Goal: Task Accomplishment & Management: Use online tool/utility

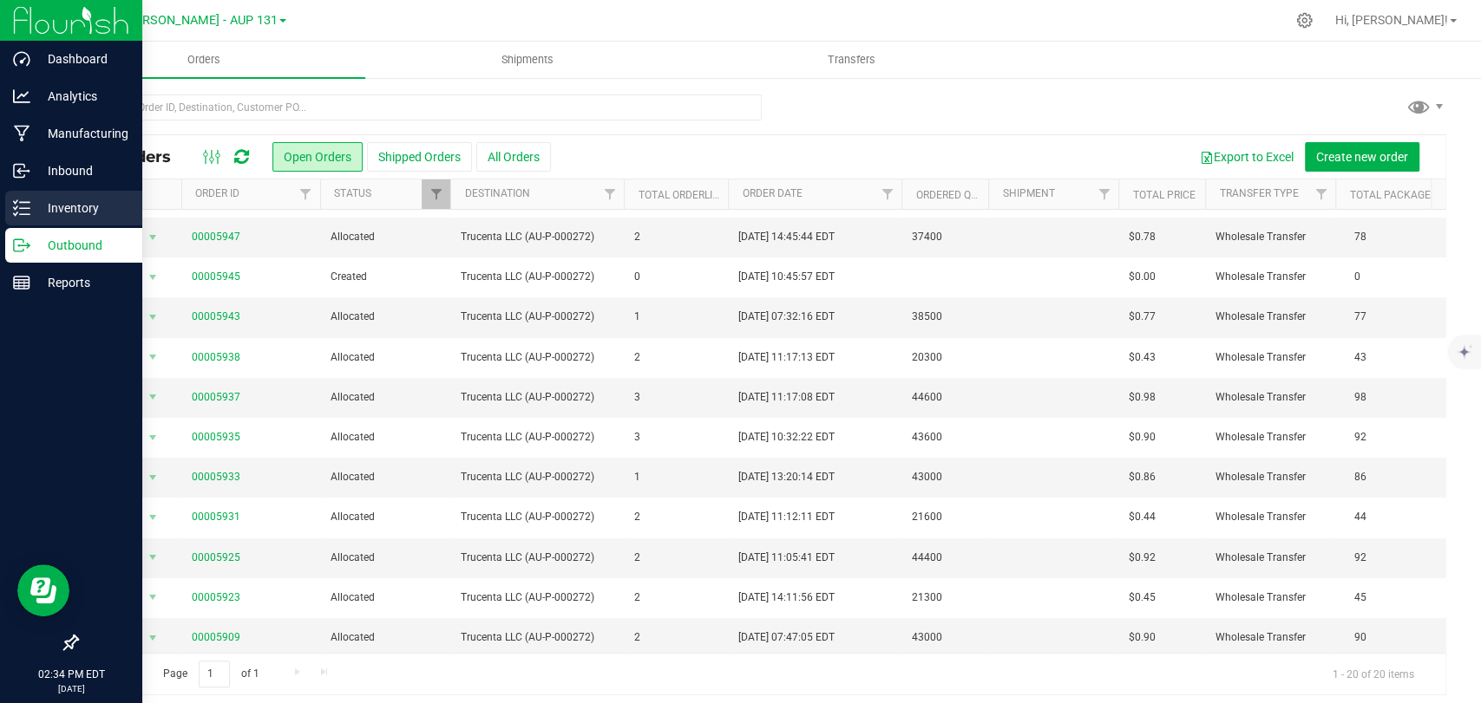
click at [23, 196] on div "Inventory" at bounding box center [73, 208] width 137 height 35
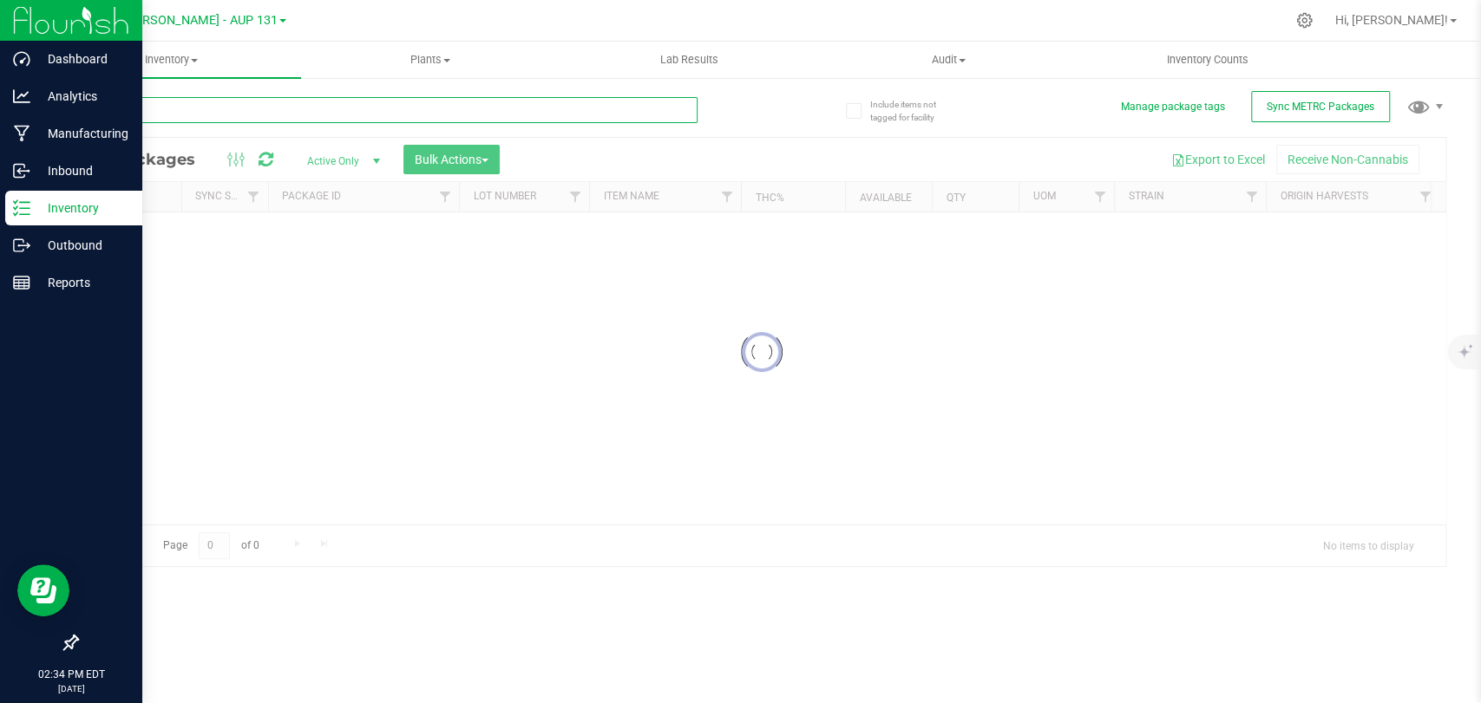
click at [323, 112] on input "text" at bounding box center [386, 110] width 621 height 26
type input "207445"
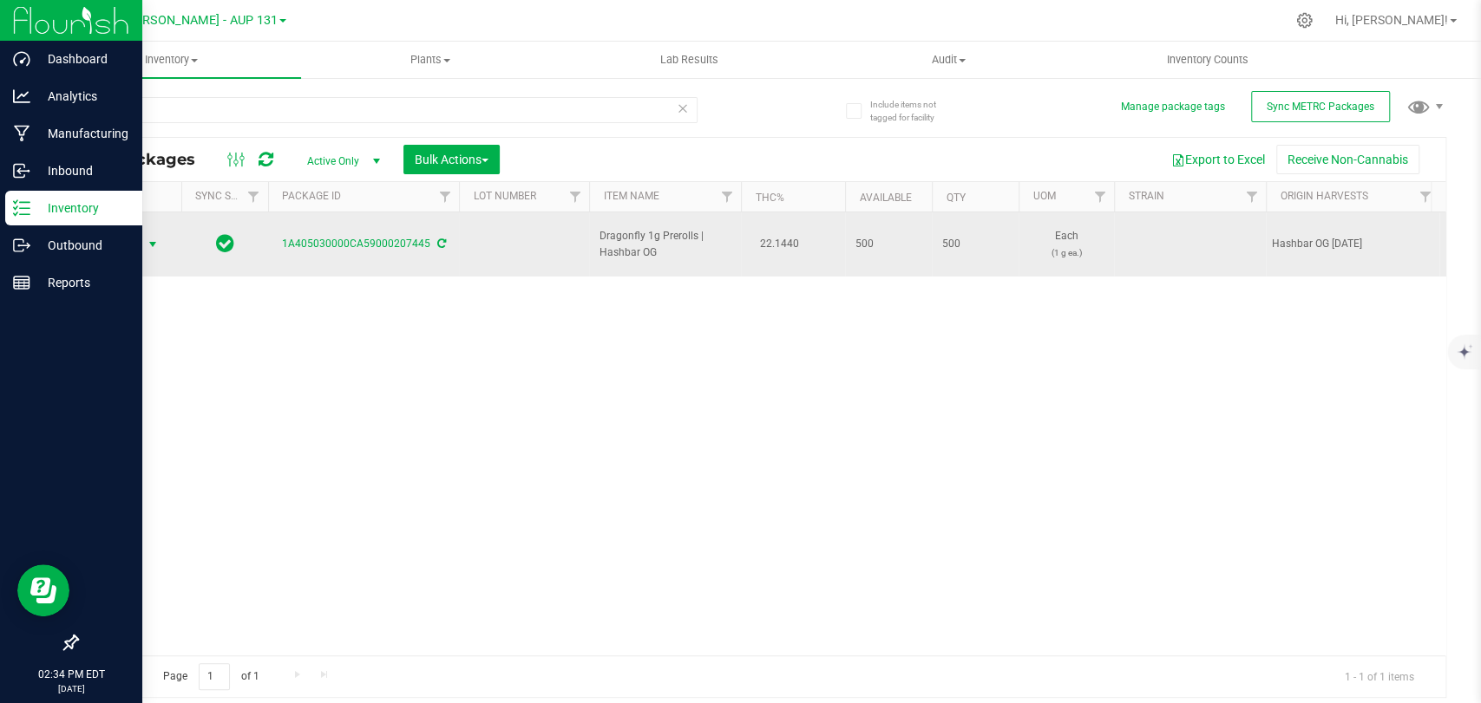
click at [140, 239] on span "Action" at bounding box center [118, 244] width 47 height 24
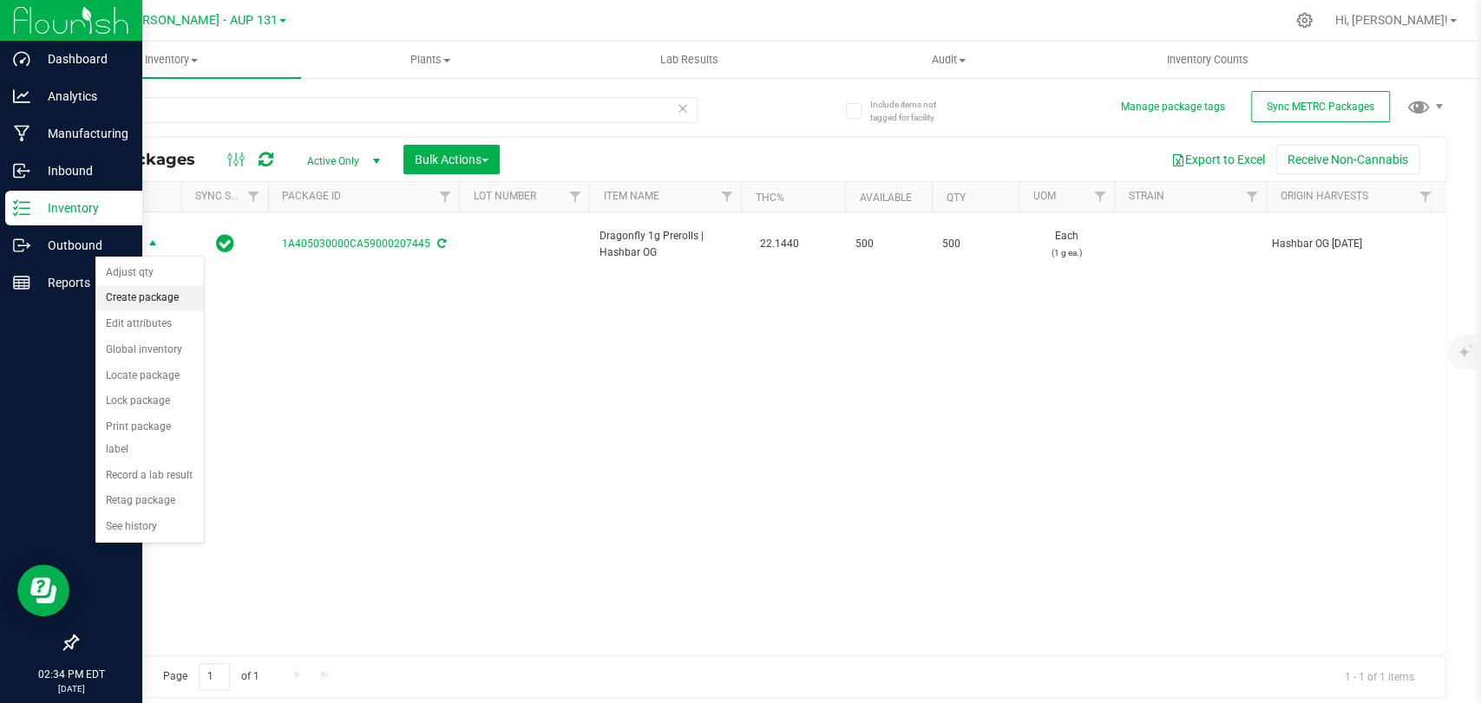
click at [174, 296] on li "Create package" at bounding box center [149, 298] width 108 height 26
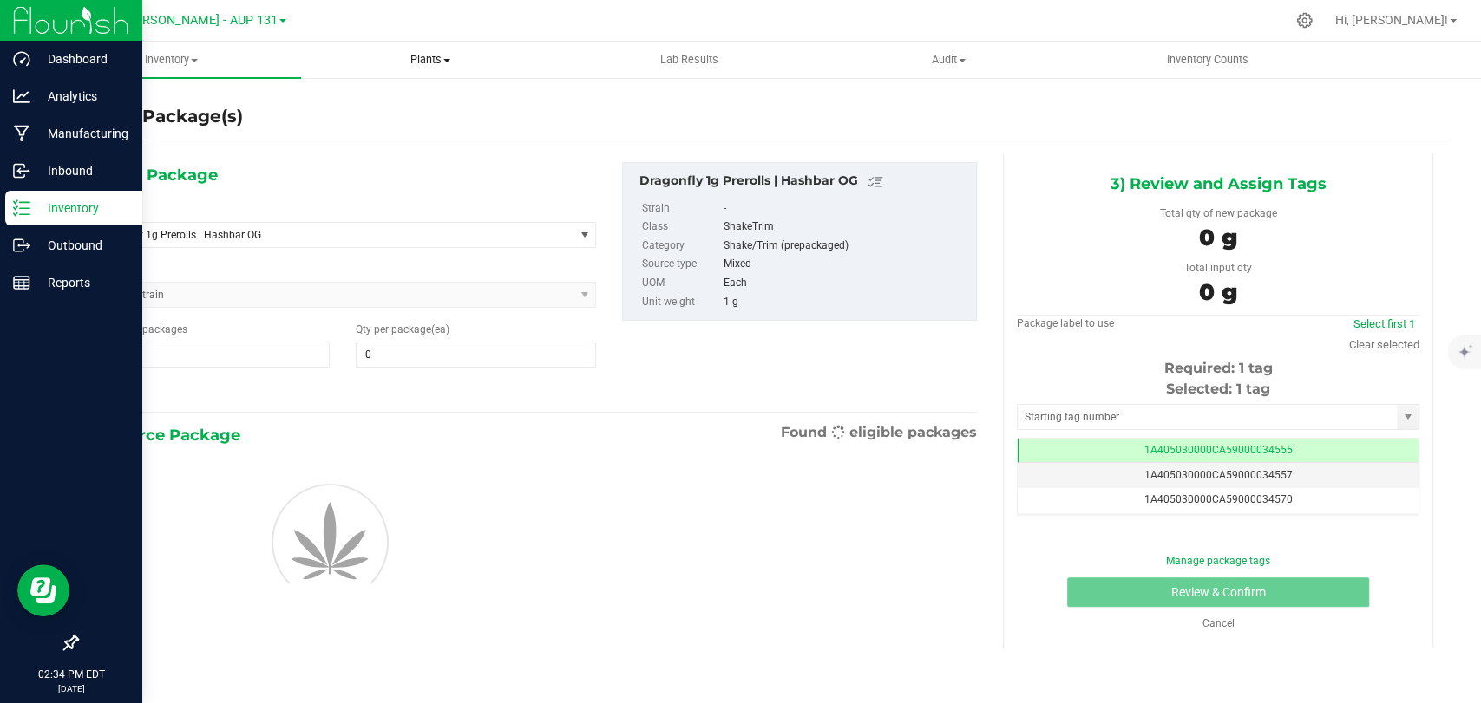
type input "0"
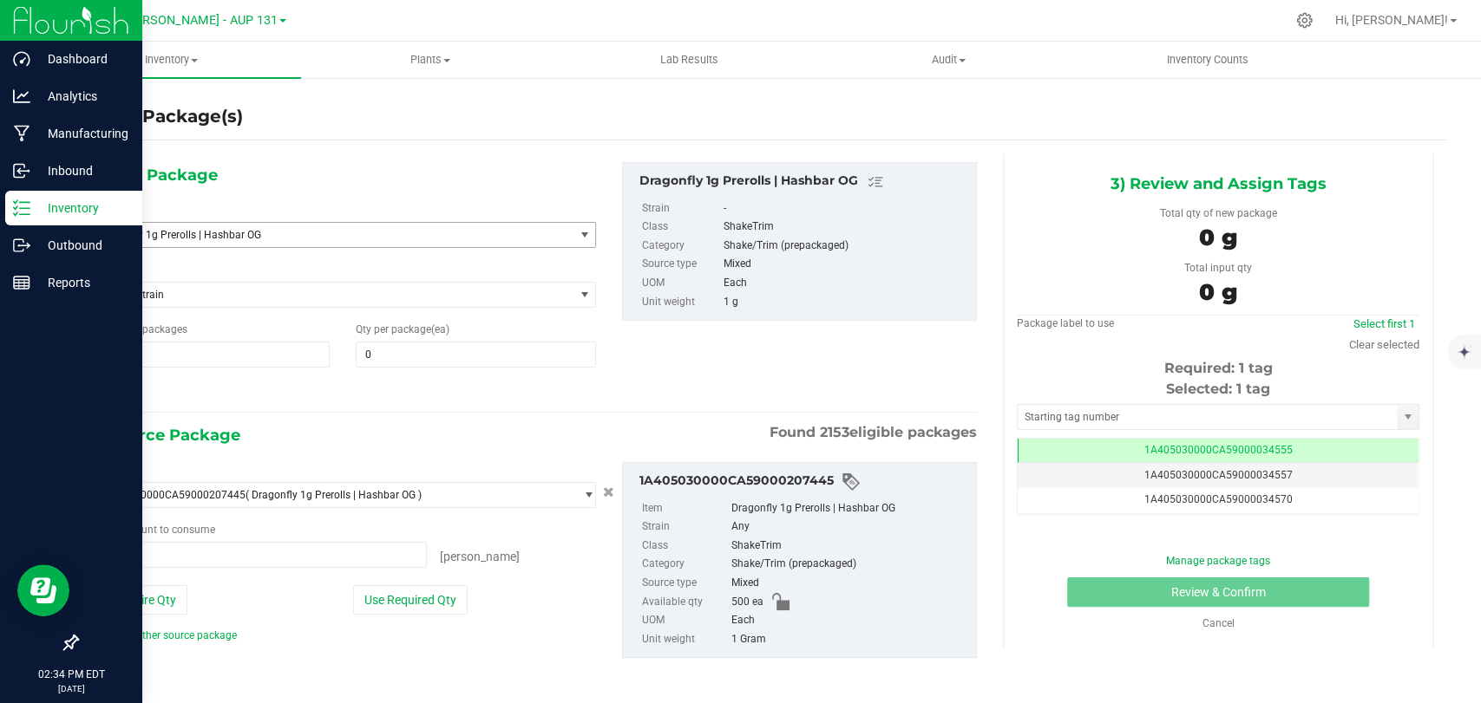
click at [464, 229] on span "Dragonfly 1g Prerolls | Hashbar OG" at bounding box center [322, 235] width 450 height 12
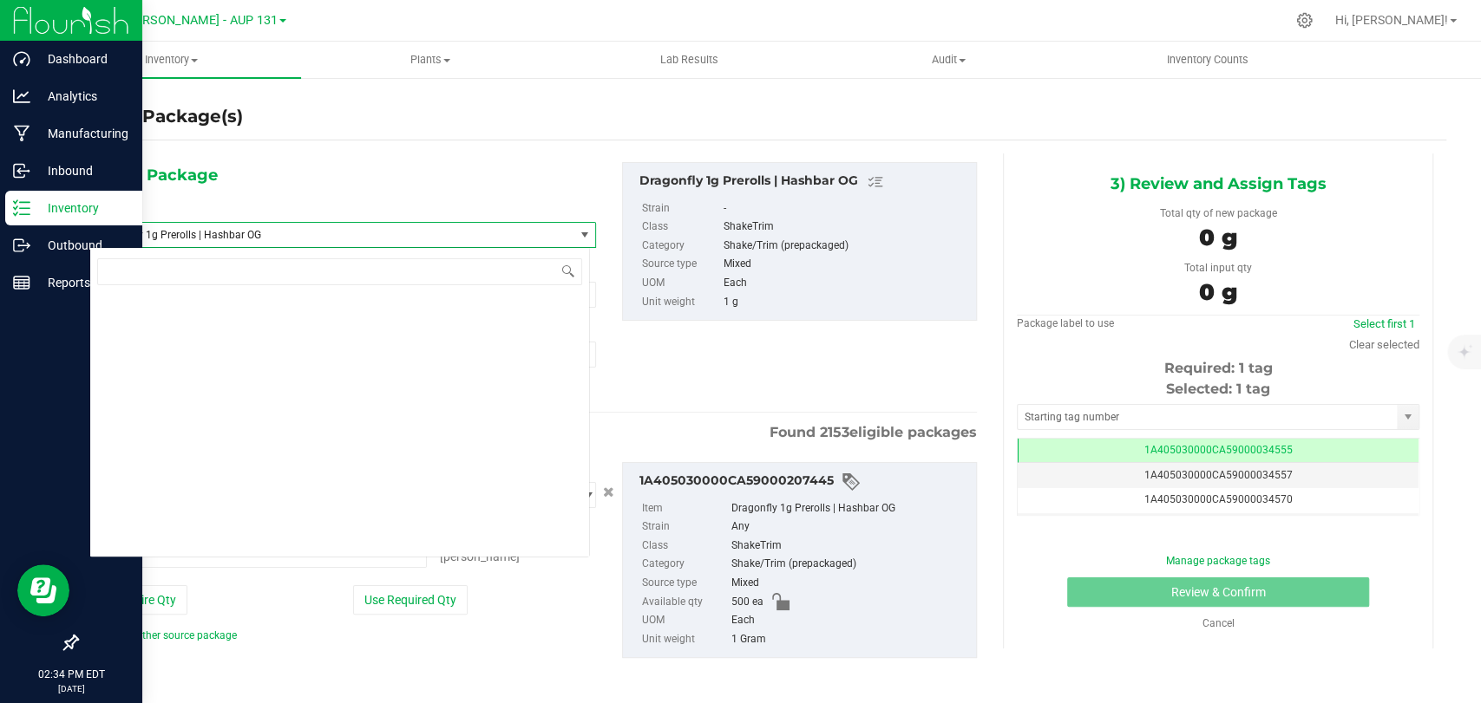
scroll to position [39950, 0]
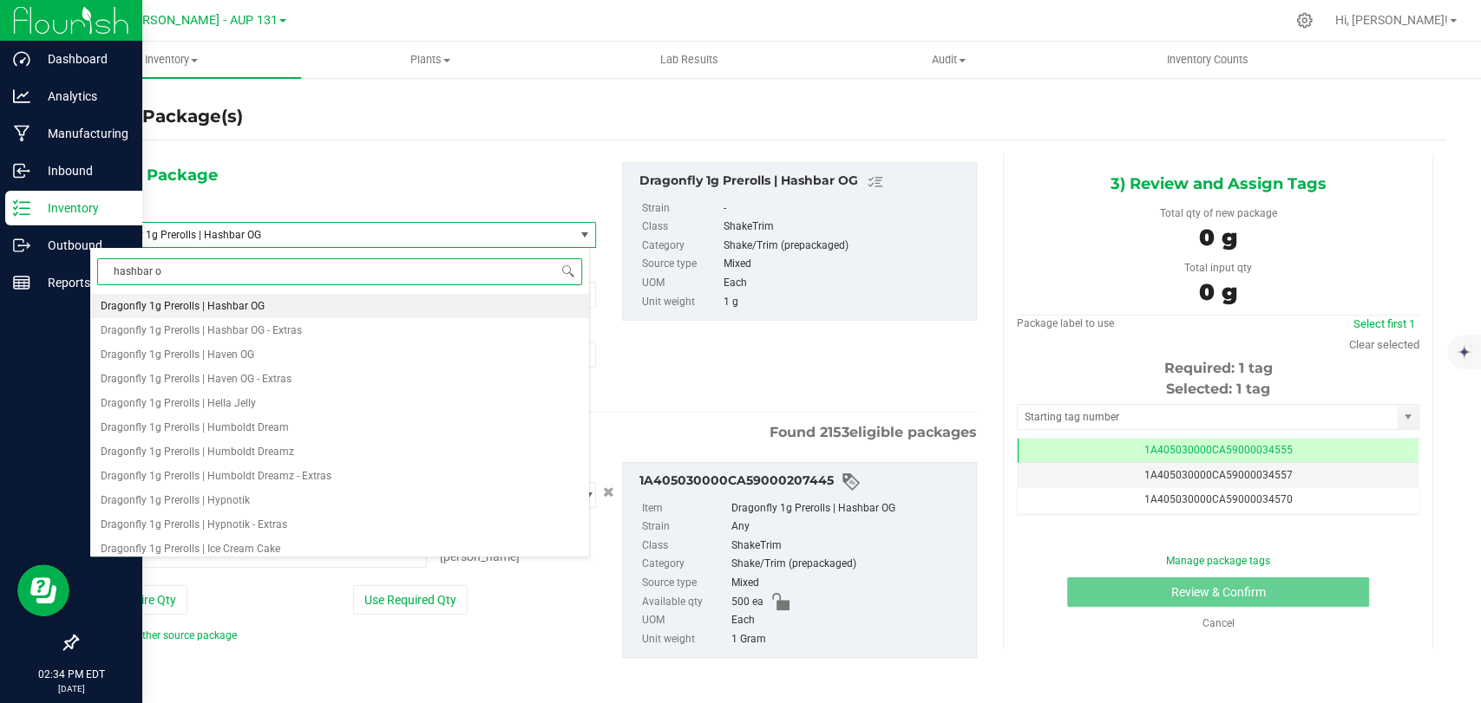
type input "hashbar og"
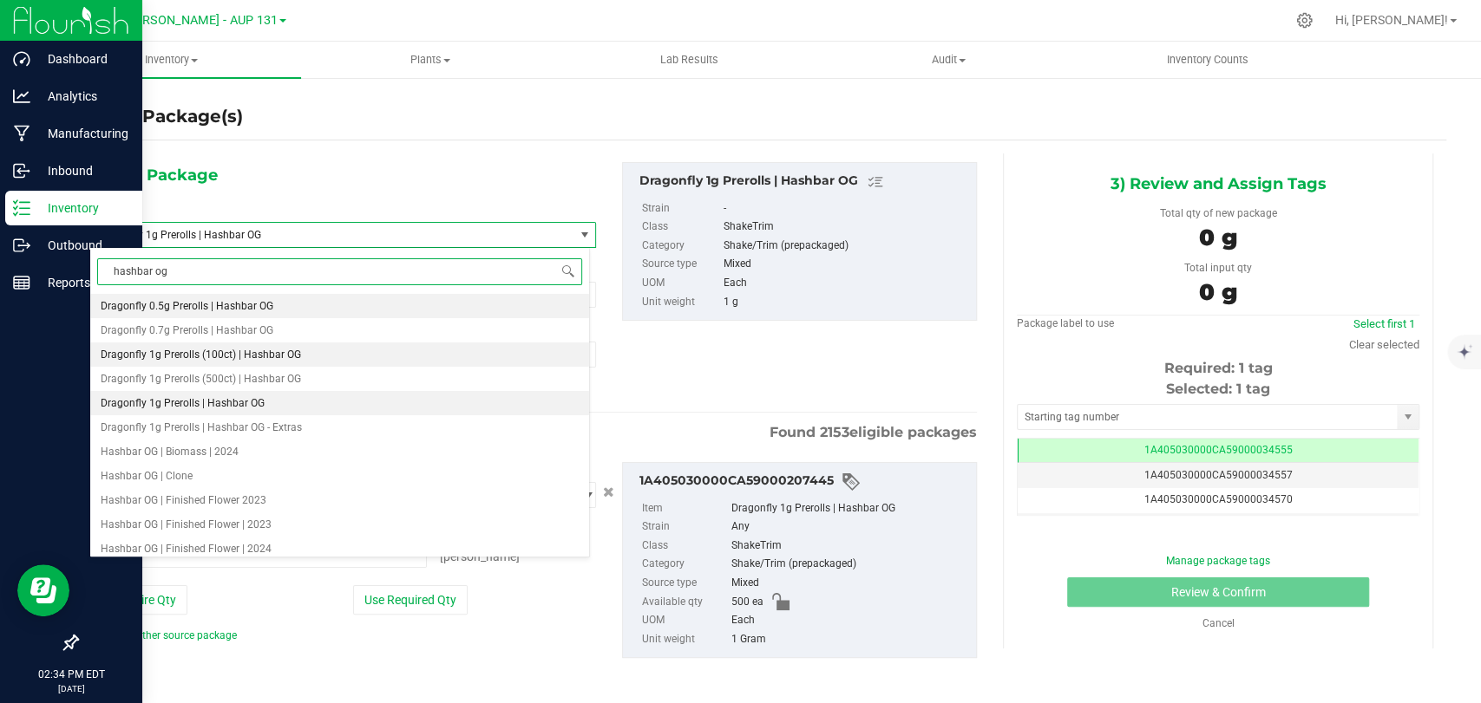
click at [247, 363] on li "Dragonfly 1g Prerolls (100ct) | Hashbar OG" at bounding box center [339, 355] width 499 height 24
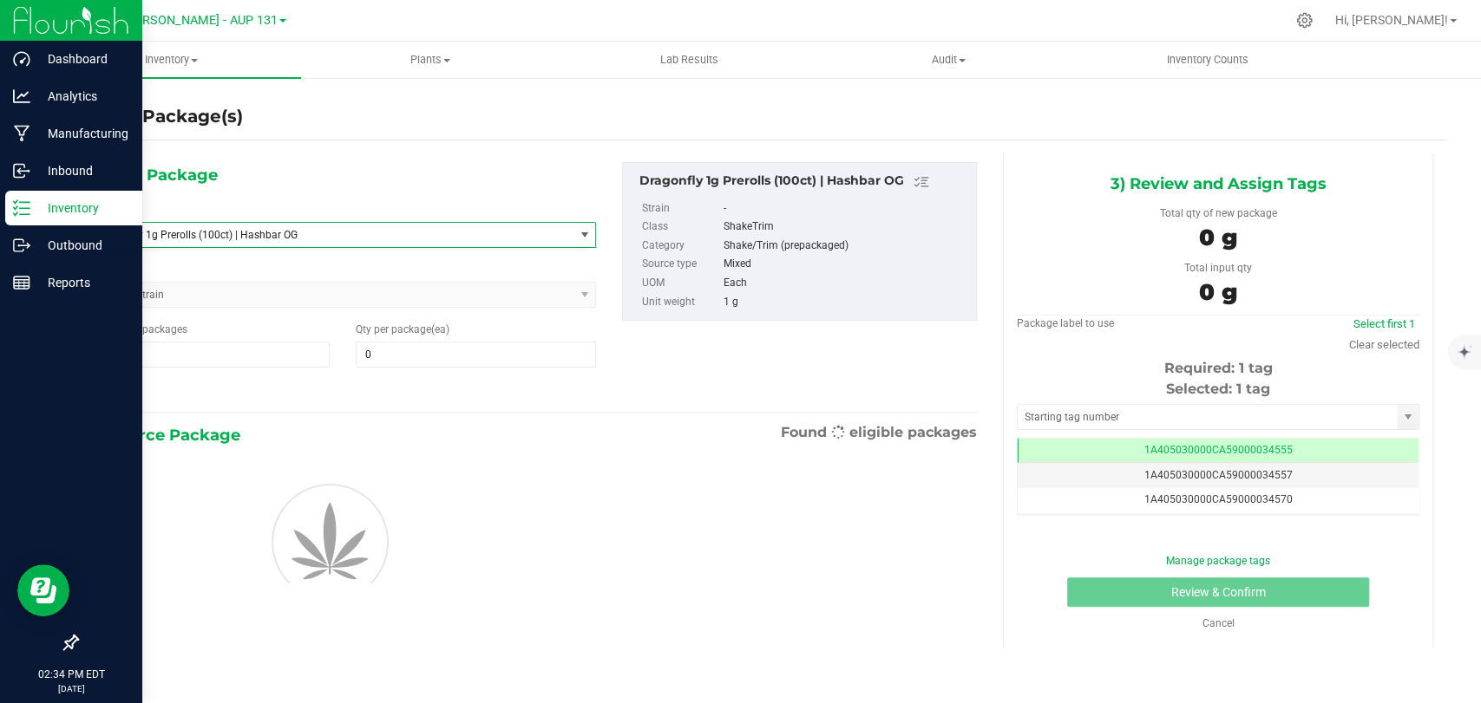
type input "0"
click at [235, 360] on span "1 1" at bounding box center [209, 355] width 240 height 26
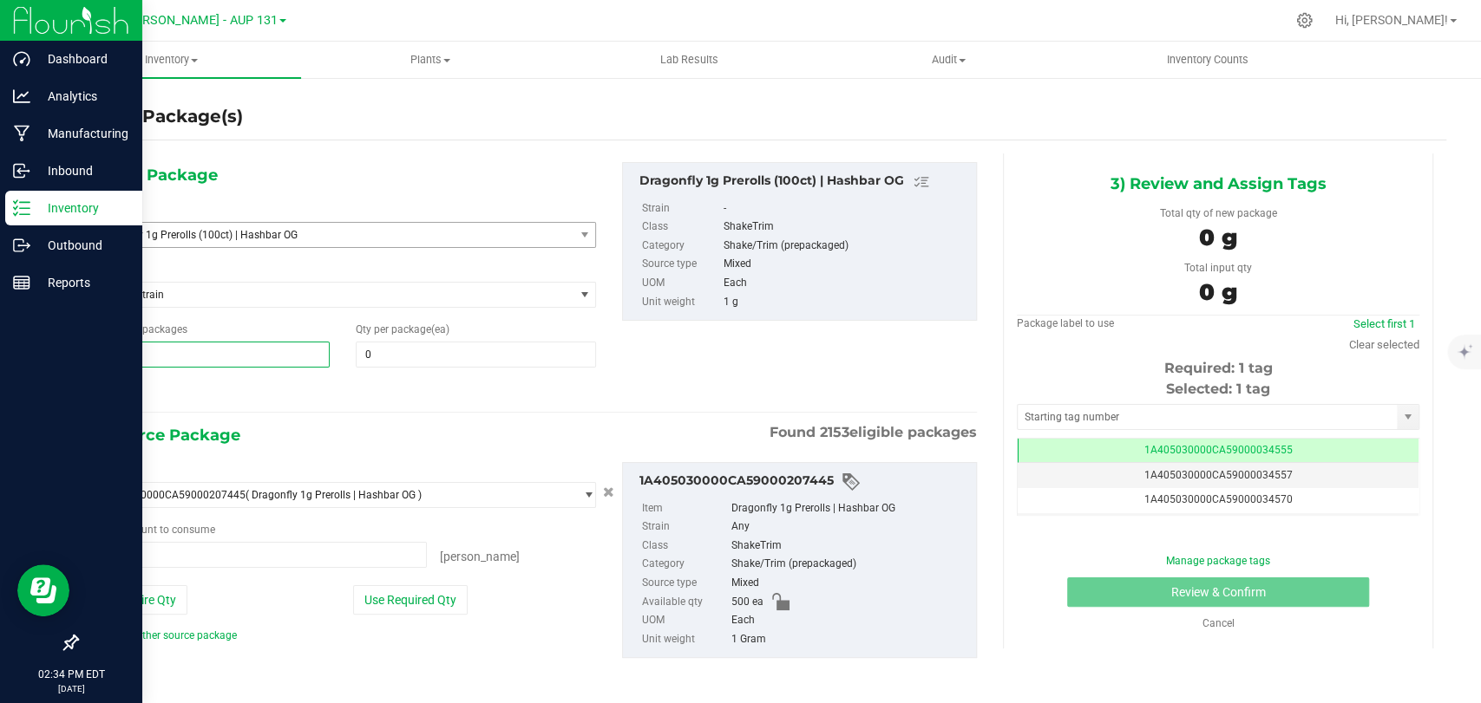
type input "0 ea"
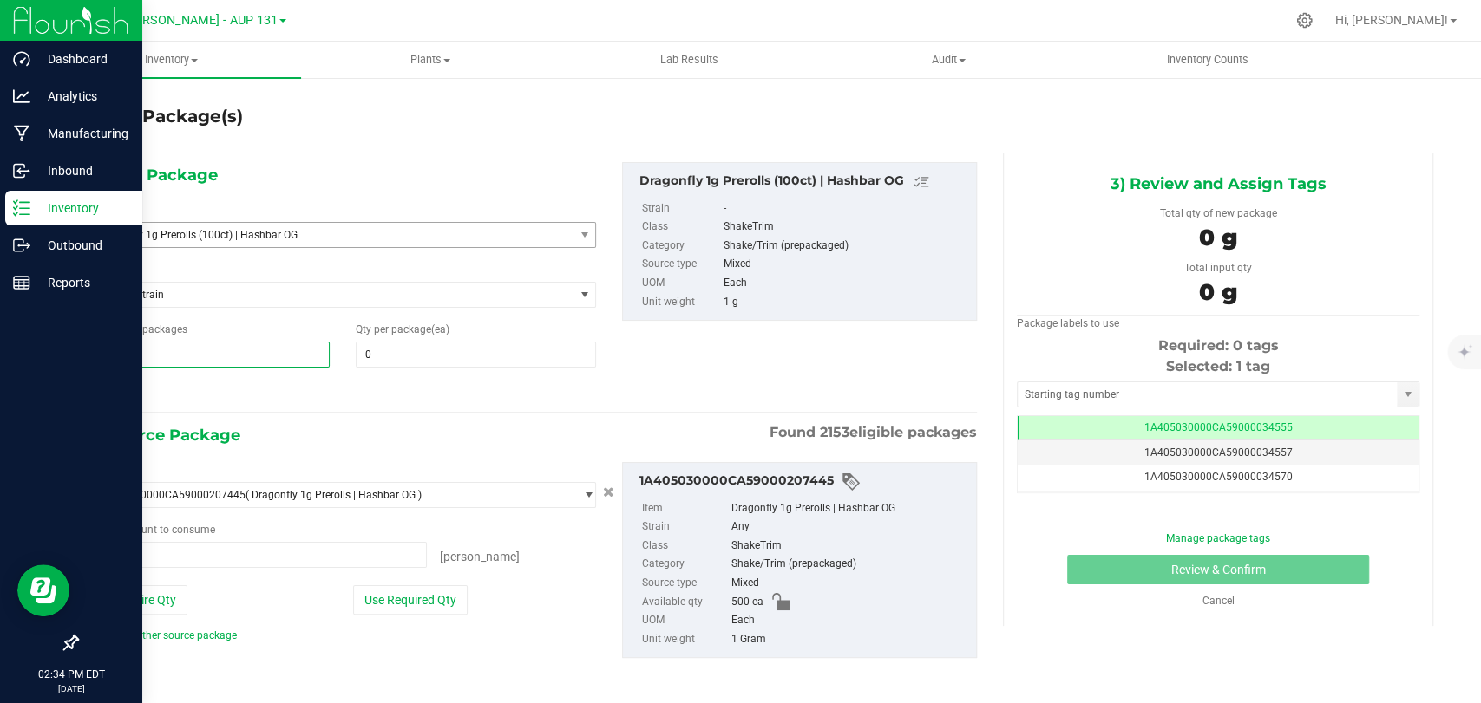
type input "2"
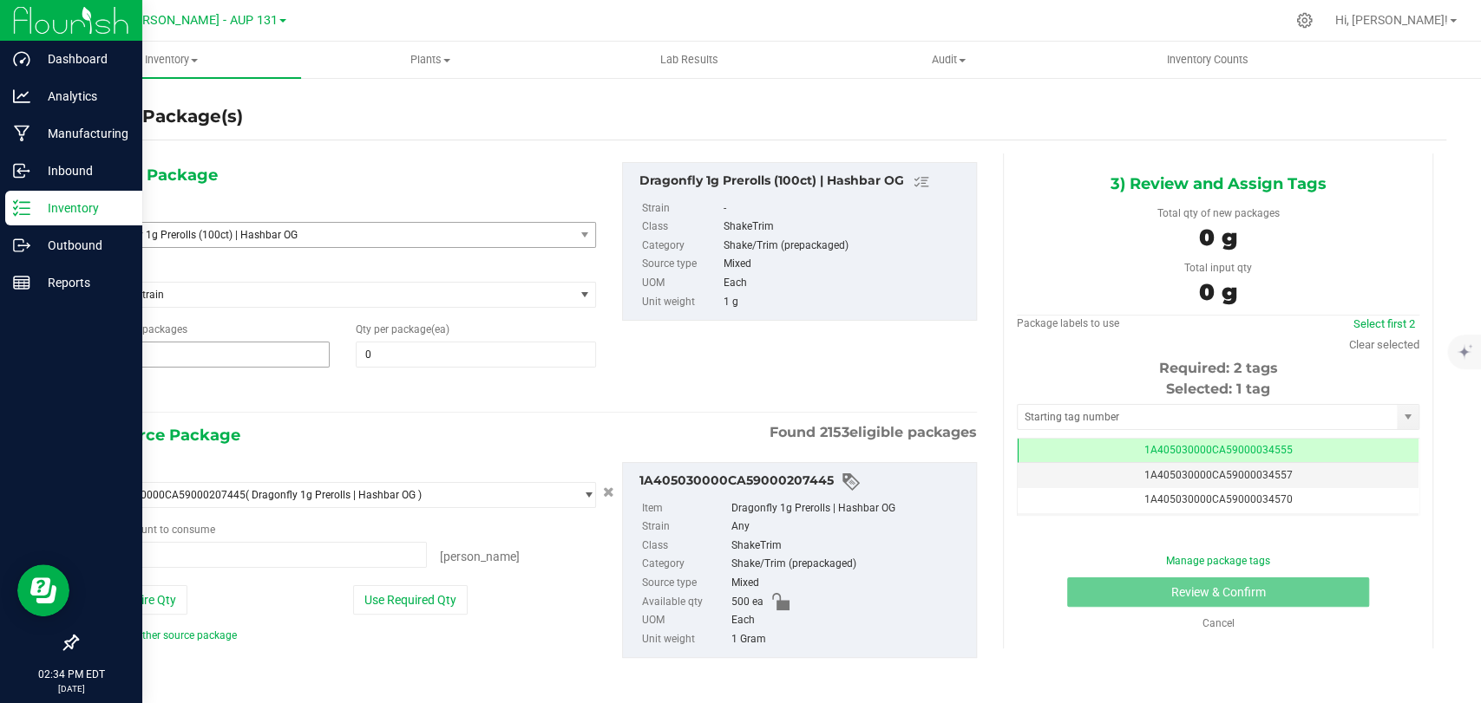
type input "2"
type input "0"
click at [383, 360] on span "0 0" at bounding box center [476, 355] width 240 height 26
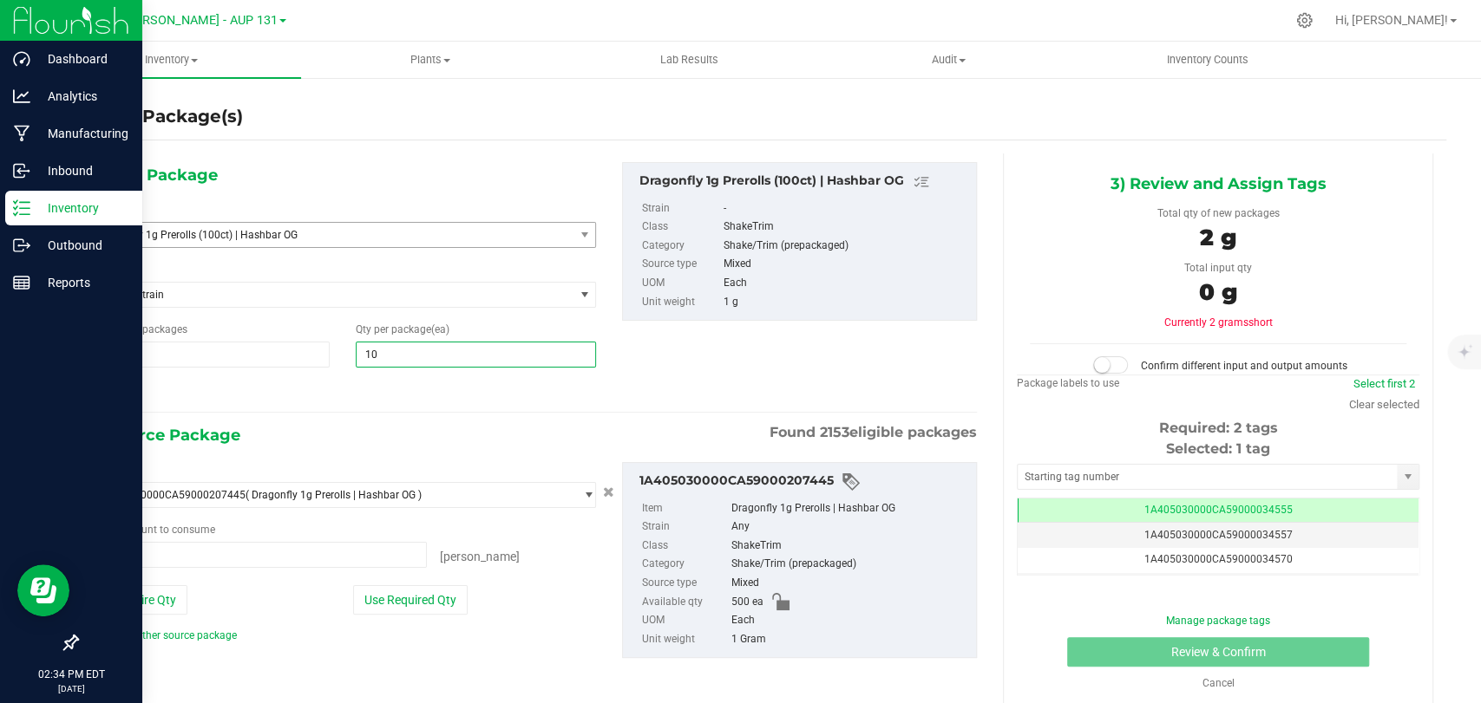
type input "100"
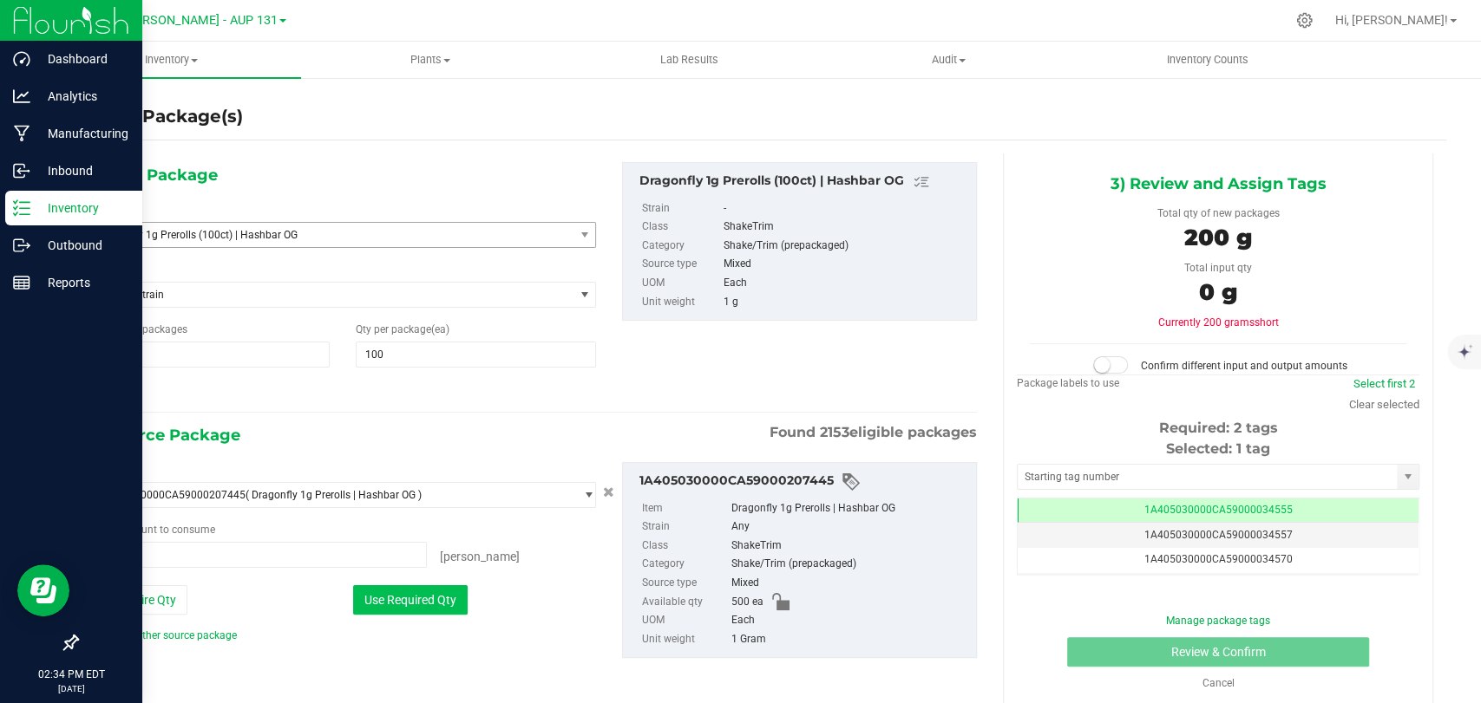
click at [369, 594] on button "Use Required Qty" at bounding box center [410, 599] width 114 height 29
type input "200 ea"
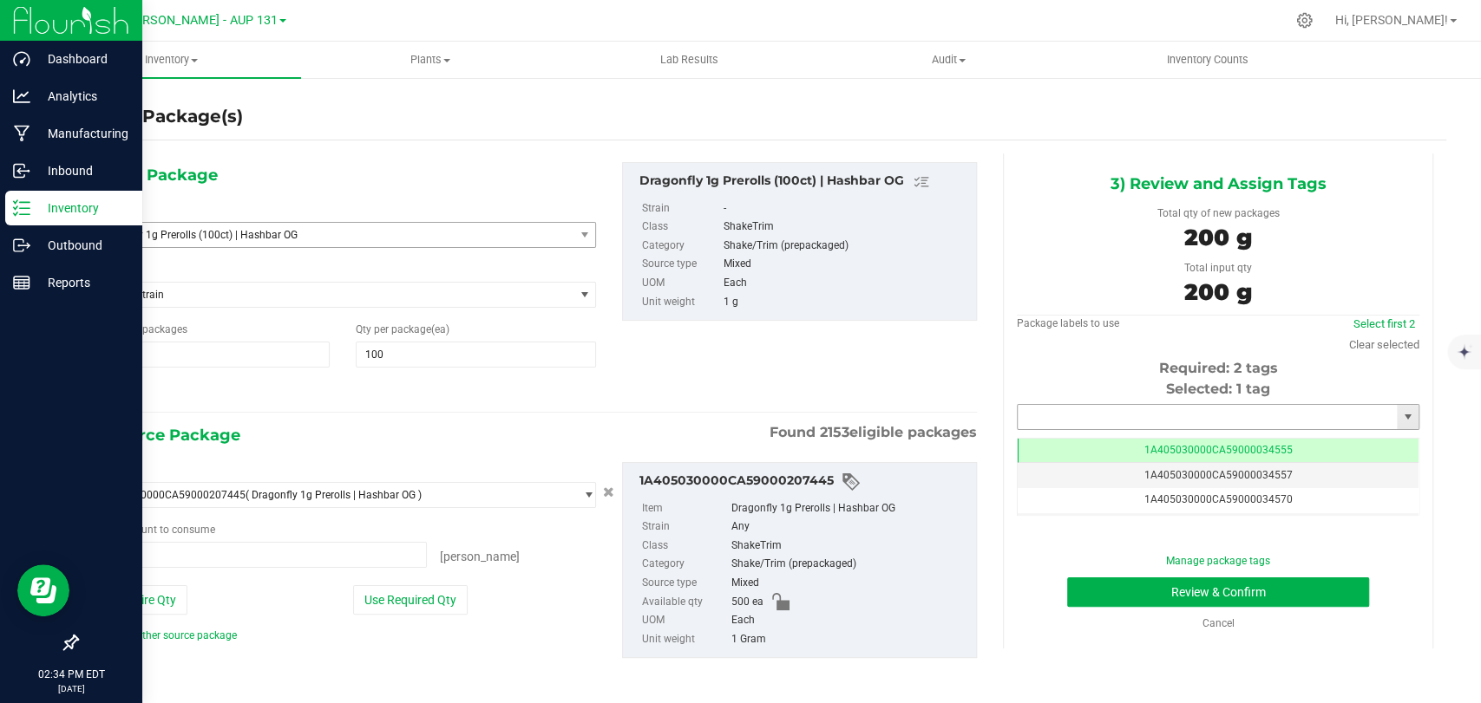
click at [1069, 405] on input "text" at bounding box center [1206, 417] width 379 height 24
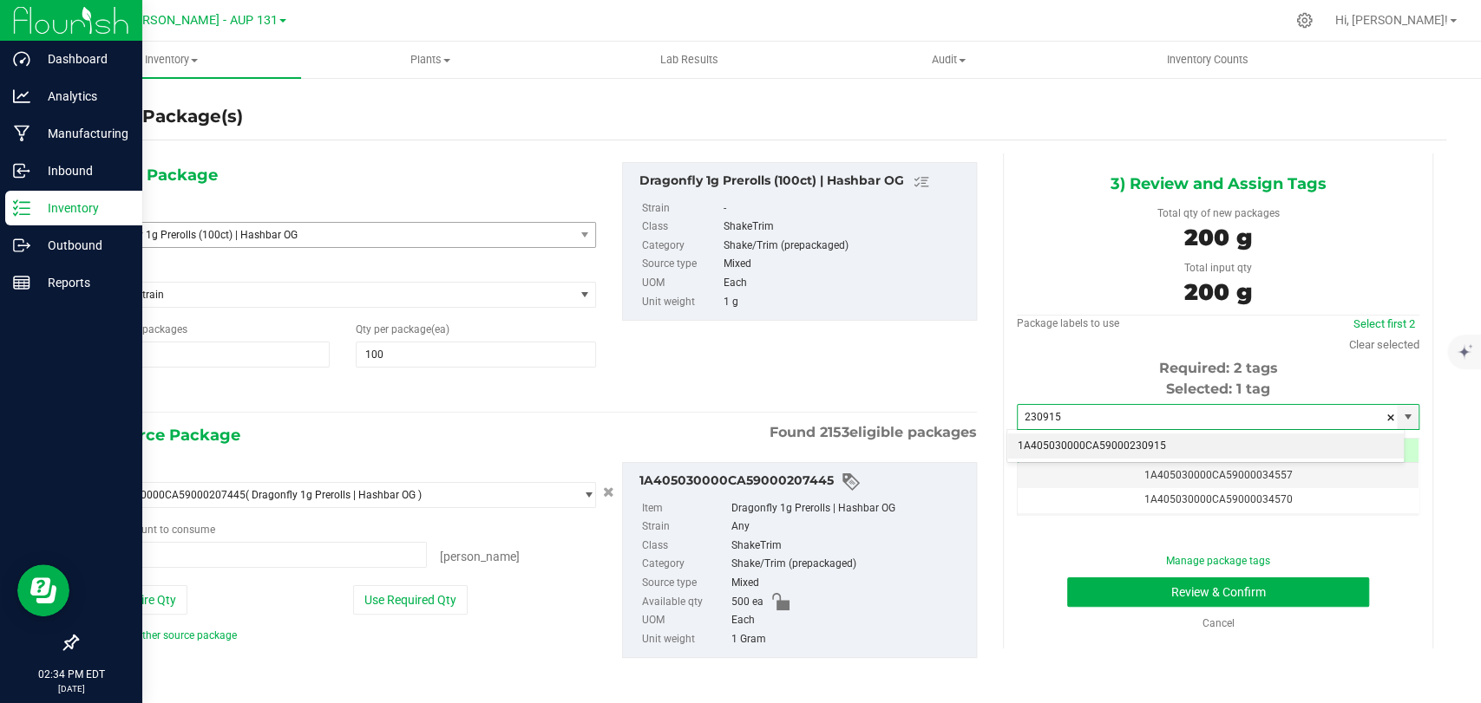
click at [1106, 447] on li "1A405030000CA59000230915" at bounding box center [1205, 447] width 396 height 26
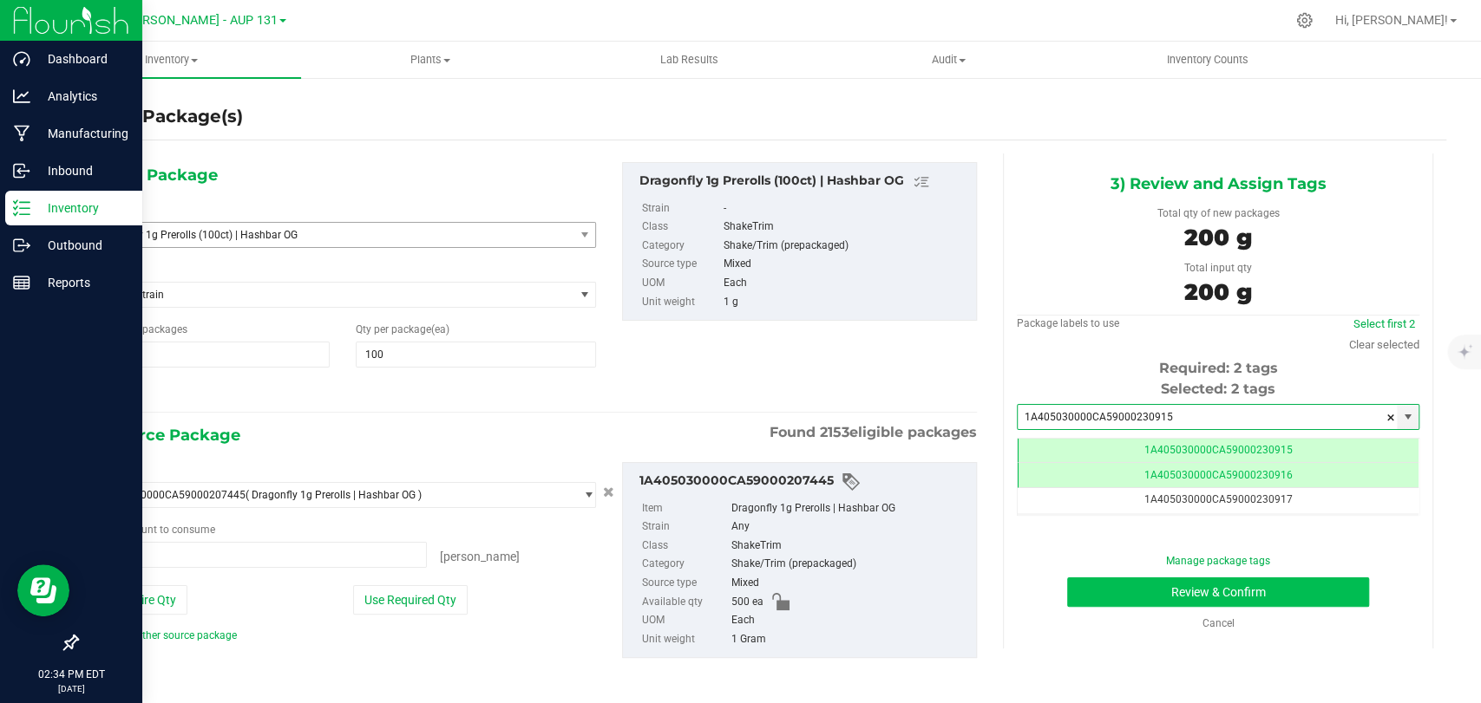
type input "1A405030000CA59000230915"
click at [1134, 605] on button "Review & Confirm" at bounding box center [1217, 592] width 301 height 29
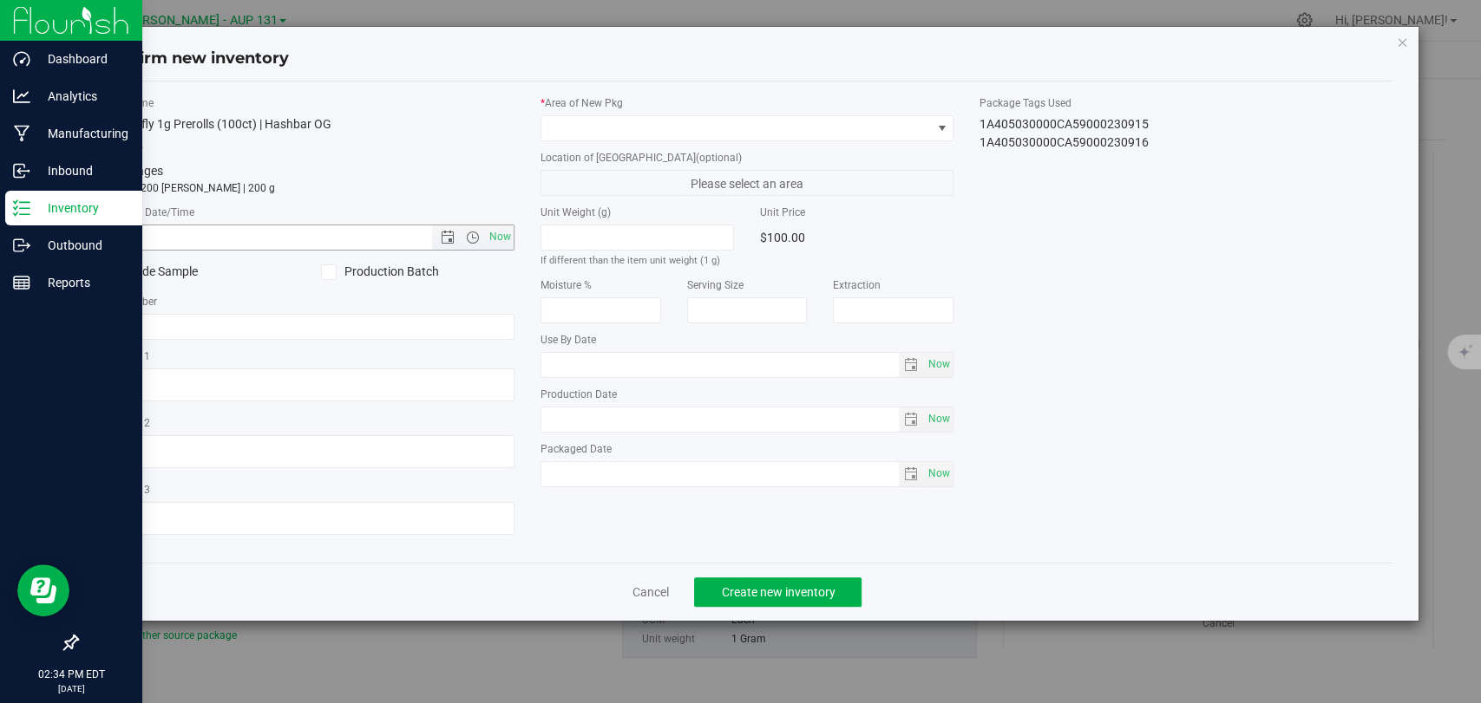
click at [496, 230] on span "Now" at bounding box center [500, 237] width 29 height 25
type input "[DATE] 2:34 PM"
click at [677, 127] on span at bounding box center [735, 128] width 389 height 24
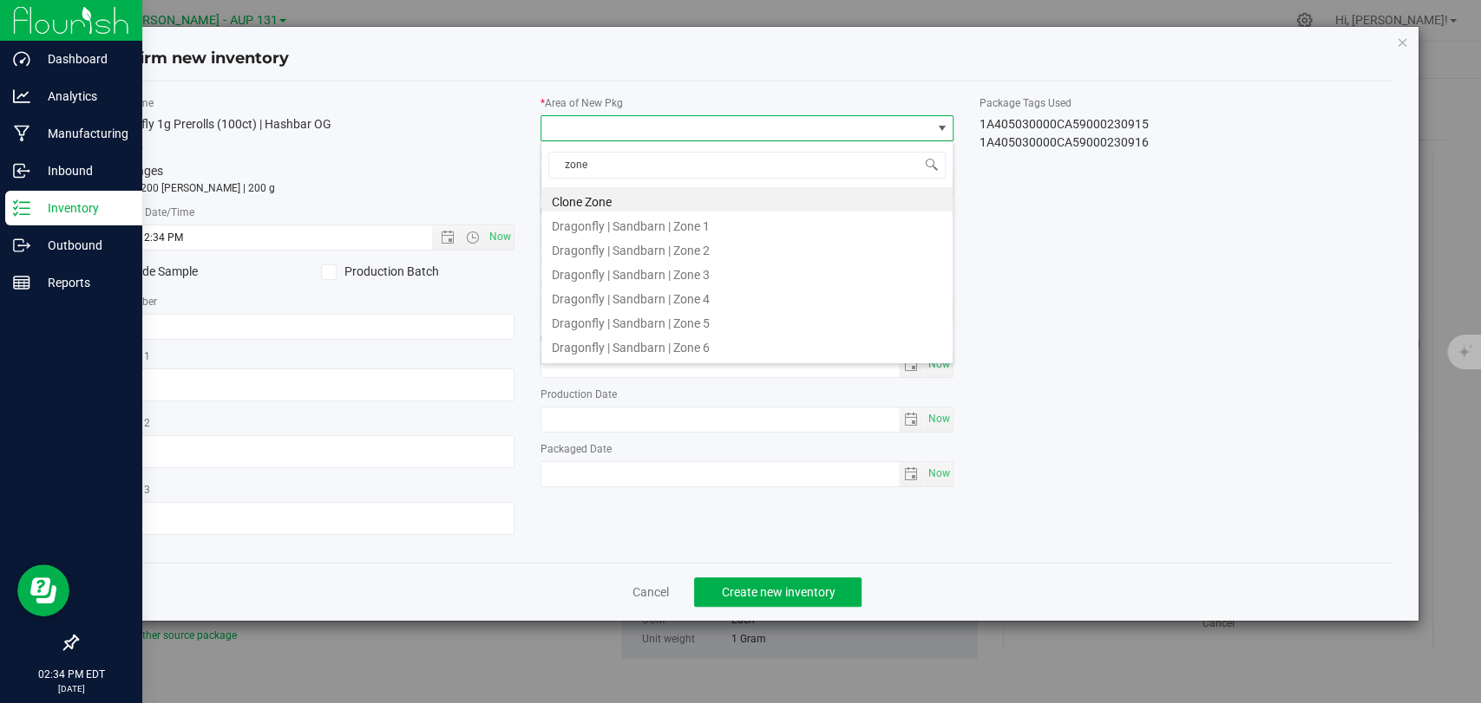
type input "zone 1"
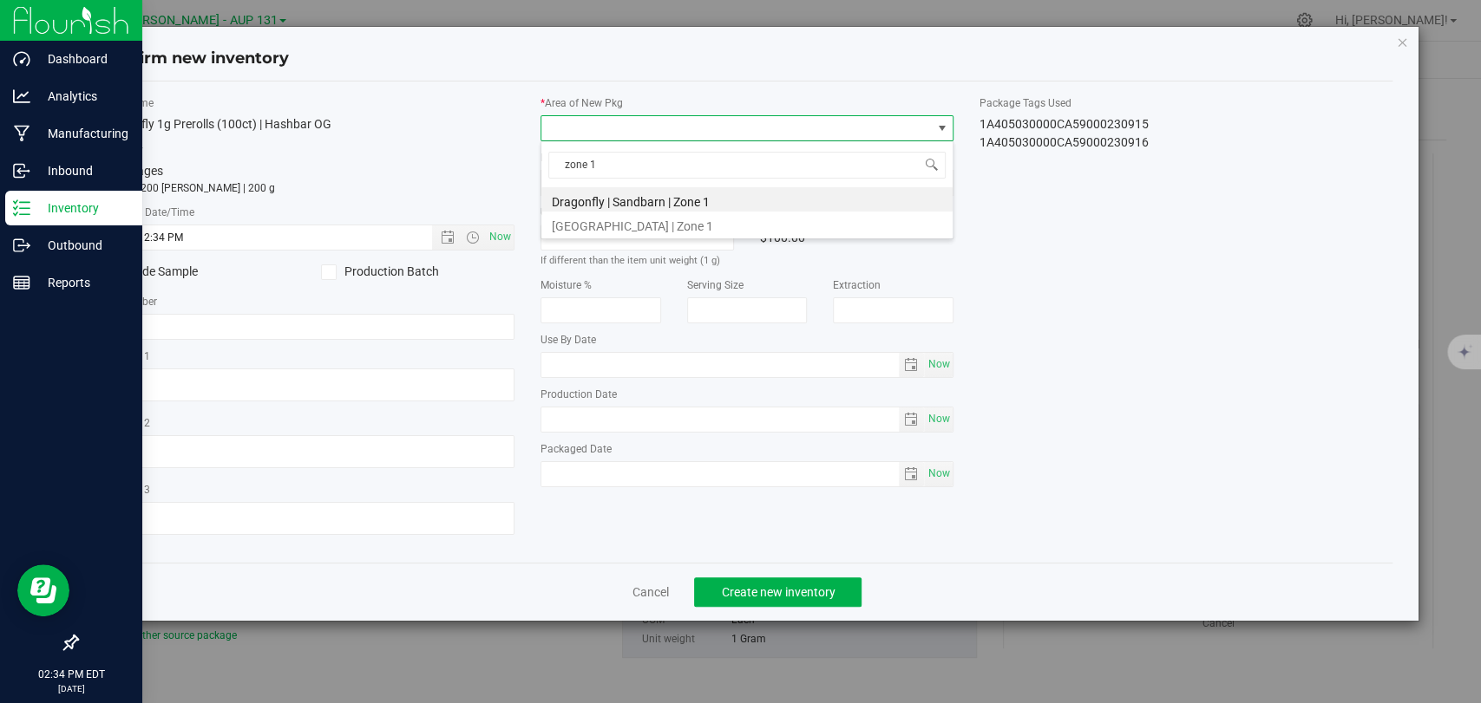
click at [699, 207] on li "Dragonfly | Sandbarn | Zone 1" at bounding box center [746, 199] width 411 height 24
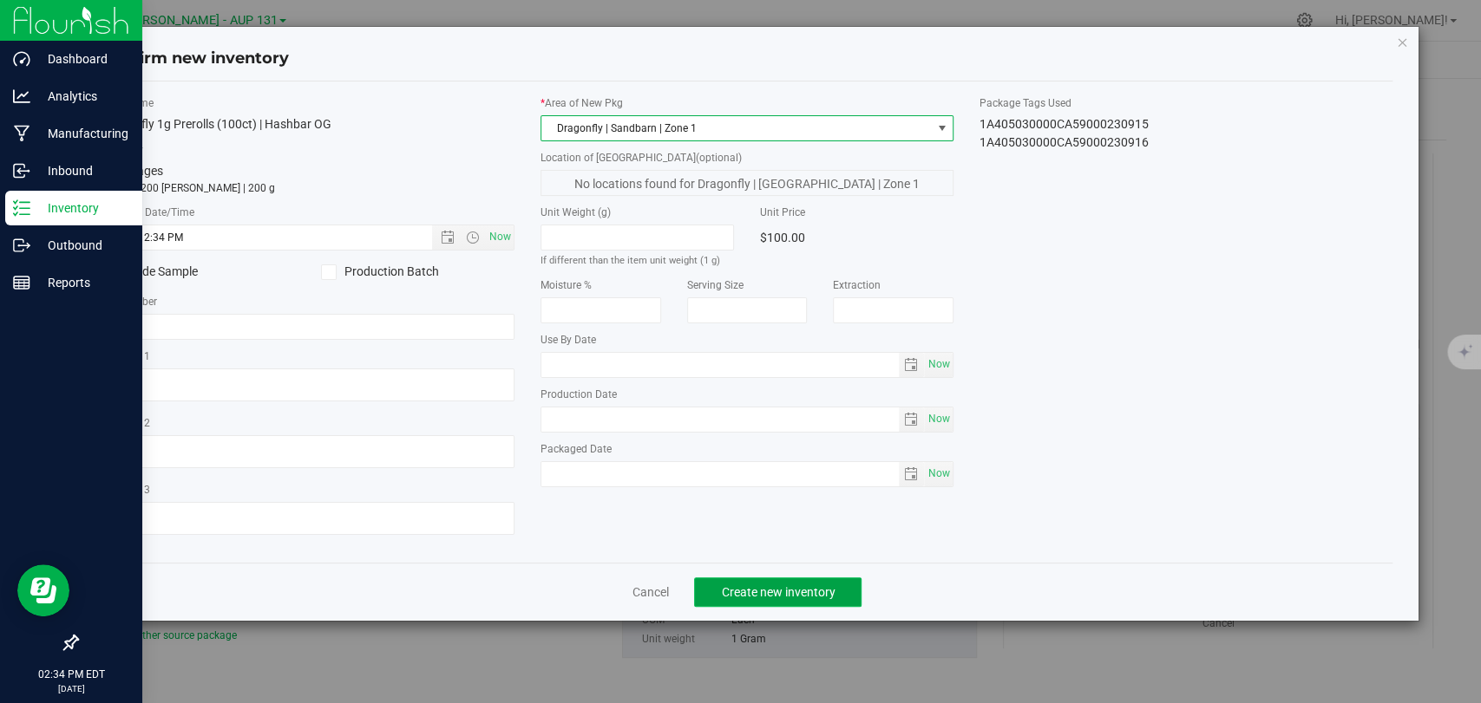
click at [753, 587] on span "Create new inventory" at bounding box center [778, 592] width 114 height 14
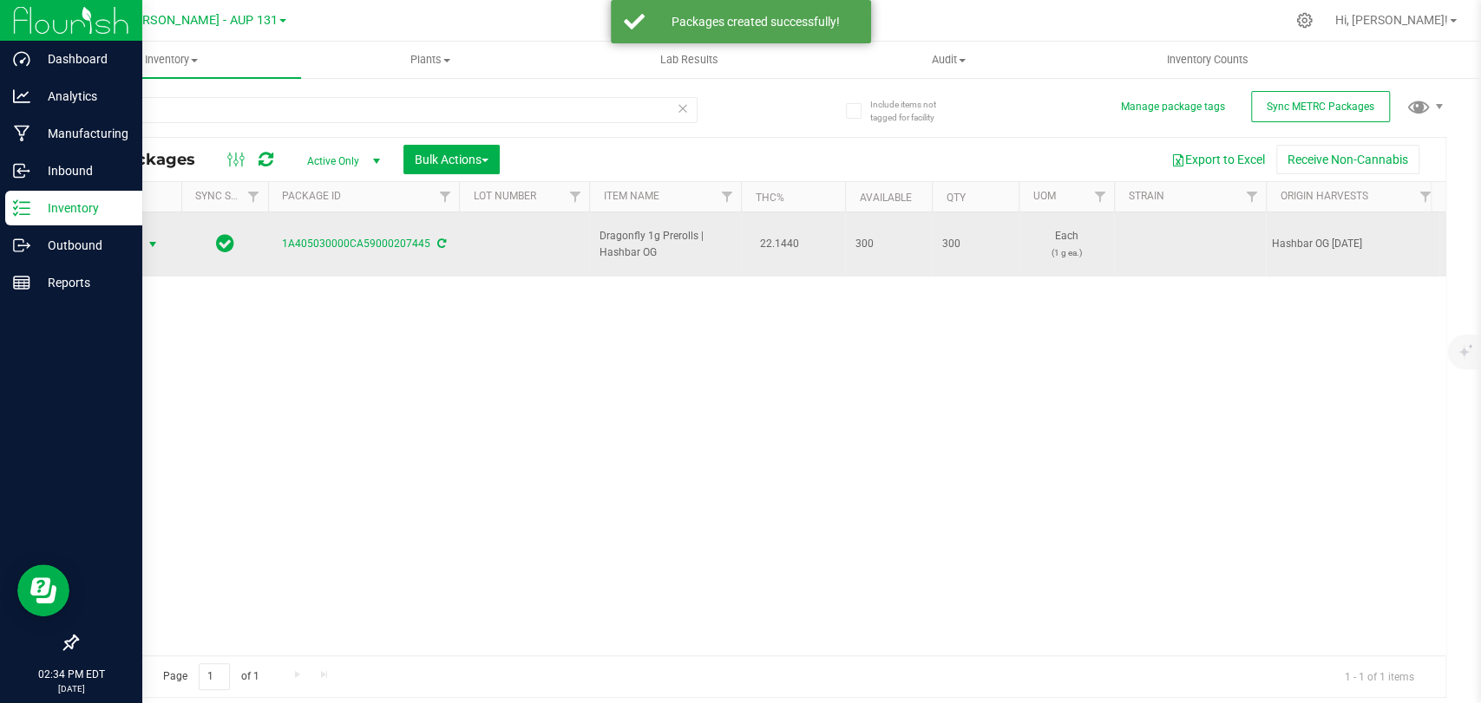
click at [134, 246] on span "Action" at bounding box center [118, 244] width 47 height 24
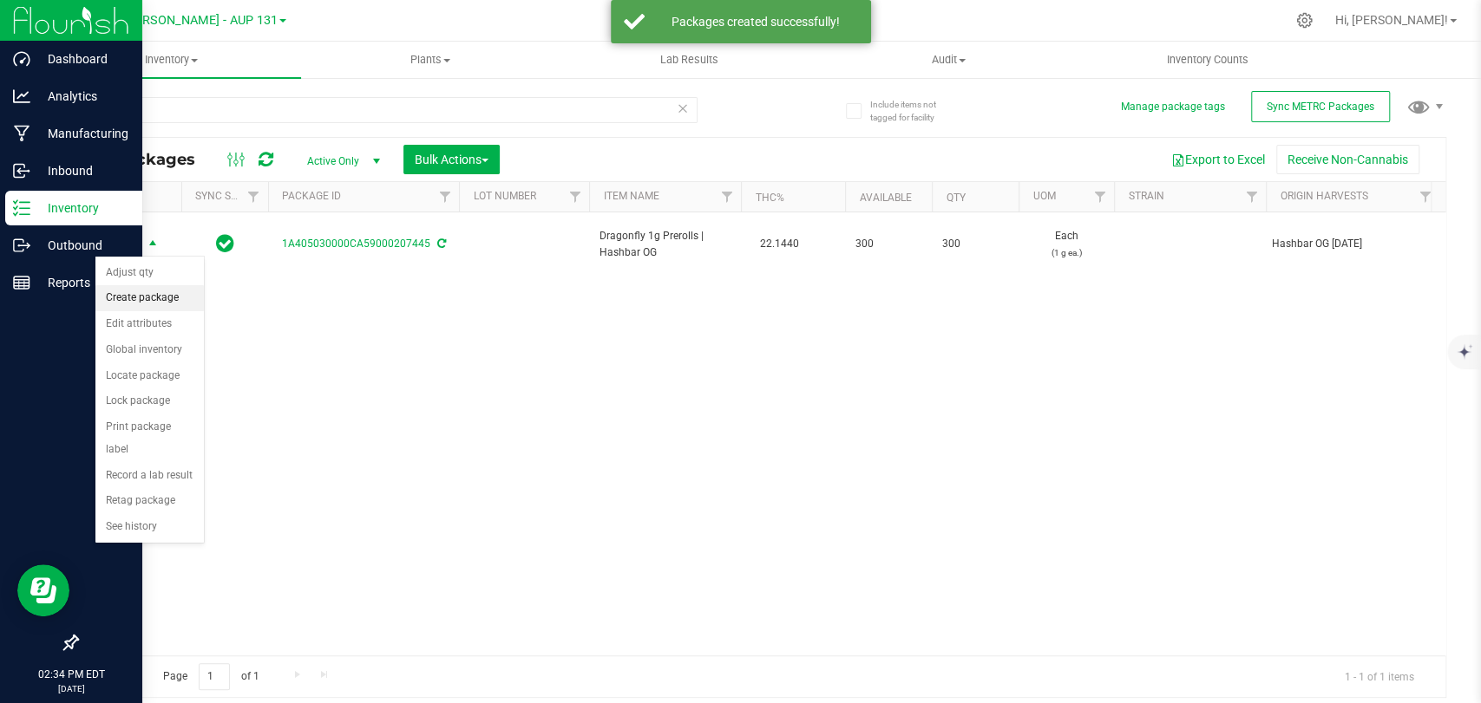
click at [146, 304] on li "Create package" at bounding box center [149, 298] width 108 height 26
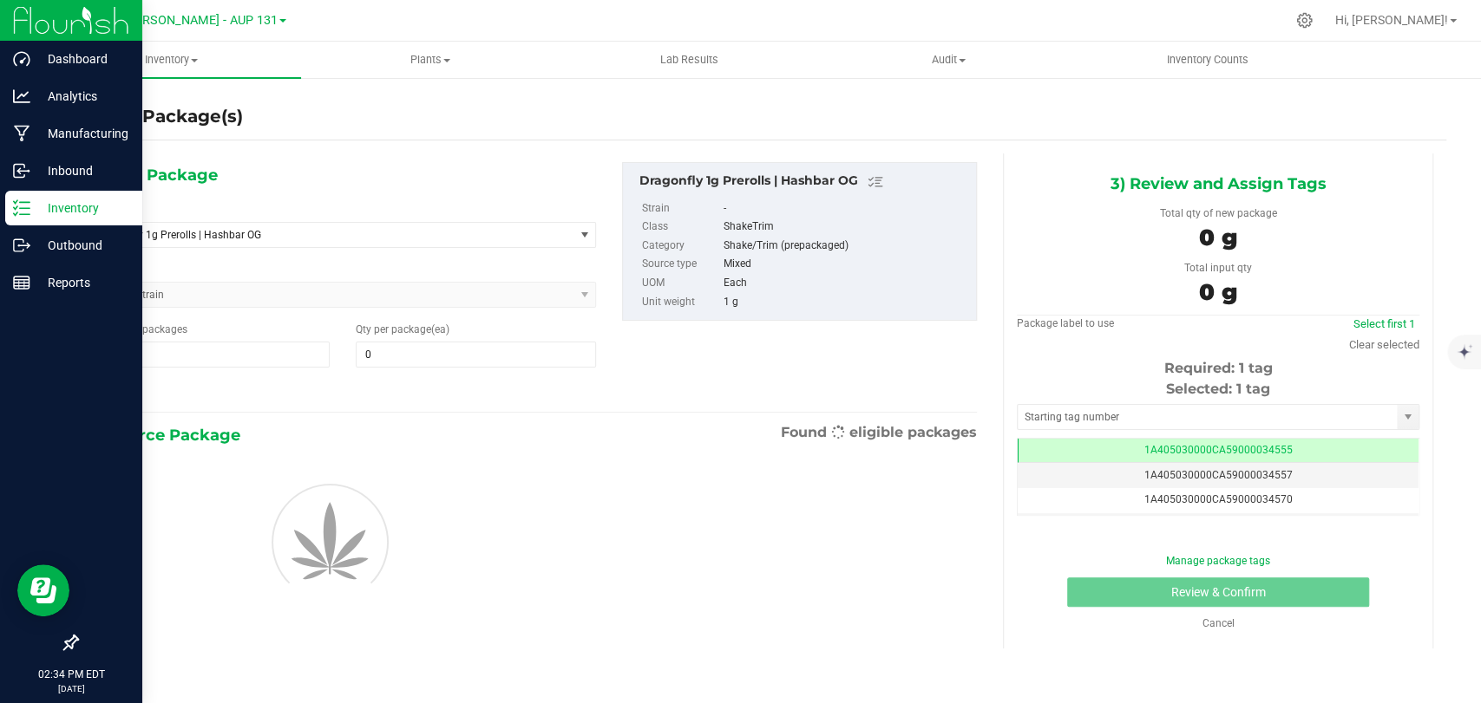
type input "0"
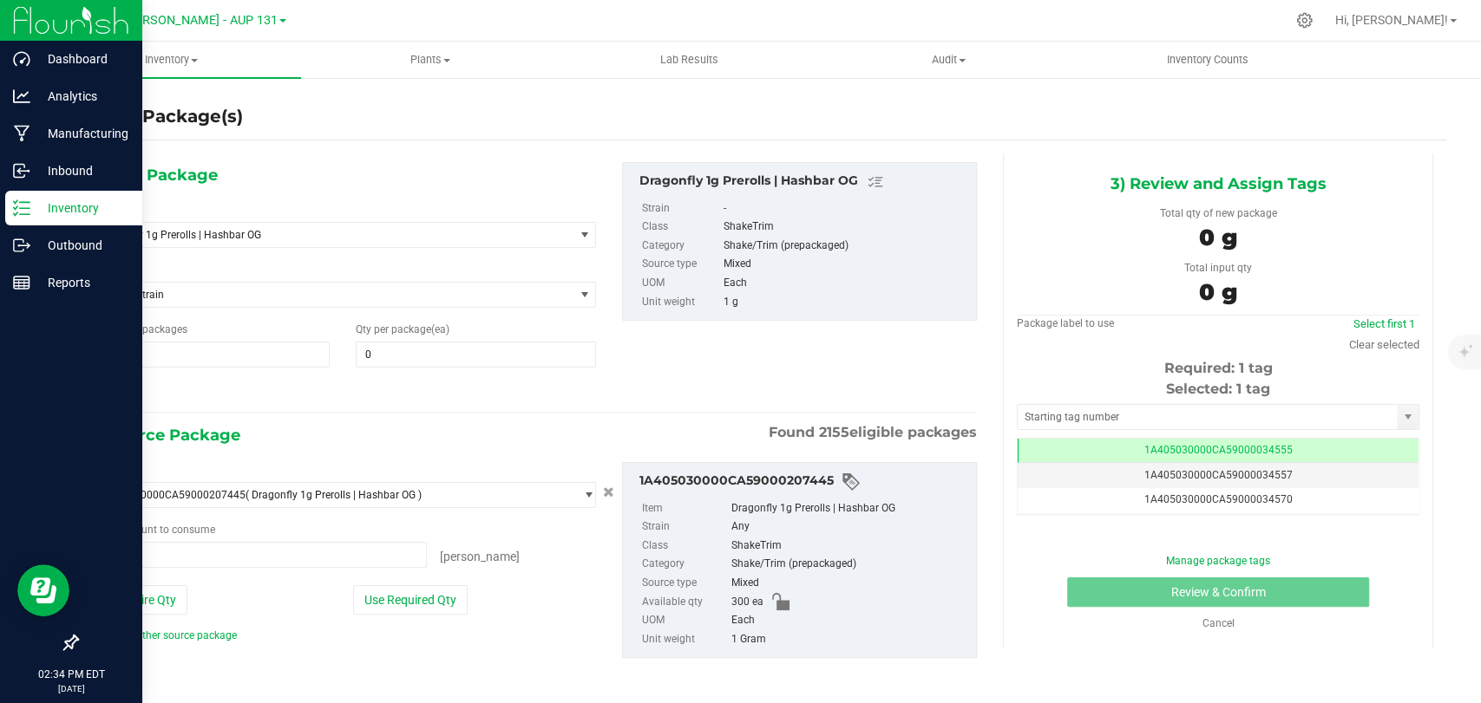
type input "0 ea"
click at [323, 239] on span "Dragonfly 1g Prerolls | Hashbar OG" at bounding box center [322, 235] width 450 height 12
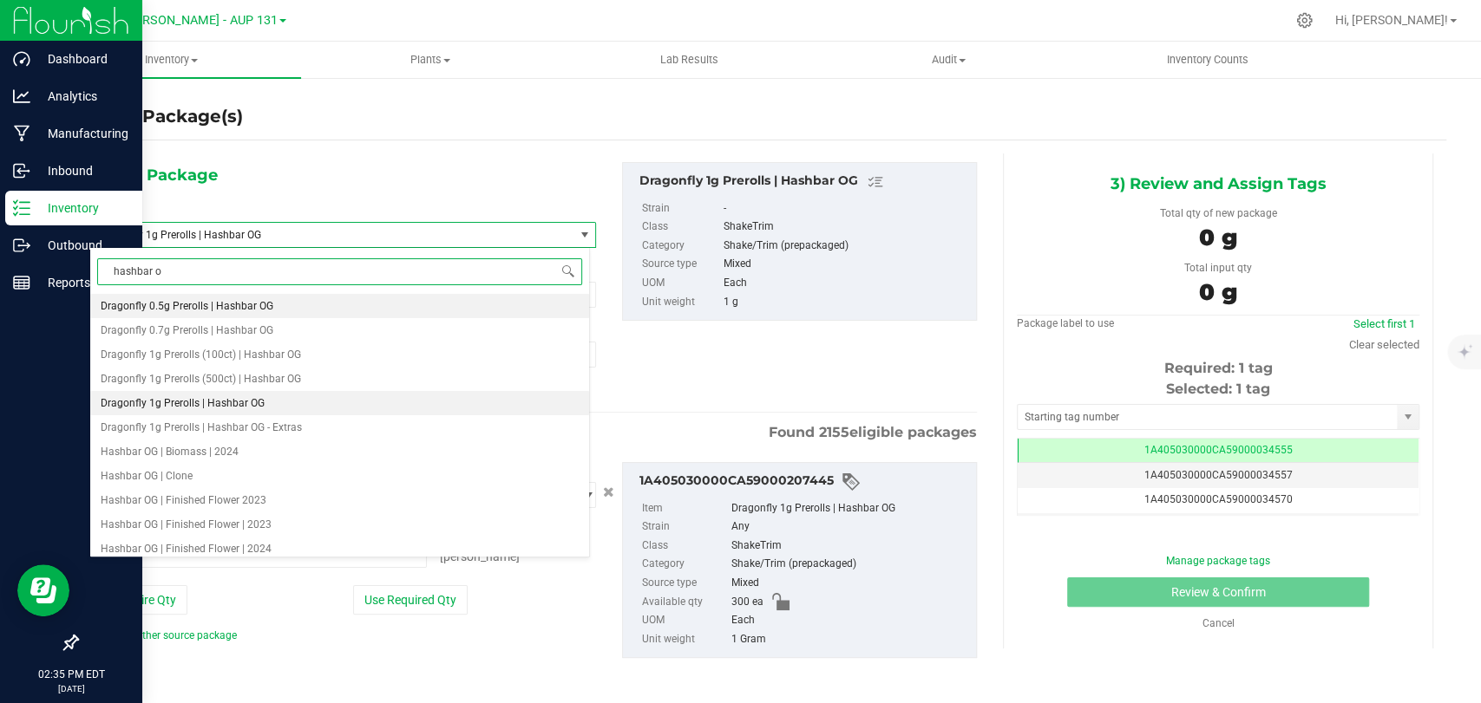
type input "hashbar og"
click at [303, 432] on li "Dragonfly 1g Prerolls | Hashbar OG - Extras" at bounding box center [339, 427] width 499 height 24
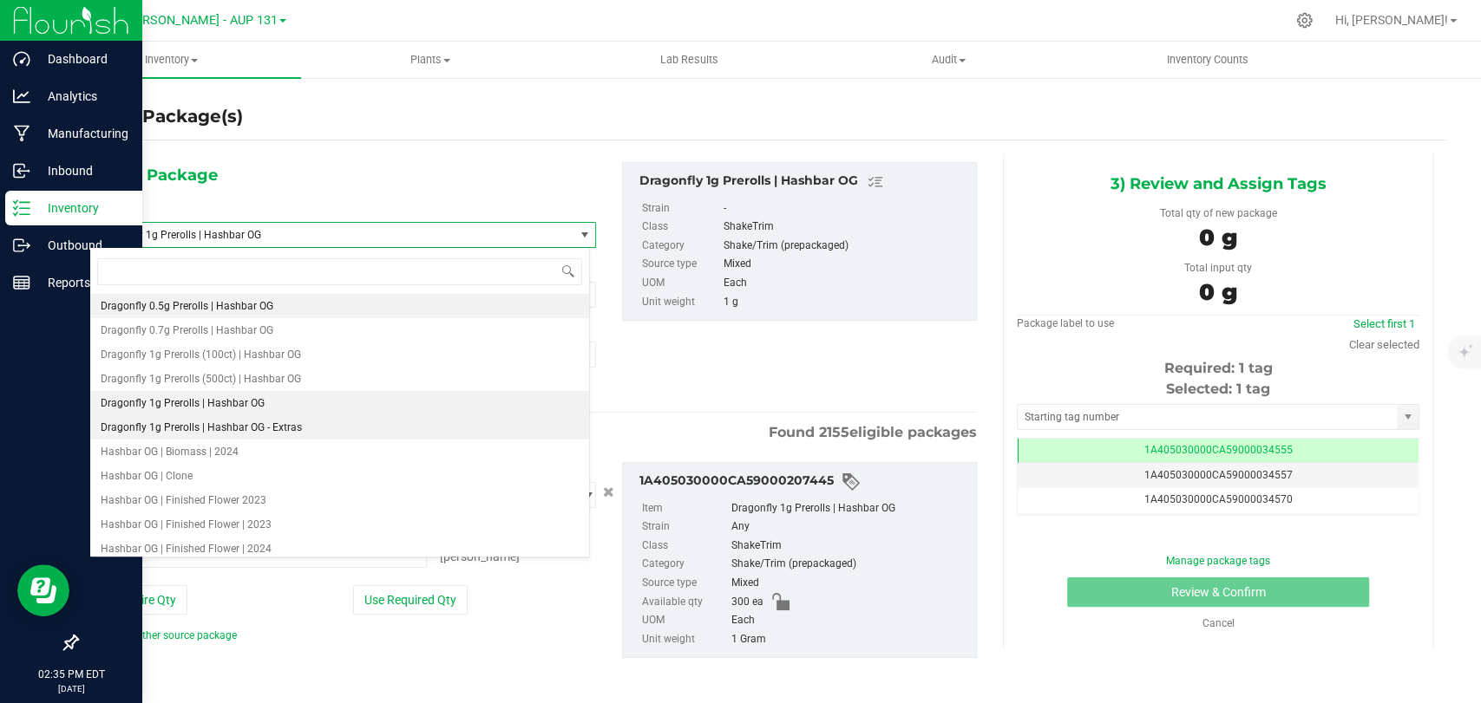
type input "0"
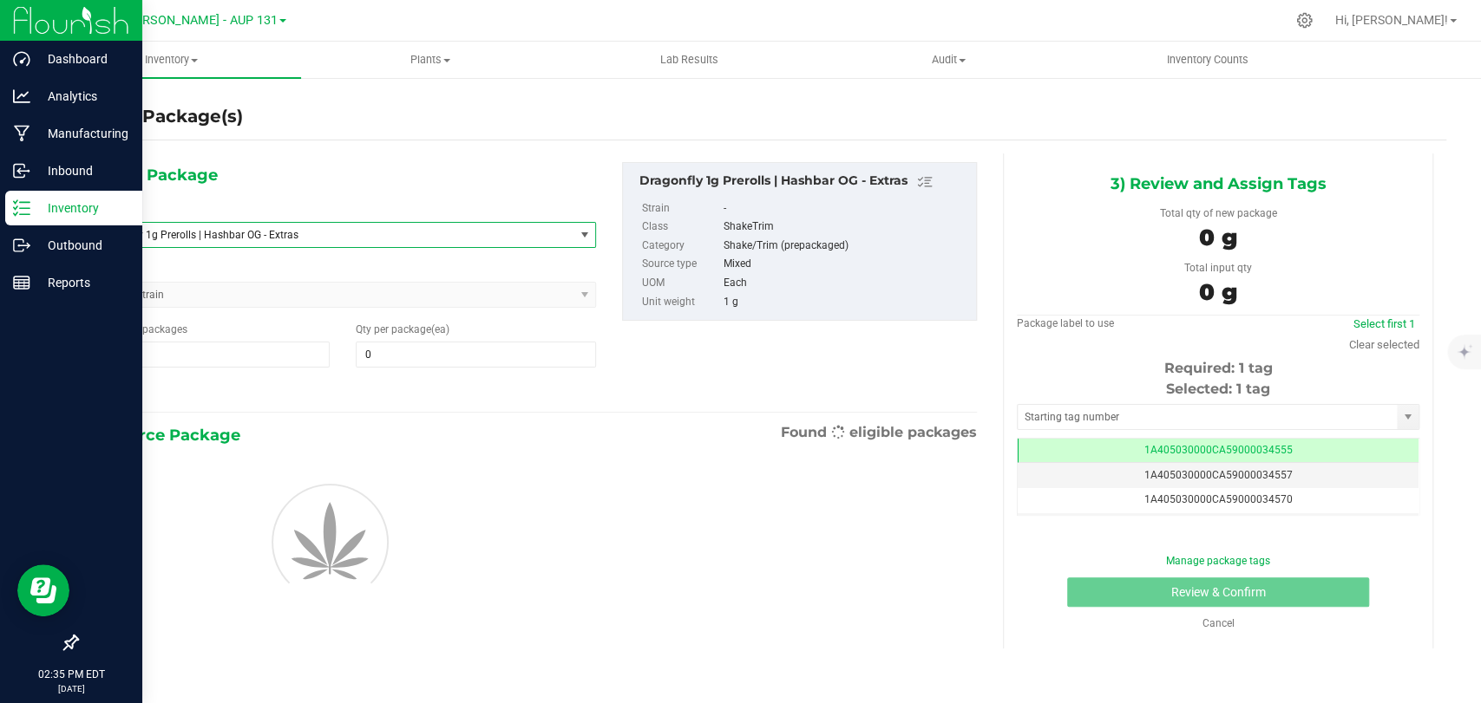
click at [457, 368] on div "1) New Package Select Item Dragonfly 1g Prerolls | Hashbar OG - Extras Dragonfl…" at bounding box center [342, 282] width 533 height 241
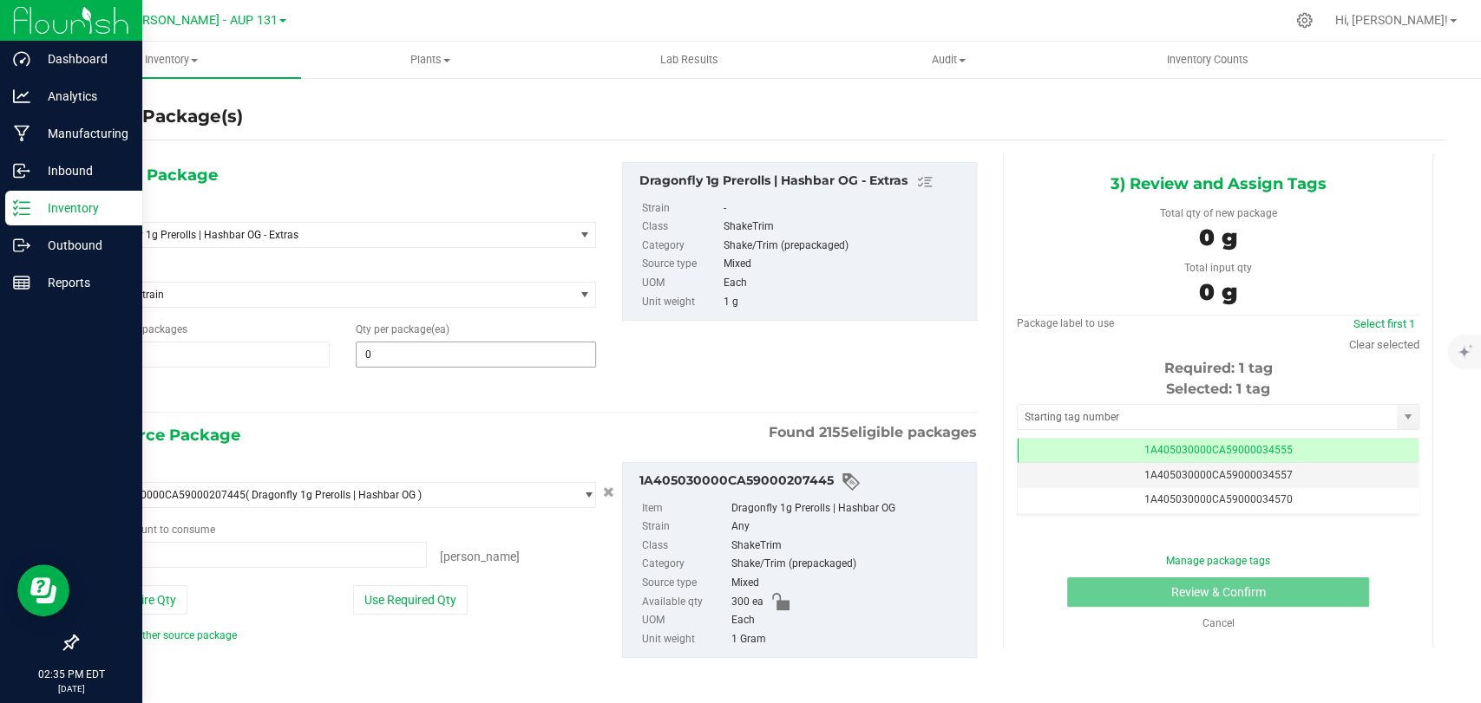
click at [452, 354] on input "0" at bounding box center [475, 355] width 239 height 24
type input "0 ea"
type input "76"
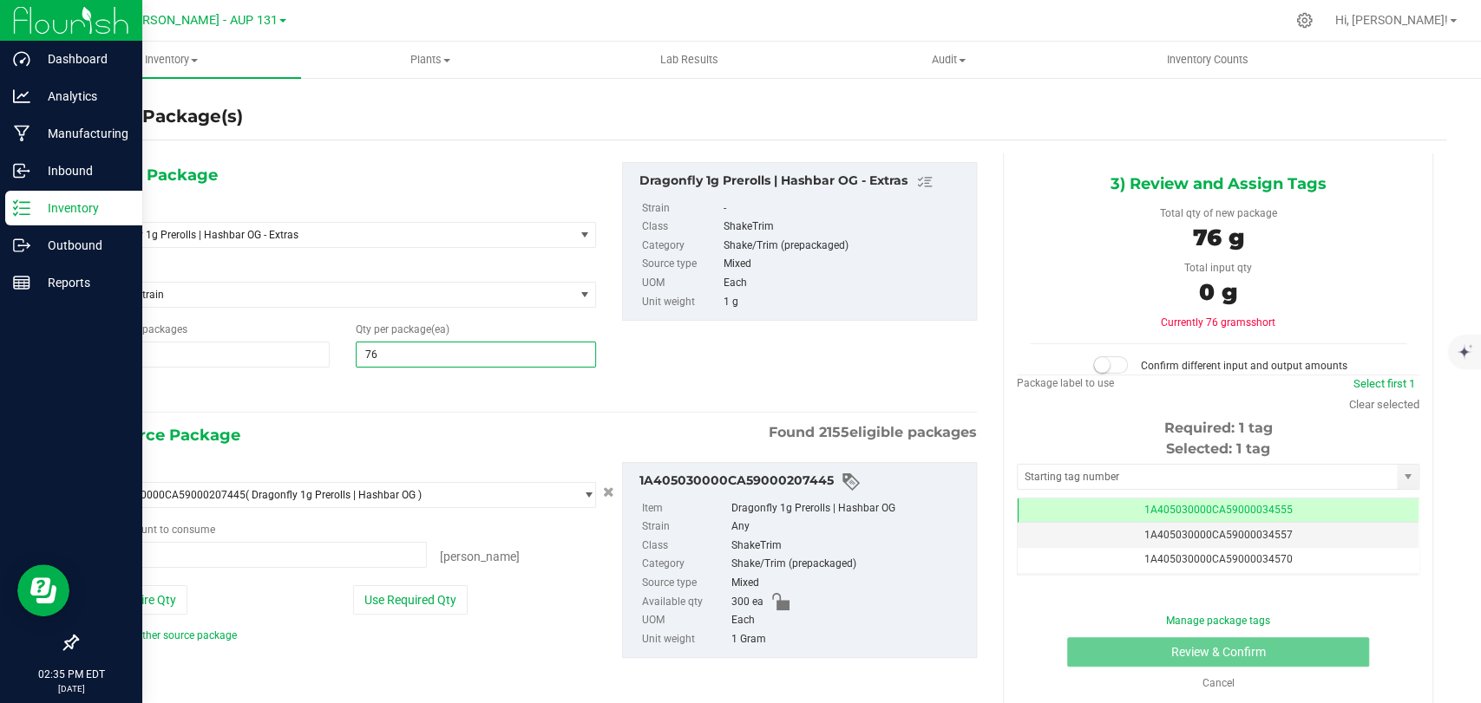
type input "76"
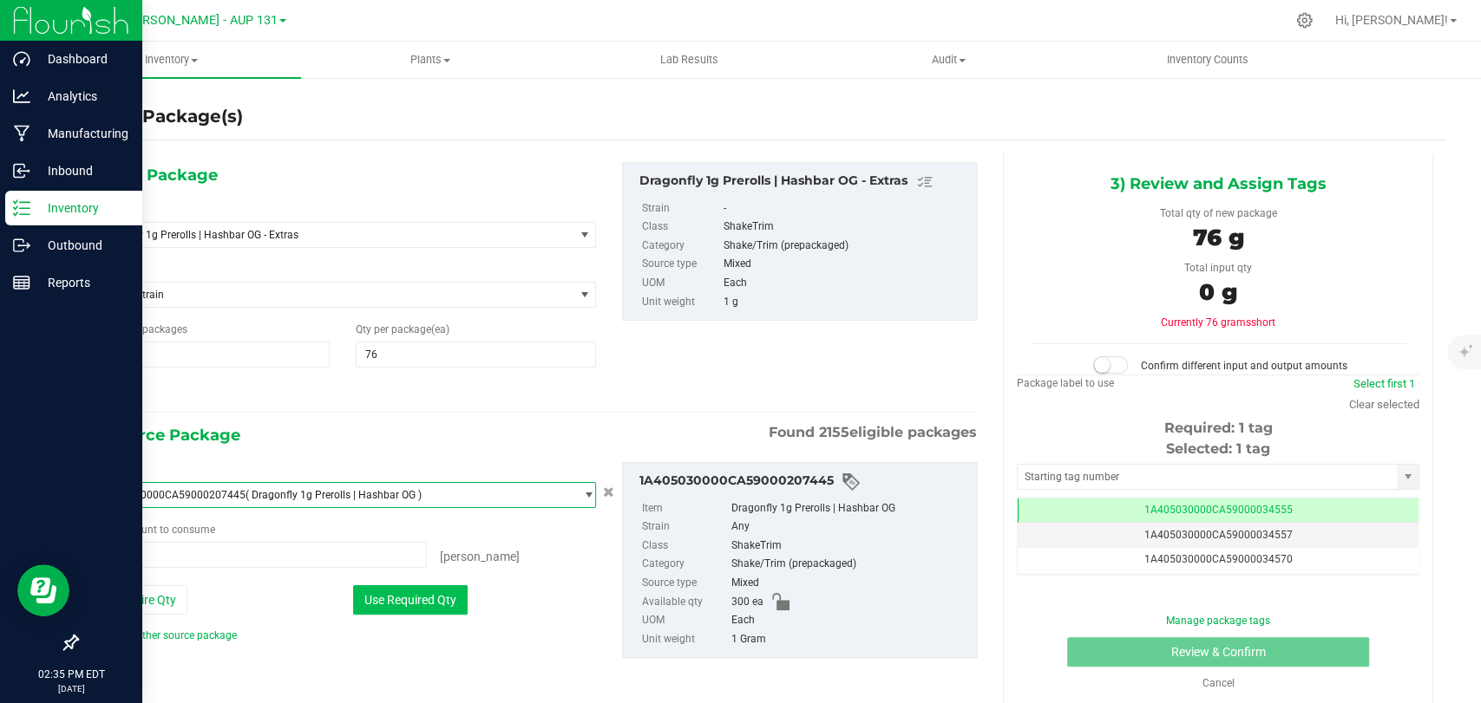
click at [443, 591] on button "Use Required Qty" at bounding box center [410, 599] width 114 height 29
type input "76 ea"
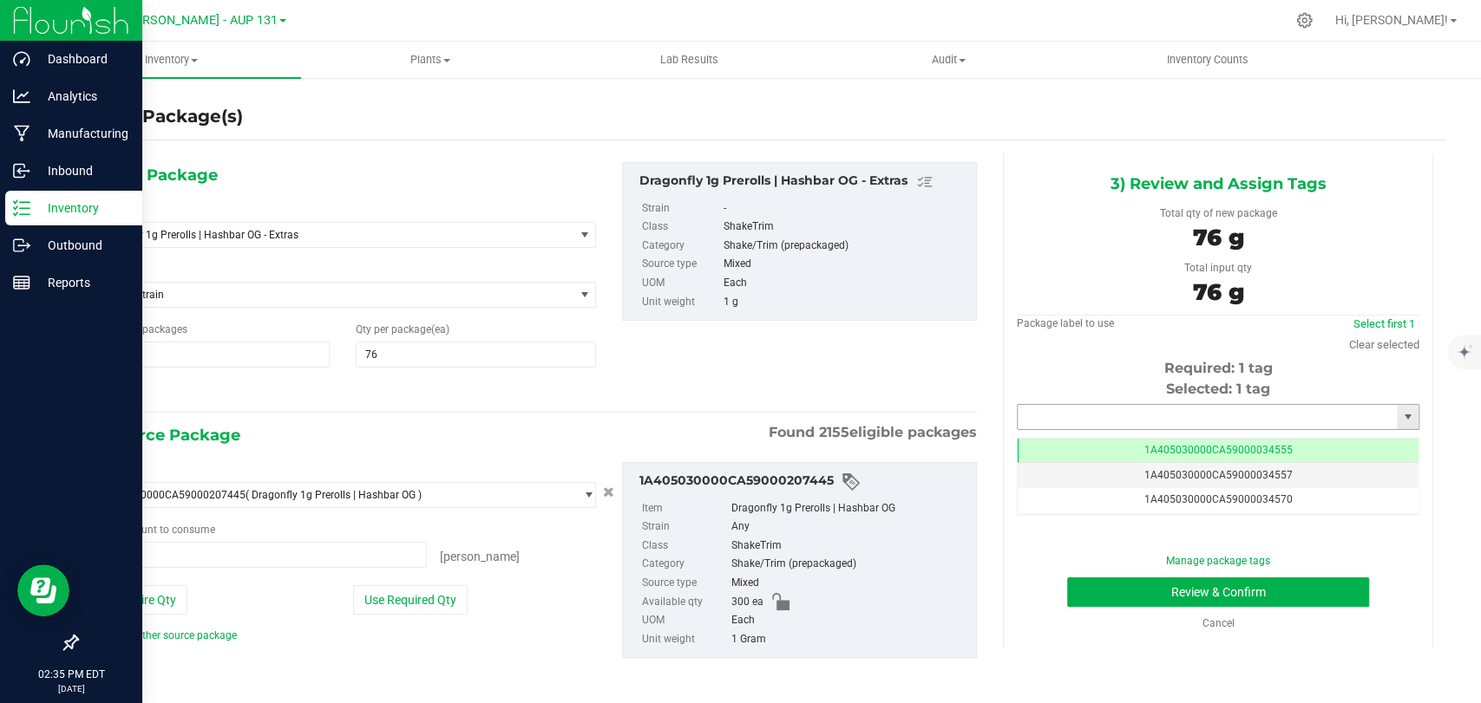
click at [1195, 410] on input "text" at bounding box center [1206, 417] width 379 height 24
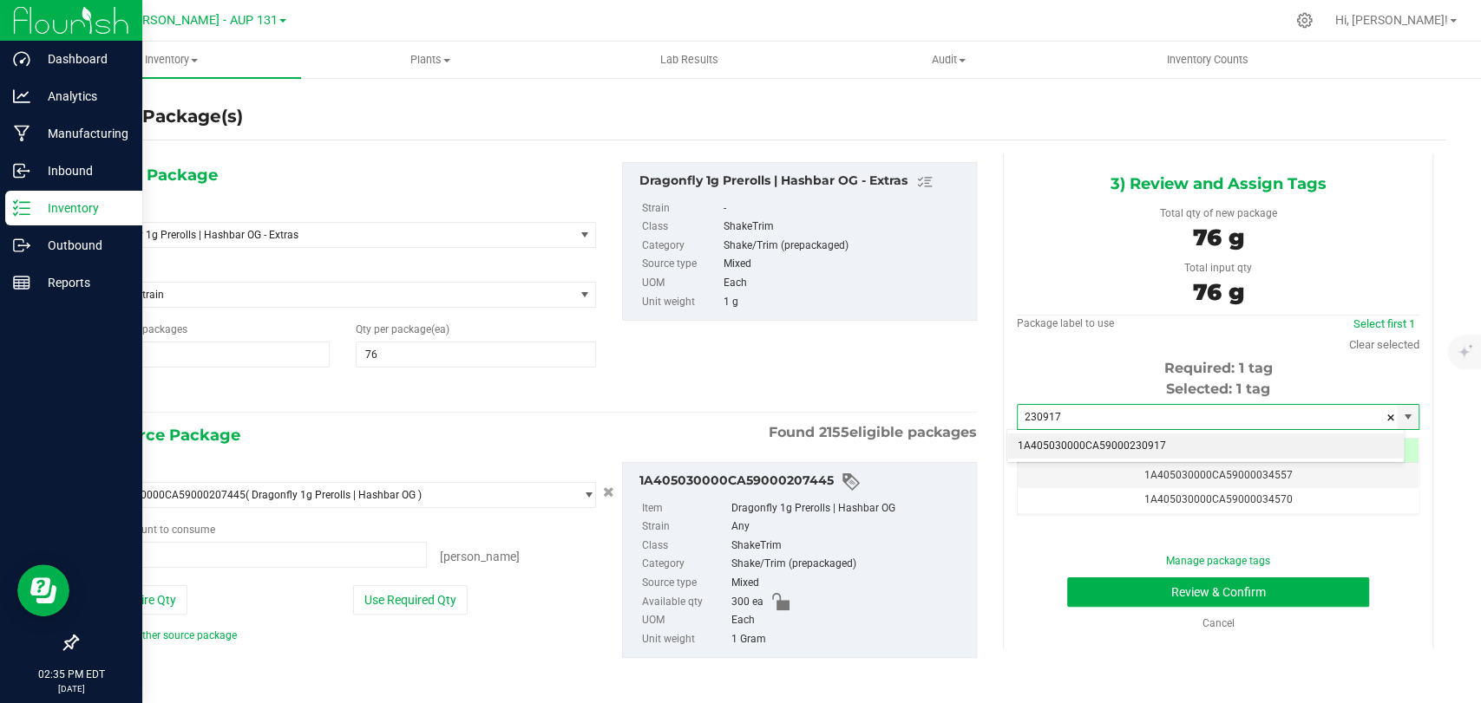
click at [1121, 455] on li "1A405030000CA59000230917" at bounding box center [1205, 447] width 396 height 26
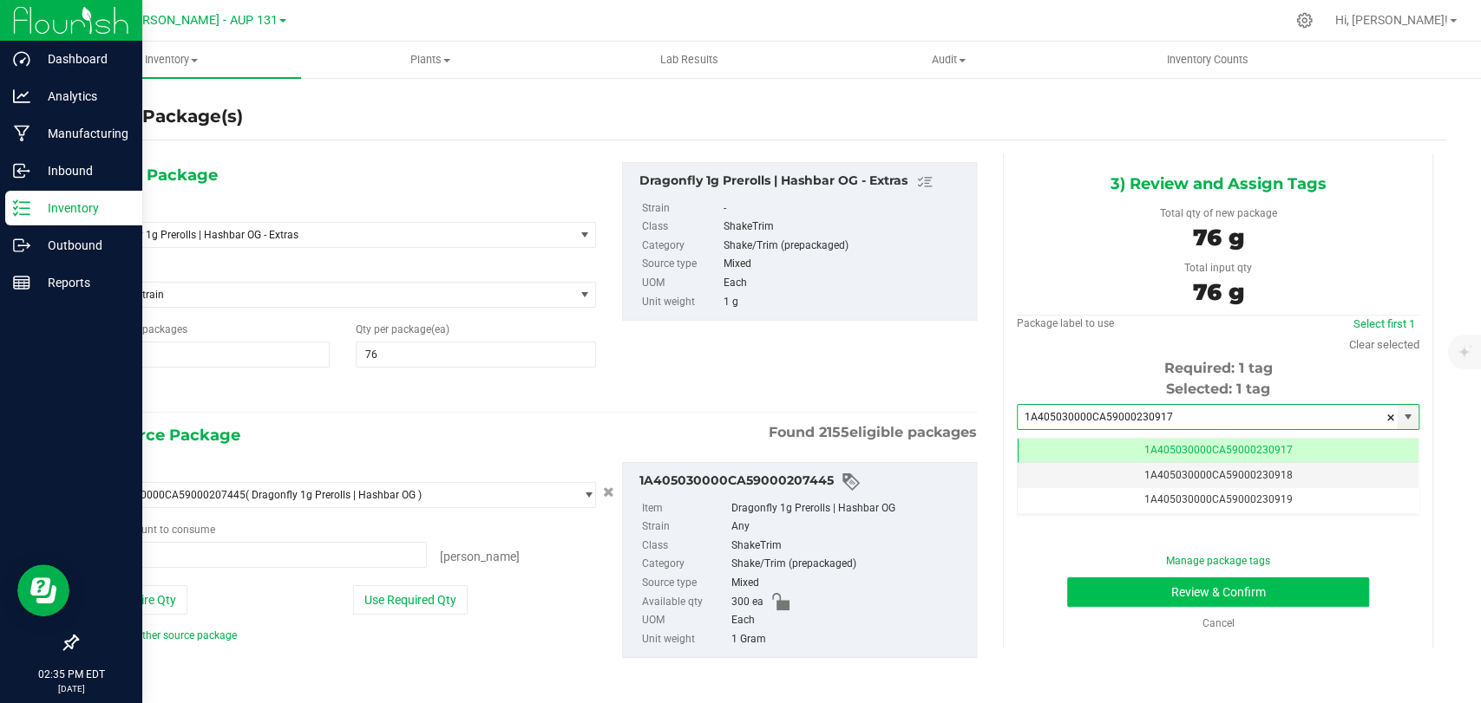
type input "1A405030000CA59000230917"
click at [1121, 590] on button "Review & Confirm" at bounding box center [1217, 592] width 301 height 29
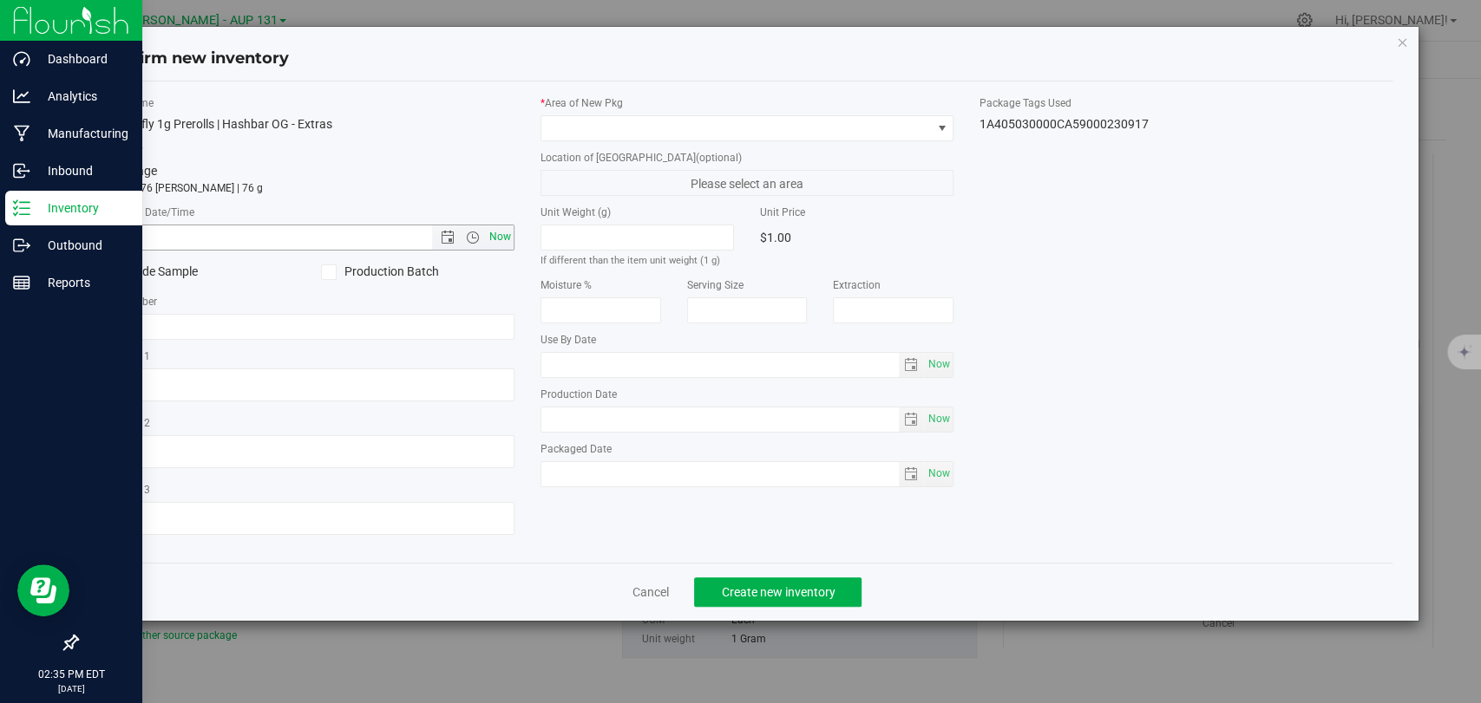
click at [497, 229] on span "Now" at bounding box center [500, 237] width 29 height 25
type input "[DATE] 2:35 PM"
click at [667, 113] on div "* Area of [GEOGRAPHIC_DATA]" at bounding box center [746, 118] width 413 height 46
click at [710, 125] on span at bounding box center [735, 128] width 389 height 24
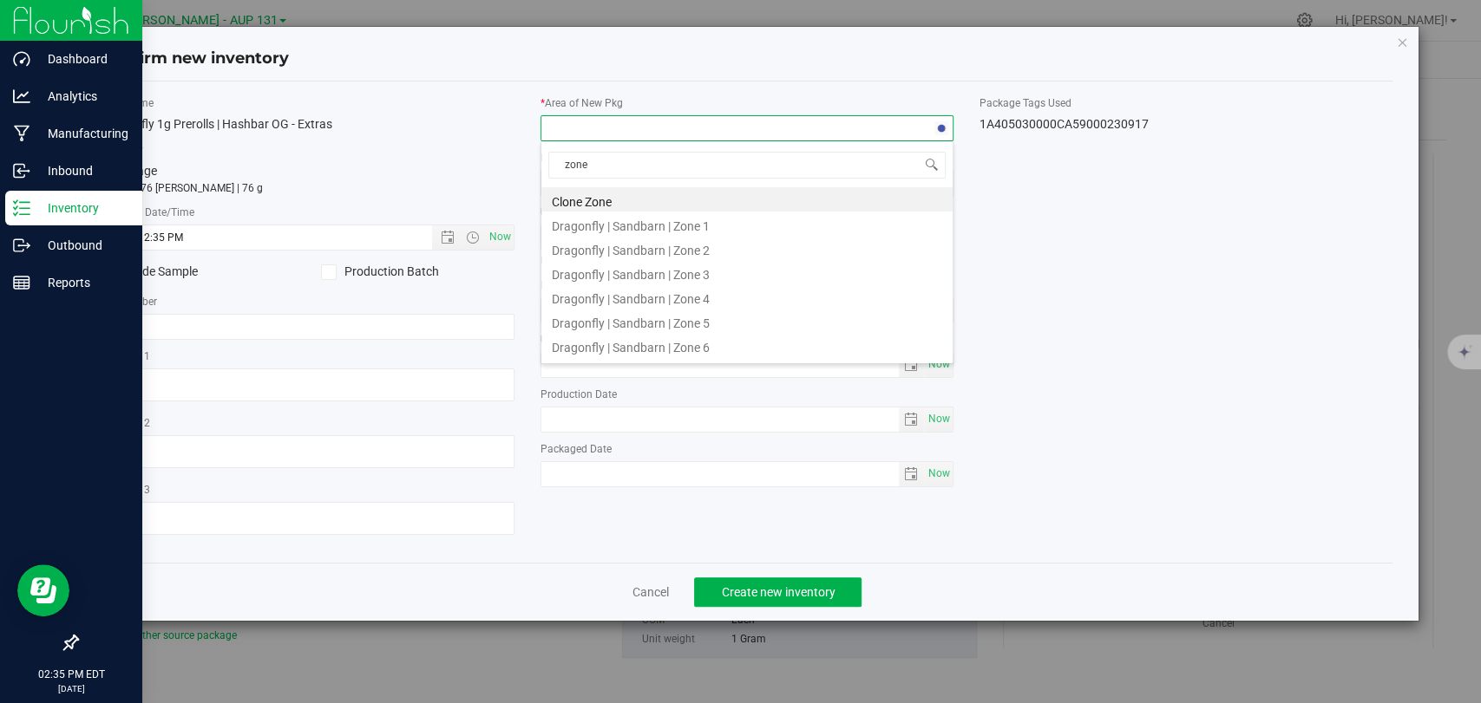
type input "zone 2"
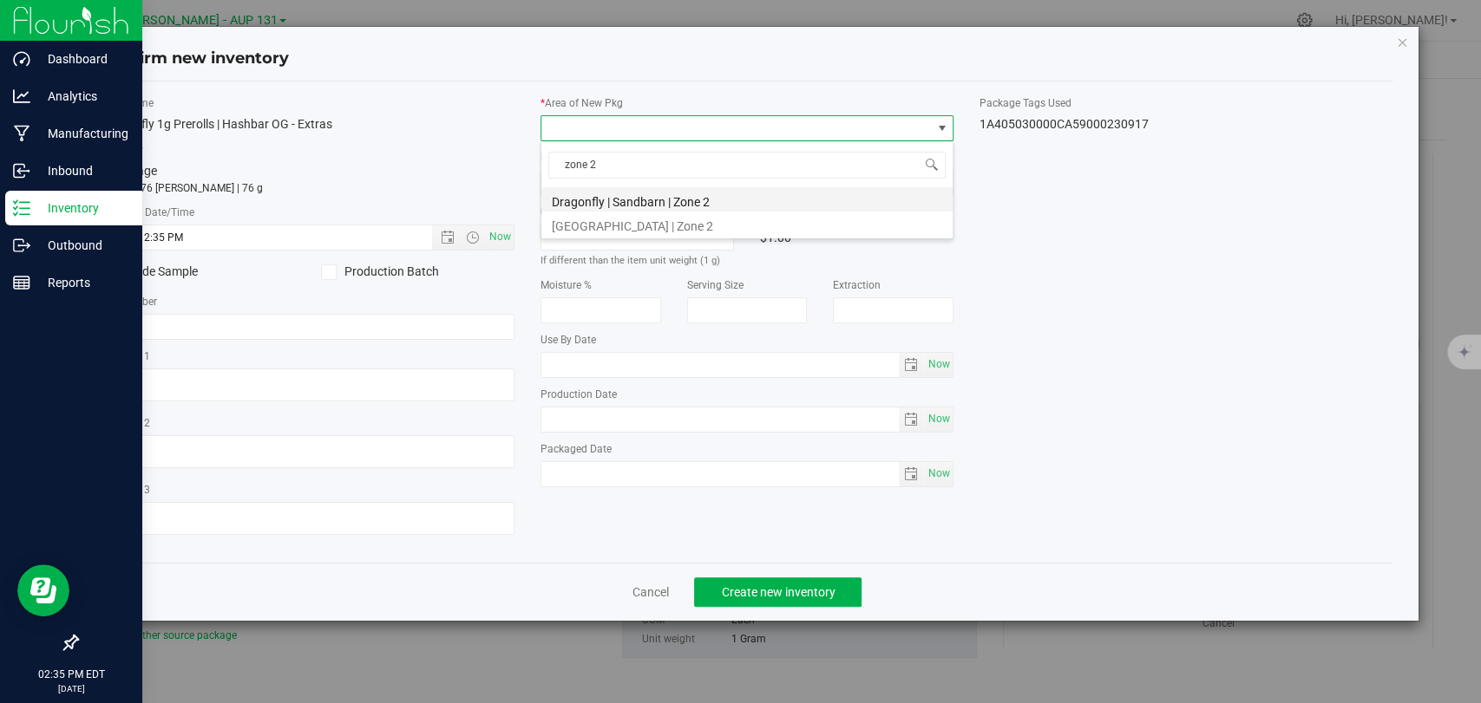
click at [711, 200] on li "Dragonfly | Sandbarn | Zone 2" at bounding box center [746, 199] width 411 height 24
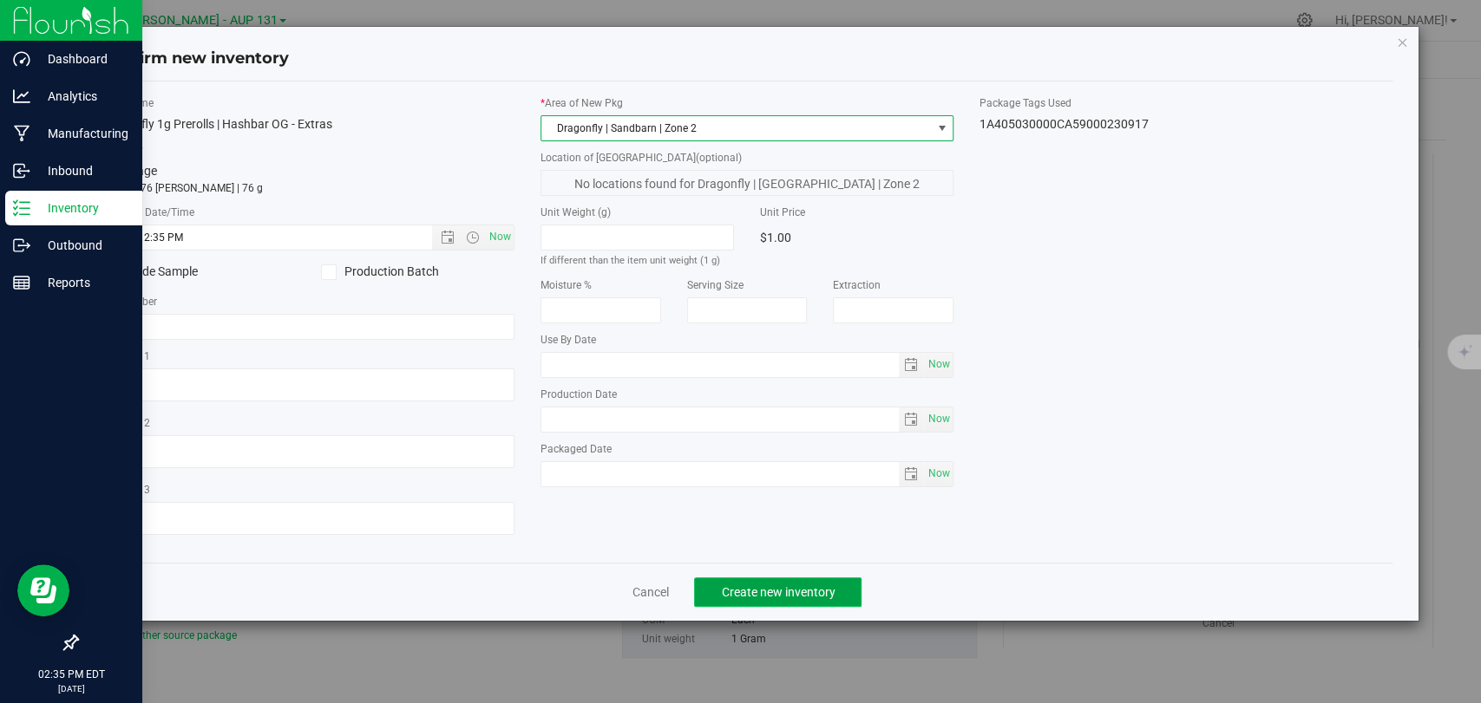
click at [779, 579] on button "Create new inventory" at bounding box center [777, 592] width 167 height 29
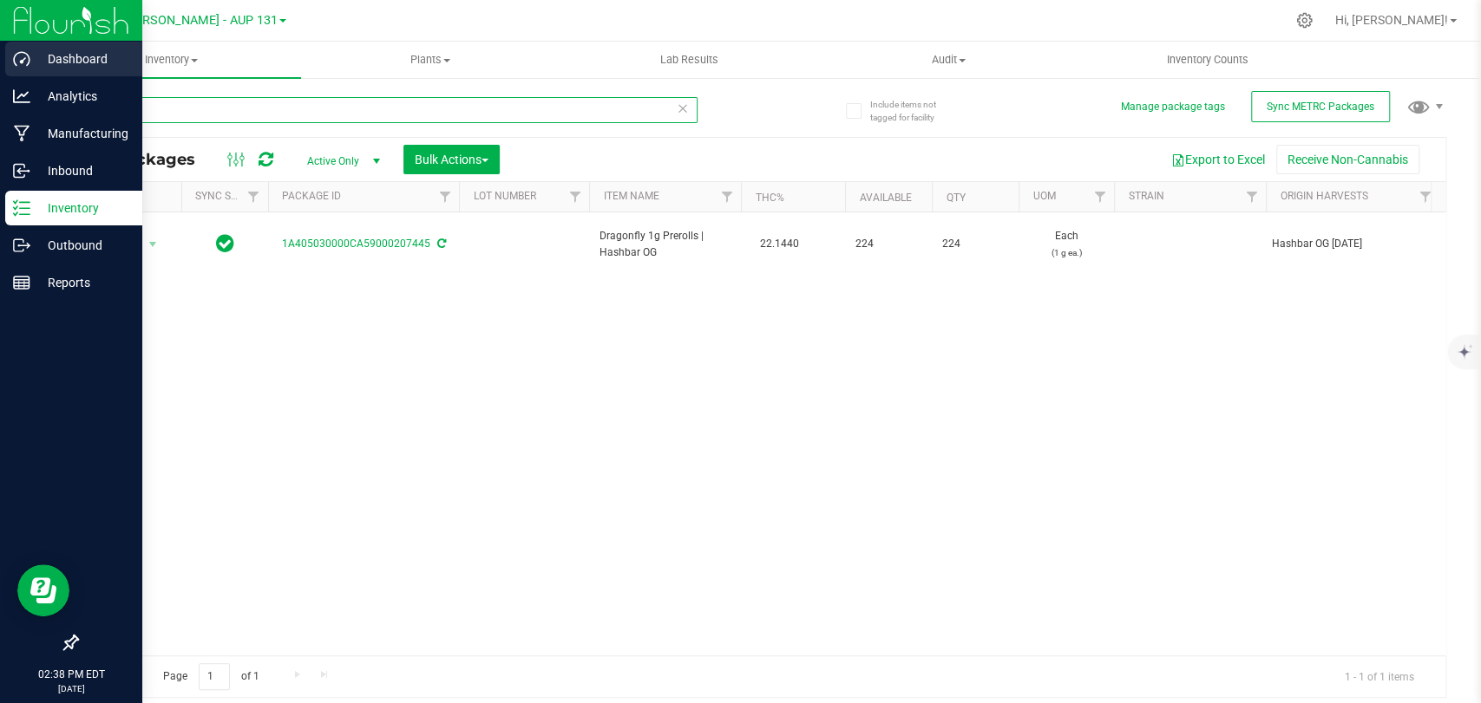
drag, startPoint x: 0, startPoint y: 88, endPoint x: 0, endPoint y: 71, distance: 17.3
click at [0, 78] on div "Dashboard Analytics Manufacturing Inbound Inventory Outbound Reports 02:38 PM E…" at bounding box center [740, 351] width 1481 height 703
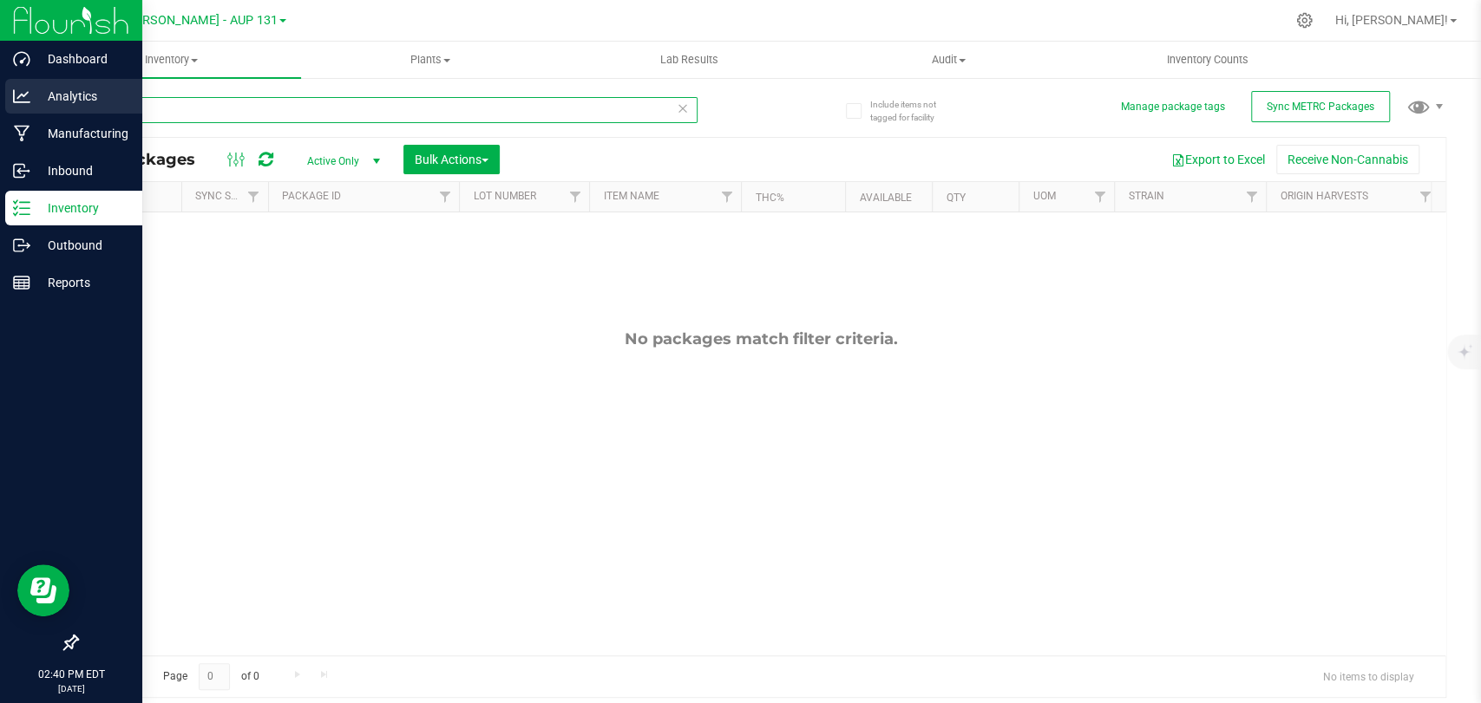
drag, startPoint x: 153, startPoint y: 109, endPoint x: 0, endPoint y: 82, distance: 155.0
click at [42, 91] on div "Include items not tagged for facility Manage package tags Sync METRC Packages 2…" at bounding box center [761, 340] width 1439 height 529
drag, startPoint x: 181, startPoint y: 105, endPoint x: 0, endPoint y: 86, distance: 182.3
click at [0, 88] on div "Dashboard Analytics Manufacturing Inbound Inventory Outbound Reports 02:54 PM E…" at bounding box center [740, 351] width 1481 height 703
type input "206971"
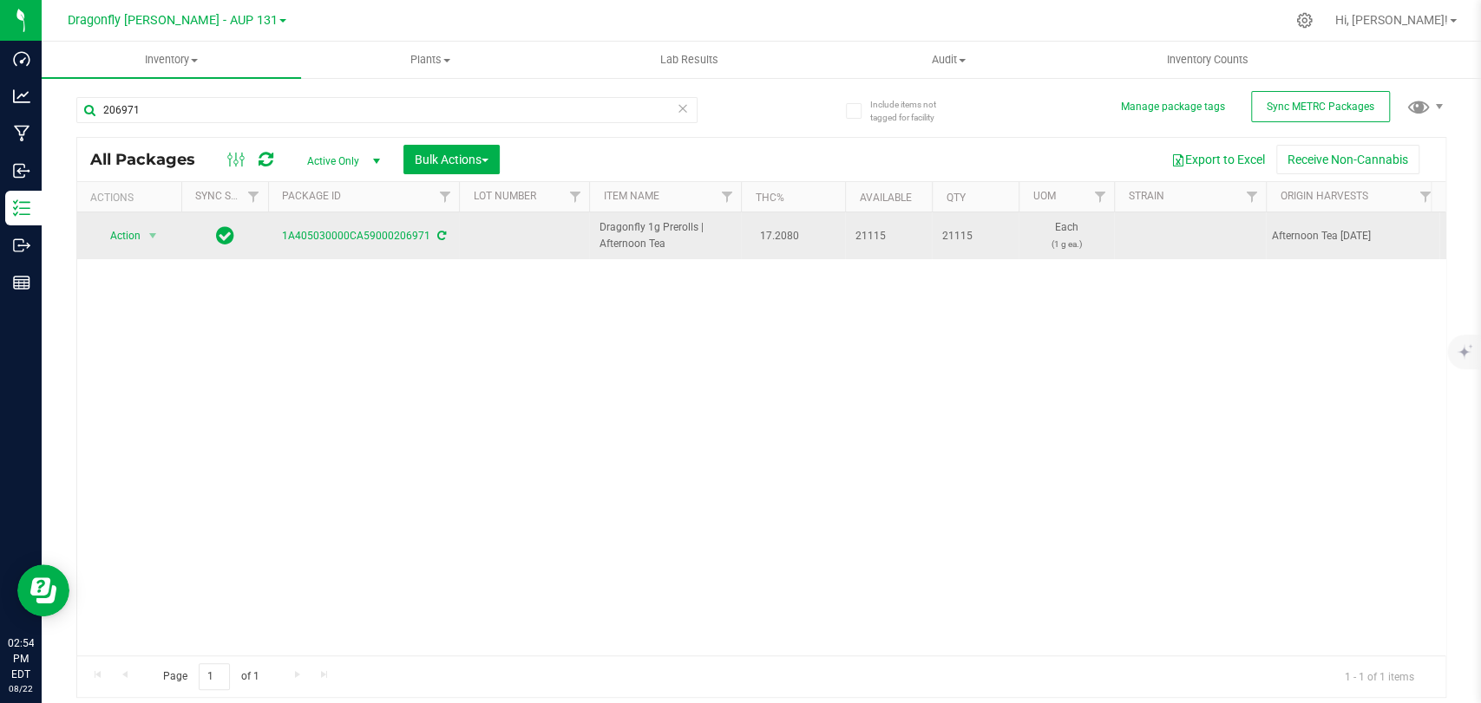
click at [134, 222] on td "Action Action Adjust qty Create package Edit attributes Global inventory Locate…" at bounding box center [129, 235] width 104 height 47
click at [134, 231] on span "Action" at bounding box center [118, 236] width 47 height 24
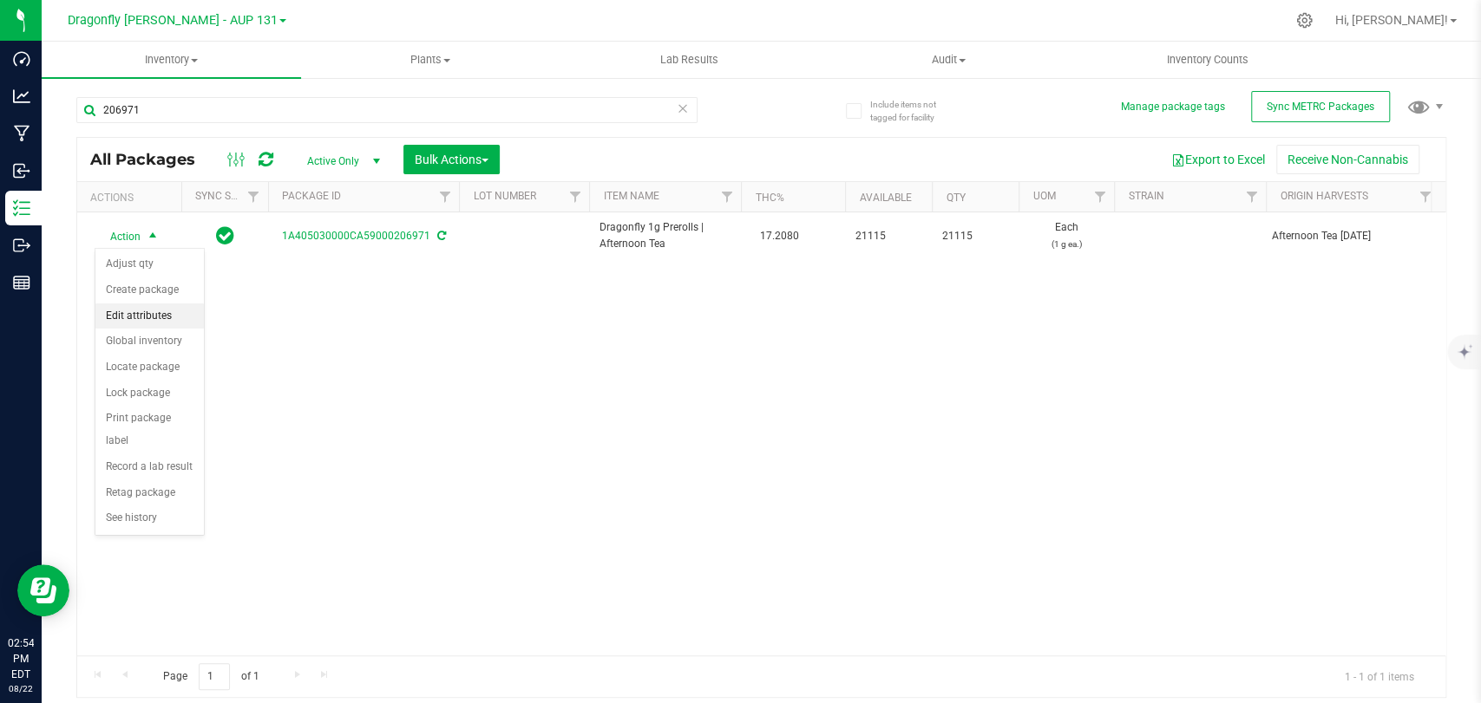
click at [140, 282] on li "Create package" at bounding box center [149, 291] width 108 height 26
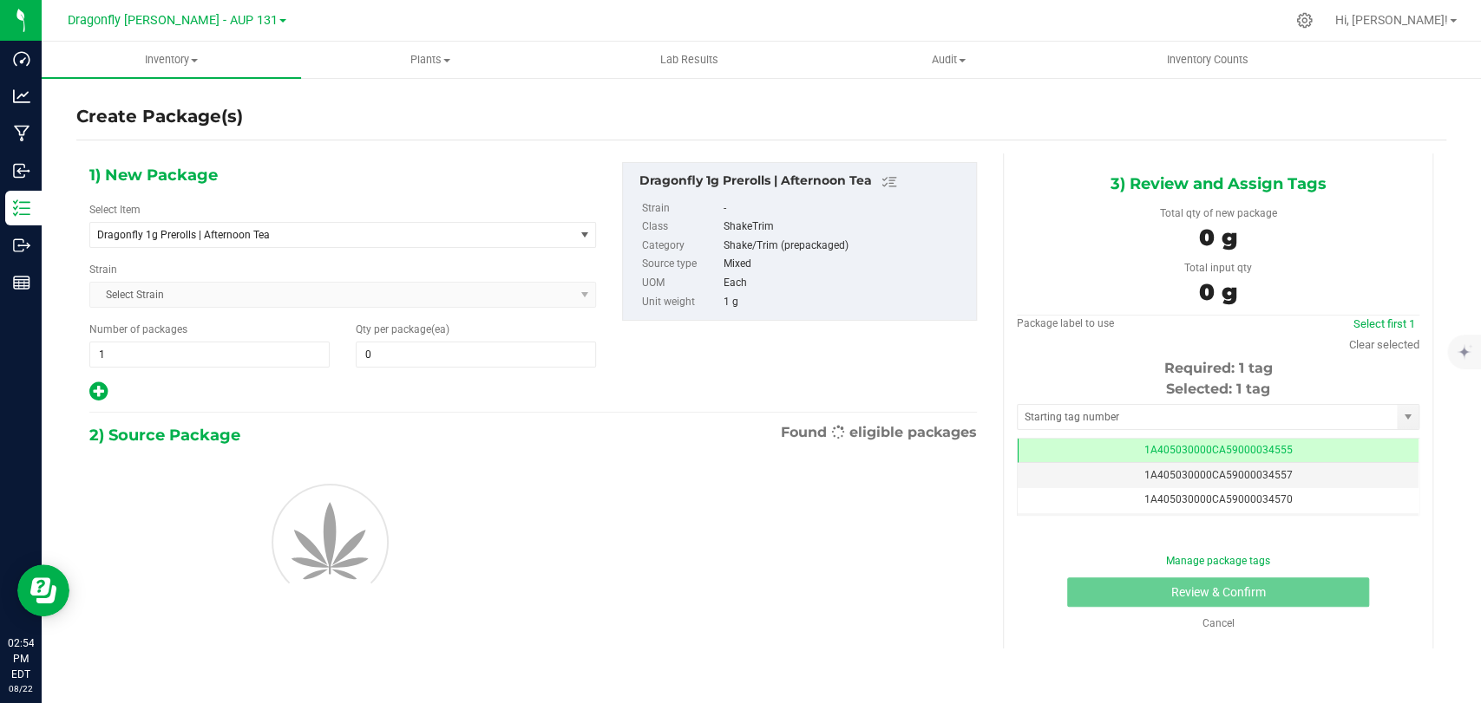
type input "0"
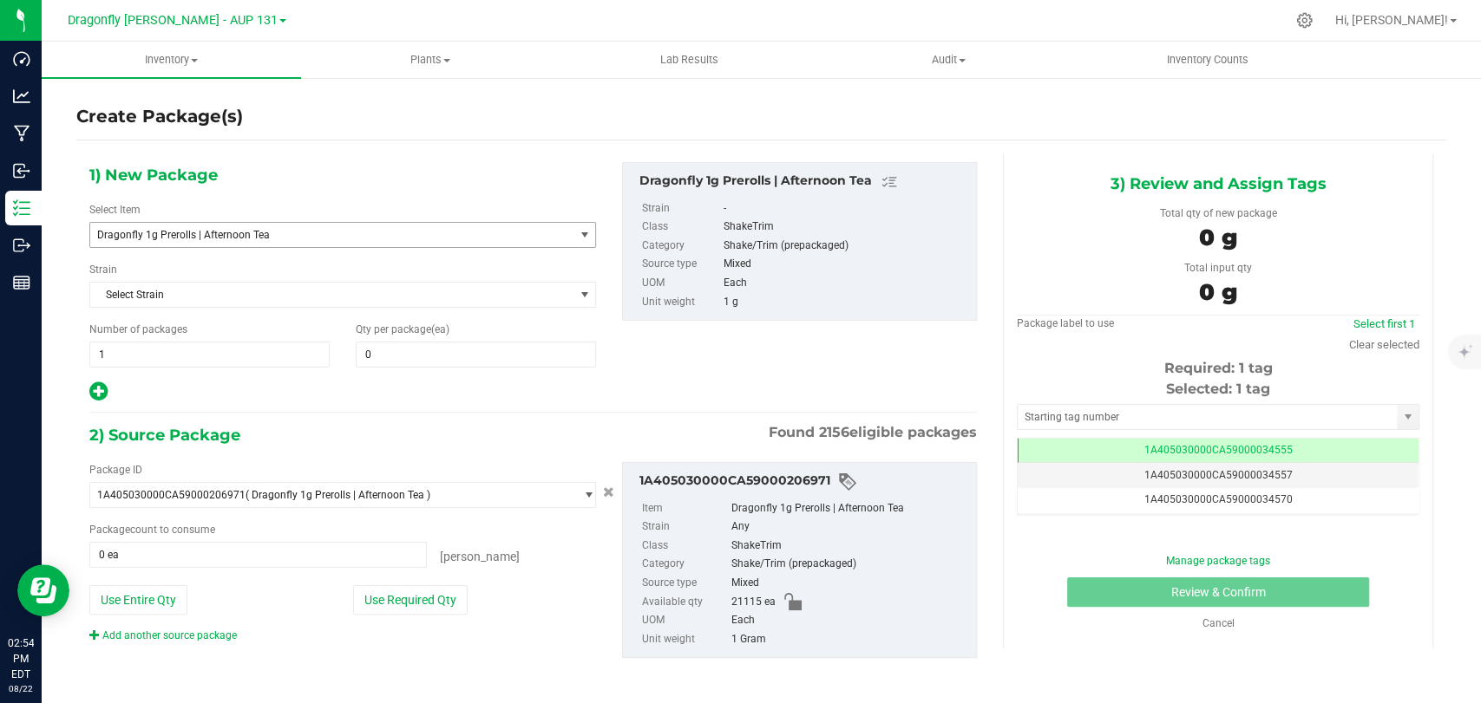
click at [291, 237] on span "Dragonfly 1g Prerolls | Afternoon Tea" at bounding box center [322, 235] width 450 height 12
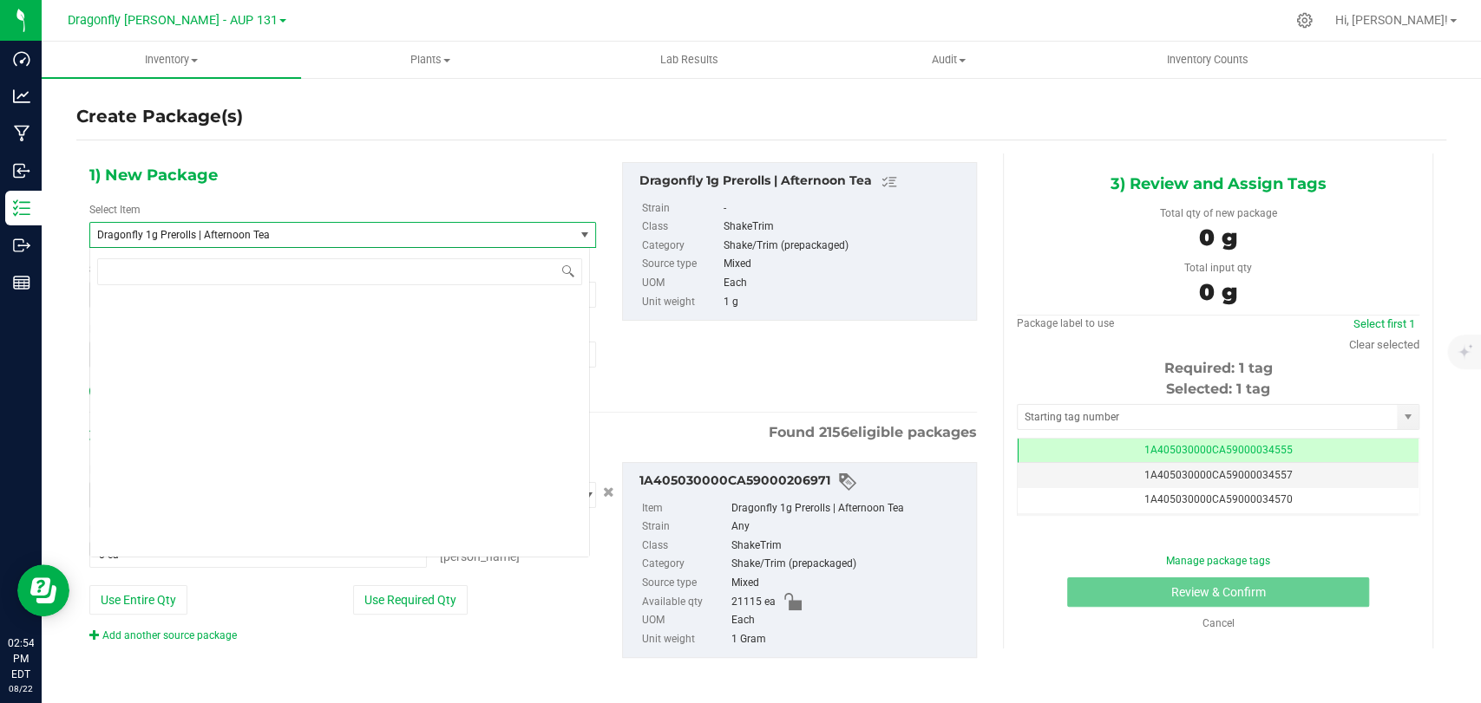
scroll to position [37448, 0]
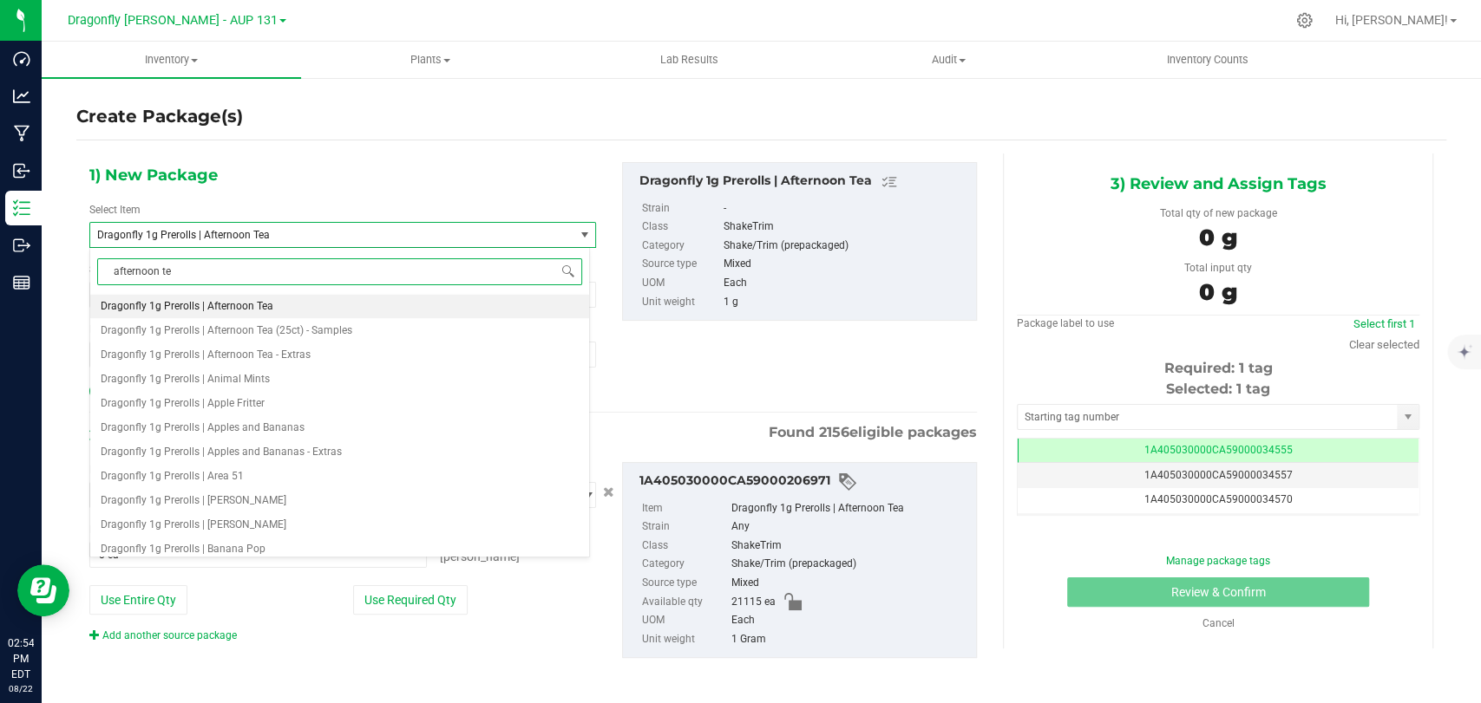
type input "afternoon tea"
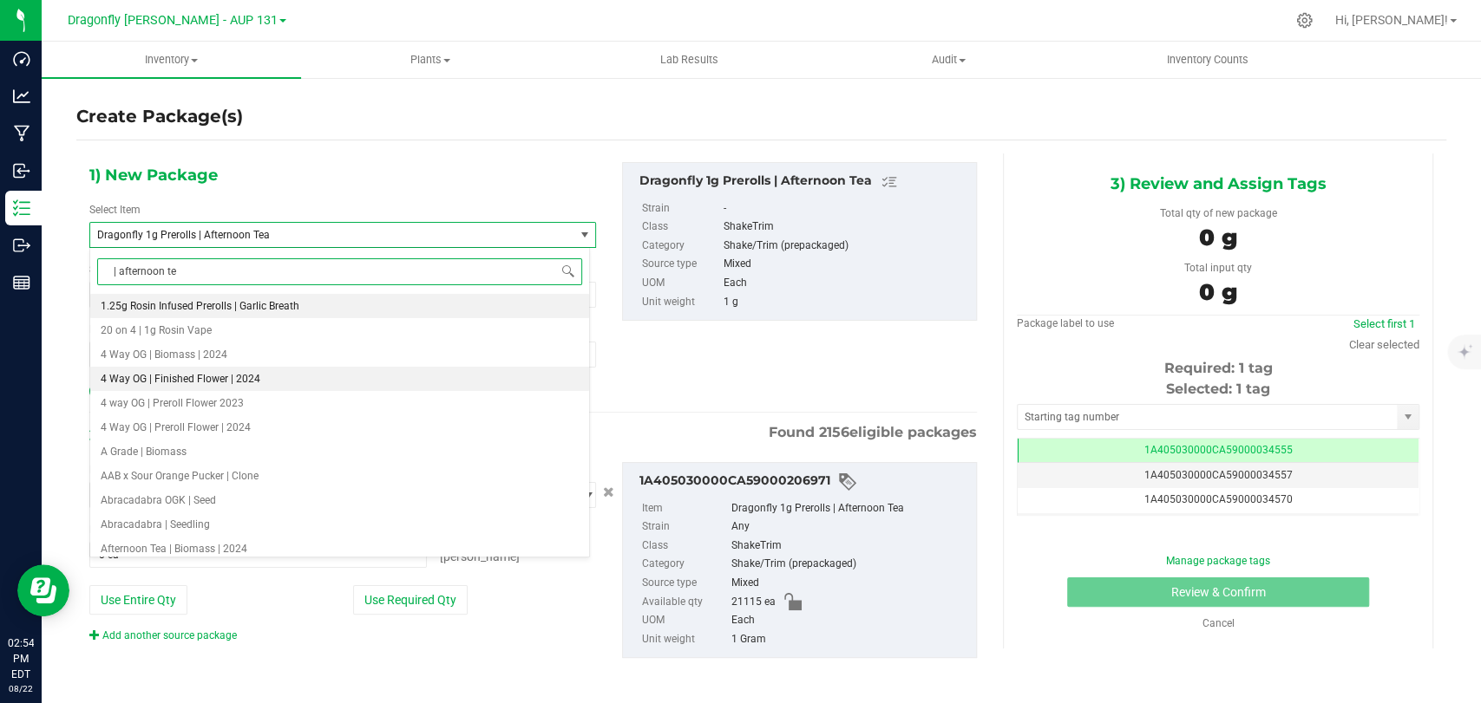
type input "| afternoon tea"
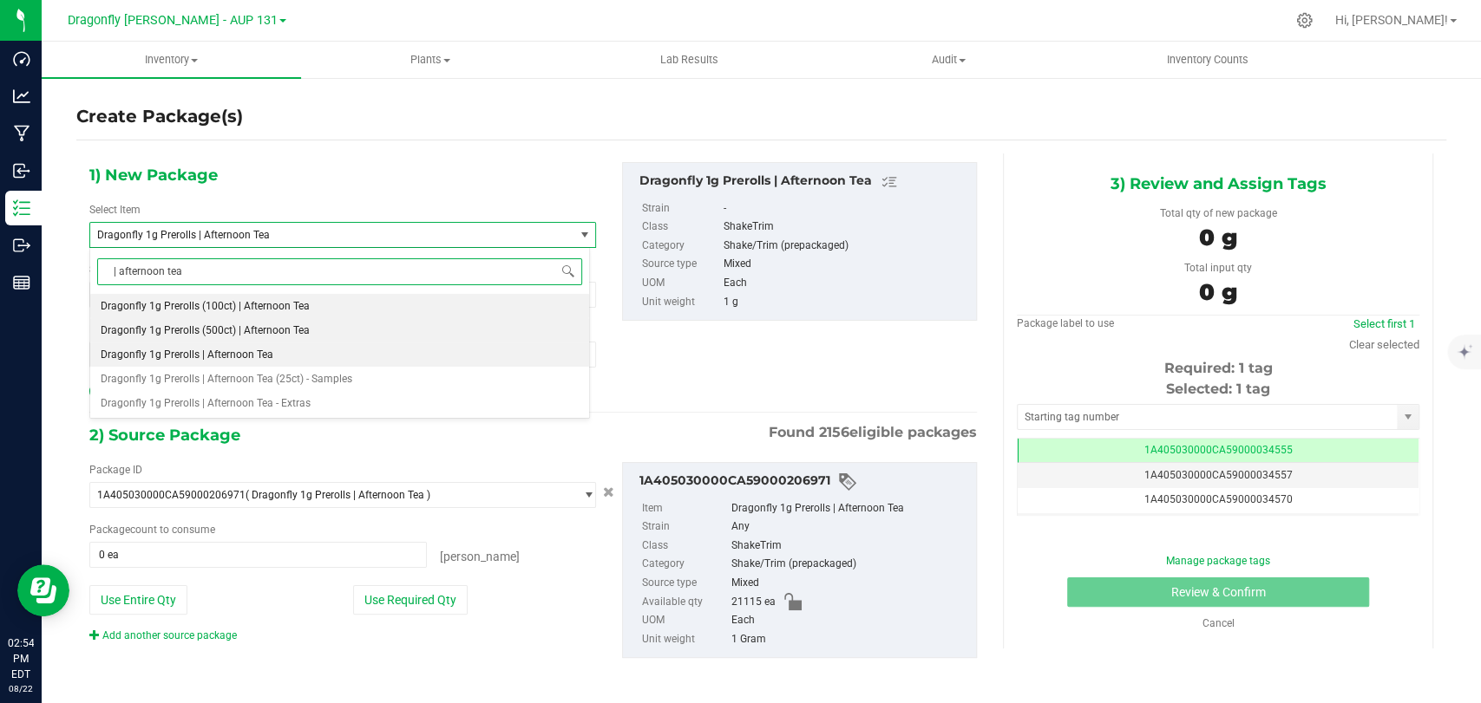
click at [269, 335] on span "Dragonfly 1g Prerolls (500ct) | Afternoon Tea" at bounding box center [205, 330] width 209 height 12
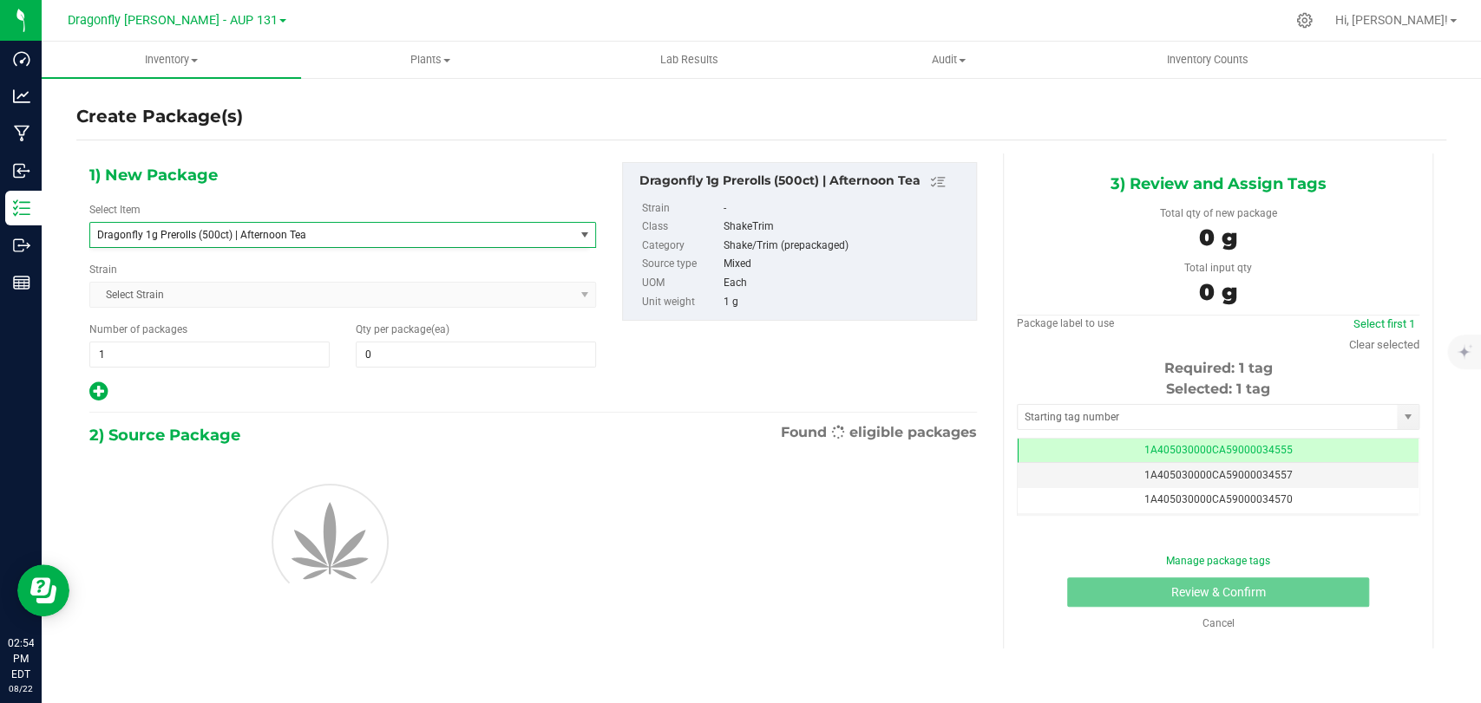
type input "0"
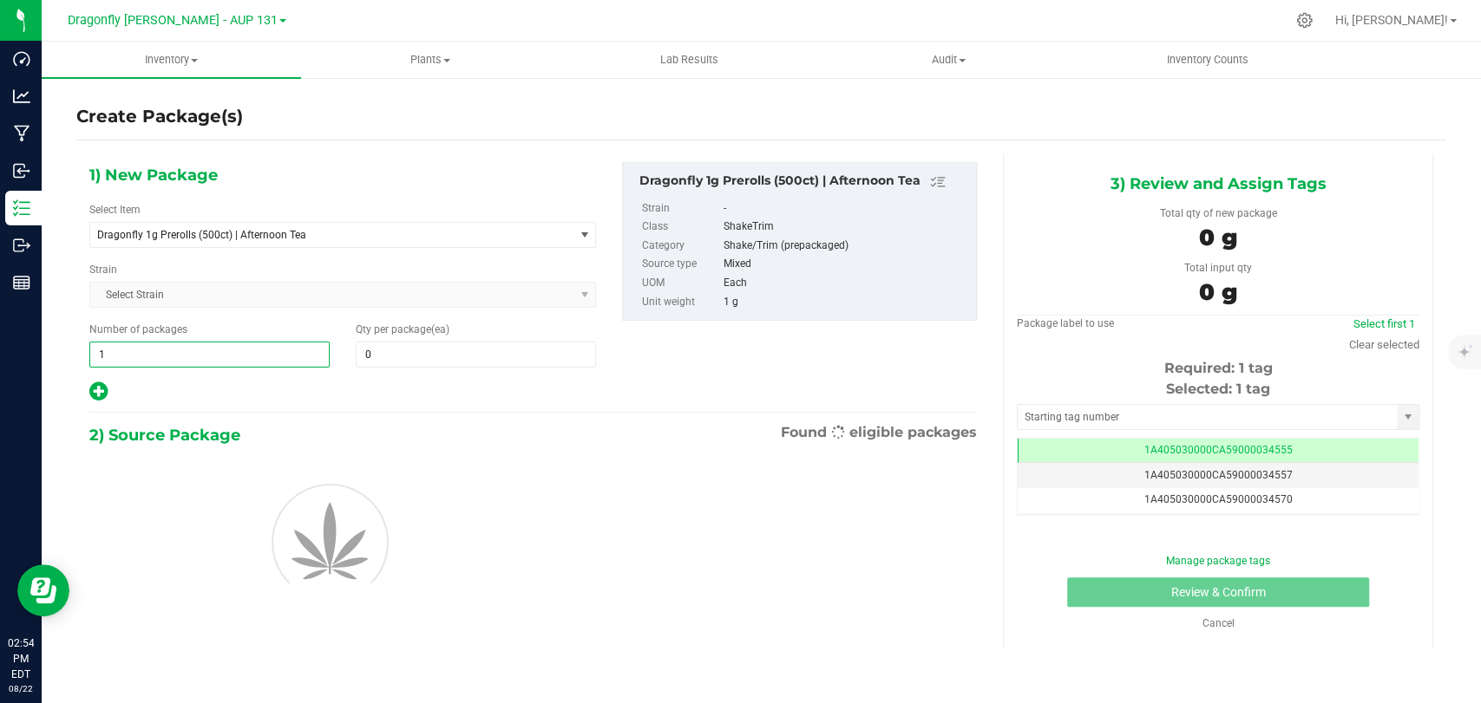
click at [266, 361] on span "1 1" at bounding box center [209, 355] width 240 height 26
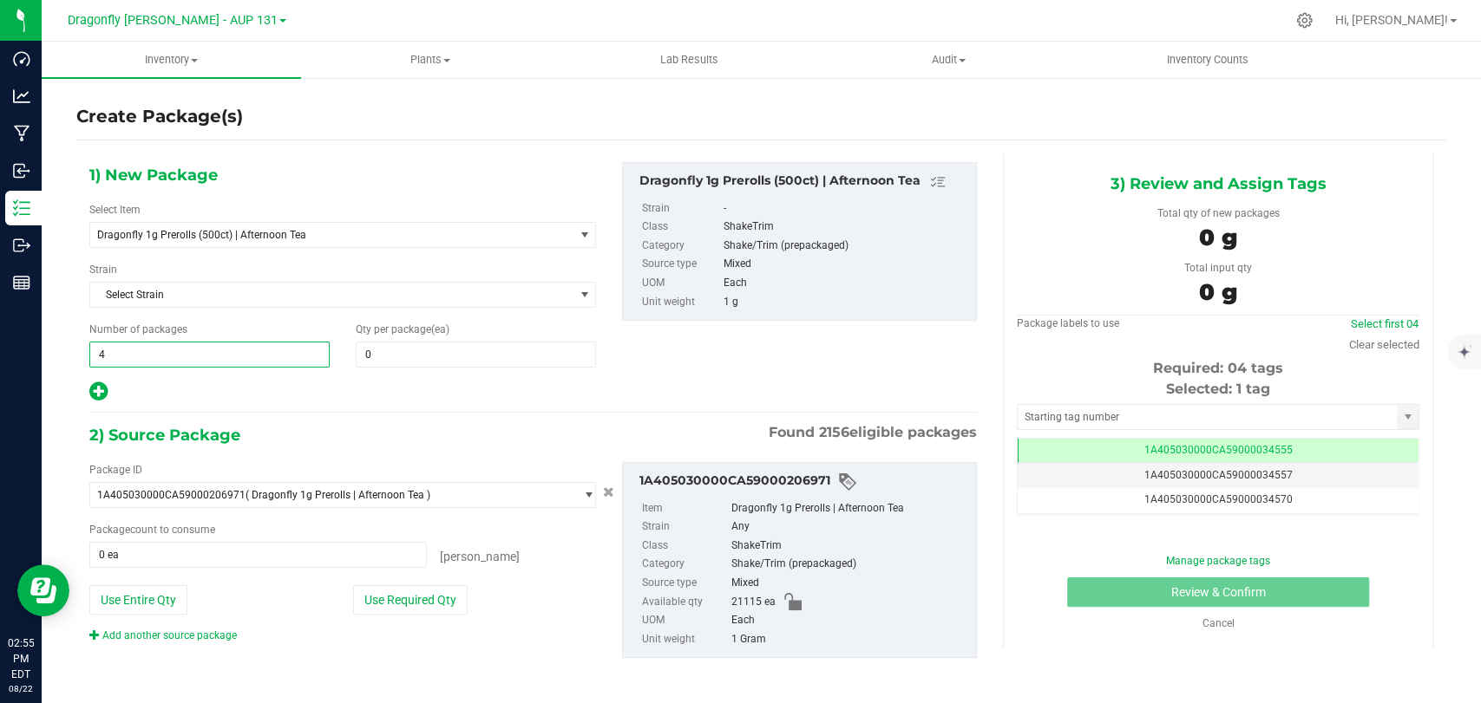
type input "42"
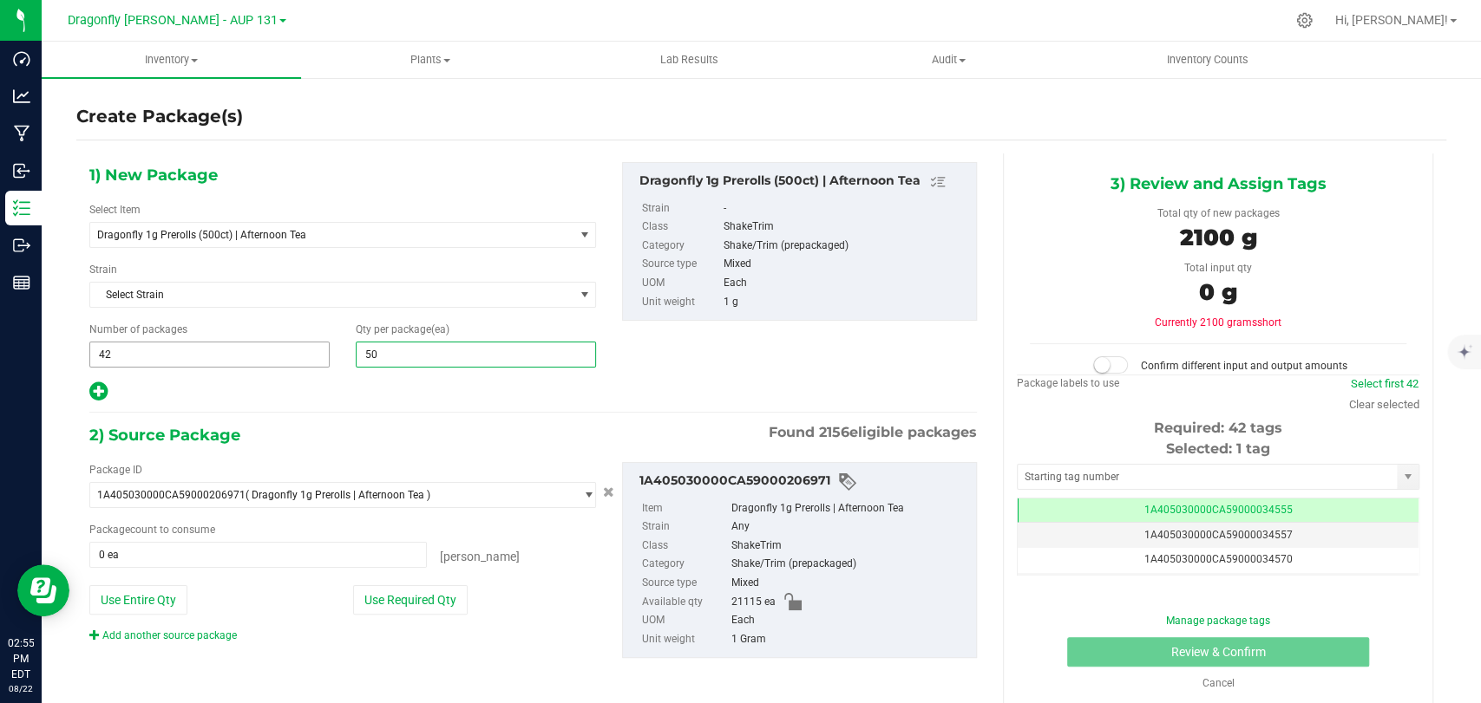
type input "500"
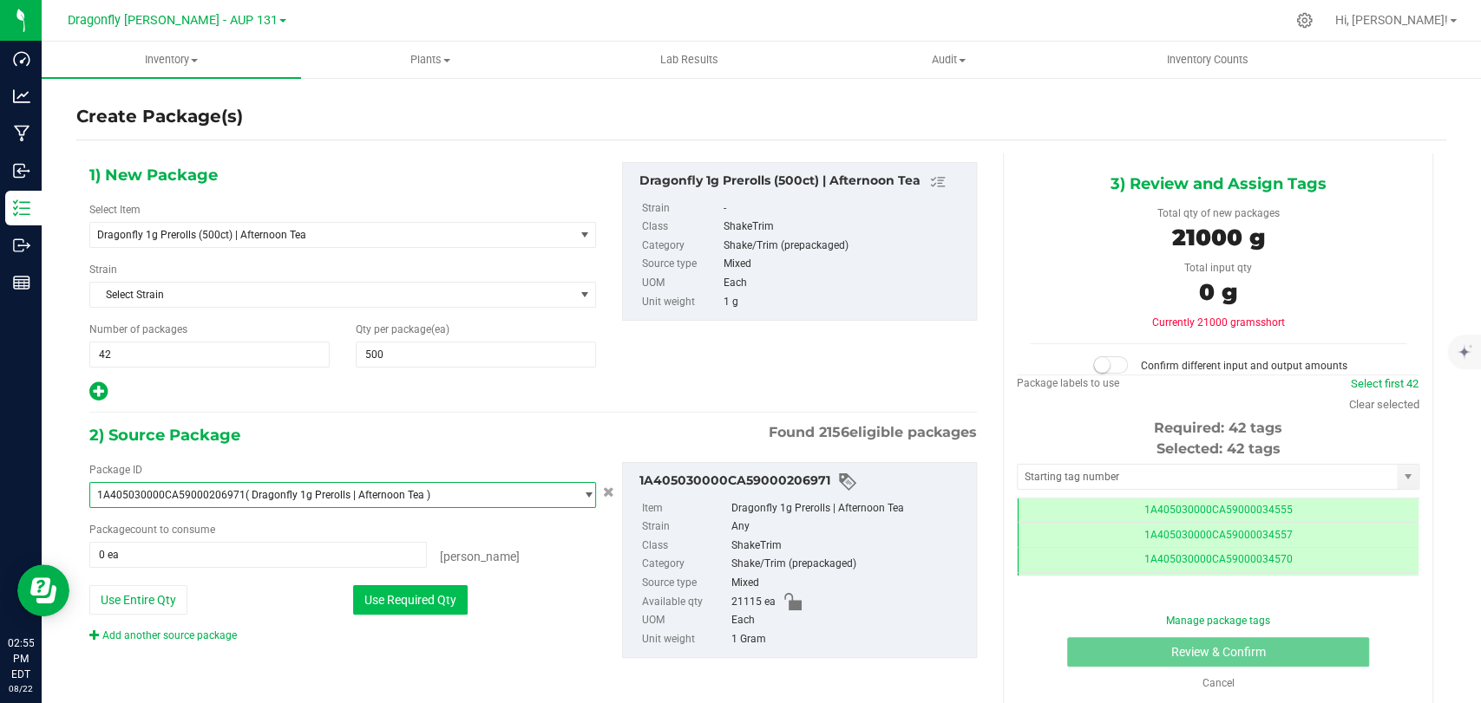
scroll to position [0, 0]
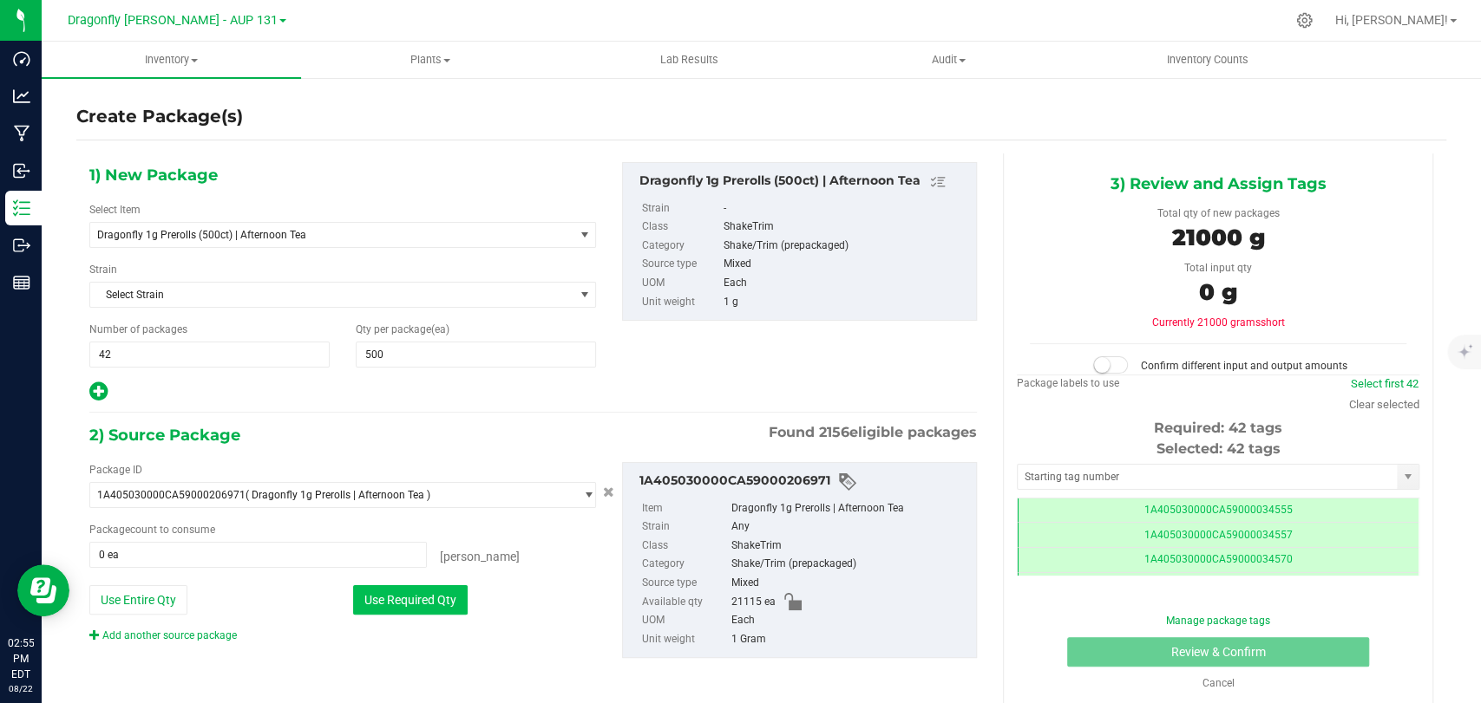
click at [379, 599] on button "Use Required Qty" at bounding box center [410, 599] width 114 height 29
type input "21000 ea"
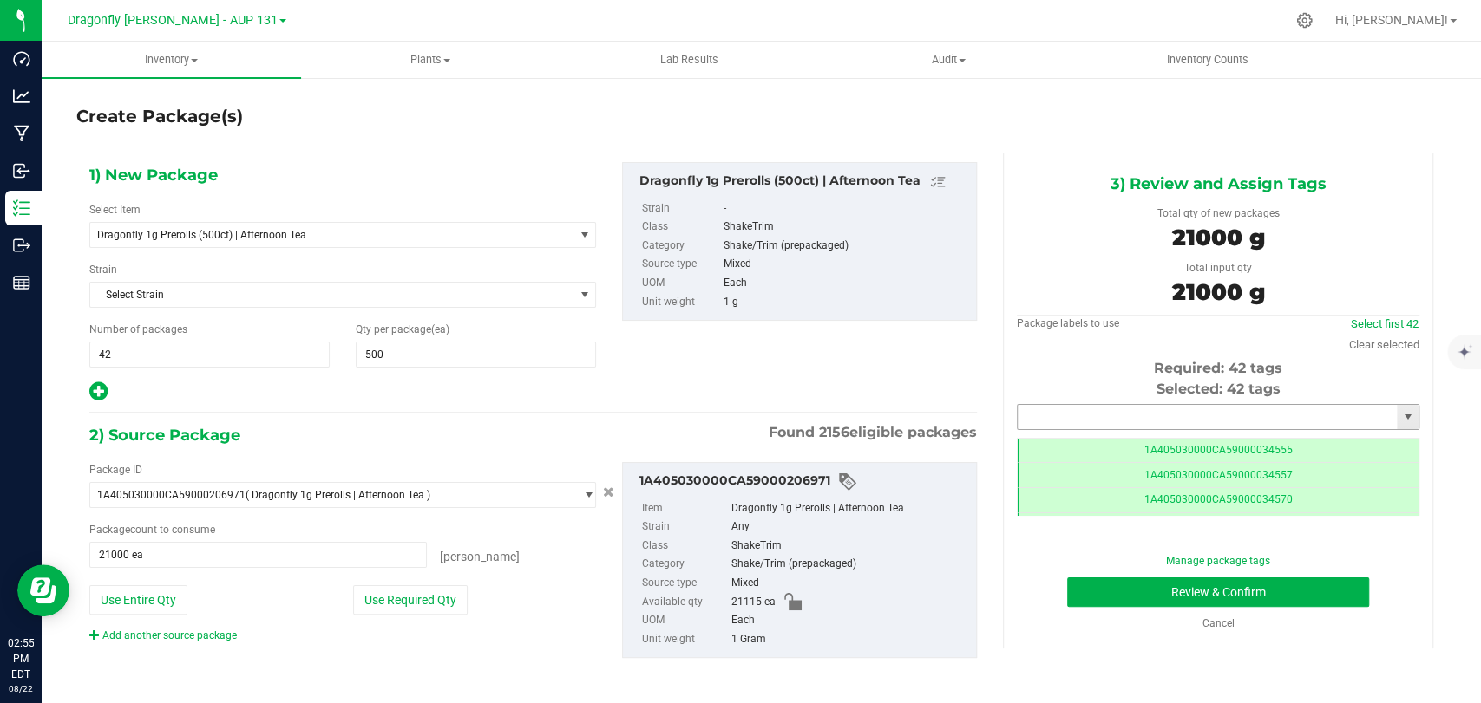
click at [1053, 420] on input "text" at bounding box center [1206, 417] width 379 height 24
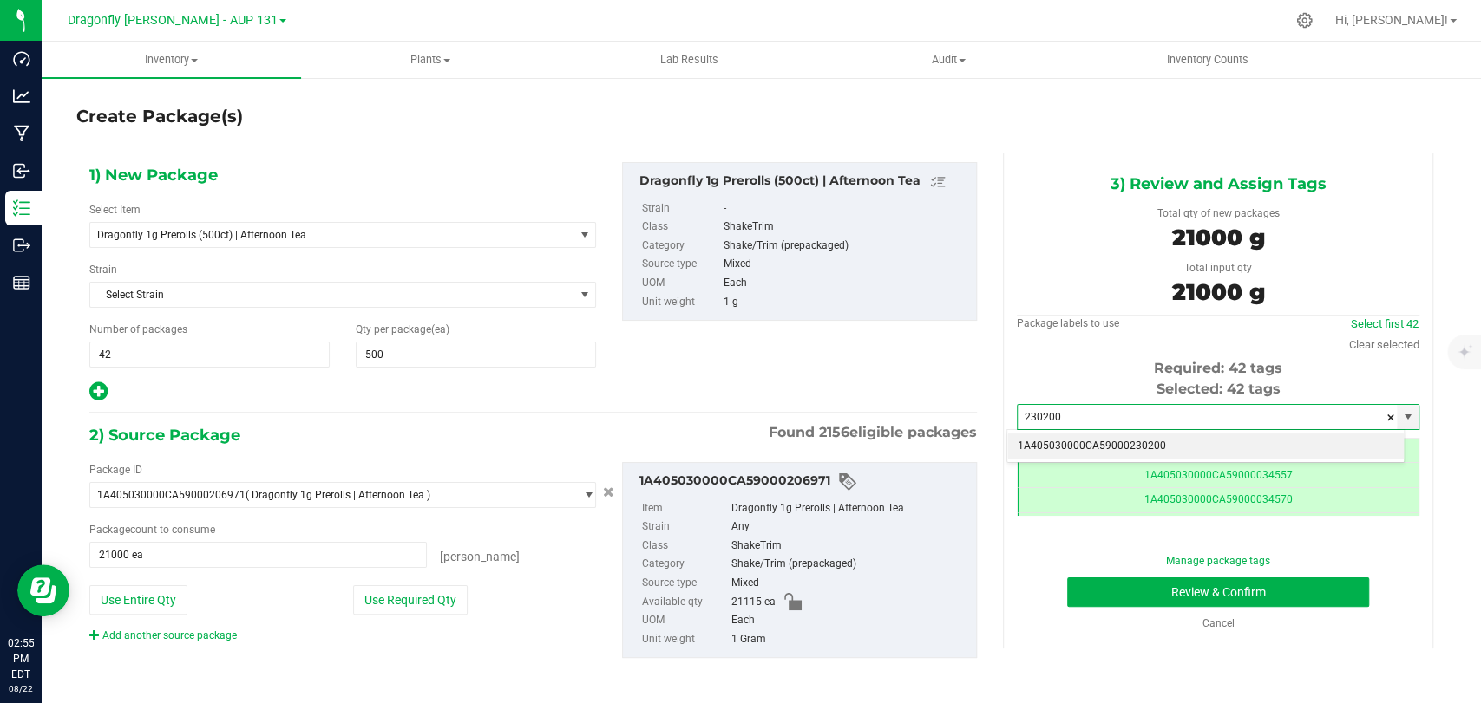
click at [1233, 435] on li "1A405030000CA59000230200" at bounding box center [1205, 447] width 396 height 26
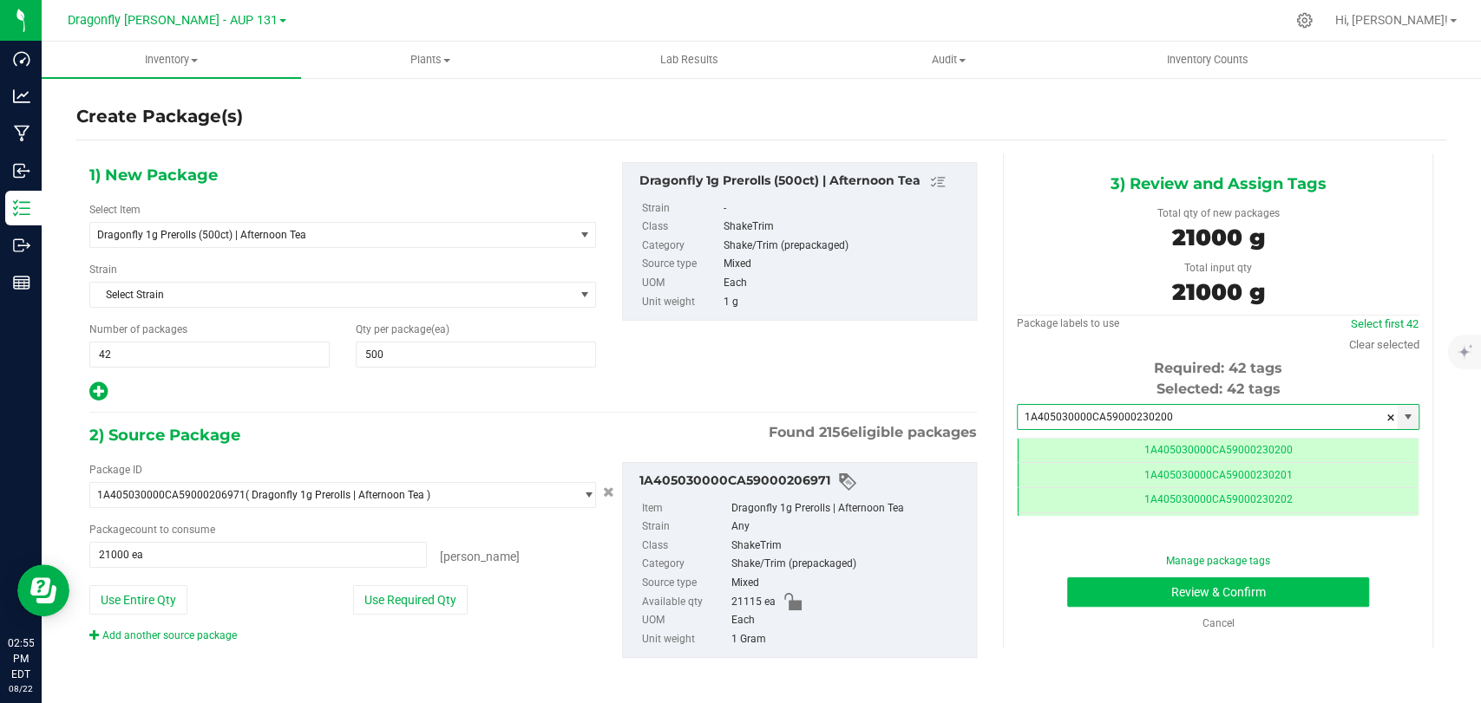
type input "1A405030000CA59000230200"
click at [1124, 585] on button "Review & Confirm" at bounding box center [1217, 592] width 301 height 29
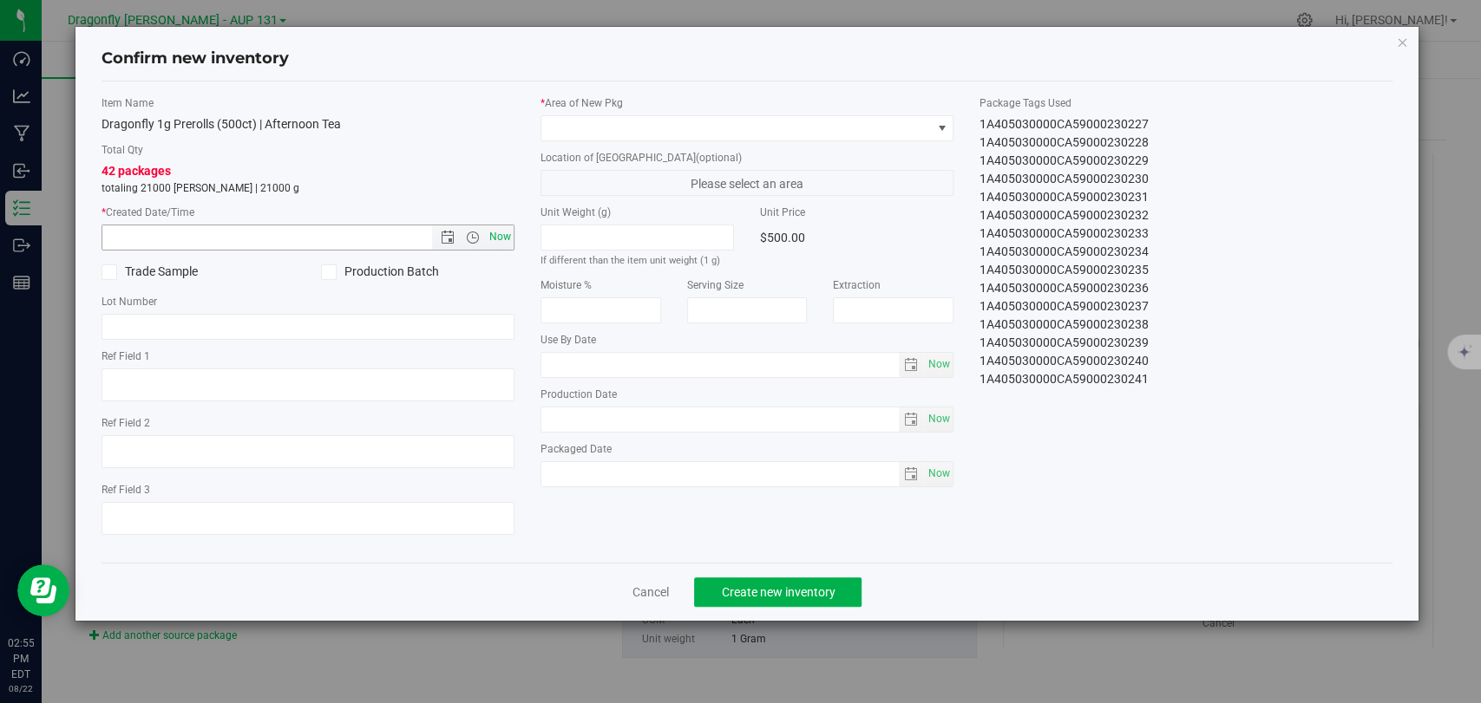
click at [499, 229] on span "Now" at bounding box center [500, 237] width 29 height 25
type input "[DATE] 2:55 PM"
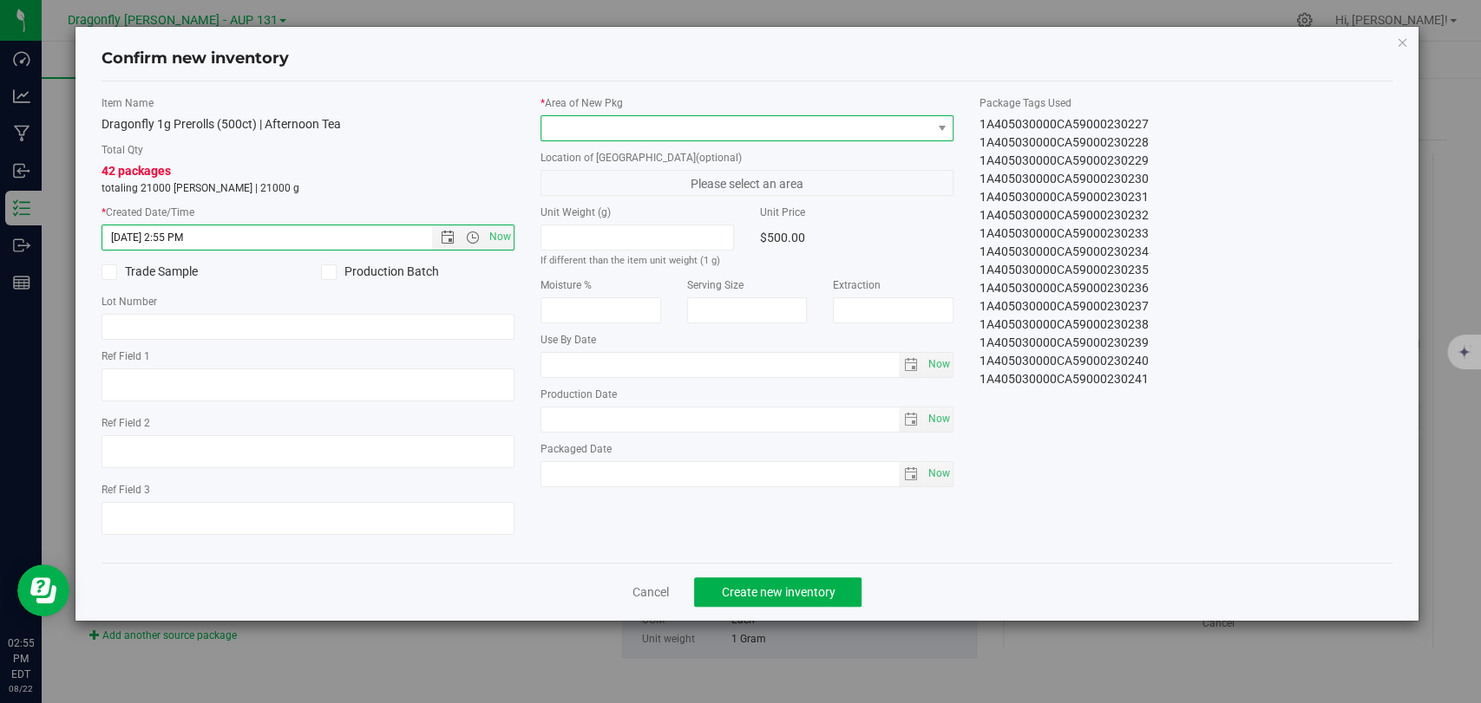
click at [604, 116] on span at bounding box center [735, 128] width 389 height 24
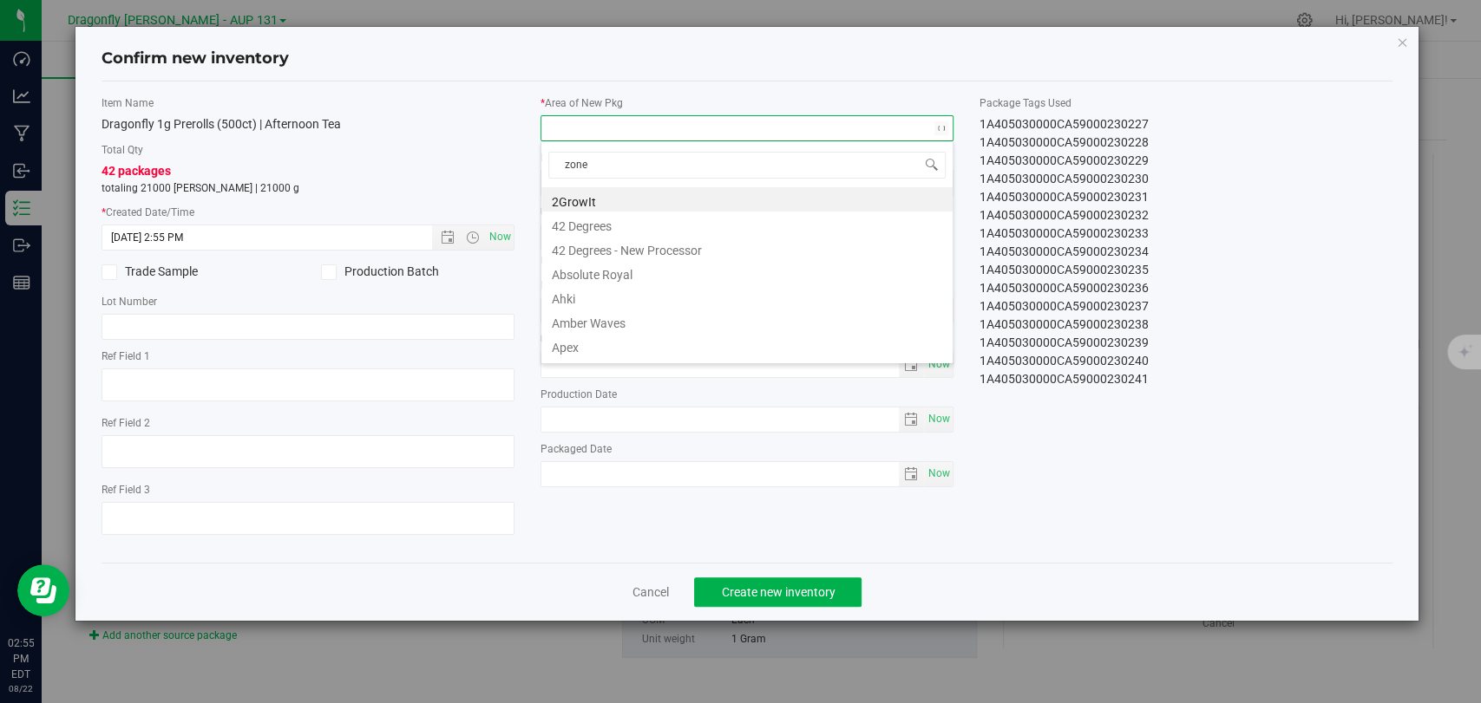
type input "zone 1"
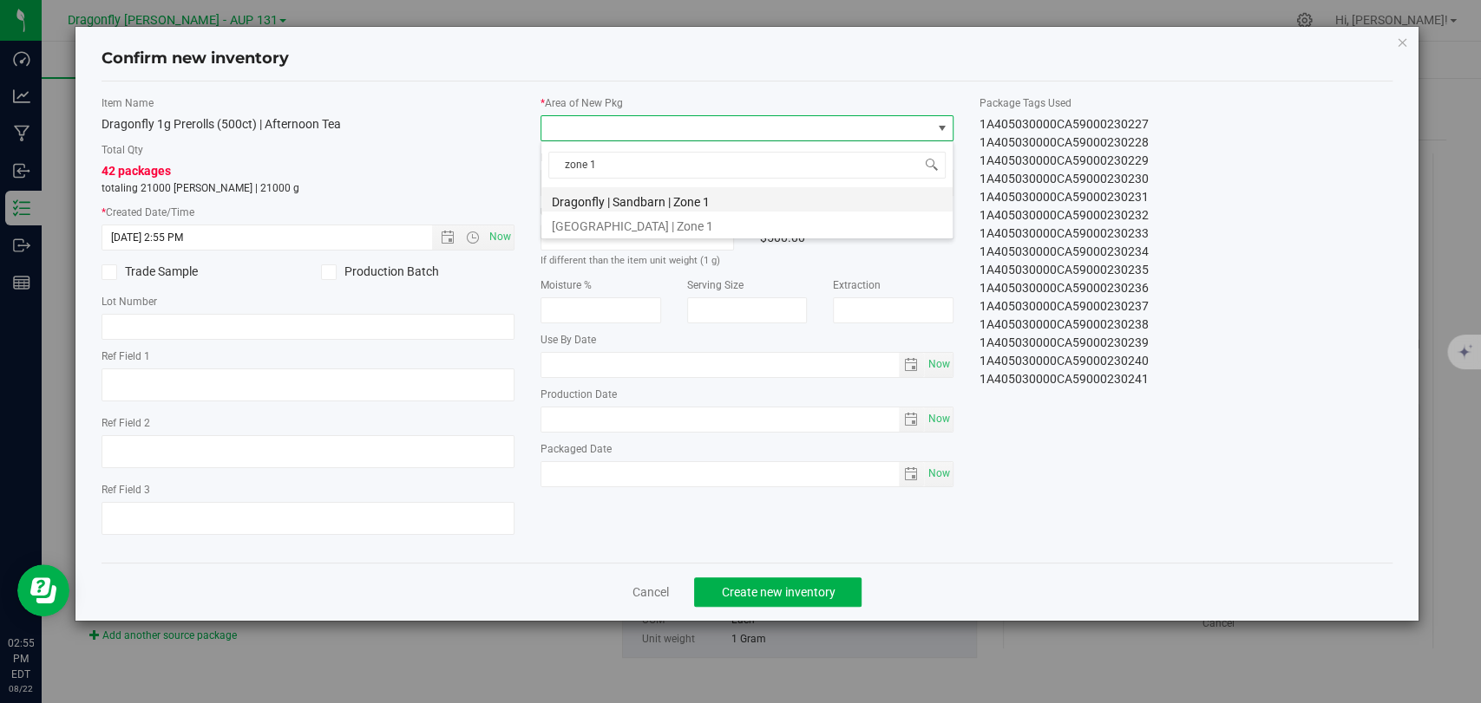
click at [688, 194] on li "Dragonfly | Sandbarn | Zone 1" at bounding box center [746, 199] width 411 height 24
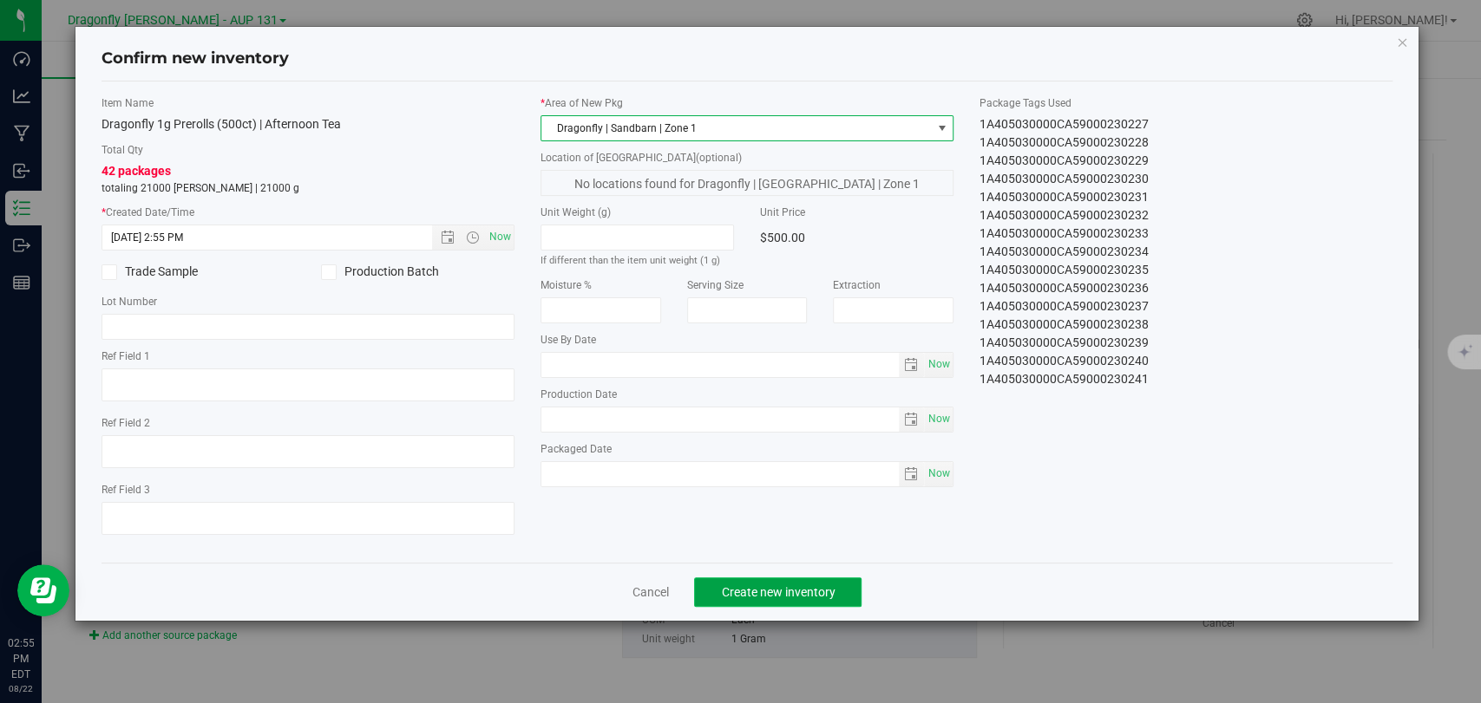
click at [807, 586] on span "Create new inventory" at bounding box center [778, 592] width 114 height 14
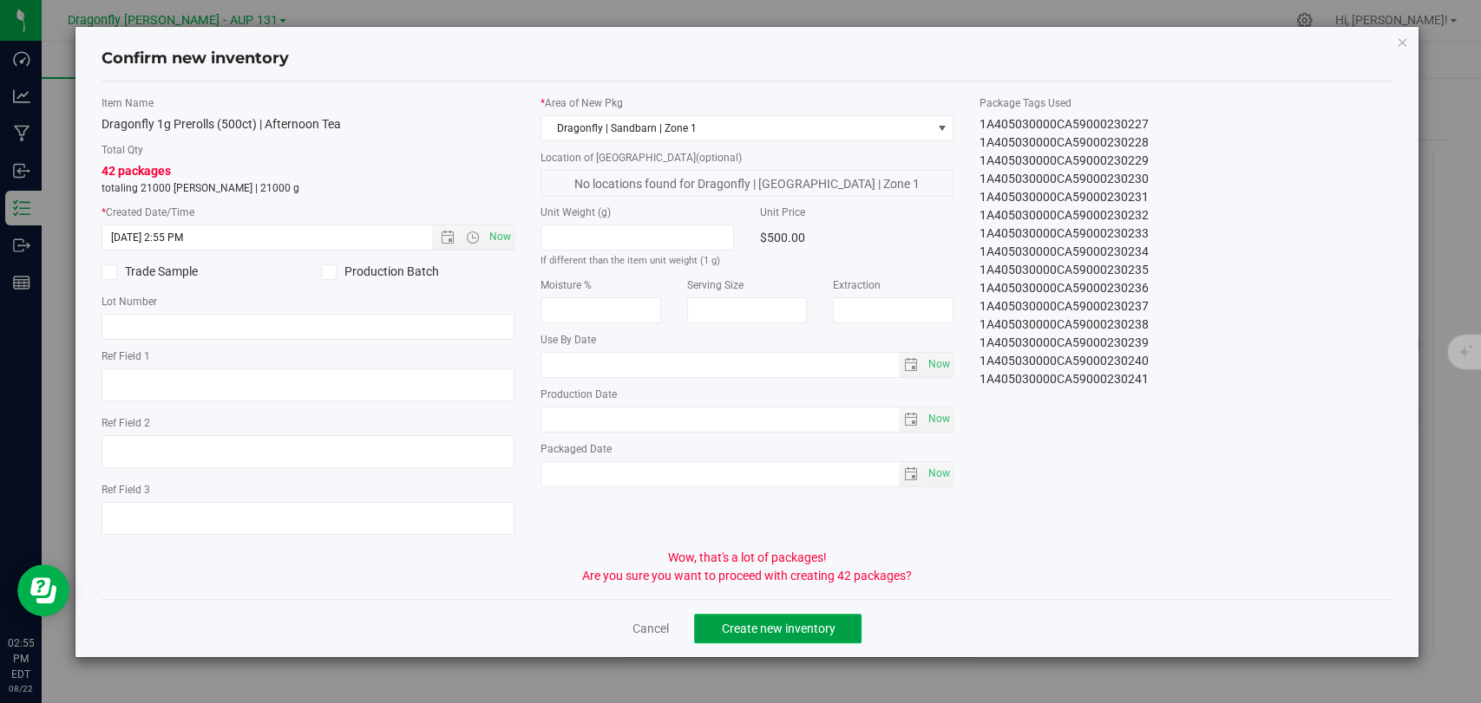
click at [798, 627] on span "Create new inventory" at bounding box center [778, 629] width 114 height 14
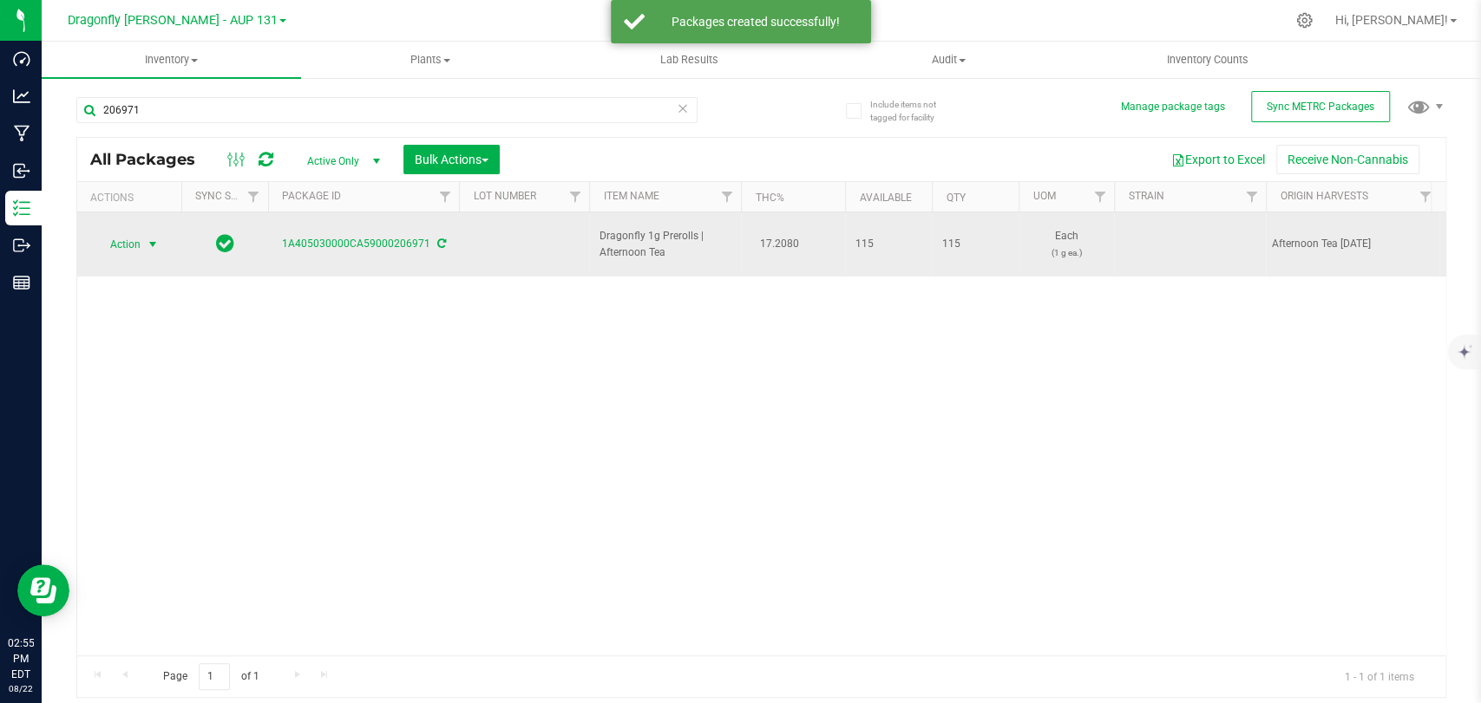
click at [160, 232] on span "select" at bounding box center [153, 244] width 22 height 24
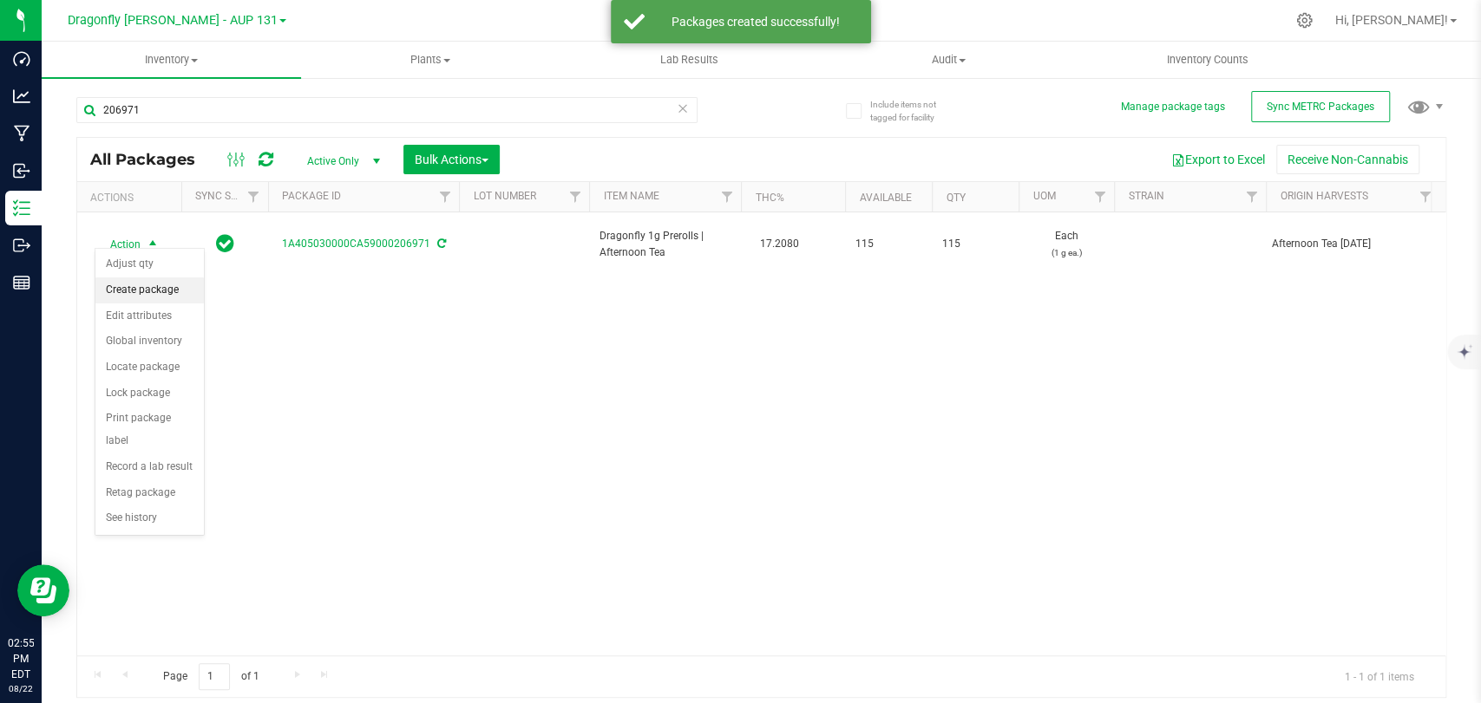
click at [180, 287] on li "Create package" at bounding box center [149, 291] width 108 height 26
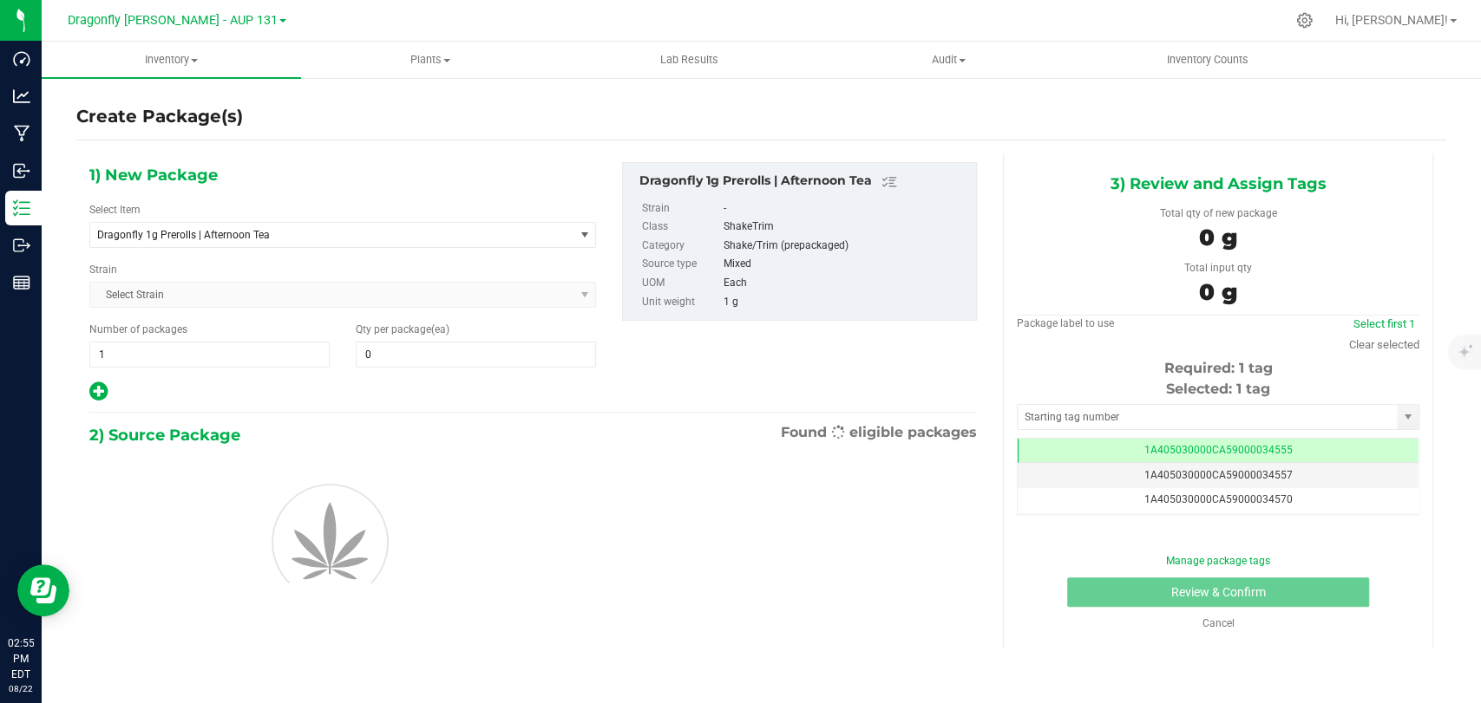
type input "0"
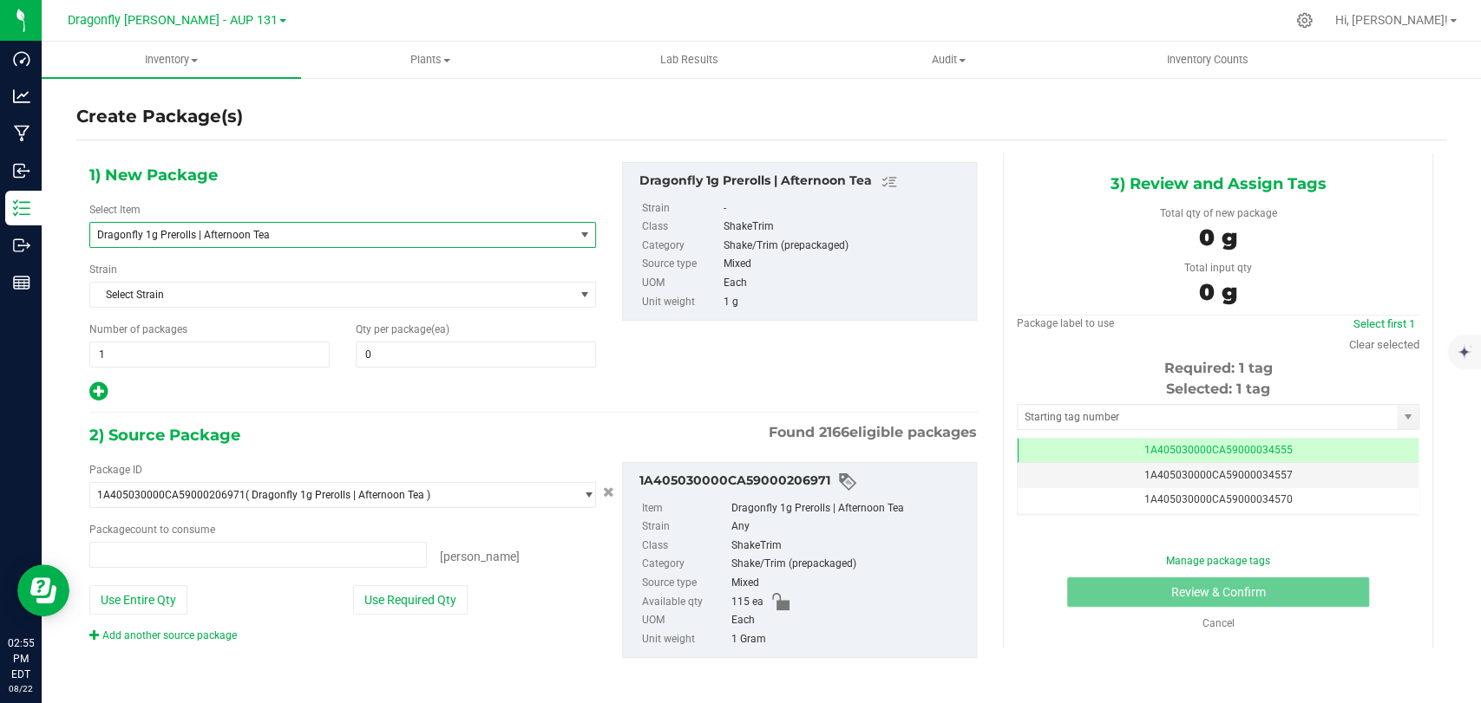
click at [425, 238] on span "Dragonfly 1g Prerolls | Afternoon Tea" at bounding box center [322, 235] width 450 height 12
type input "0 ea"
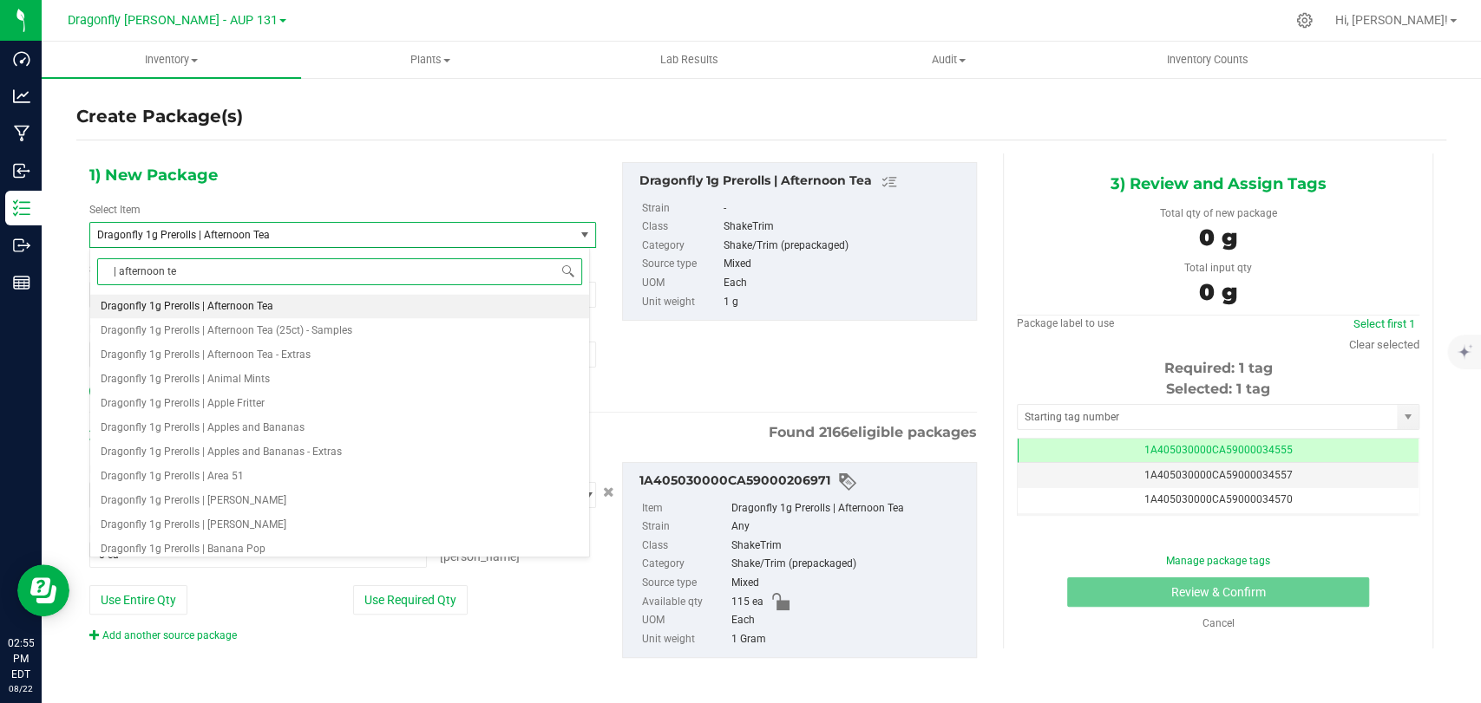
type input "| afternoon tea"
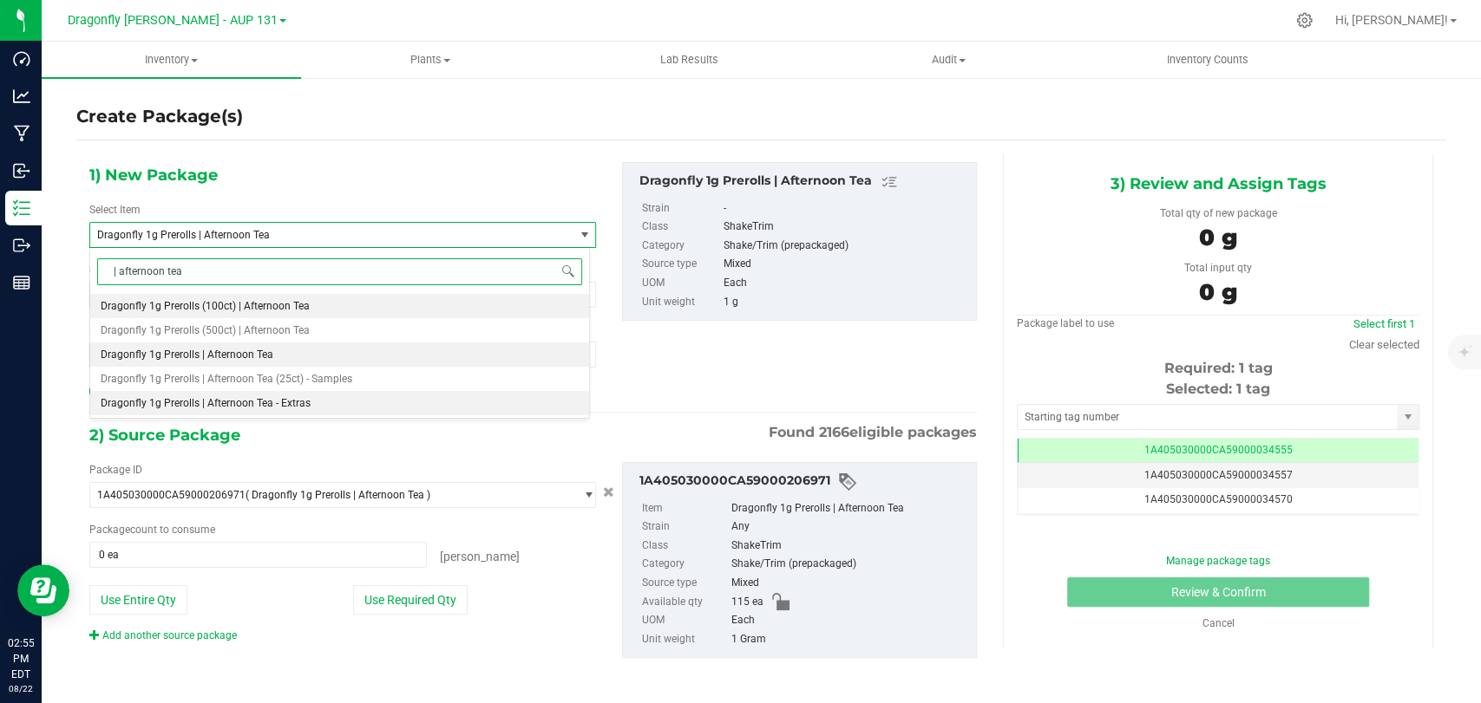
click at [294, 401] on span "Dragonfly 1g Prerolls | Afternoon Tea - Extras" at bounding box center [206, 403] width 210 height 12
type input "0"
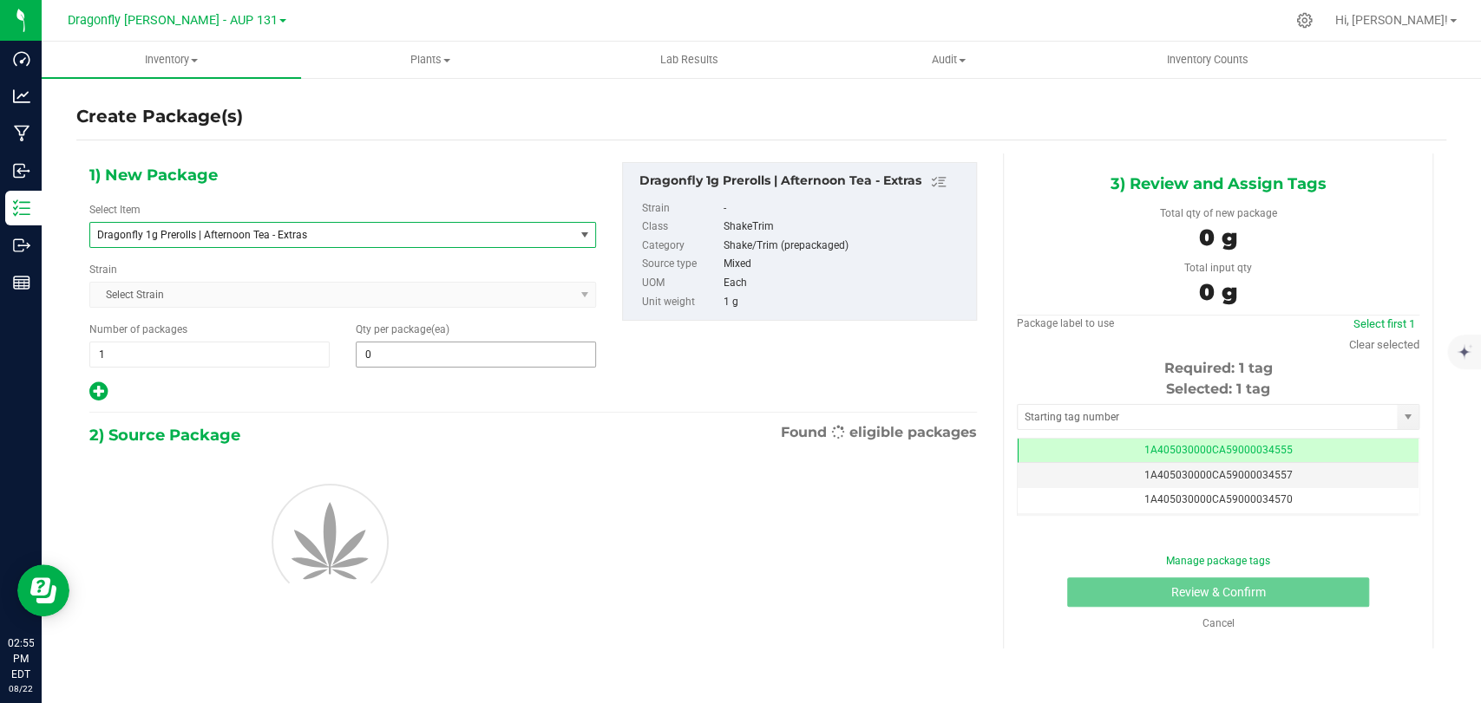
click at [423, 351] on span "0 0" at bounding box center [476, 355] width 240 height 26
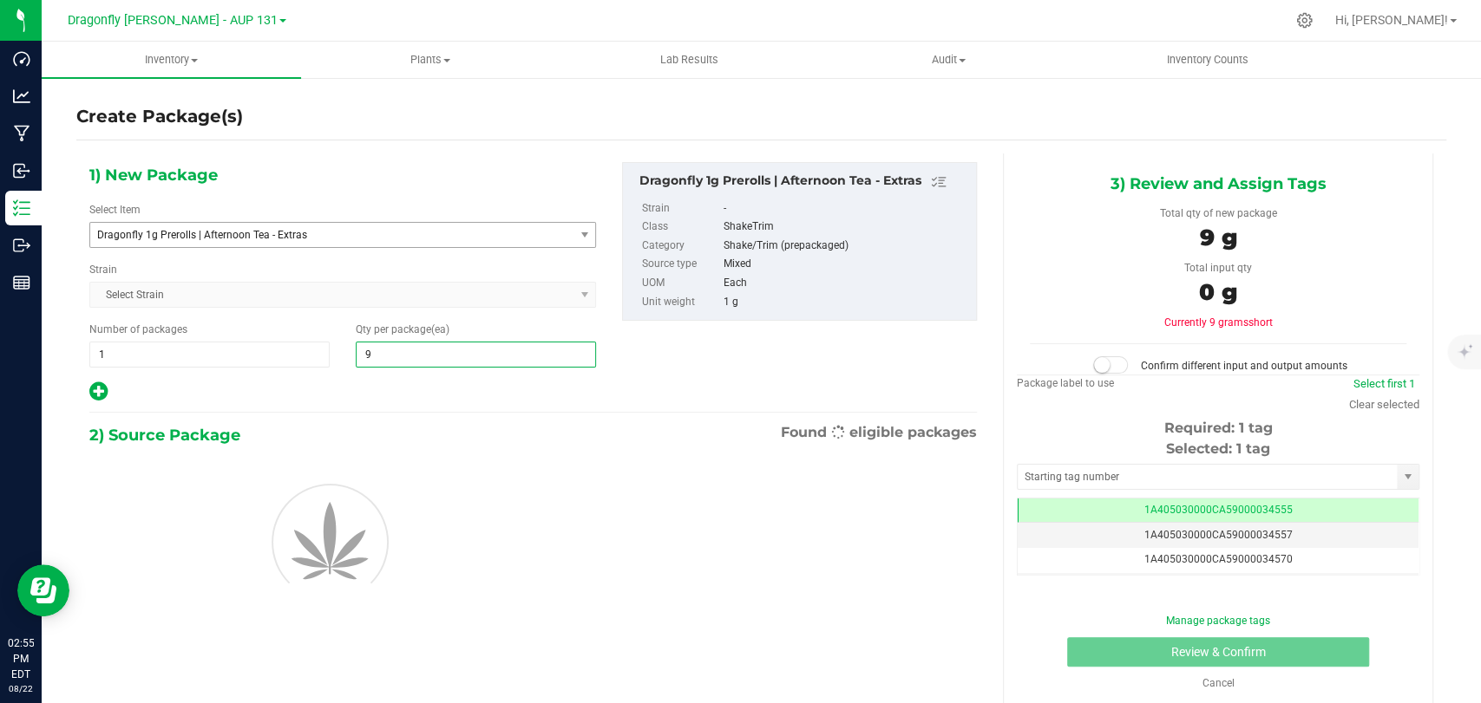
type input "96"
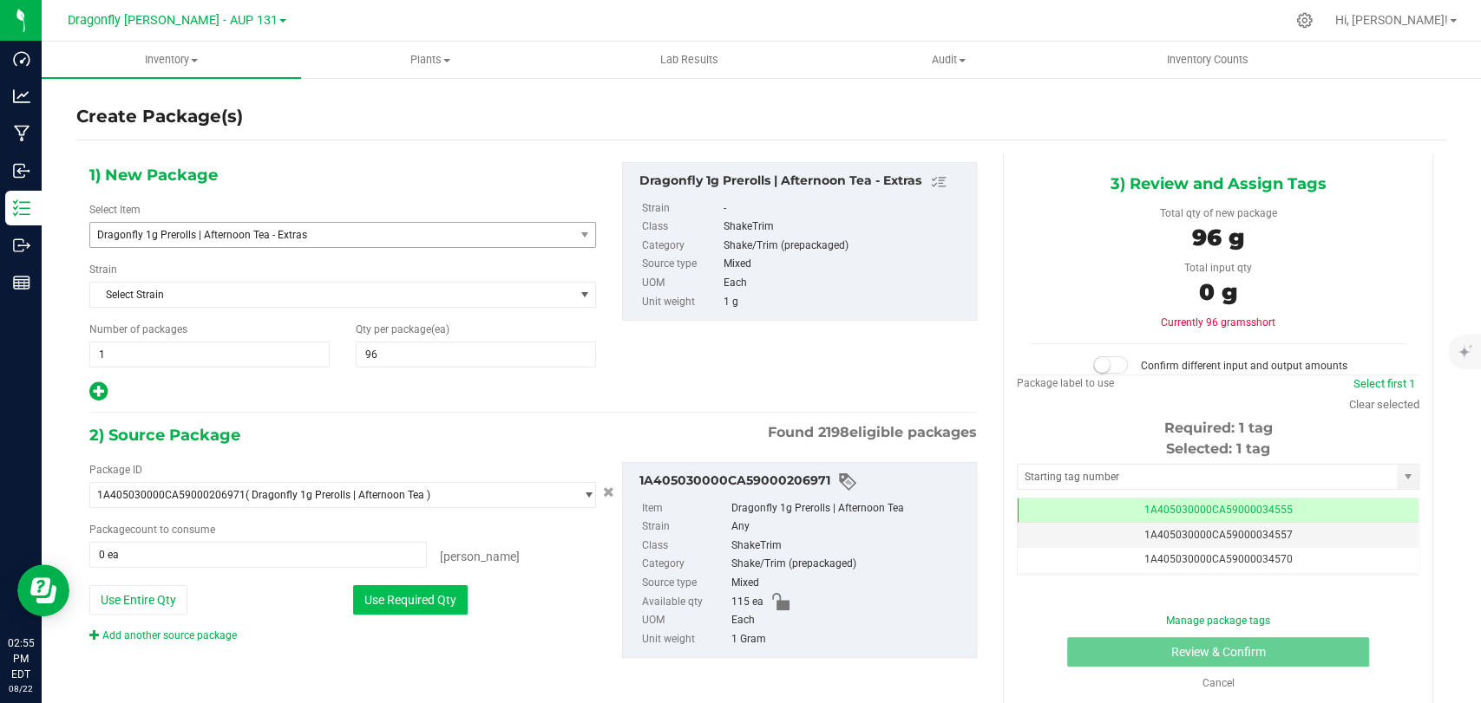
click at [402, 586] on button "Use Required Qty" at bounding box center [410, 599] width 114 height 29
type input "96 ea"
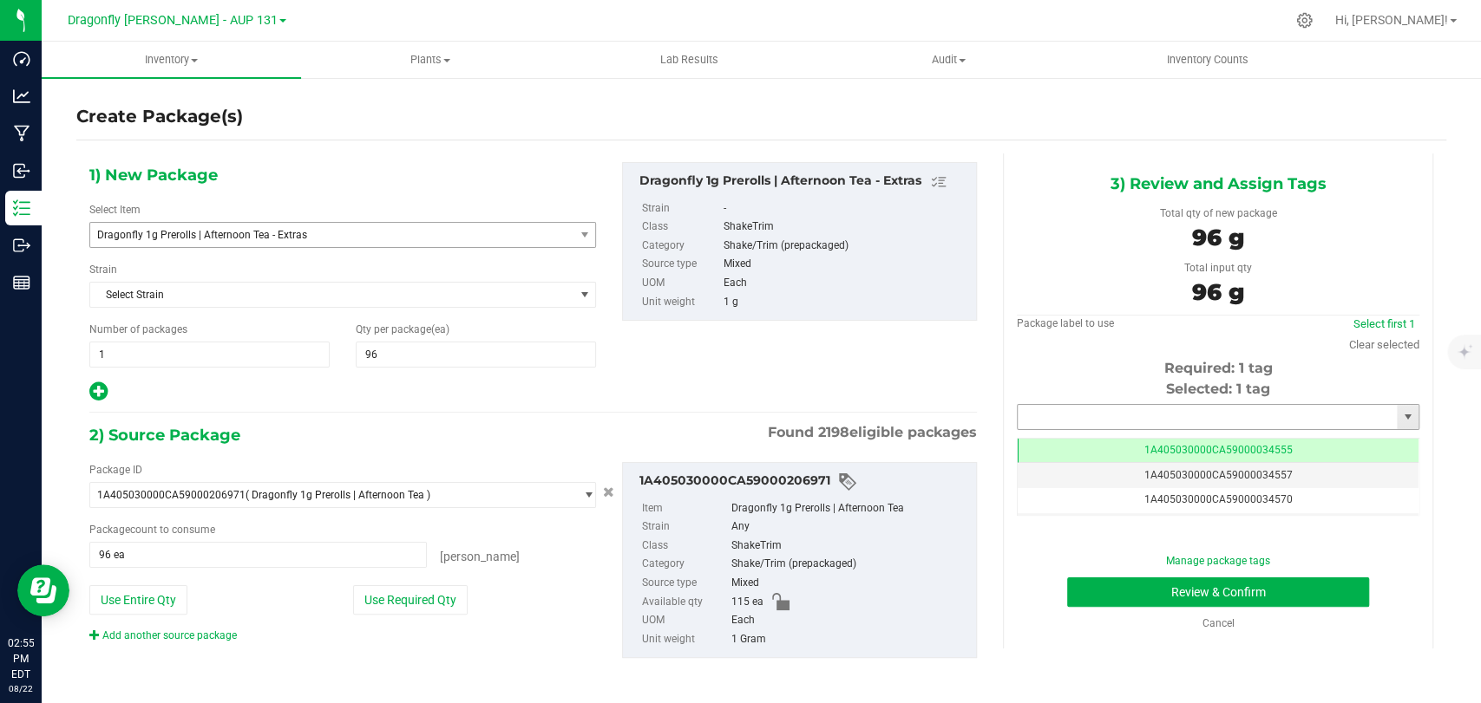
click at [1187, 408] on input "text" at bounding box center [1206, 417] width 379 height 24
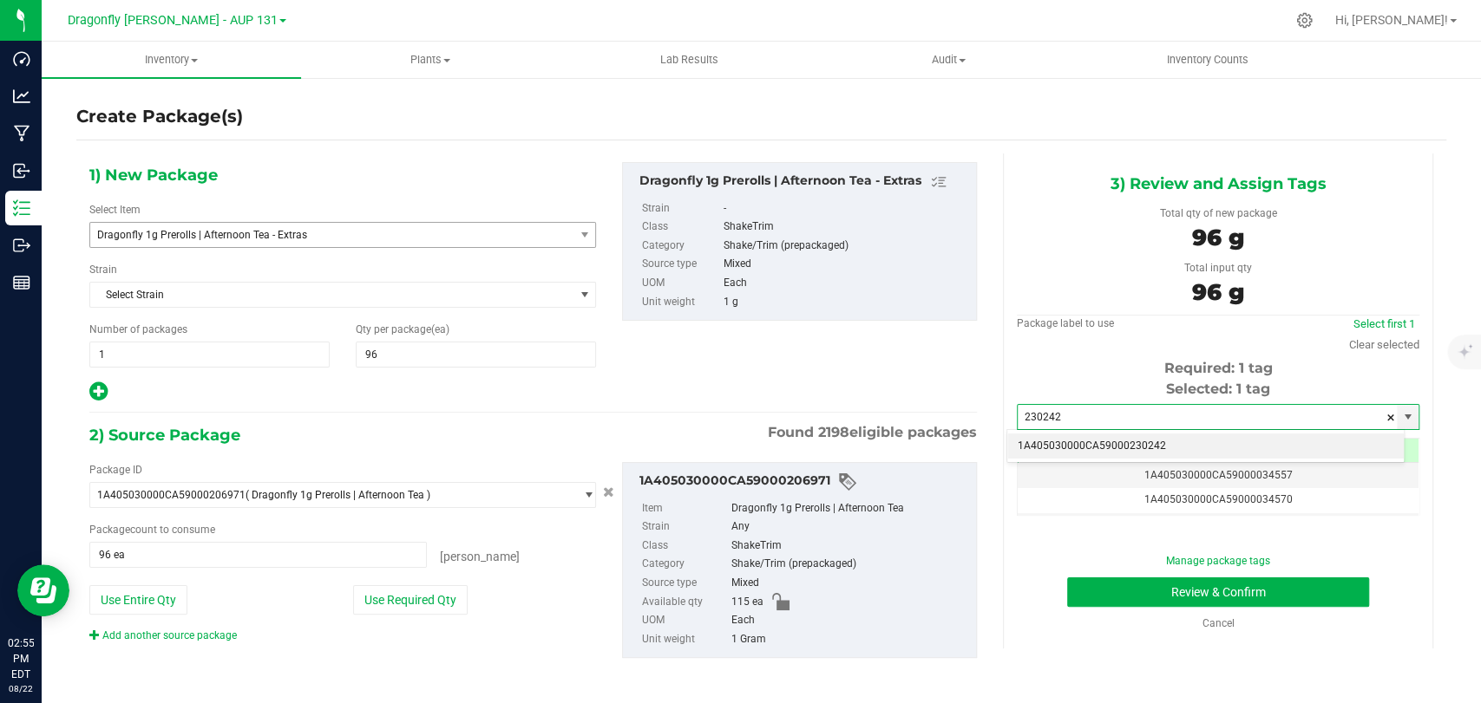
click at [1251, 450] on li "1A405030000CA59000230242" at bounding box center [1205, 447] width 396 height 26
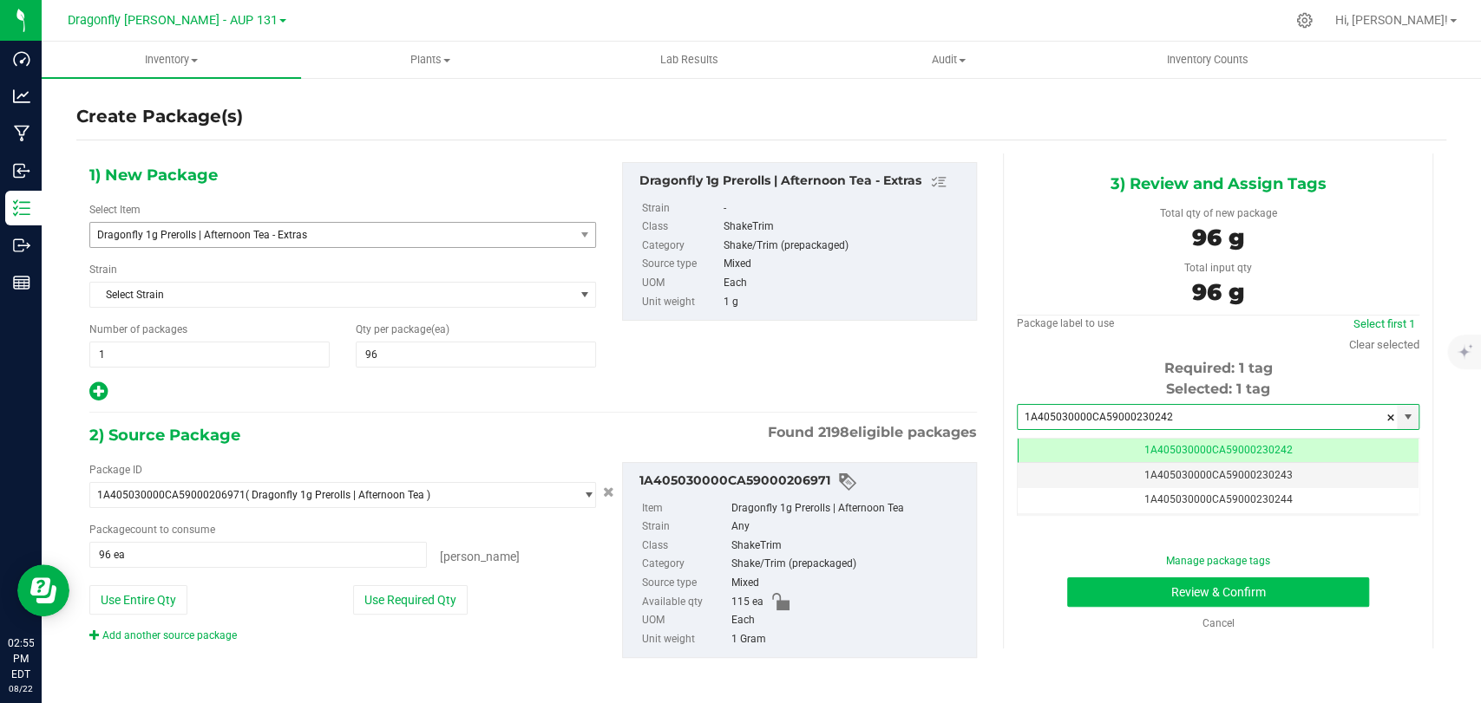
type input "1A405030000CA59000230242"
click at [1192, 592] on button "Review & Confirm" at bounding box center [1217, 592] width 301 height 29
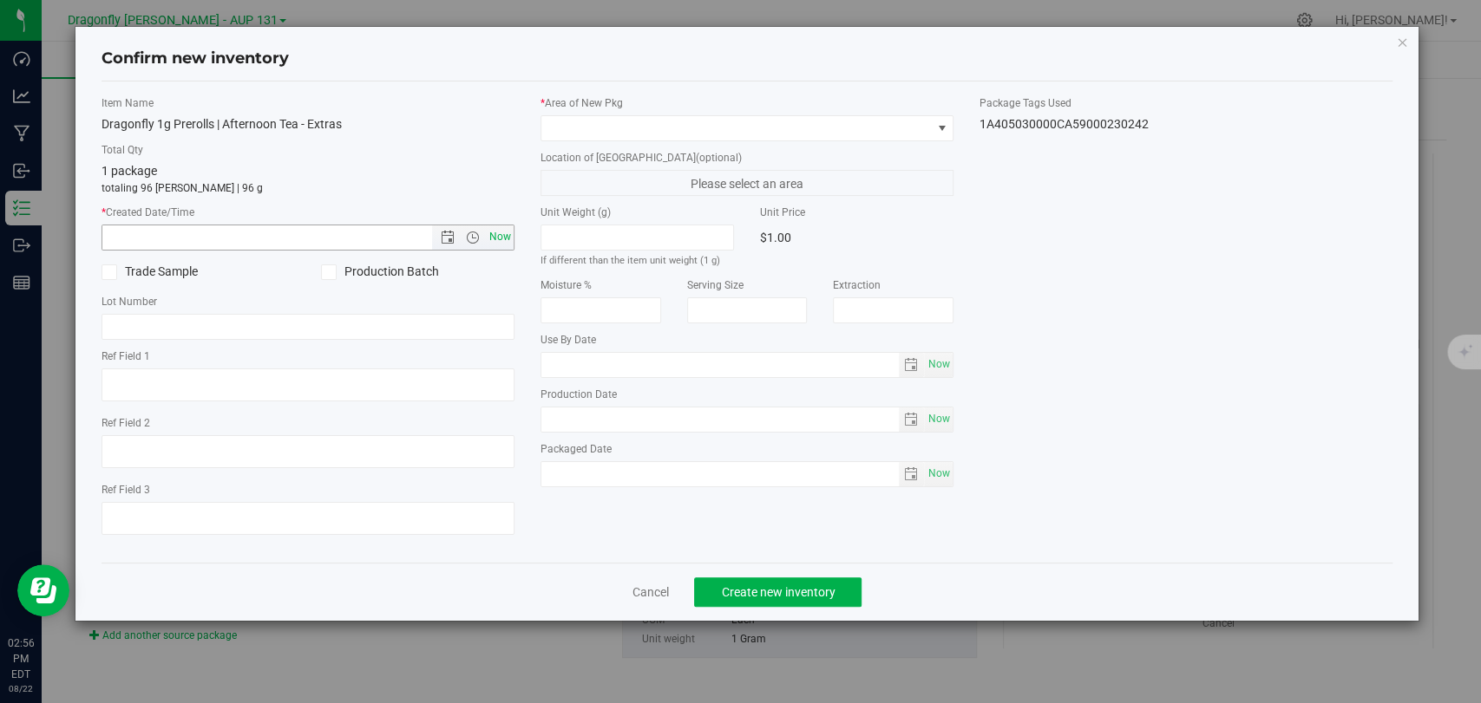
click at [506, 234] on span "Now" at bounding box center [500, 237] width 29 height 25
type input "[DATE] 2:56 PM"
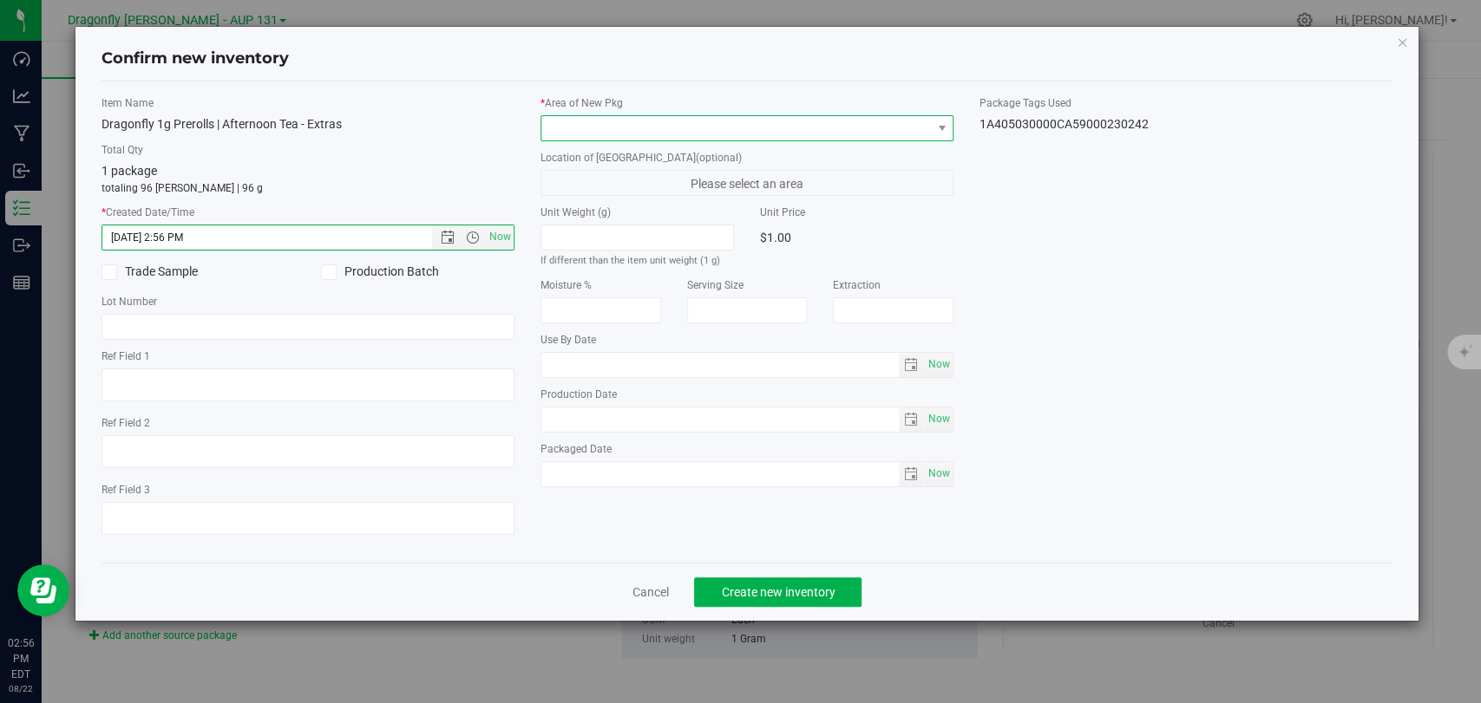
click at [661, 136] on span at bounding box center [735, 128] width 389 height 24
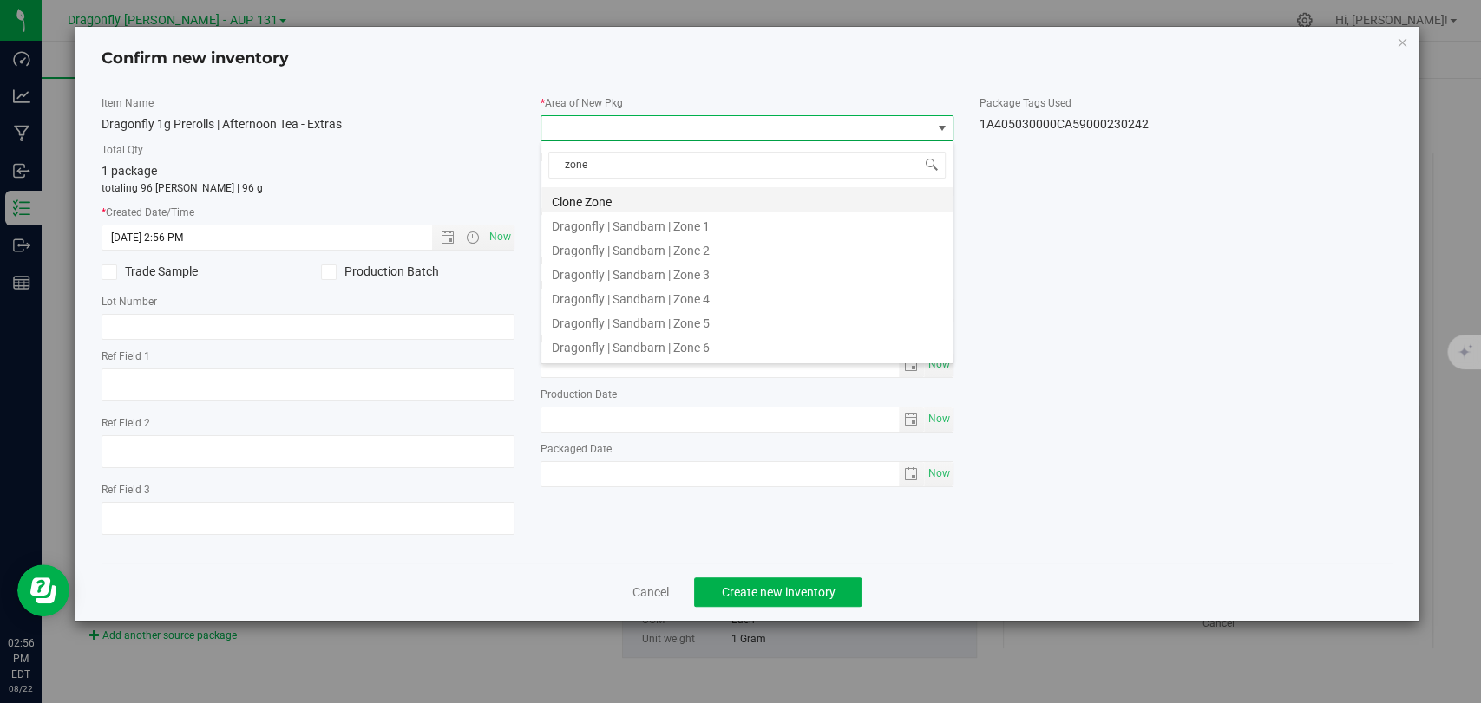
type input "zone 2"
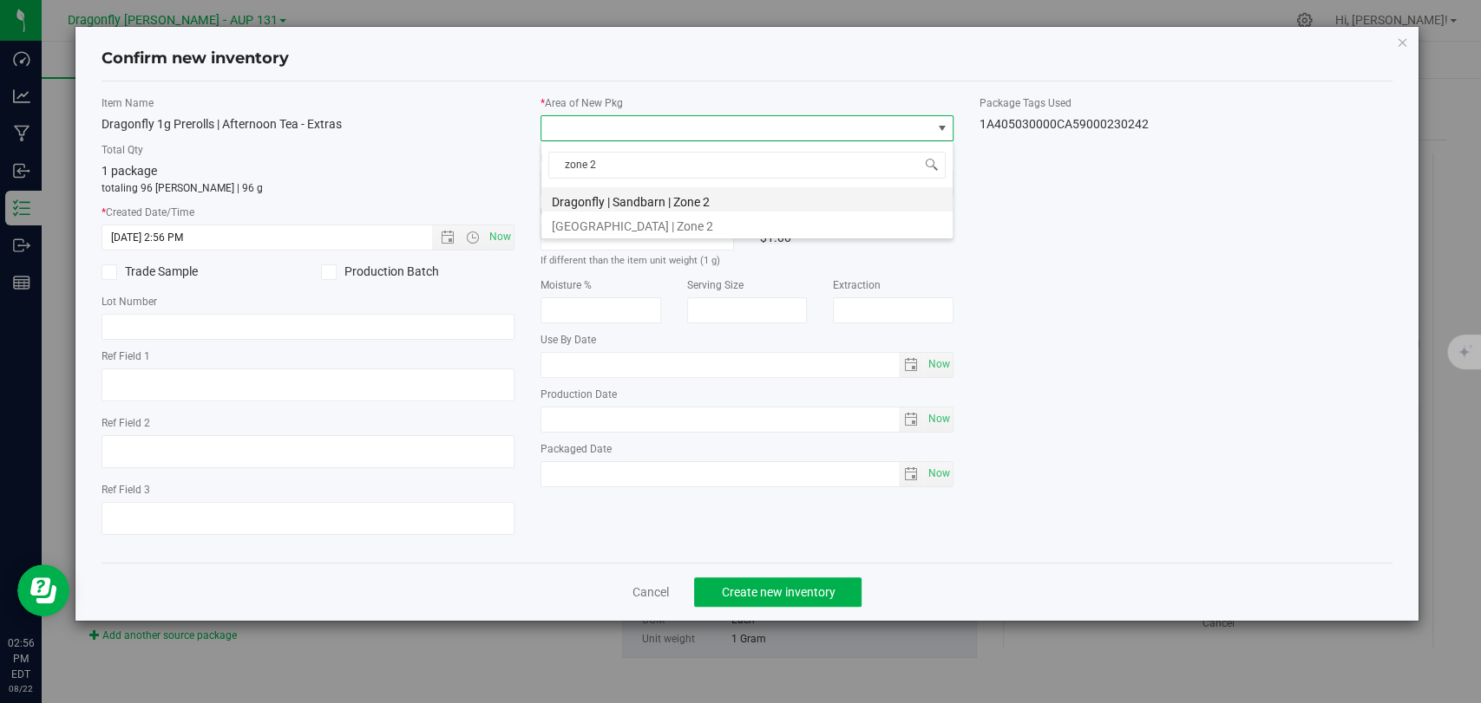
click at [682, 202] on li "Dragonfly | Sandbarn | Zone 2" at bounding box center [746, 199] width 411 height 24
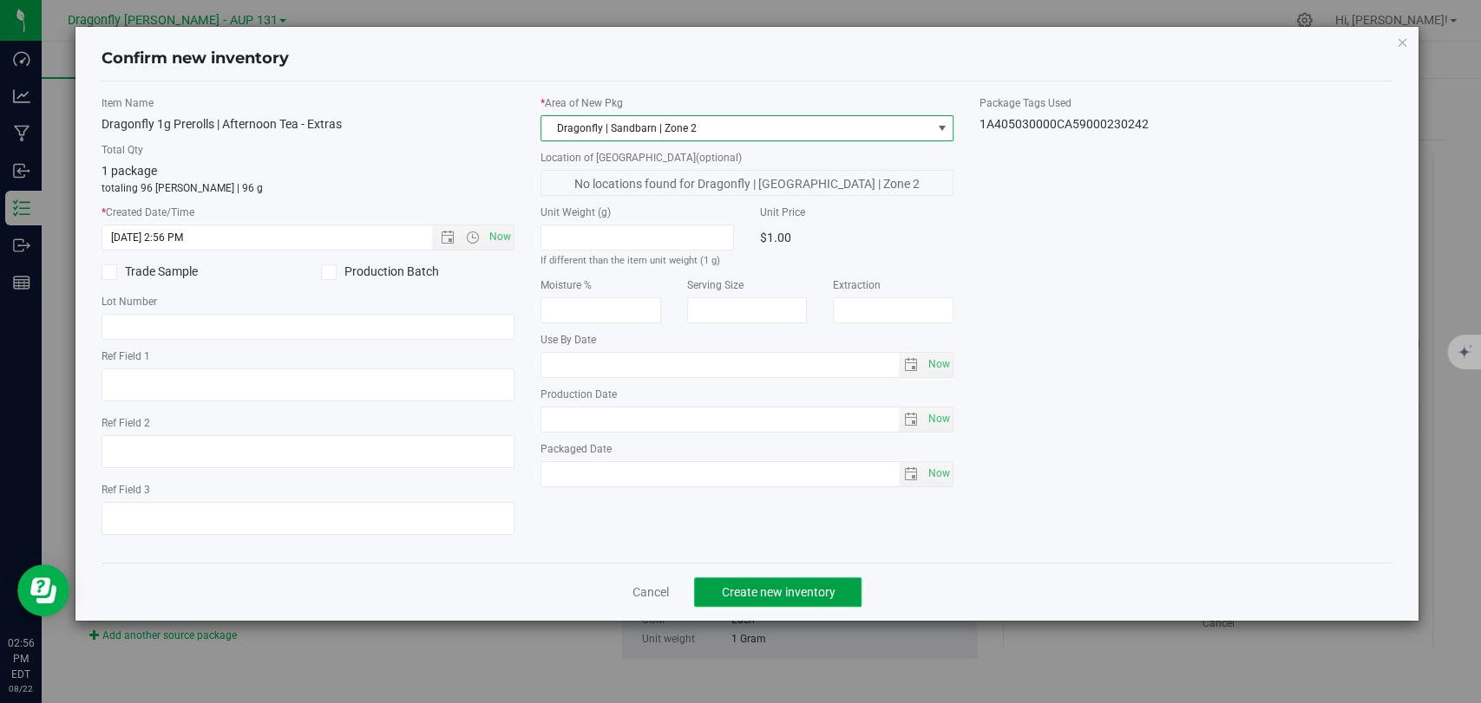
click at [813, 593] on span "Create new inventory" at bounding box center [778, 592] width 114 height 14
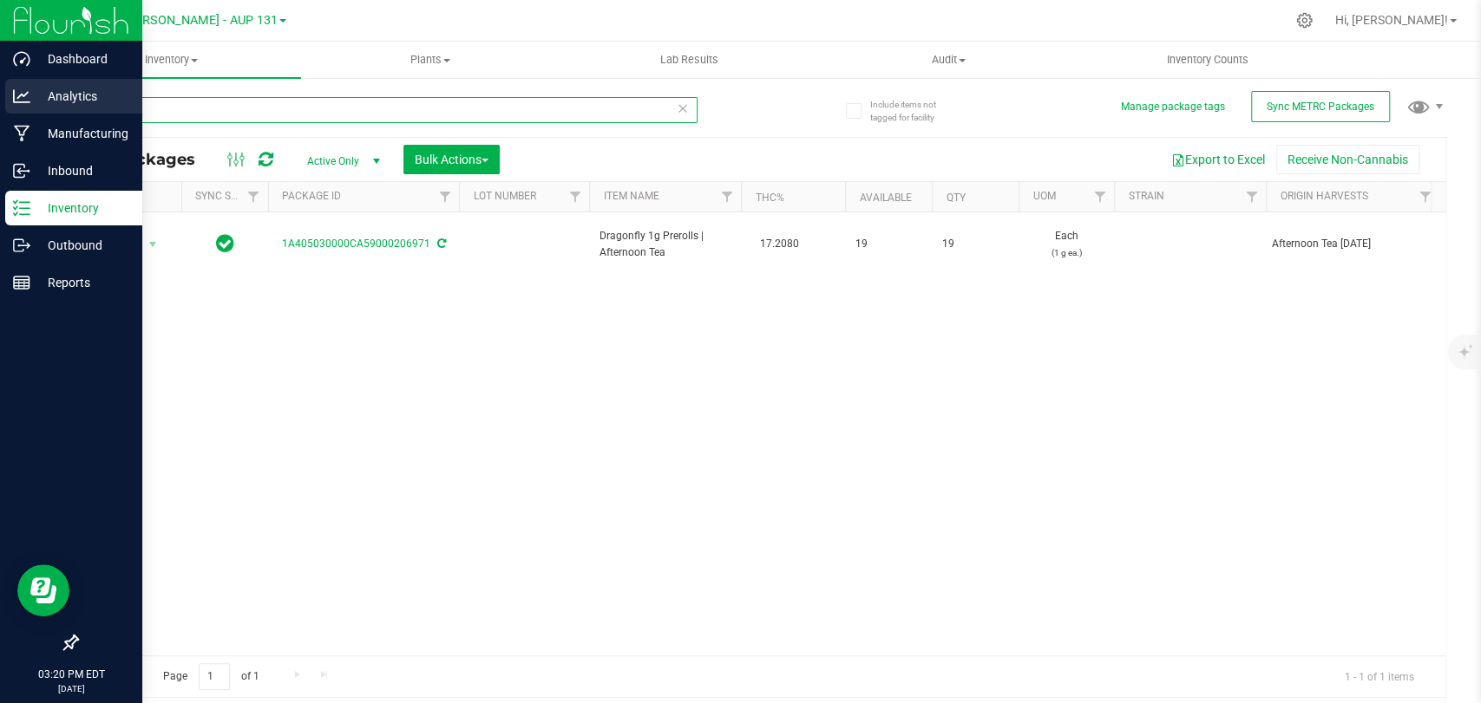
drag, startPoint x: 151, startPoint y: 106, endPoint x: 0, endPoint y: 106, distance: 150.9
click at [32, 107] on div "Dashboard Analytics Manufacturing Inbound Inventory Outbound Reports 03:20 PM E…" at bounding box center [740, 351] width 1481 height 703
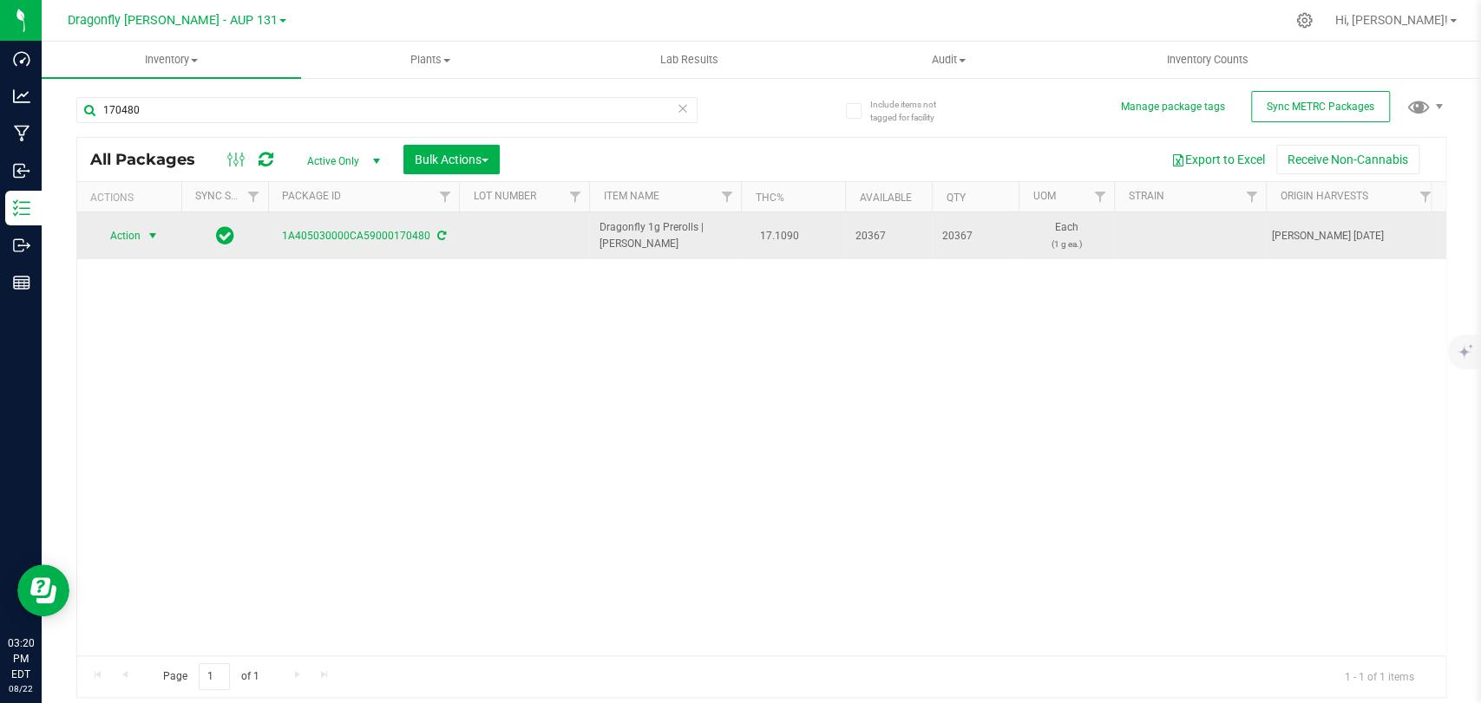
click at [122, 234] on span "Action" at bounding box center [118, 236] width 47 height 24
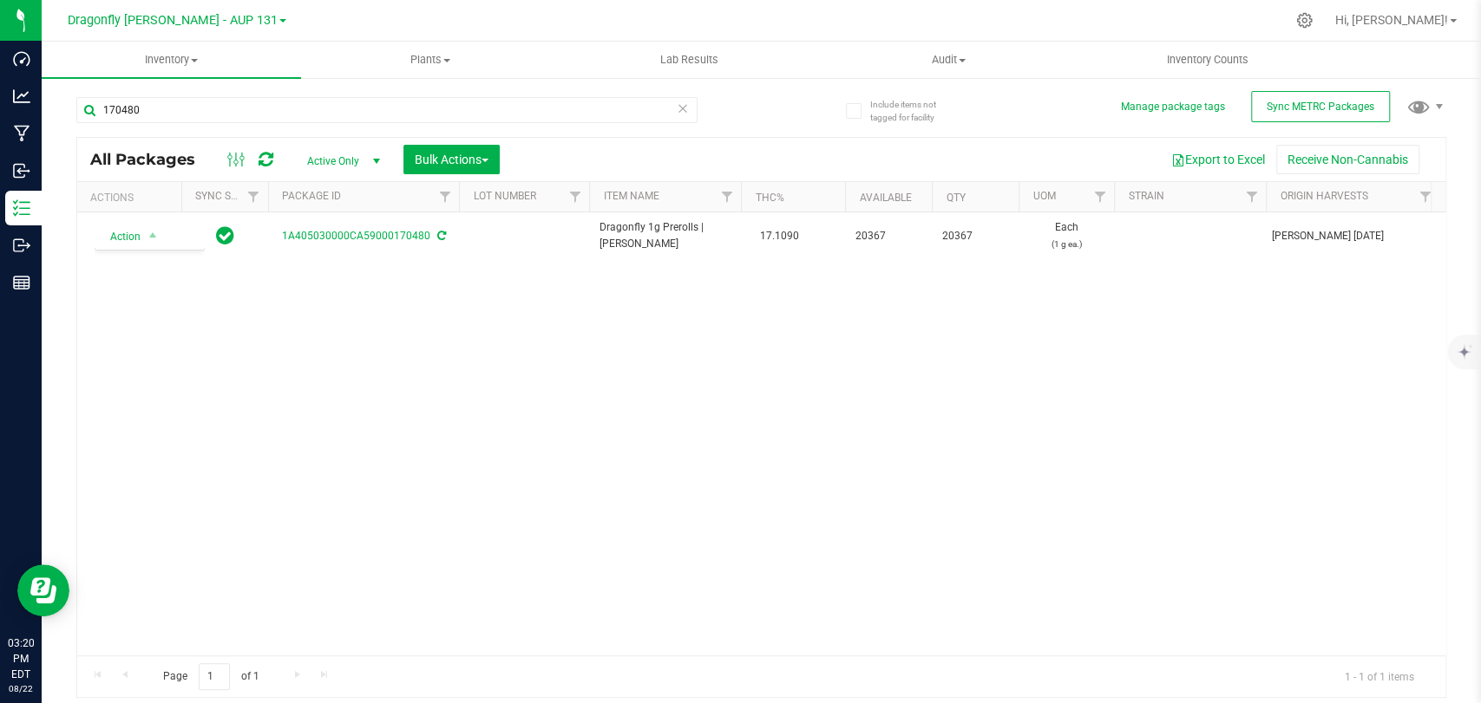
click at [367, 361] on div "Action Action Adjust qty Create package Edit attributes Global inventory Locate…" at bounding box center [761, 433] width 1368 height 443
click at [1274, 108] on span "Sync METRC Packages" at bounding box center [1320, 107] width 108 height 12
click at [461, 120] on input "170480" at bounding box center [386, 110] width 621 height 26
type input "170480"
drag, startPoint x: 108, startPoint y: 235, endPoint x: 181, endPoint y: 361, distance: 145.8
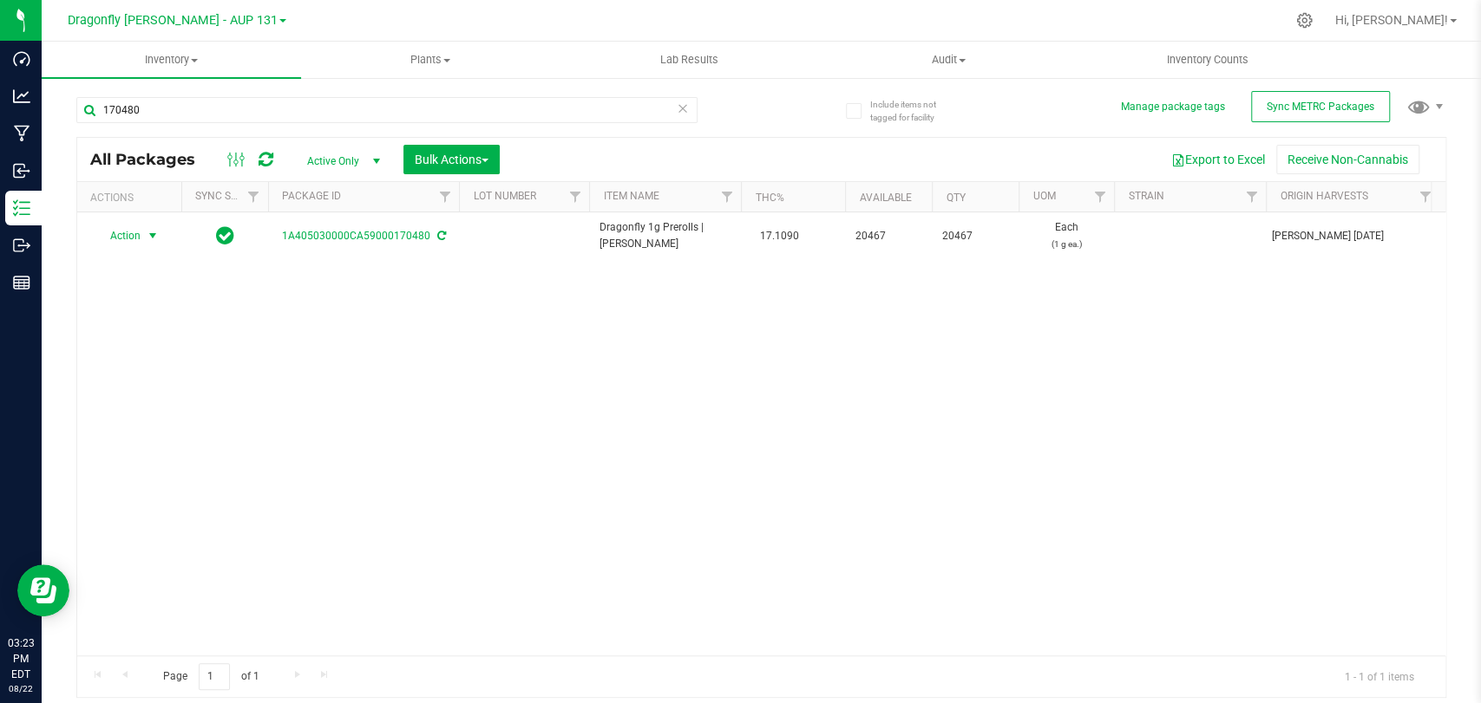
click at [108, 235] on span "Action" at bounding box center [118, 236] width 47 height 24
click at [160, 289] on li "Create package" at bounding box center [149, 291] width 108 height 26
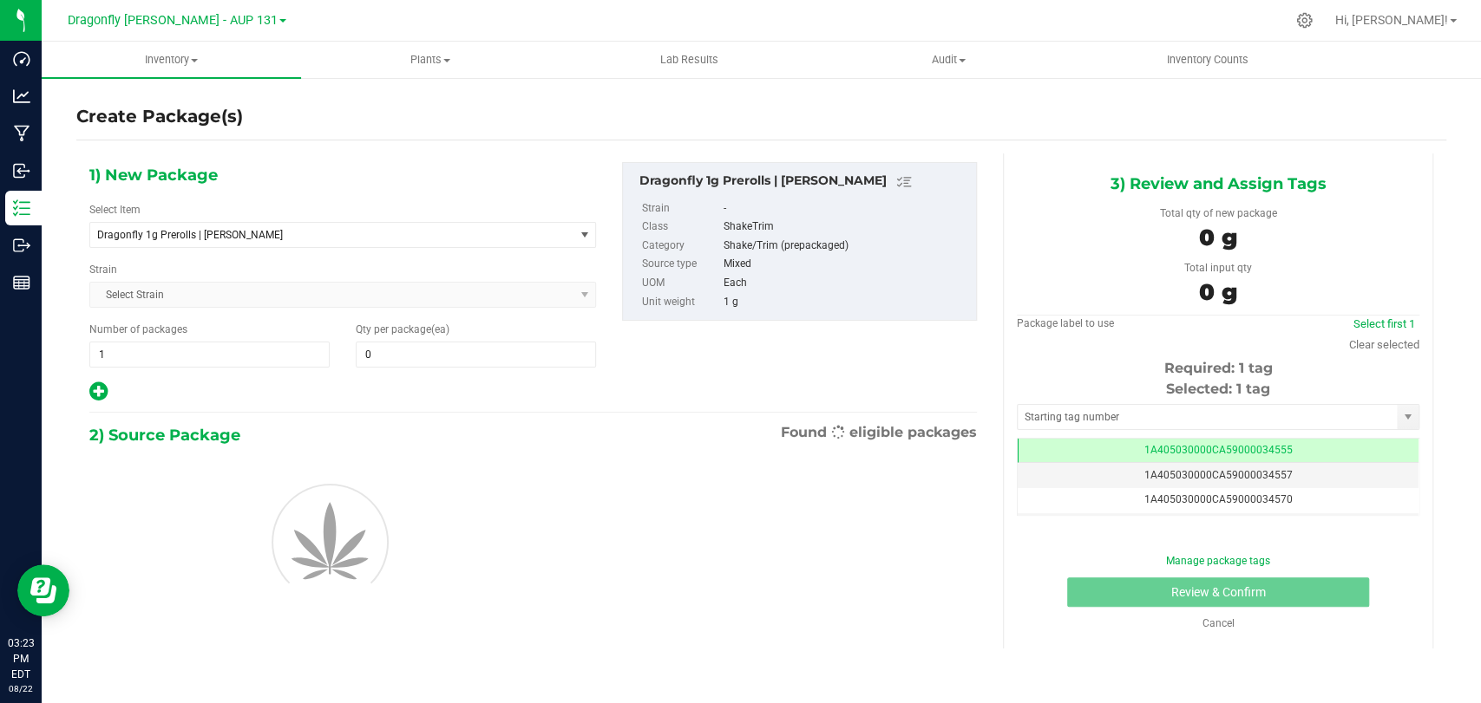
type input "0"
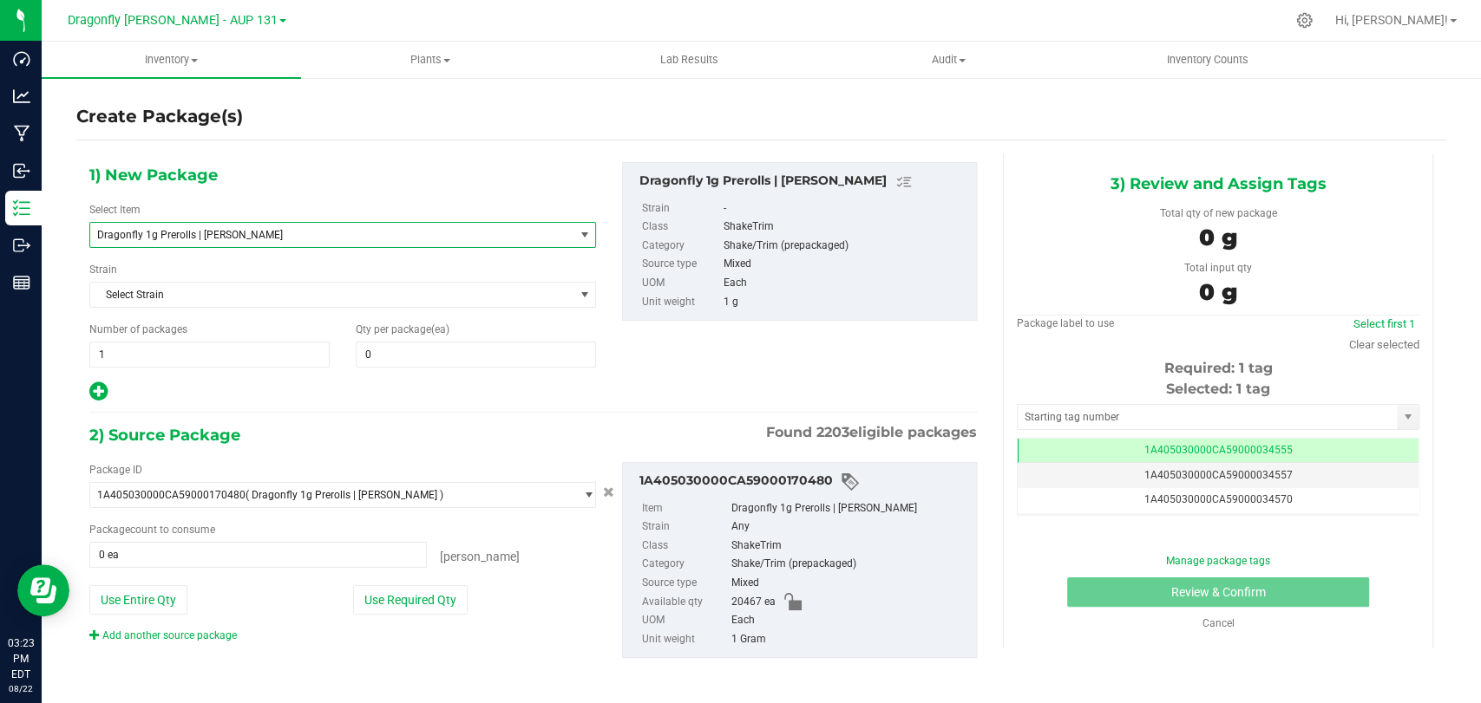
click at [358, 232] on span "Dragonfly 1g Prerolls | [PERSON_NAME]" at bounding box center [322, 235] width 450 height 12
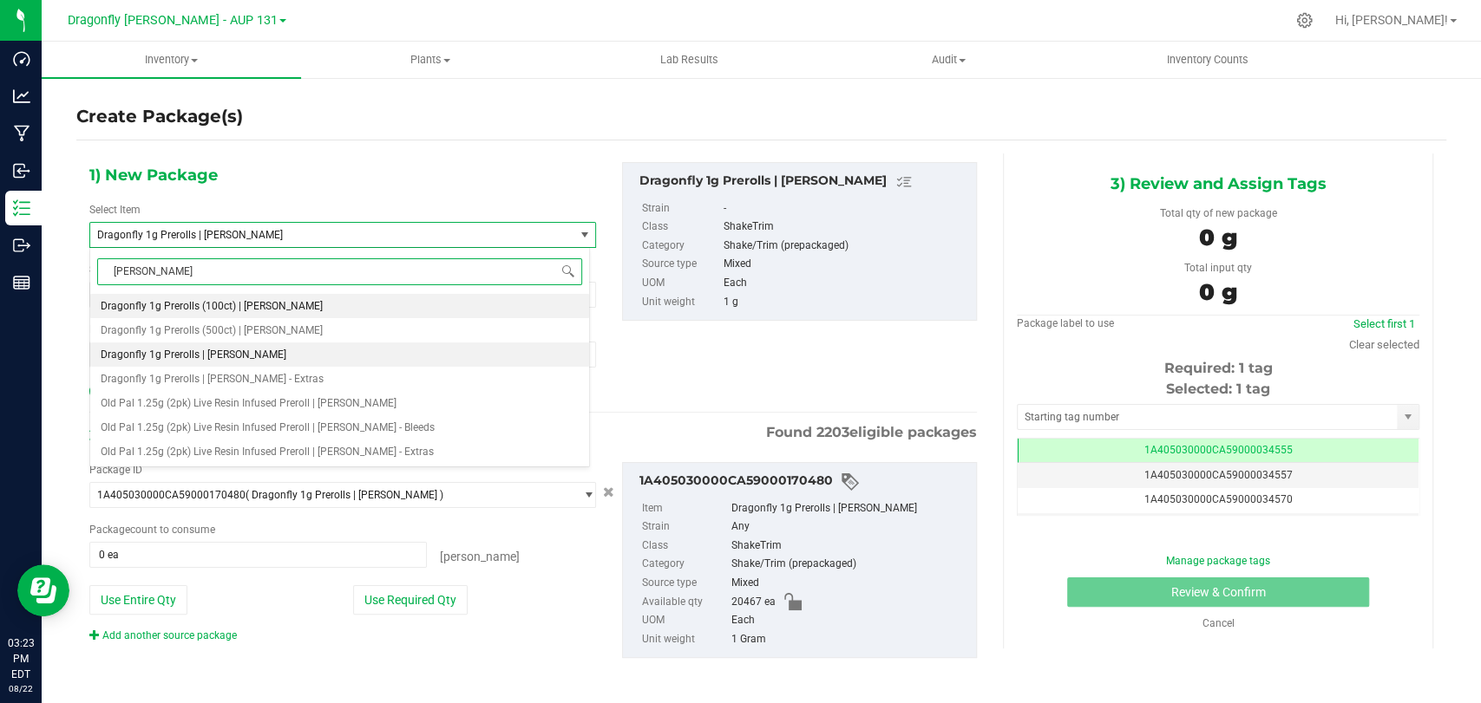
type input "larissa pippin"
click at [314, 330] on li "Dragonfly 1g Prerolls (500ct) | Larissa Pippin" at bounding box center [339, 330] width 499 height 24
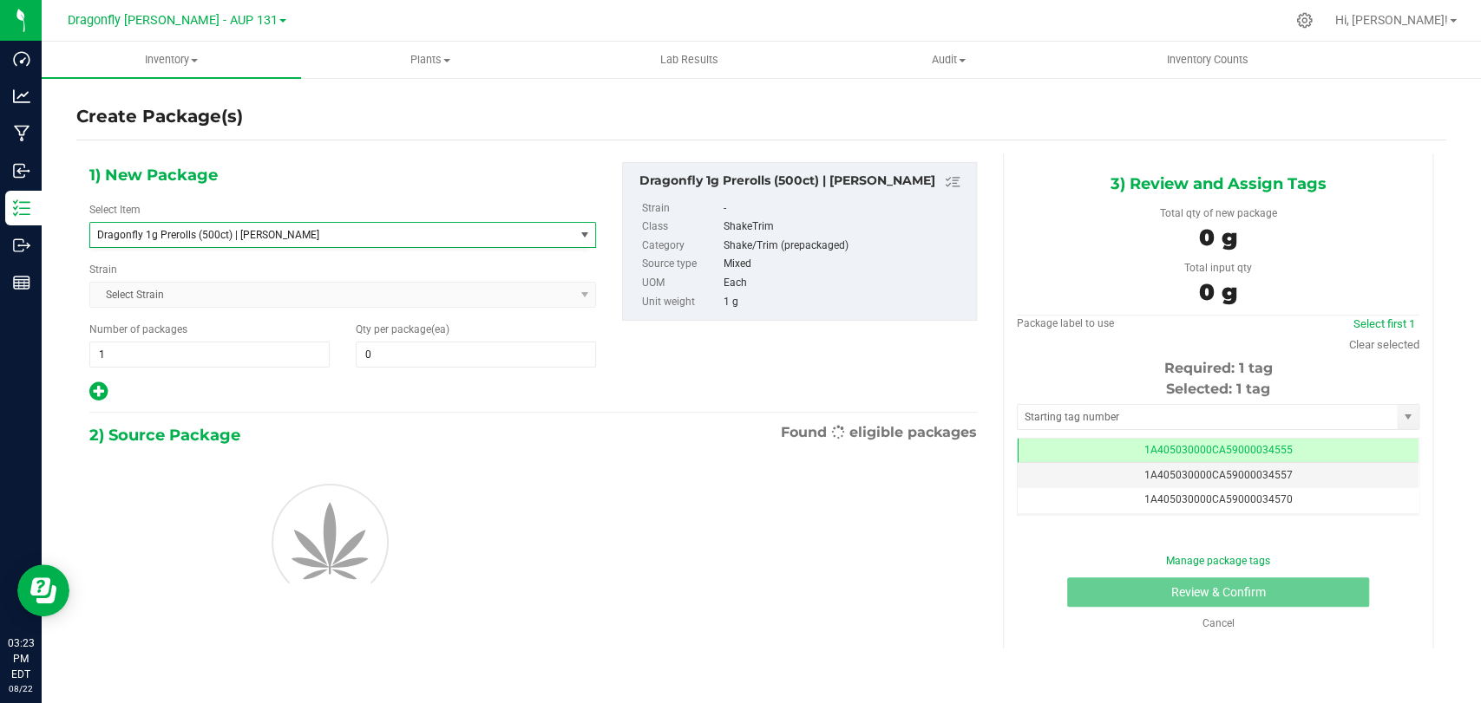
type input "0"
click at [260, 351] on span "1 1" at bounding box center [209, 355] width 240 height 26
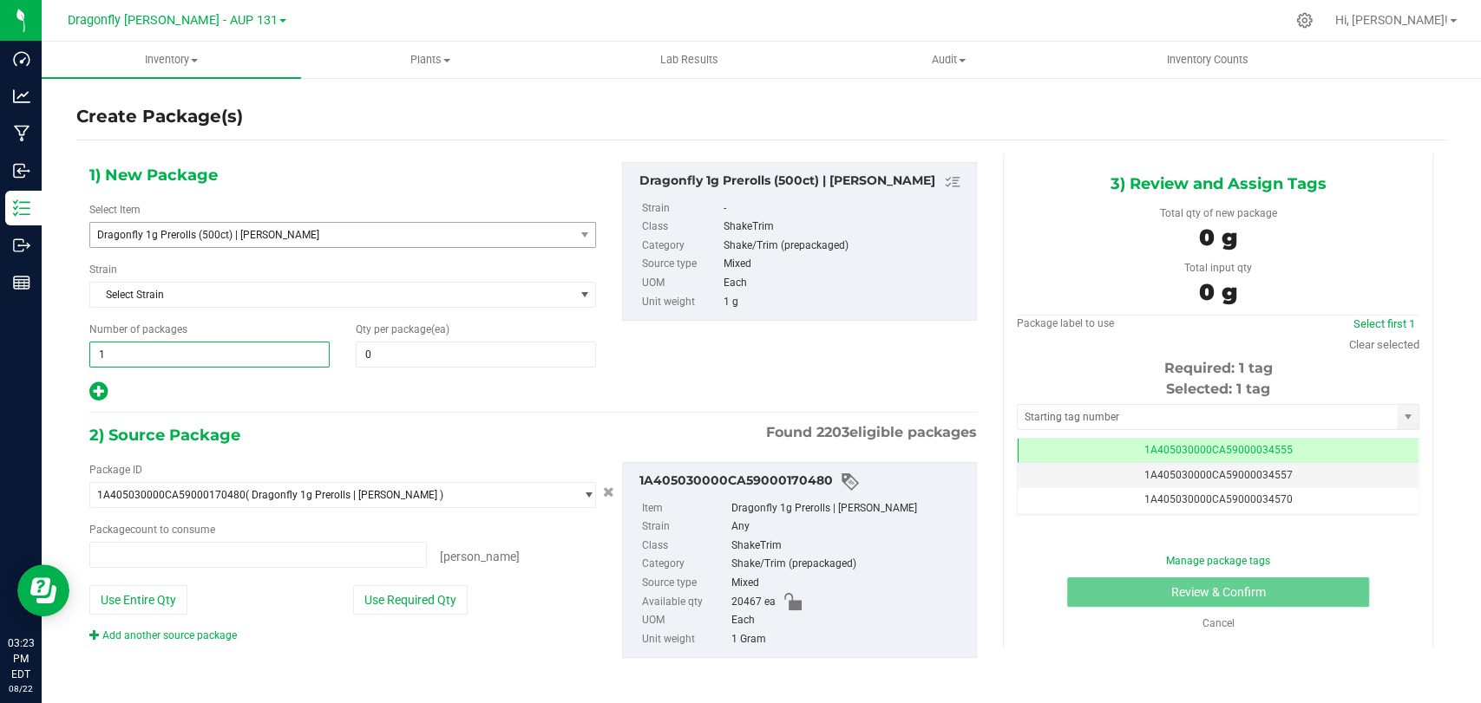
type input "0 ea"
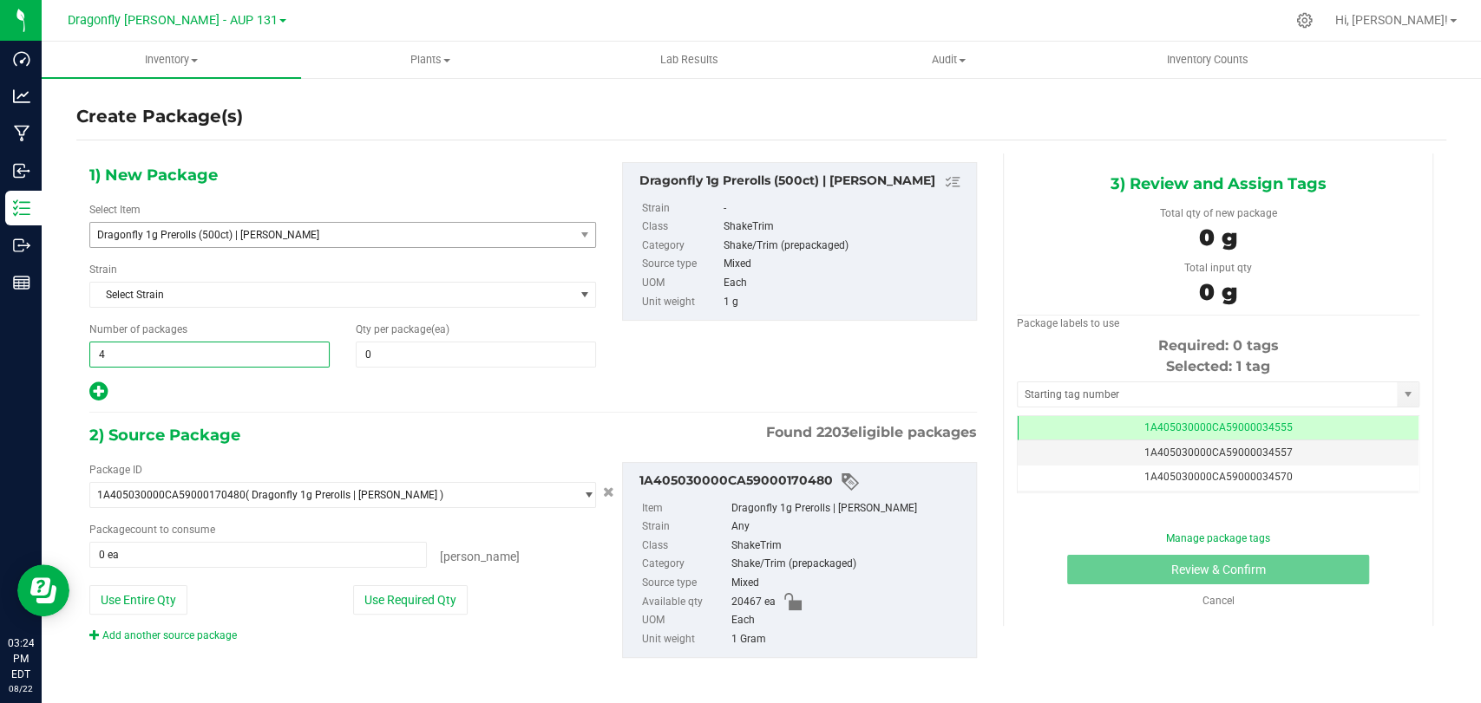
type input "40"
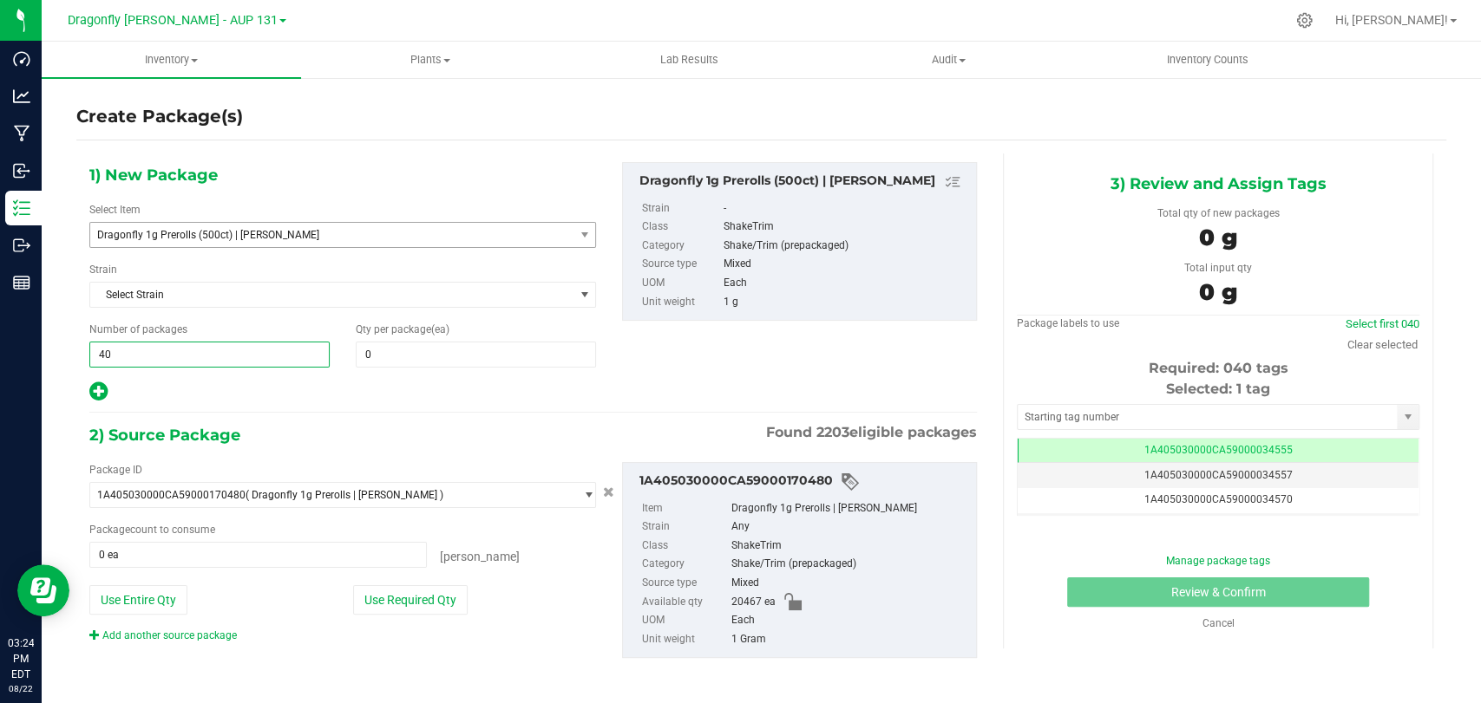
type input "40"
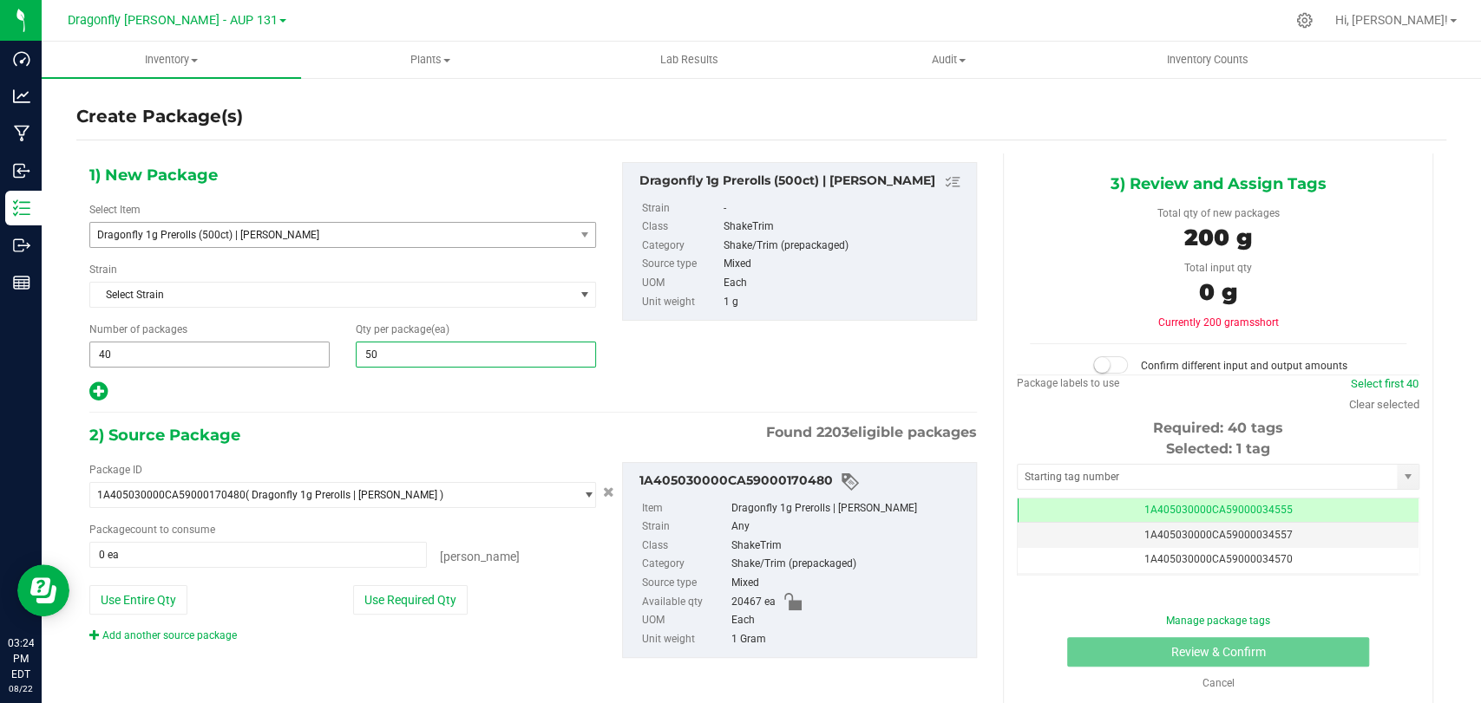
type input "500"
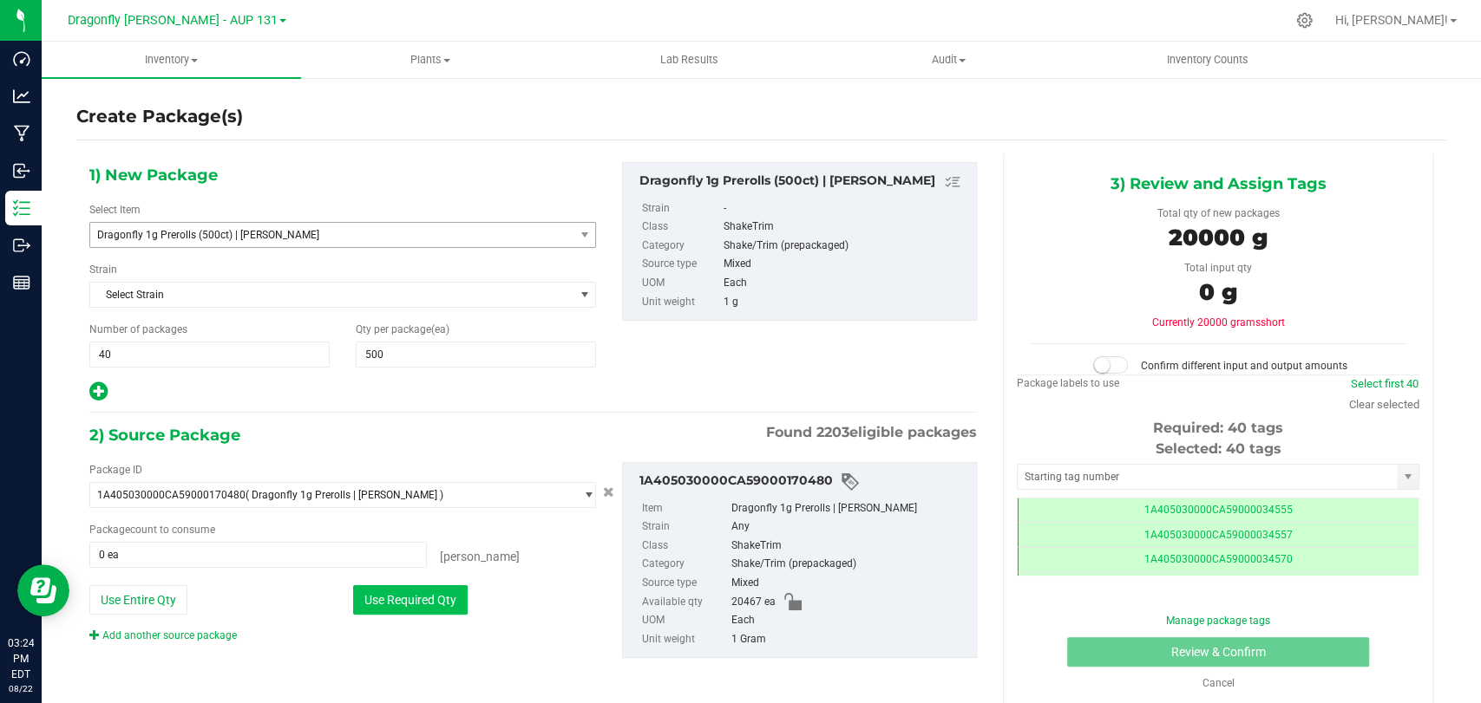
click at [383, 600] on button "Use Required Qty" at bounding box center [410, 599] width 114 height 29
type input "20000 ea"
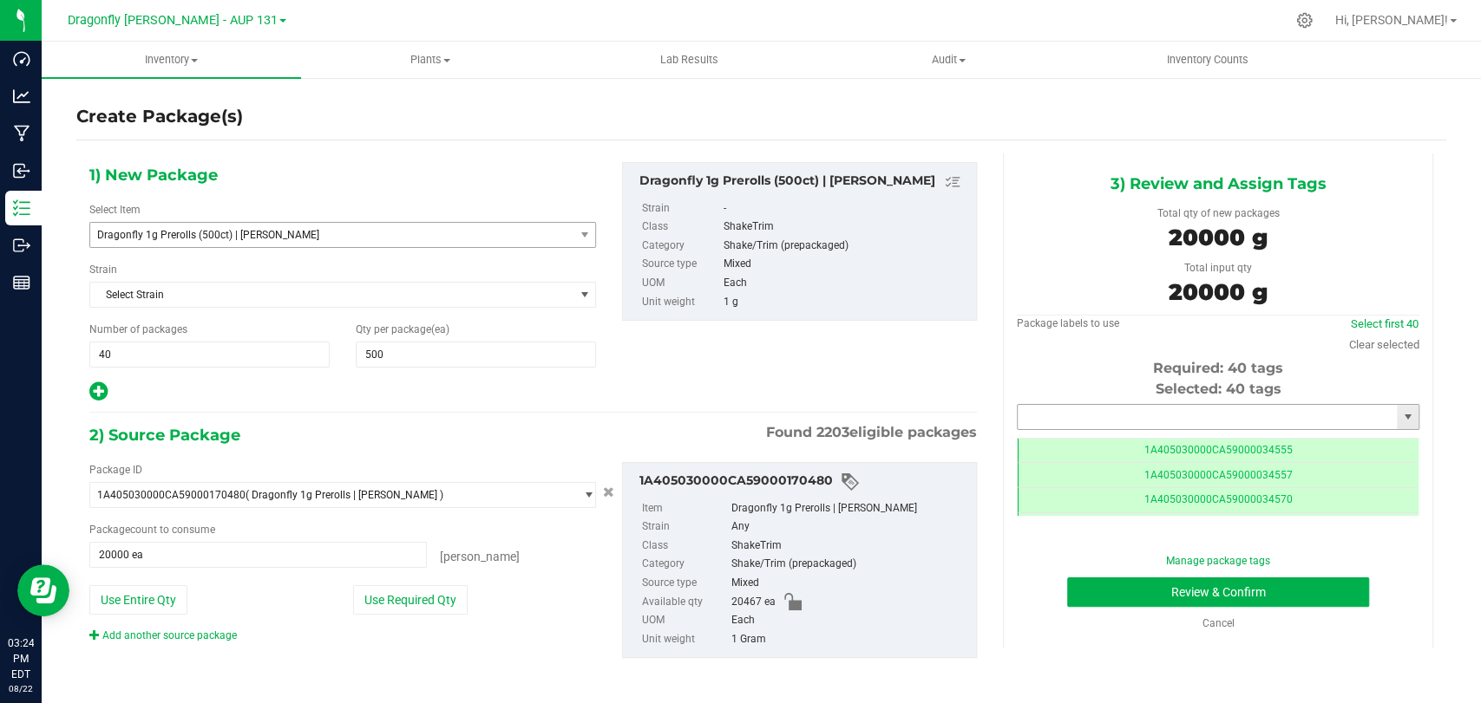
click at [1162, 425] on input "text" at bounding box center [1206, 417] width 379 height 24
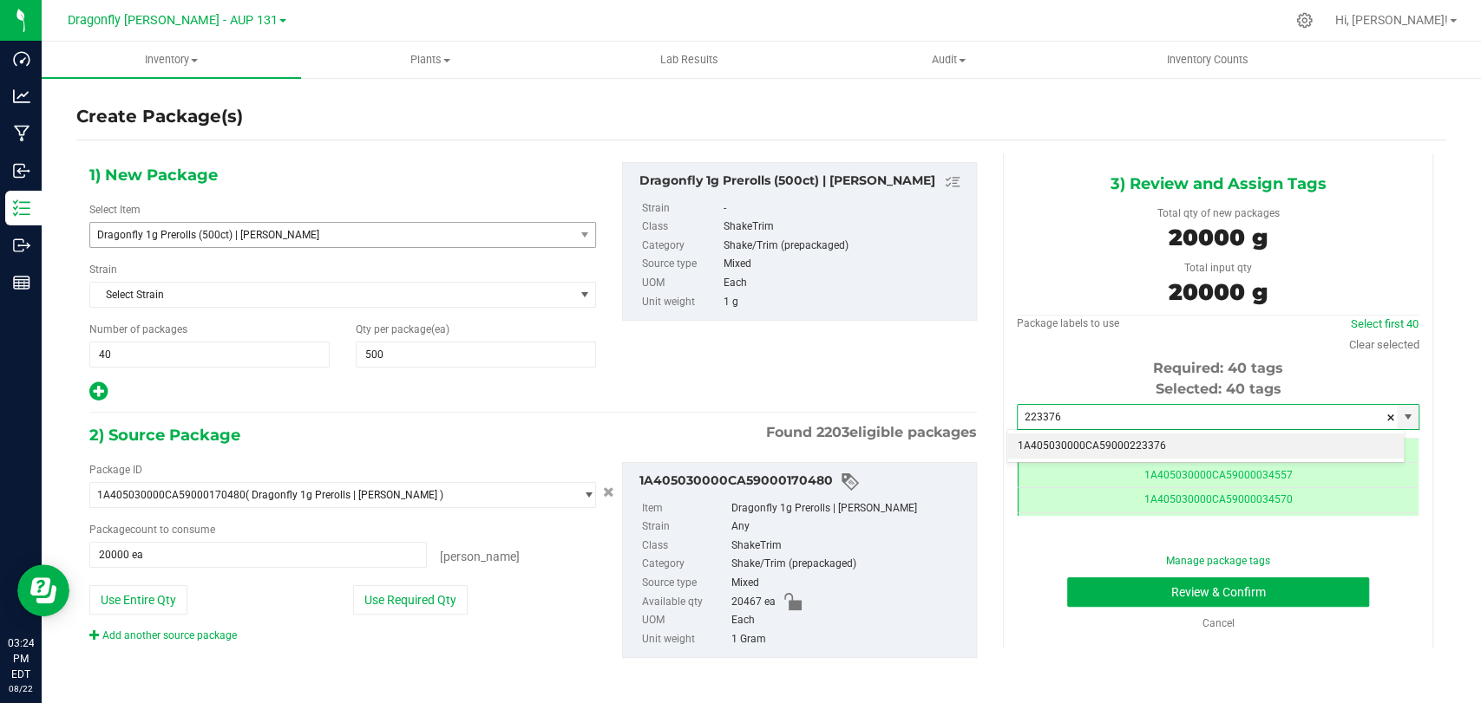
click at [1167, 439] on li "1A405030000CA59000223376" at bounding box center [1205, 447] width 396 height 26
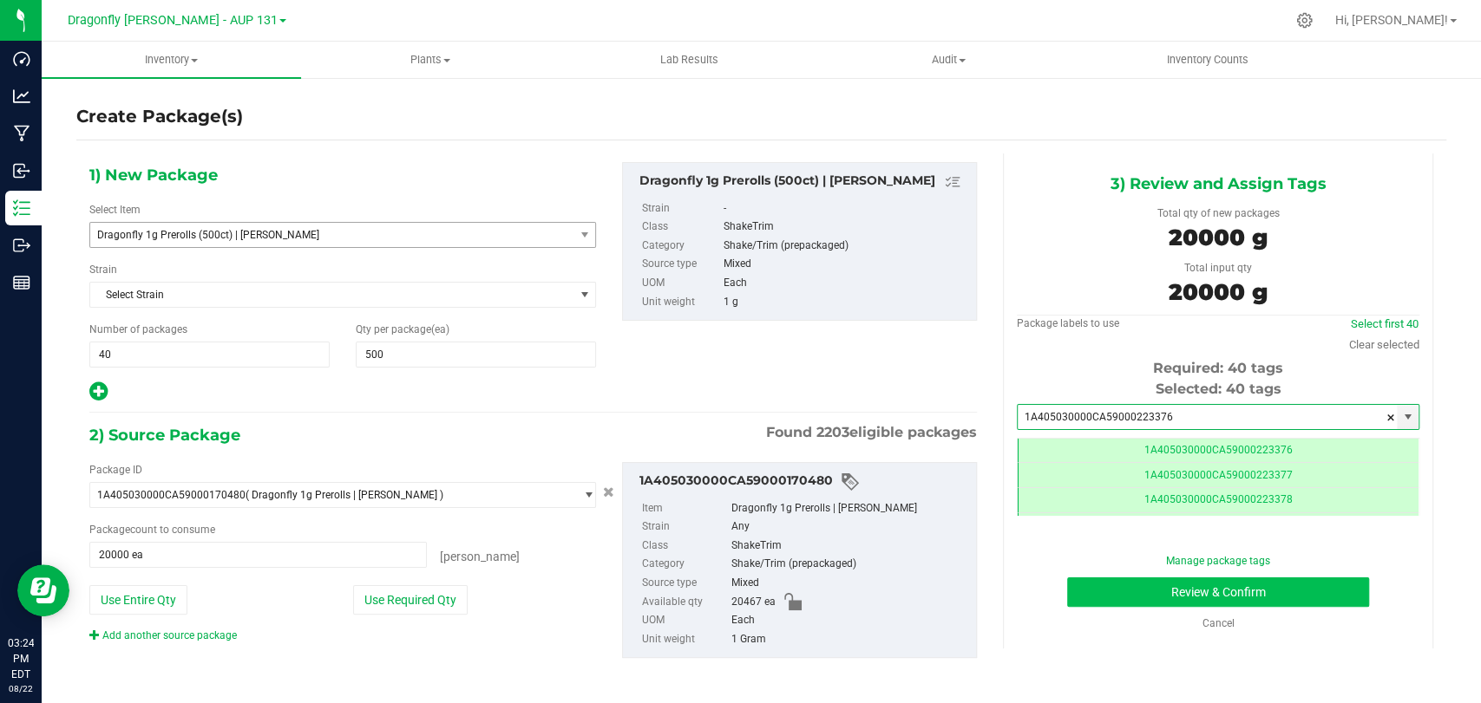
type input "1A405030000CA59000223376"
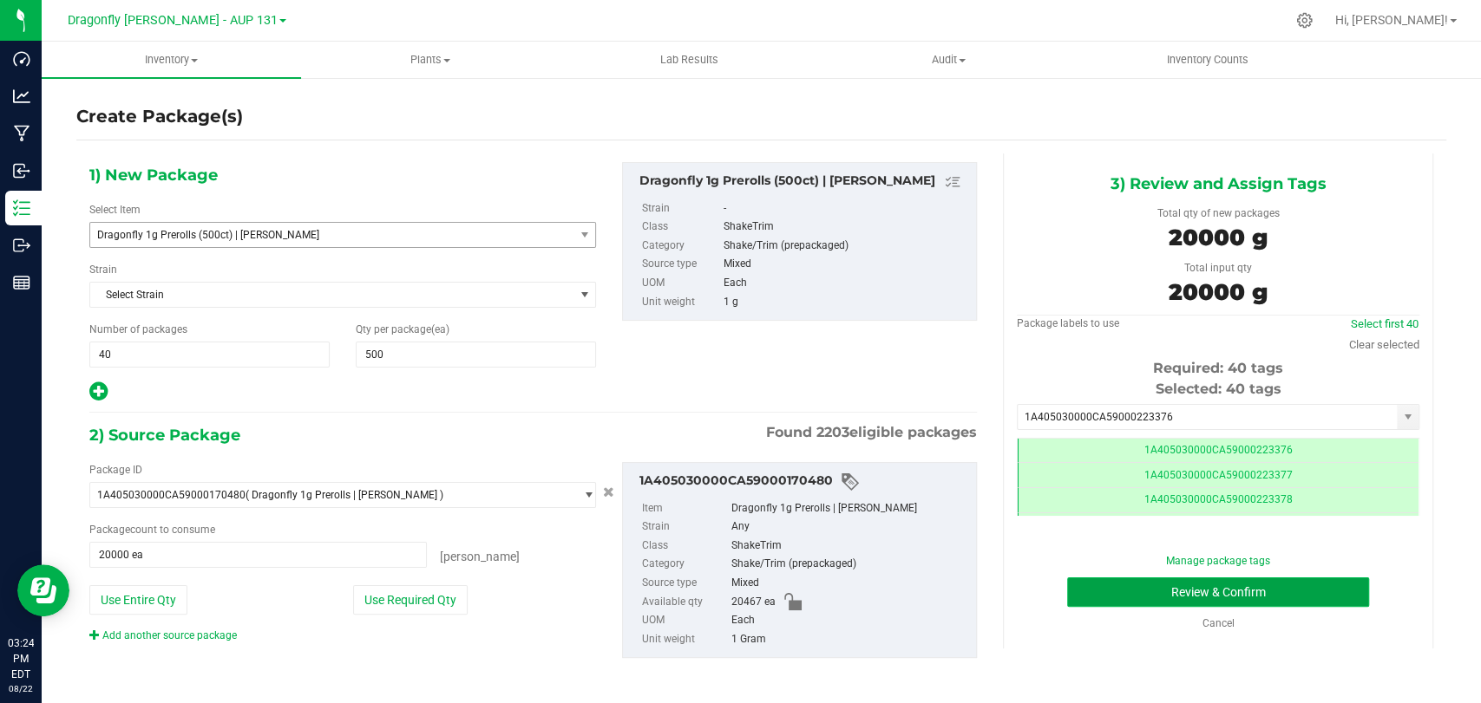
click at [1105, 605] on button "Review & Confirm" at bounding box center [1217, 592] width 301 height 29
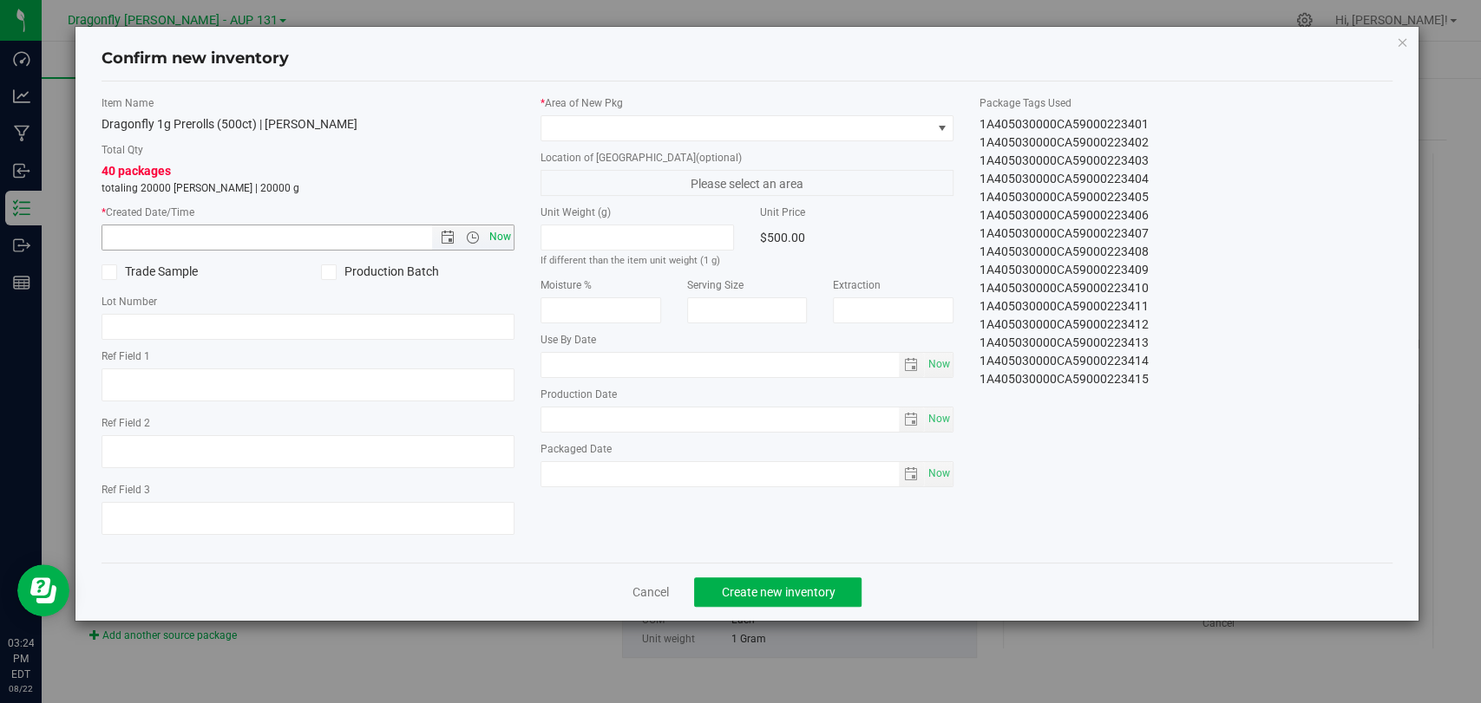
click at [507, 235] on span "Now" at bounding box center [500, 237] width 29 height 25
type input "8/22/2025 3:24 PM"
click at [637, 135] on span at bounding box center [735, 128] width 389 height 24
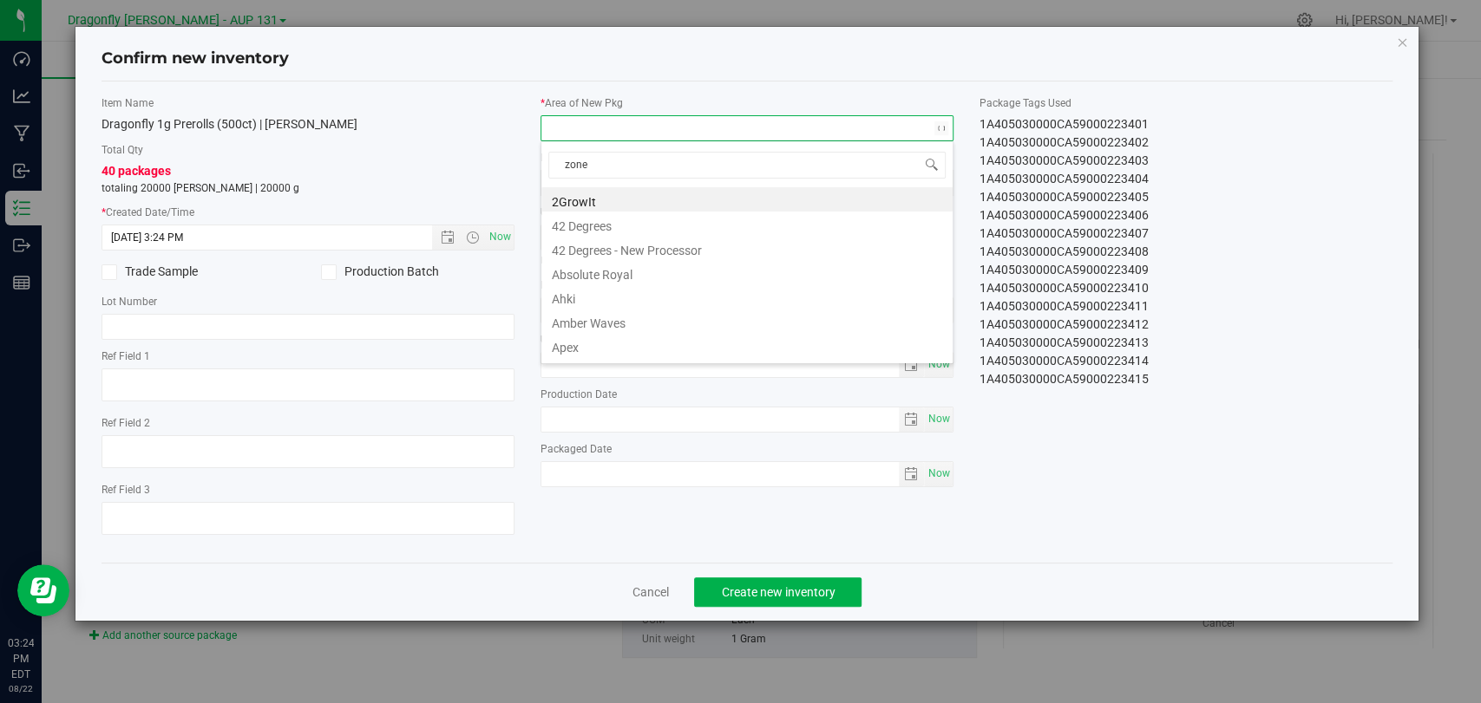
type input "zone 1"
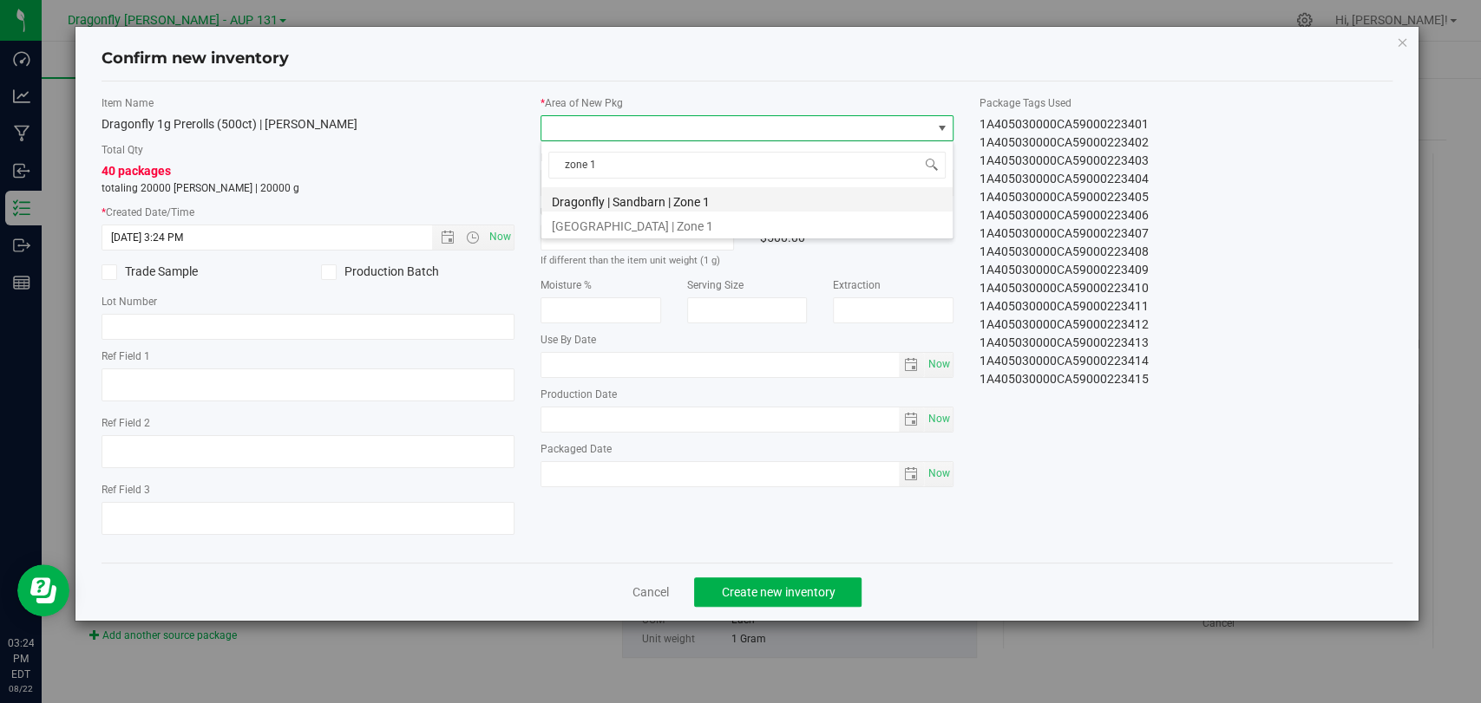
click at [655, 206] on li "Dragonfly | Sandbarn | Zone 1" at bounding box center [746, 199] width 411 height 24
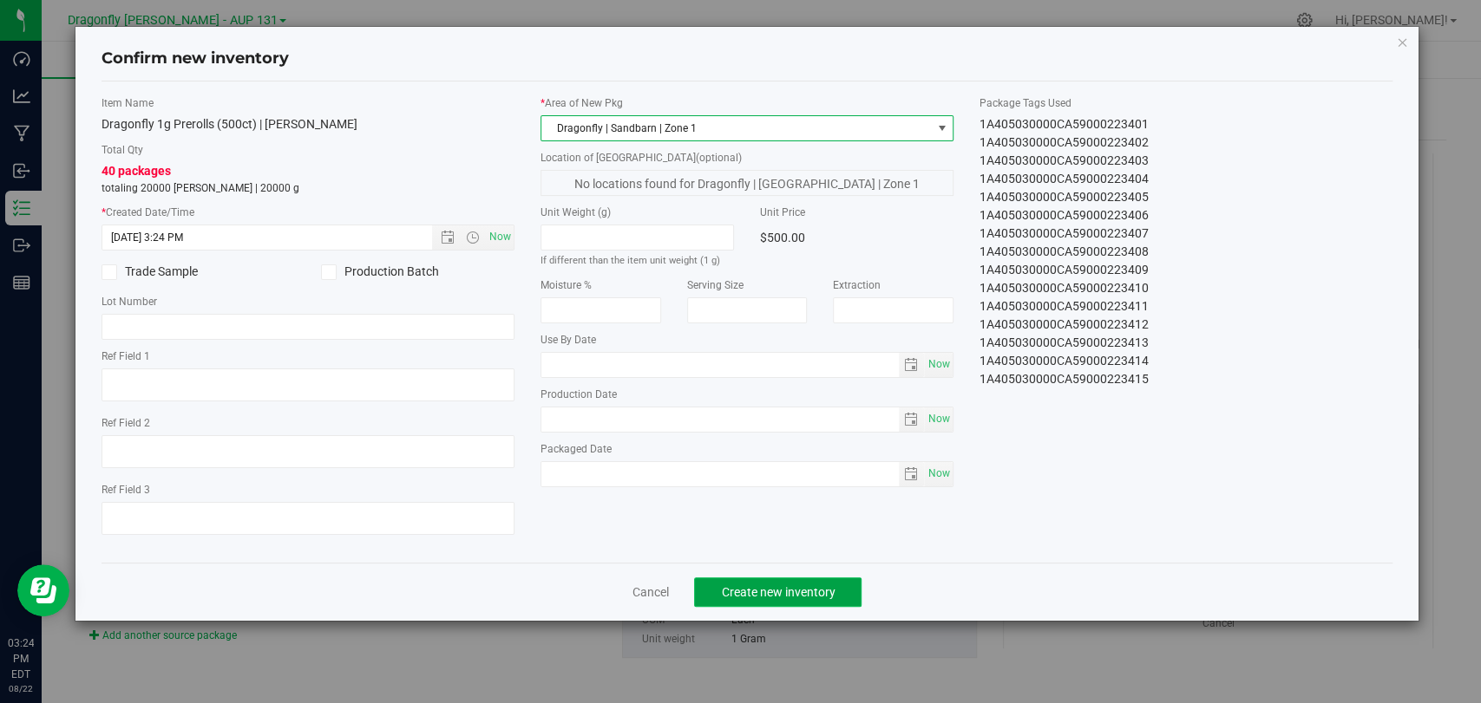
click at [771, 597] on span "Create new inventory" at bounding box center [778, 592] width 114 height 14
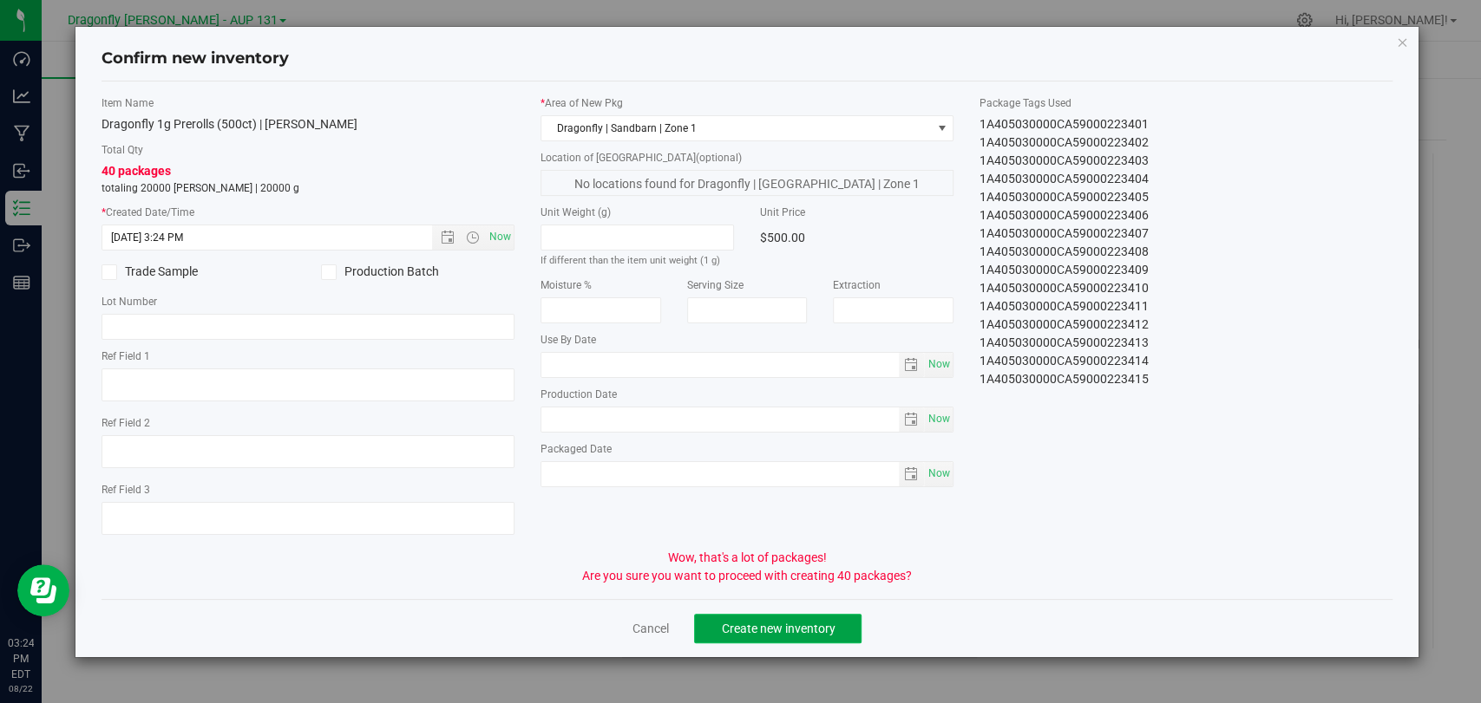
click at [771, 618] on button "Create new inventory" at bounding box center [777, 628] width 167 height 29
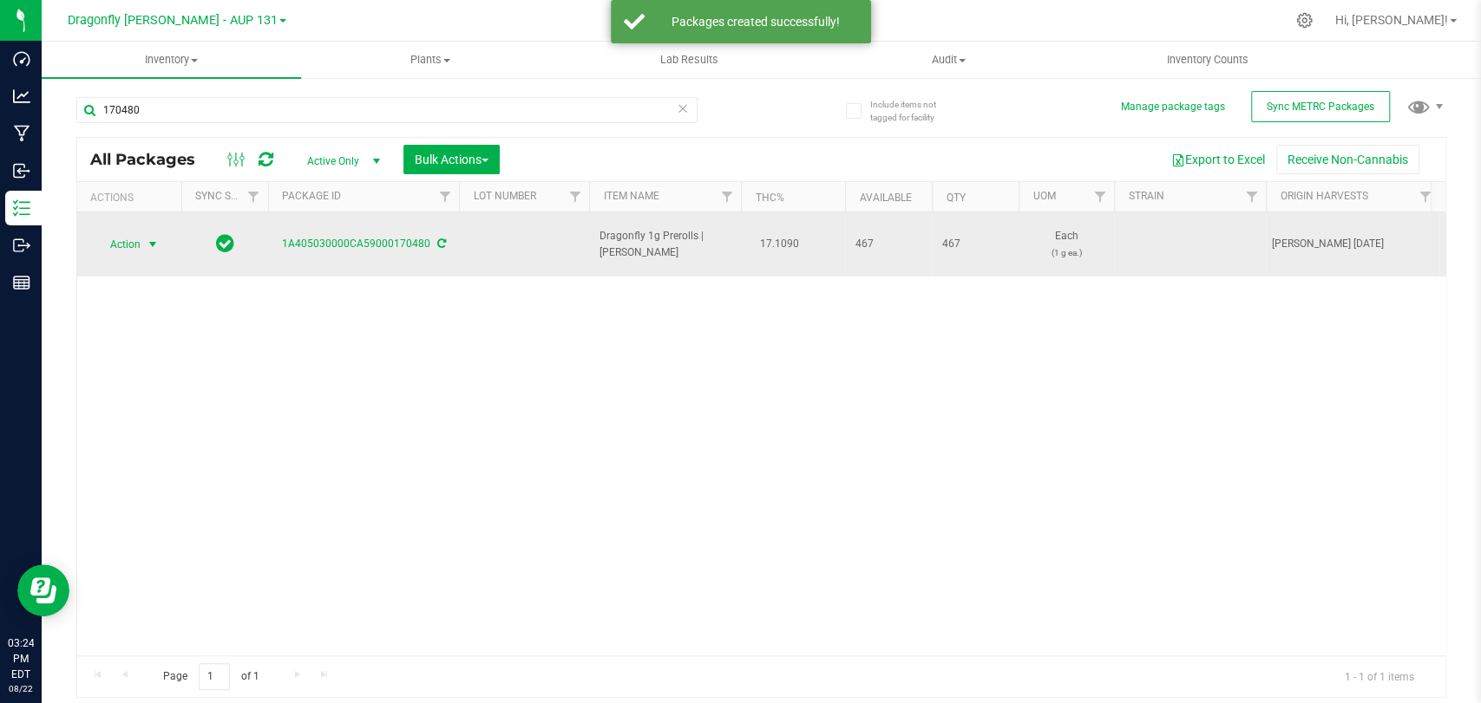
click at [142, 233] on span "select" at bounding box center [153, 244] width 22 height 24
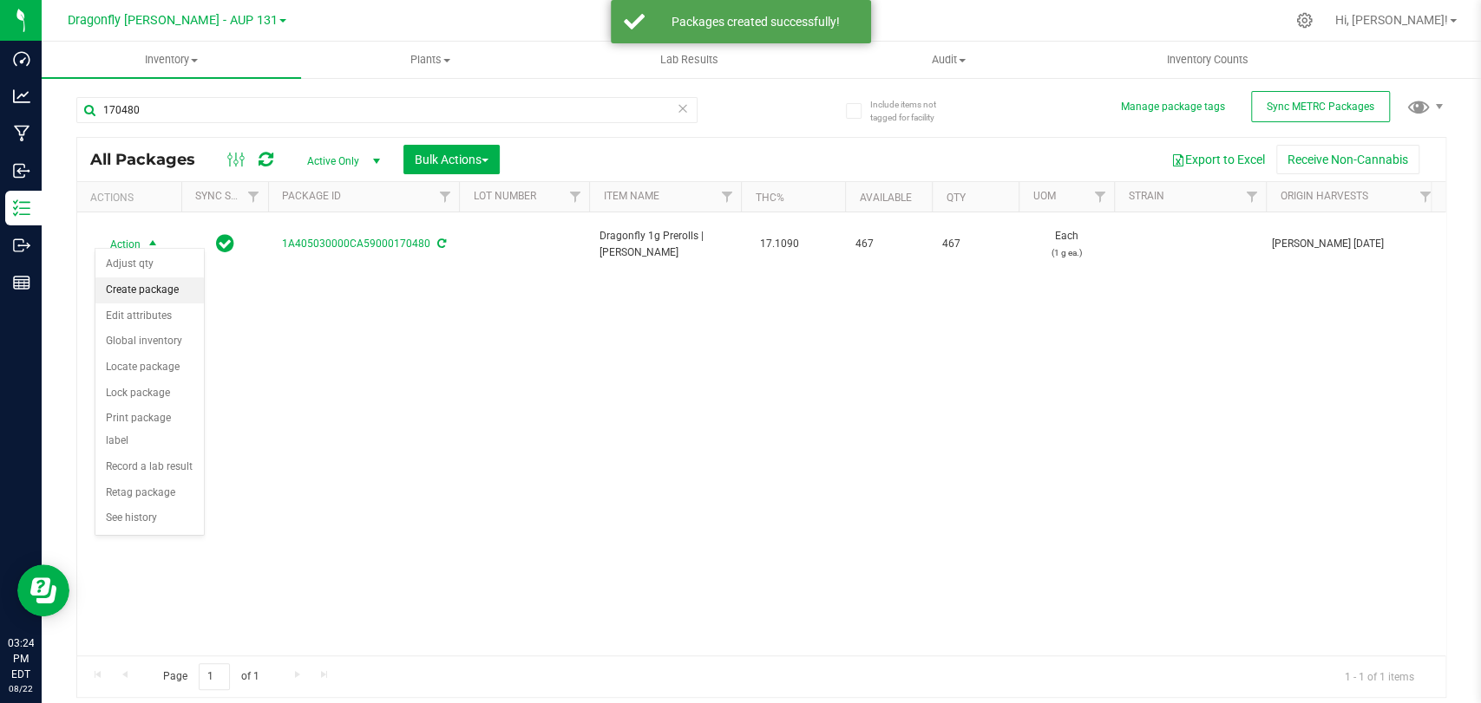
click at [154, 291] on li "Create package" at bounding box center [149, 291] width 108 height 26
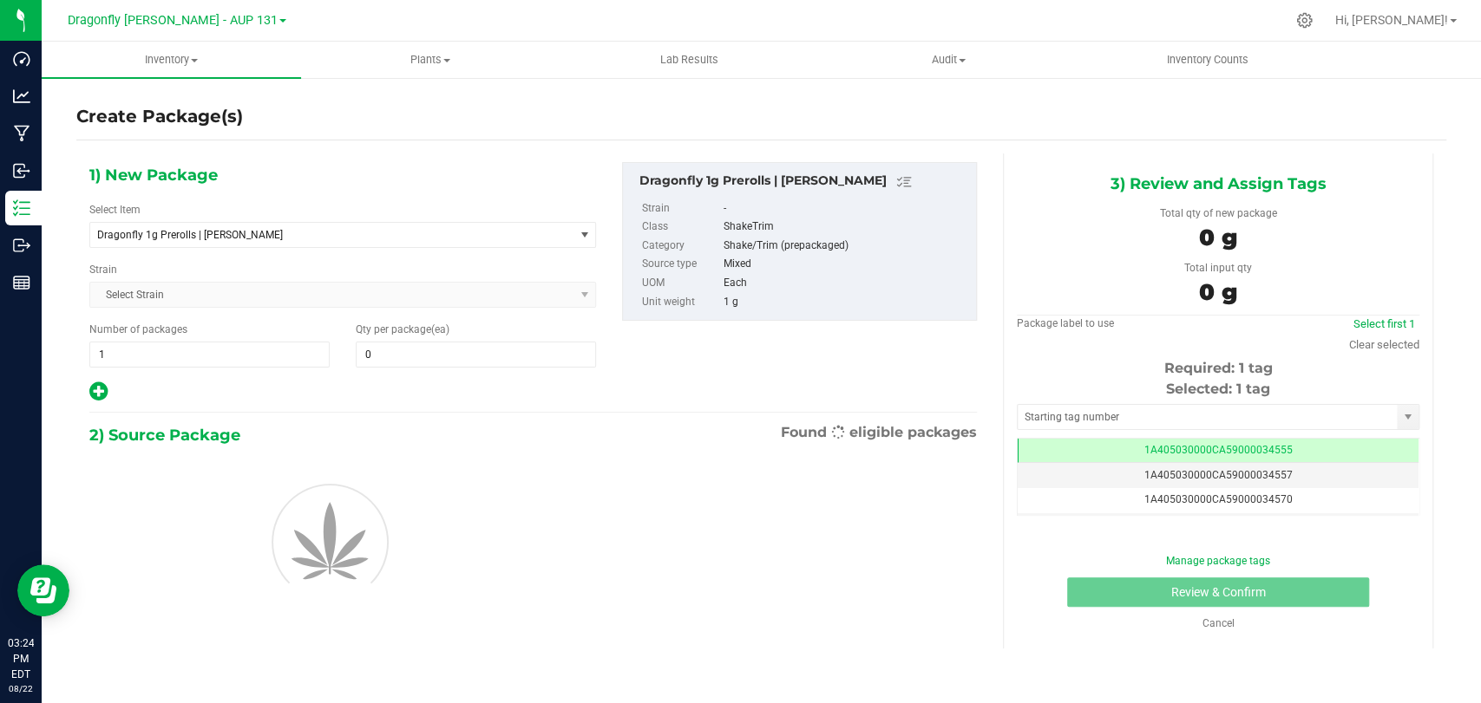
type input "0"
click at [293, 223] on span "Dragonfly 1g Prerolls | [PERSON_NAME]" at bounding box center [331, 235] width 483 height 24
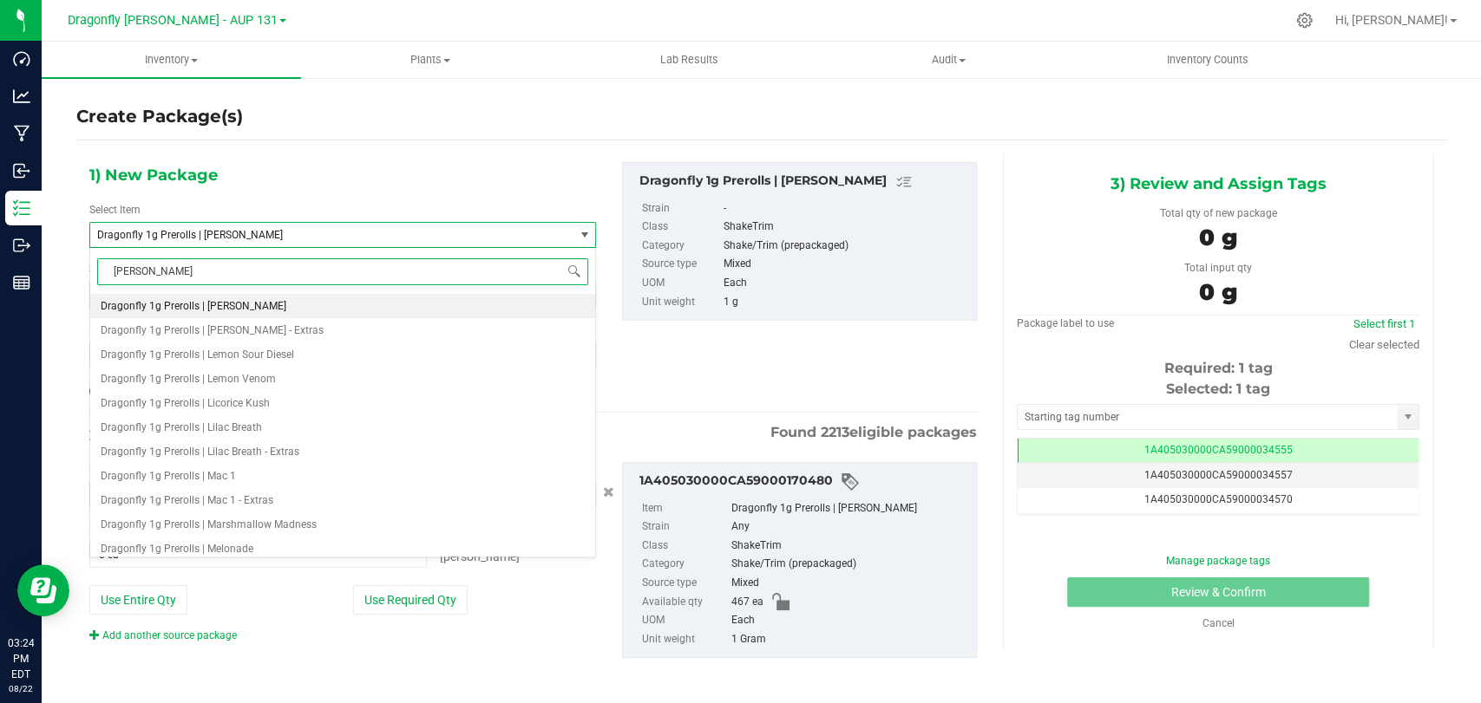
type input "larissa pippin"
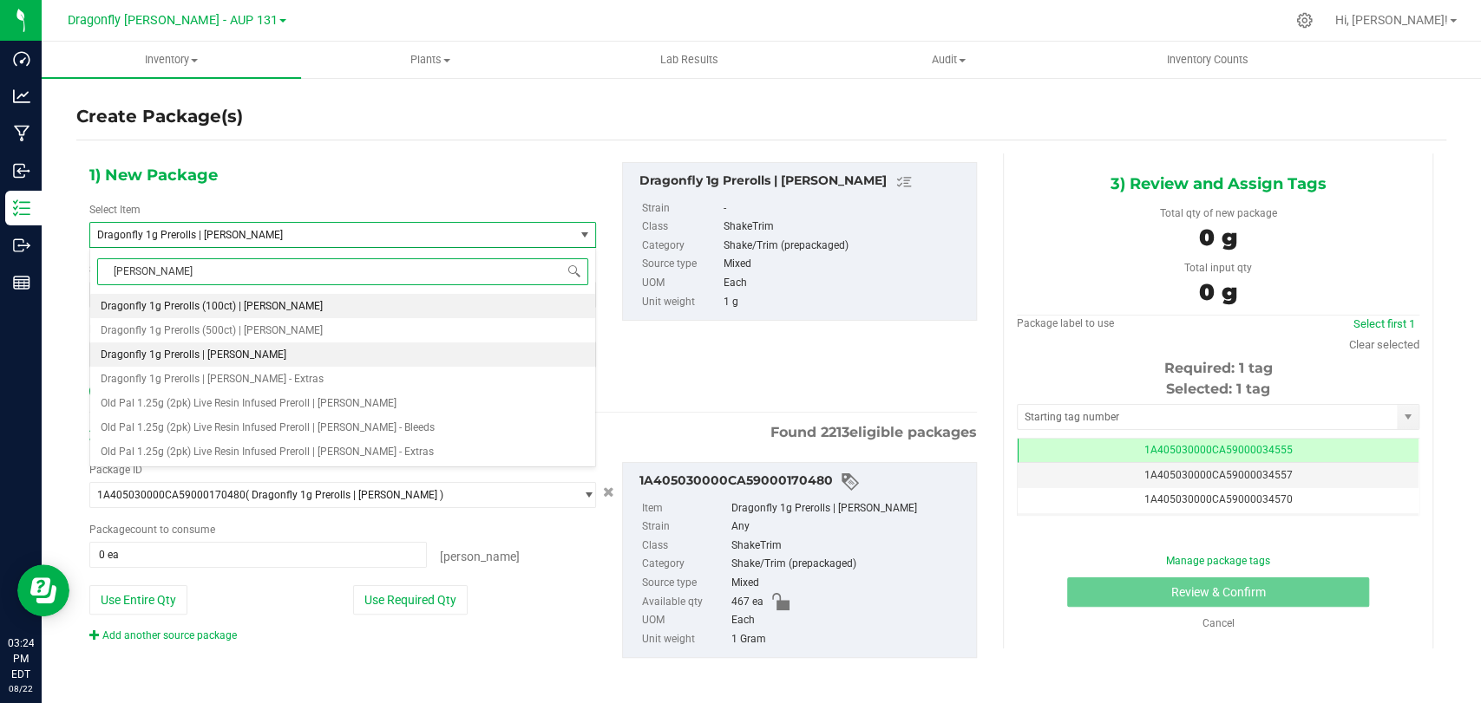
click at [278, 303] on span "Dragonfly 1g Prerolls (100ct) | [PERSON_NAME]" at bounding box center [212, 306] width 222 height 12
type input "0"
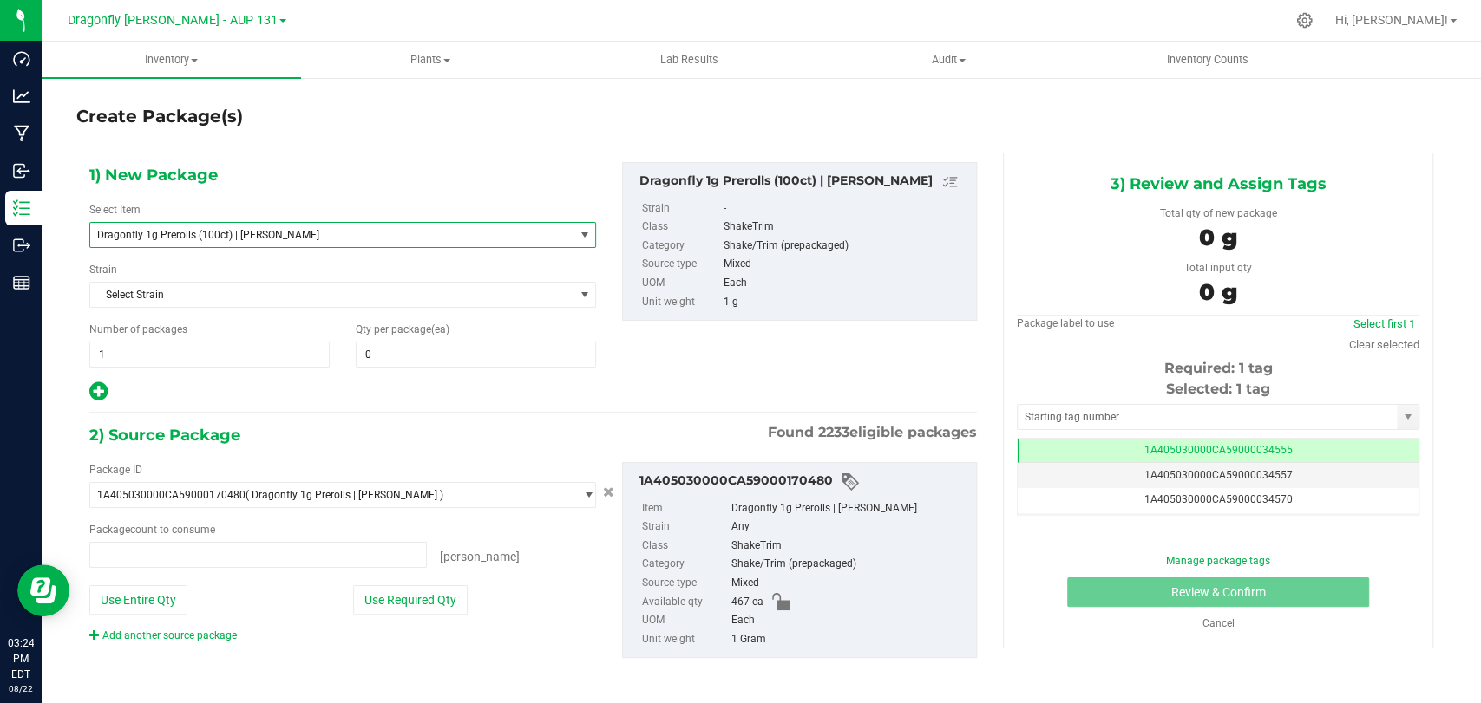
type input "0 ea"
click at [238, 344] on span "1 1" at bounding box center [209, 355] width 240 height 26
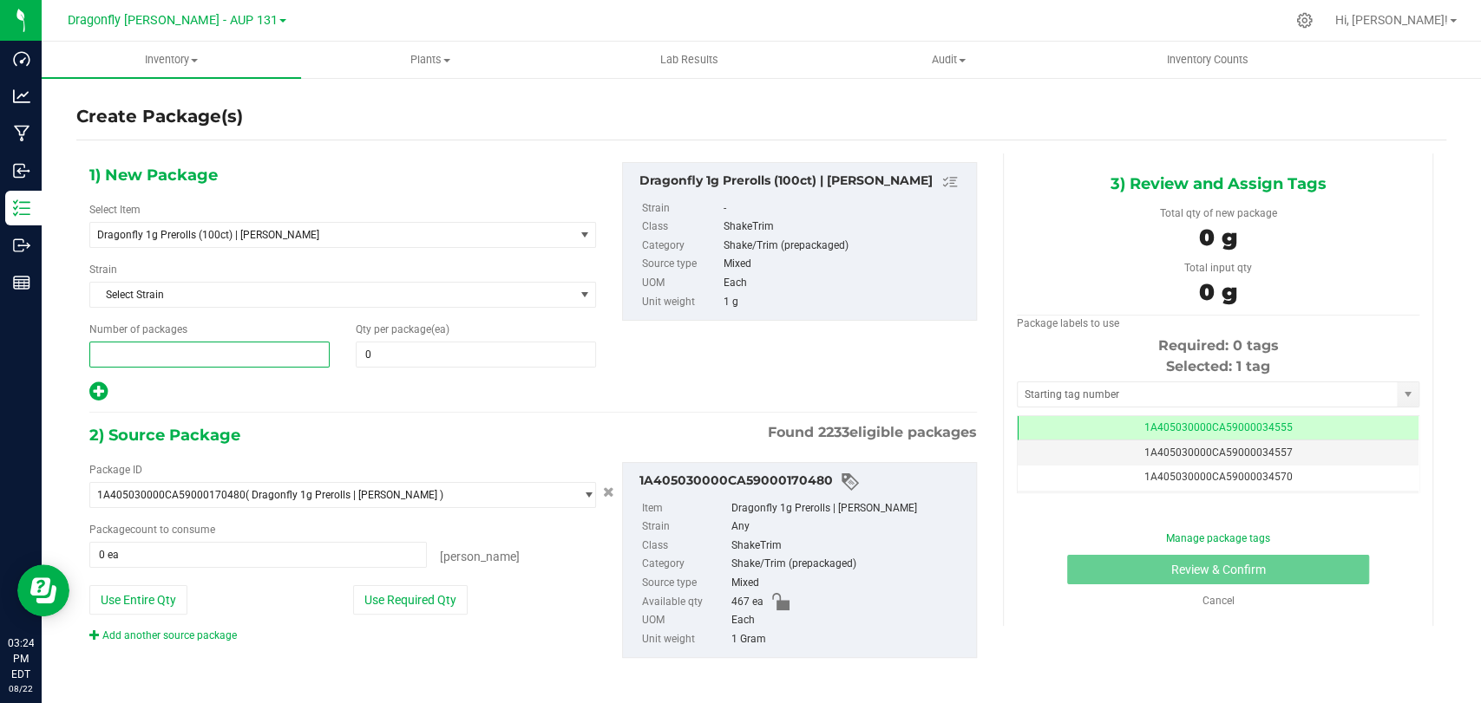
type input "3"
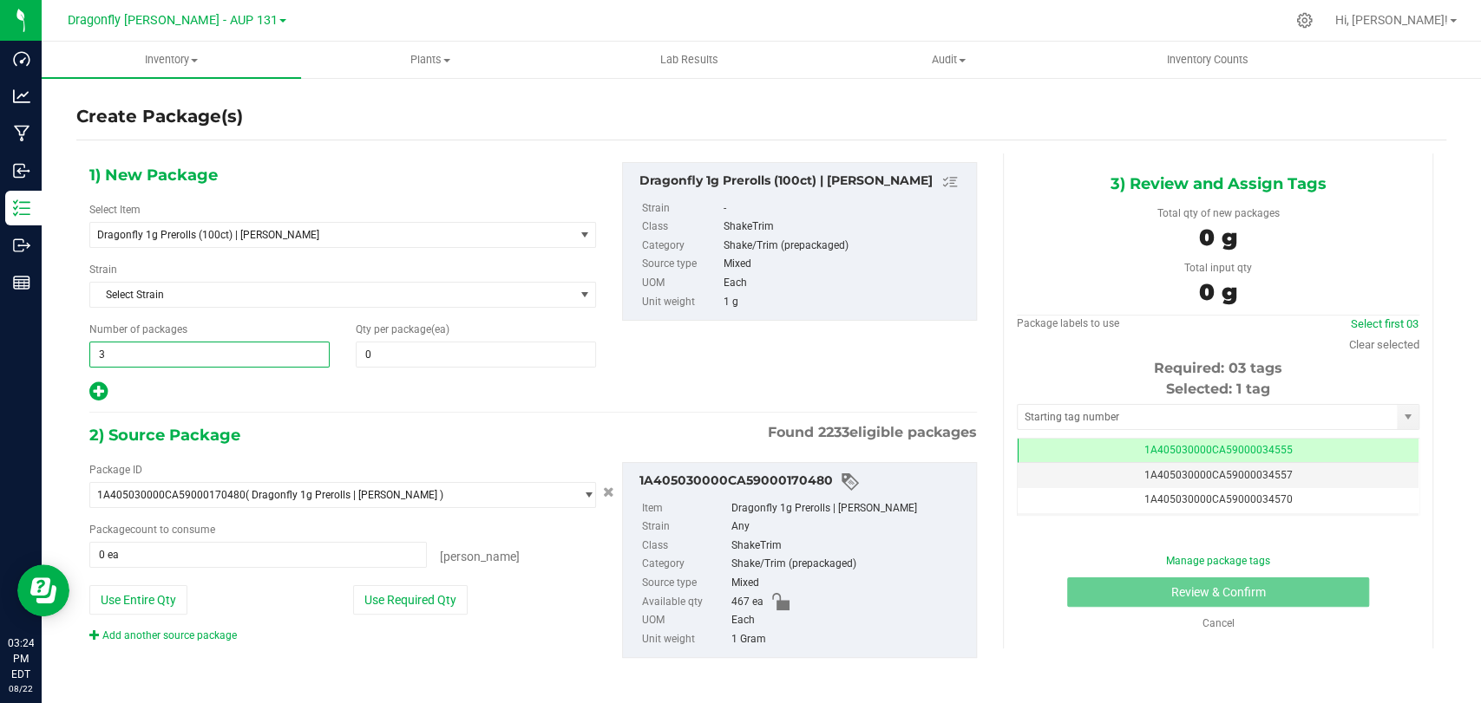
type input "3"
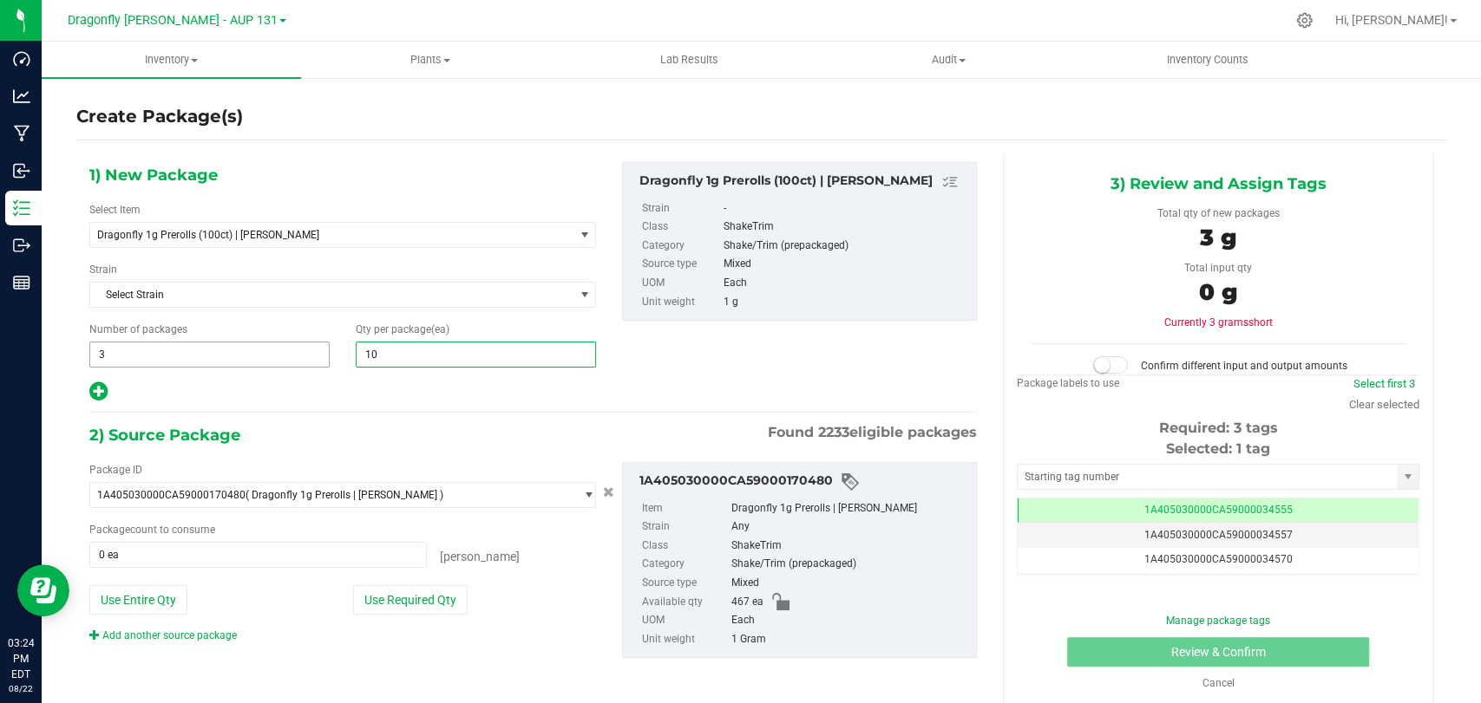
type input "100"
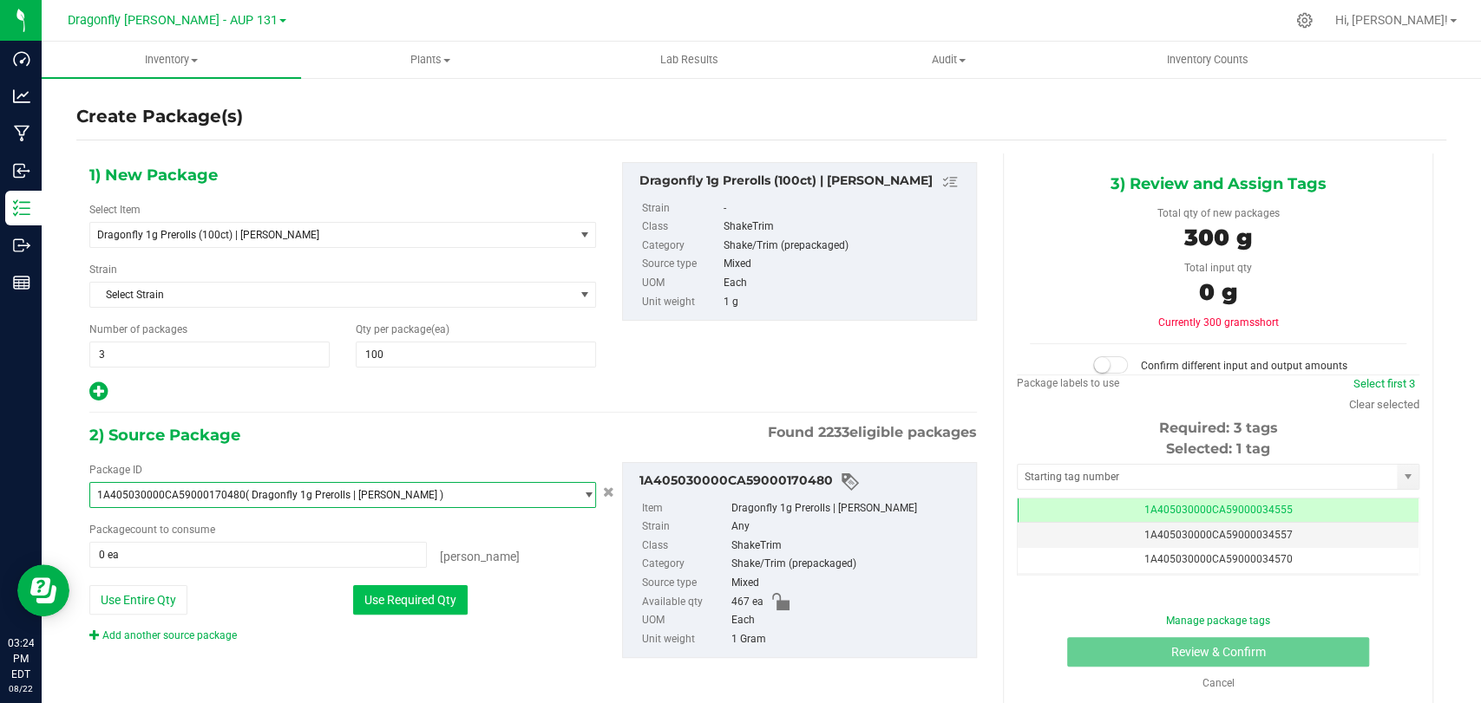
click at [356, 597] on button "Use Required Qty" at bounding box center [410, 599] width 114 height 29
type input "300 ea"
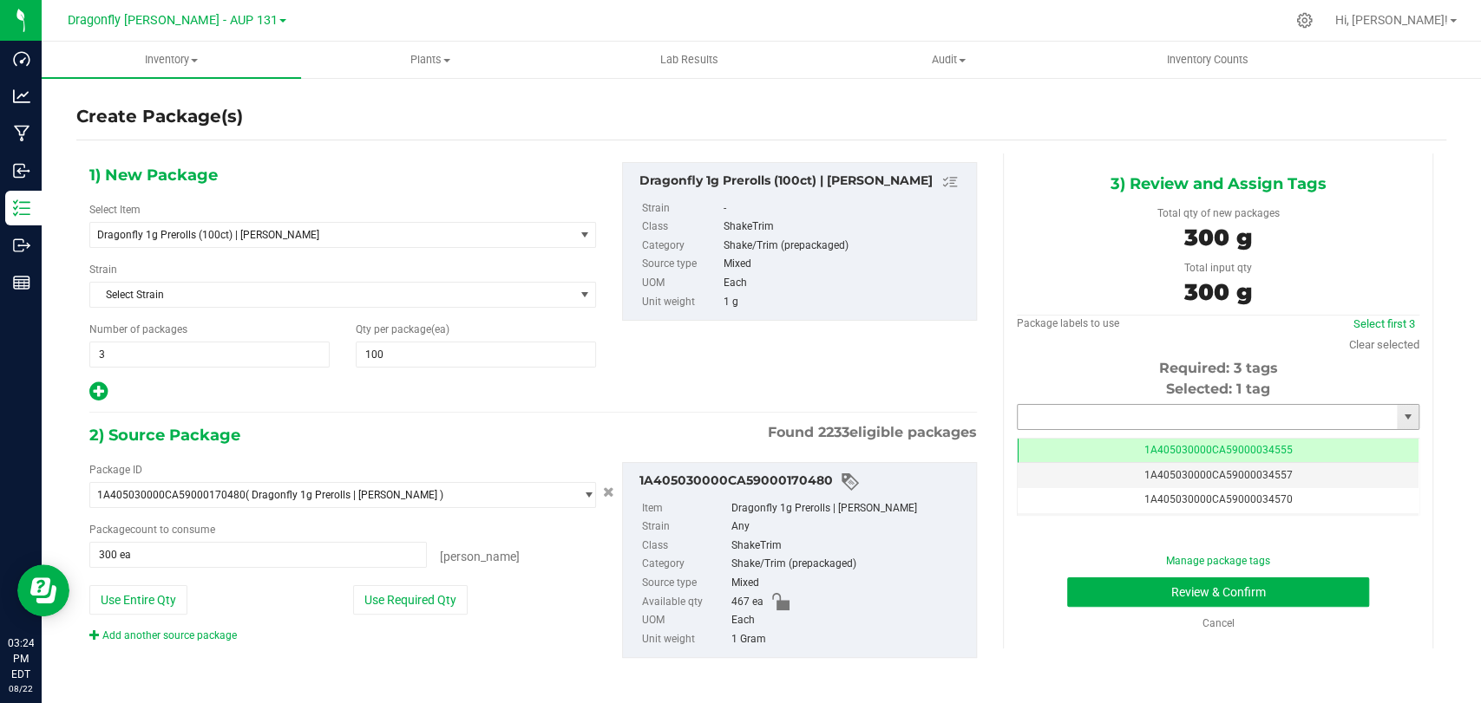
click at [1049, 419] on input "text" at bounding box center [1206, 417] width 379 height 24
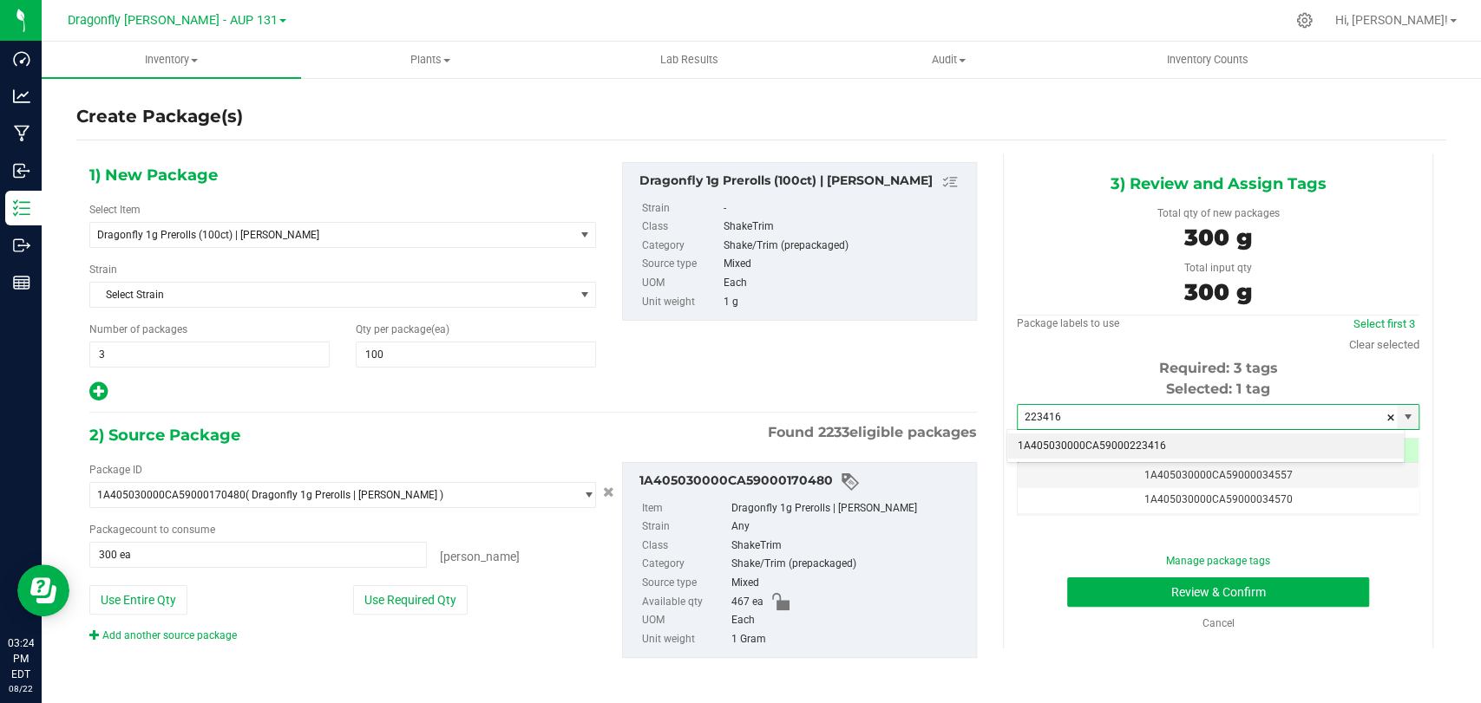
click at [1174, 451] on li "1A405030000CA59000223416" at bounding box center [1205, 447] width 396 height 26
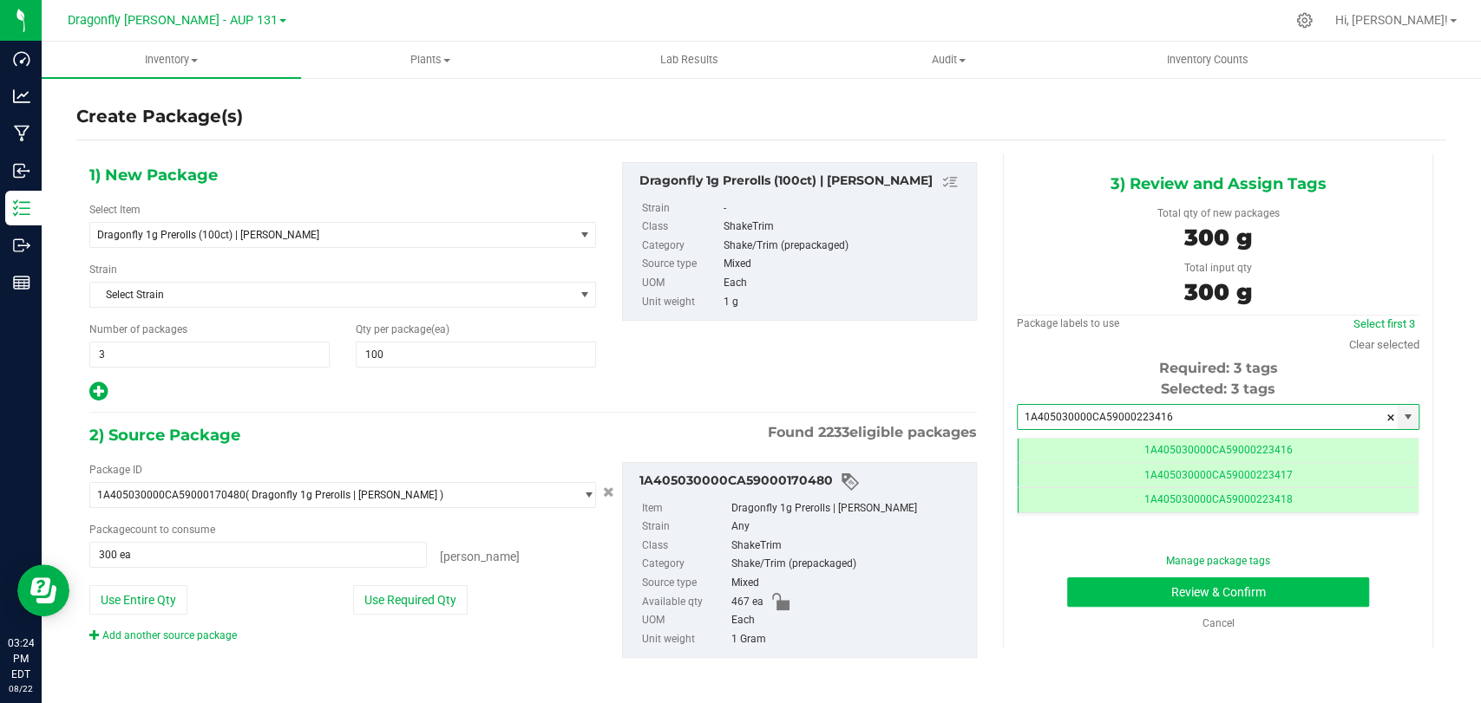
type input "1A405030000CA59000223416"
click at [1081, 592] on button "Review & Confirm" at bounding box center [1217, 592] width 301 height 29
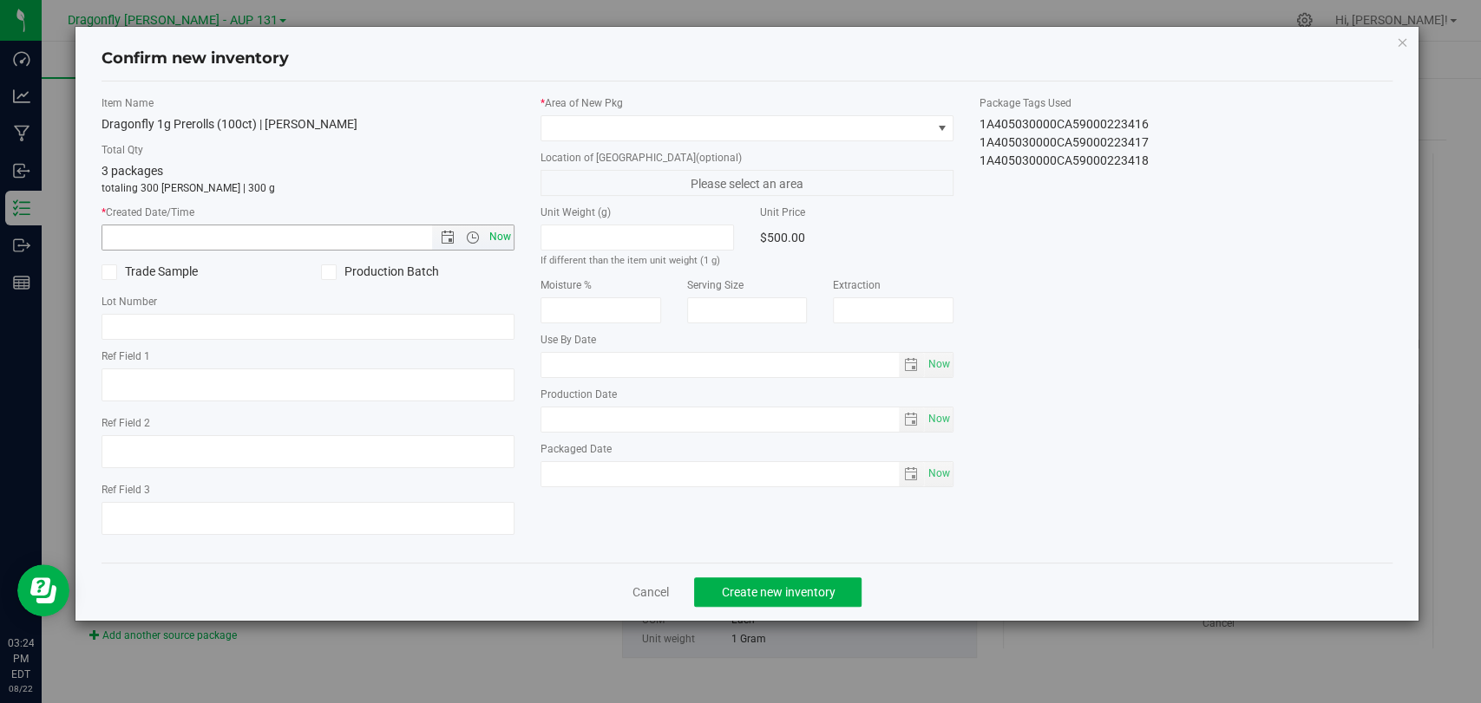
click at [501, 227] on span "Now" at bounding box center [500, 237] width 29 height 25
type input "8/22/2025 3:24 PM"
click at [625, 134] on span at bounding box center [735, 128] width 389 height 24
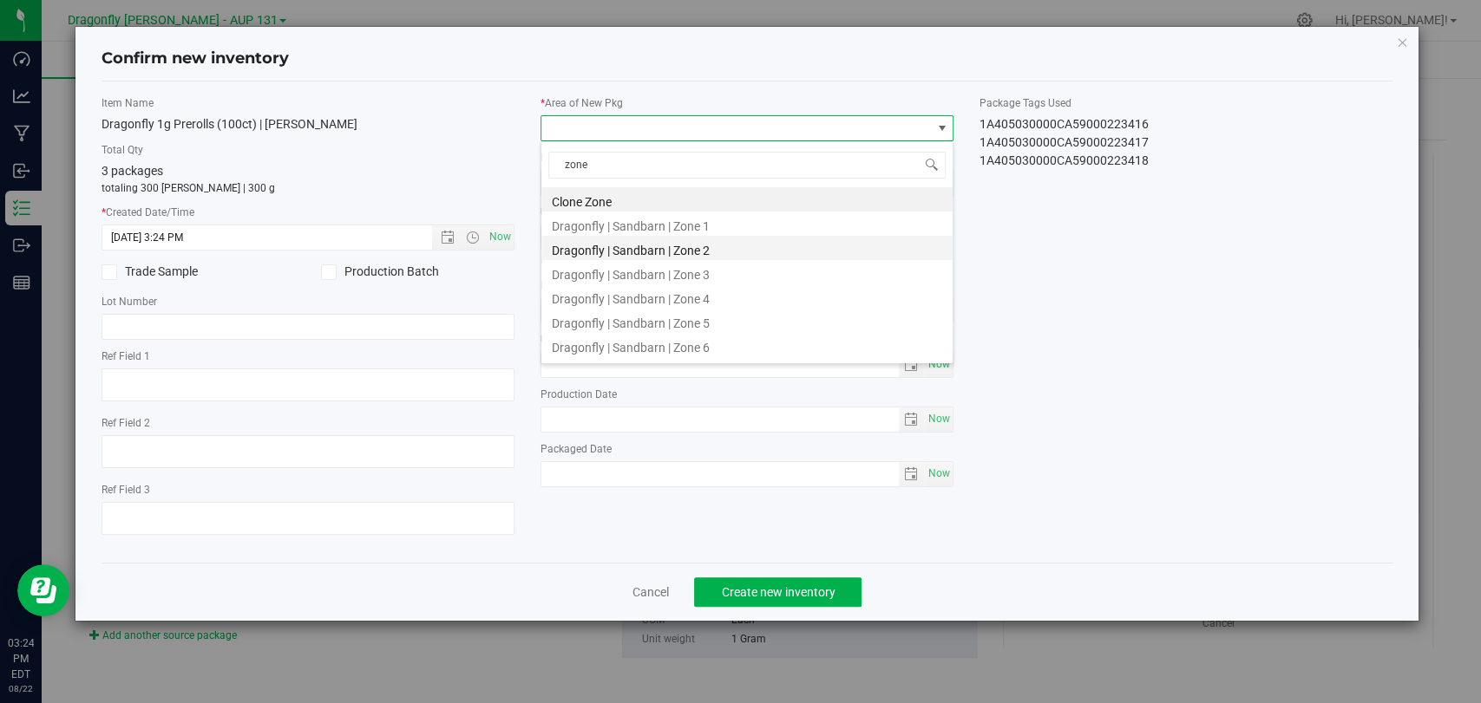
type input "zone 1"
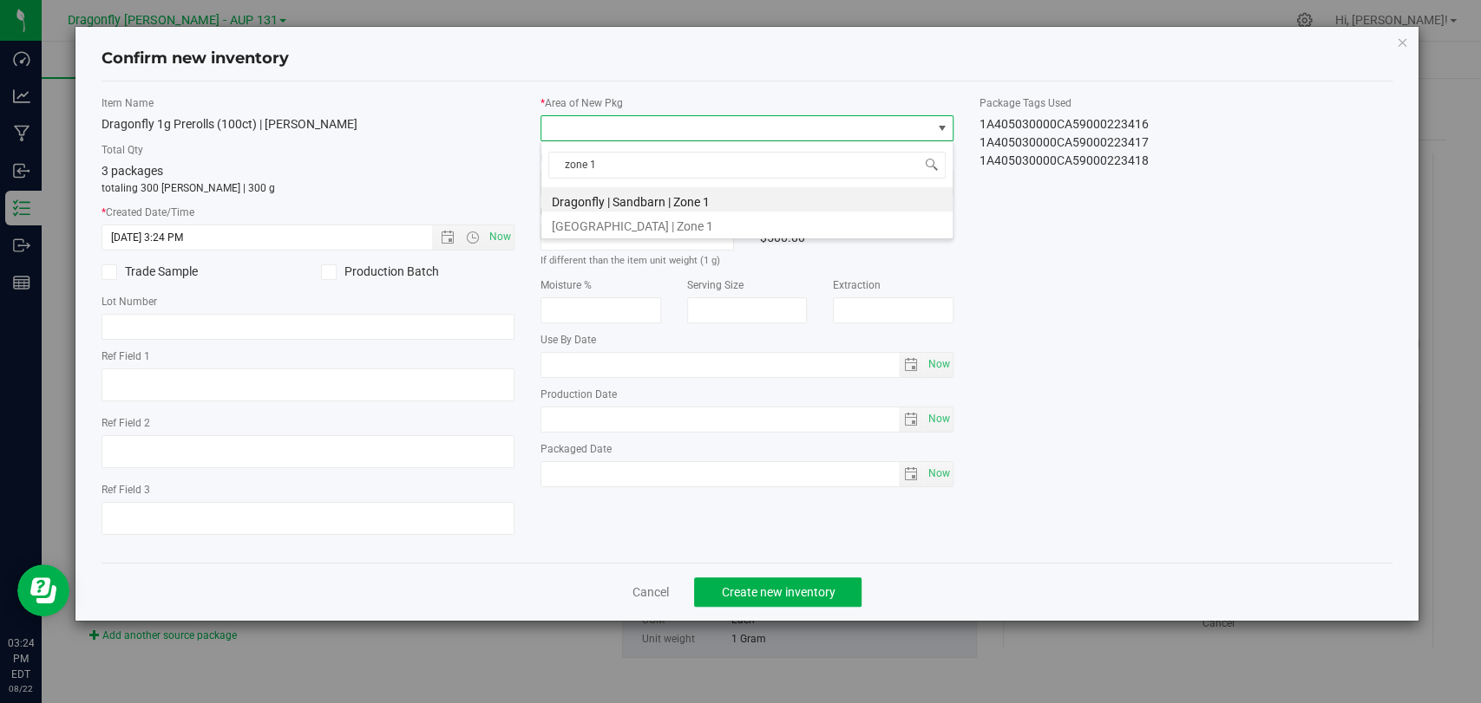
click at [704, 203] on li "Dragonfly | Sandbarn | Zone 1" at bounding box center [746, 199] width 411 height 24
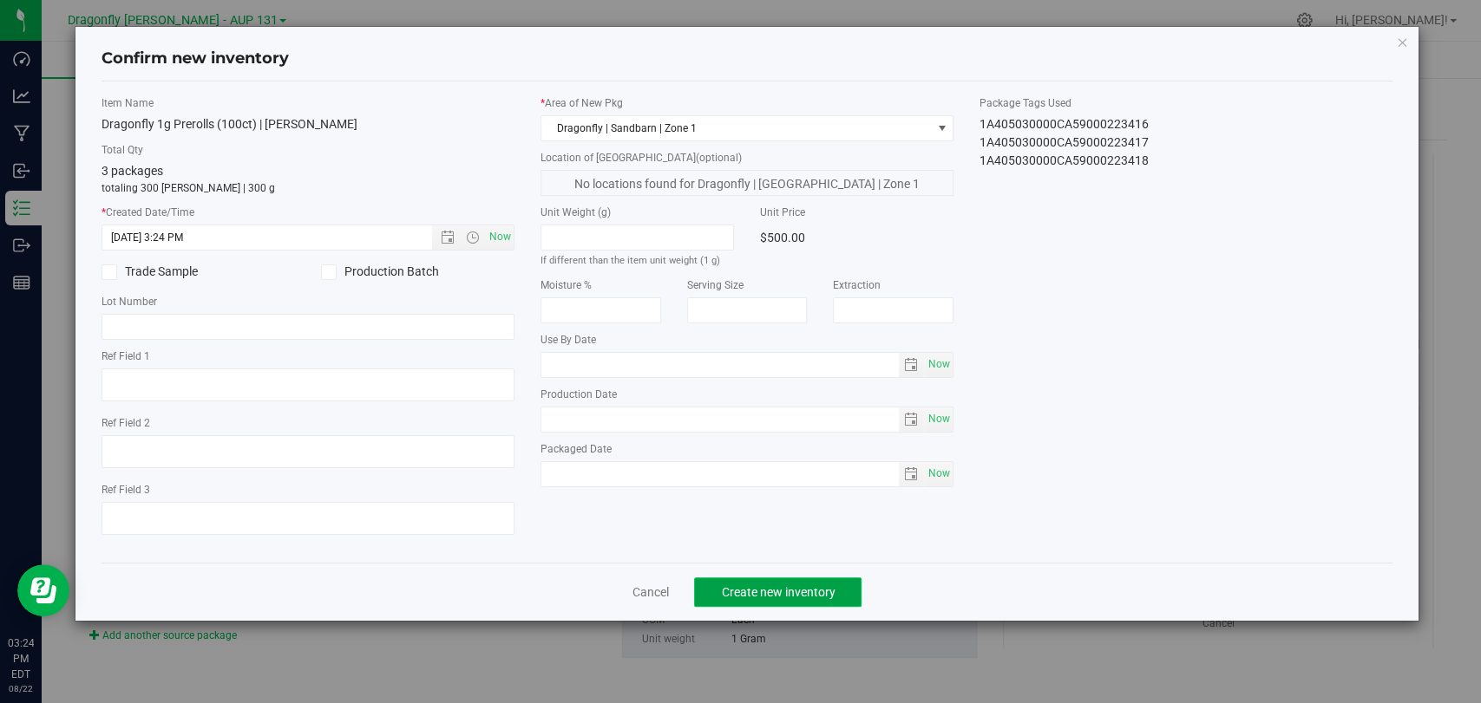
click at [785, 587] on span "Create new inventory" at bounding box center [778, 592] width 114 height 14
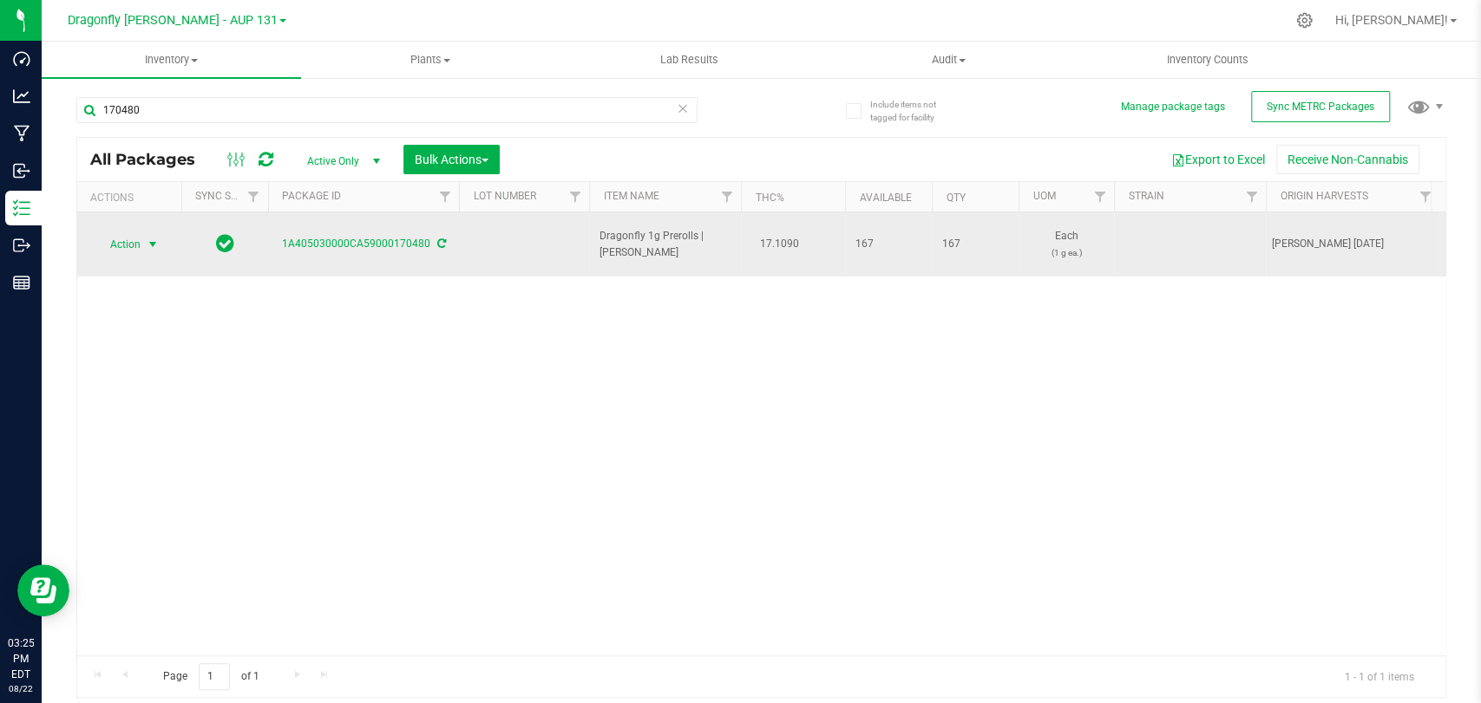
click at [152, 238] on span "select" at bounding box center [153, 245] width 14 height 14
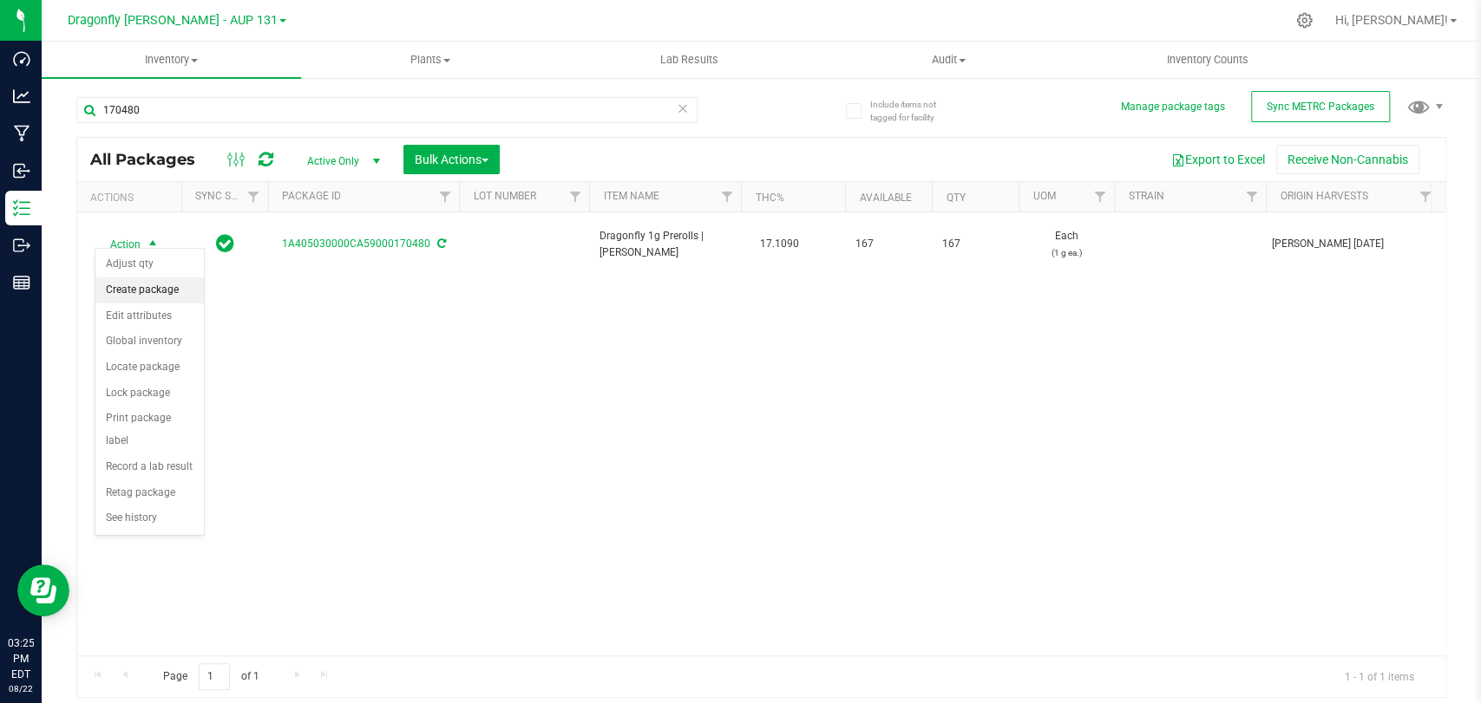
click at [195, 281] on li "Create package" at bounding box center [149, 291] width 108 height 26
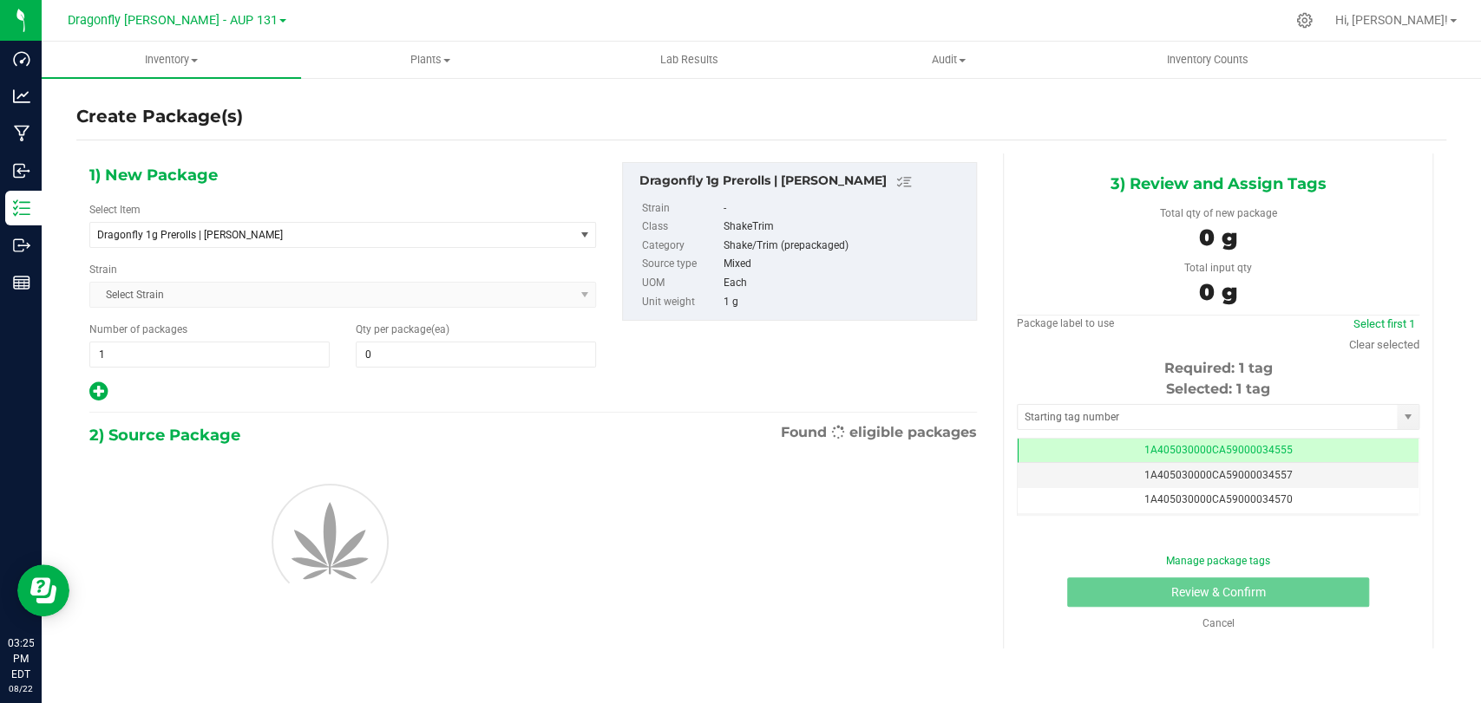
type input "0"
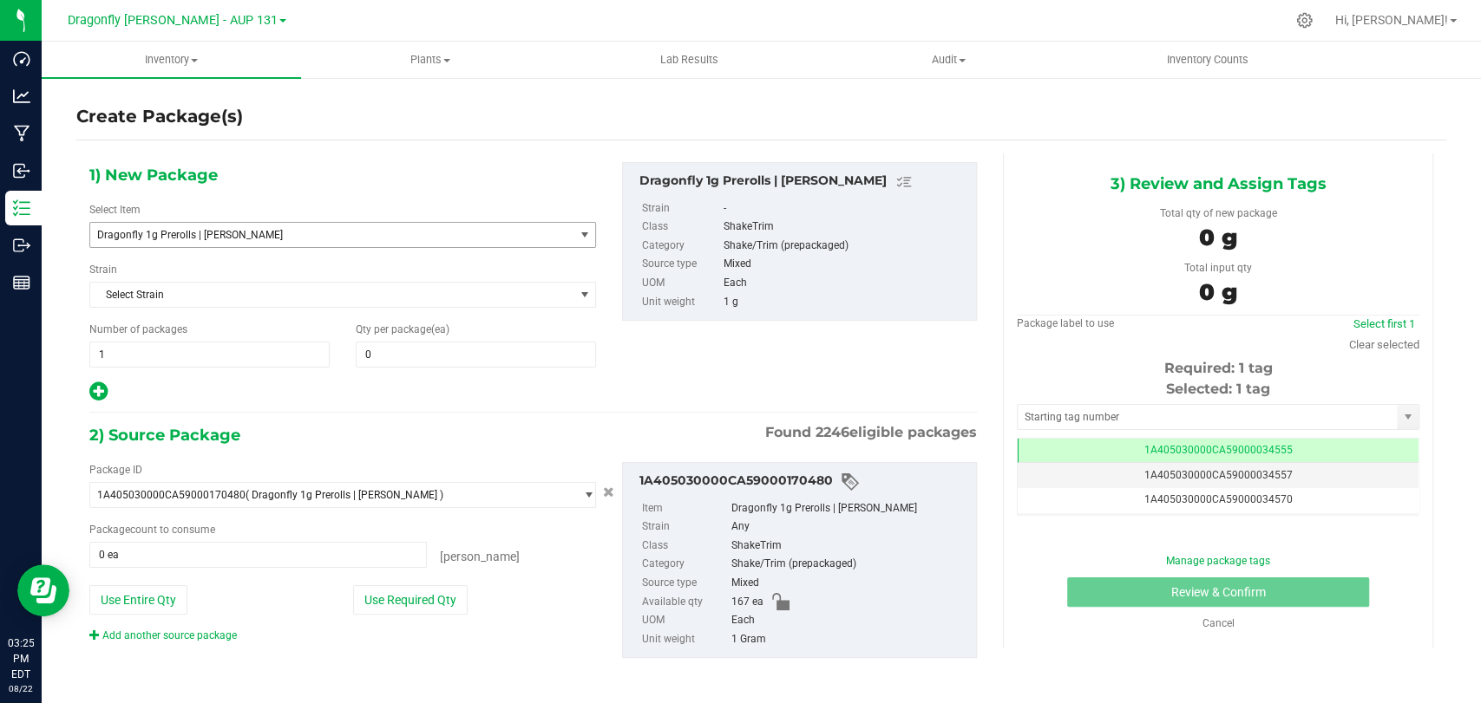
click at [304, 232] on span "Dragonfly 1g Prerolls | [PERSON_NAME]" at bounding box center [322, 235] width 450 height 12
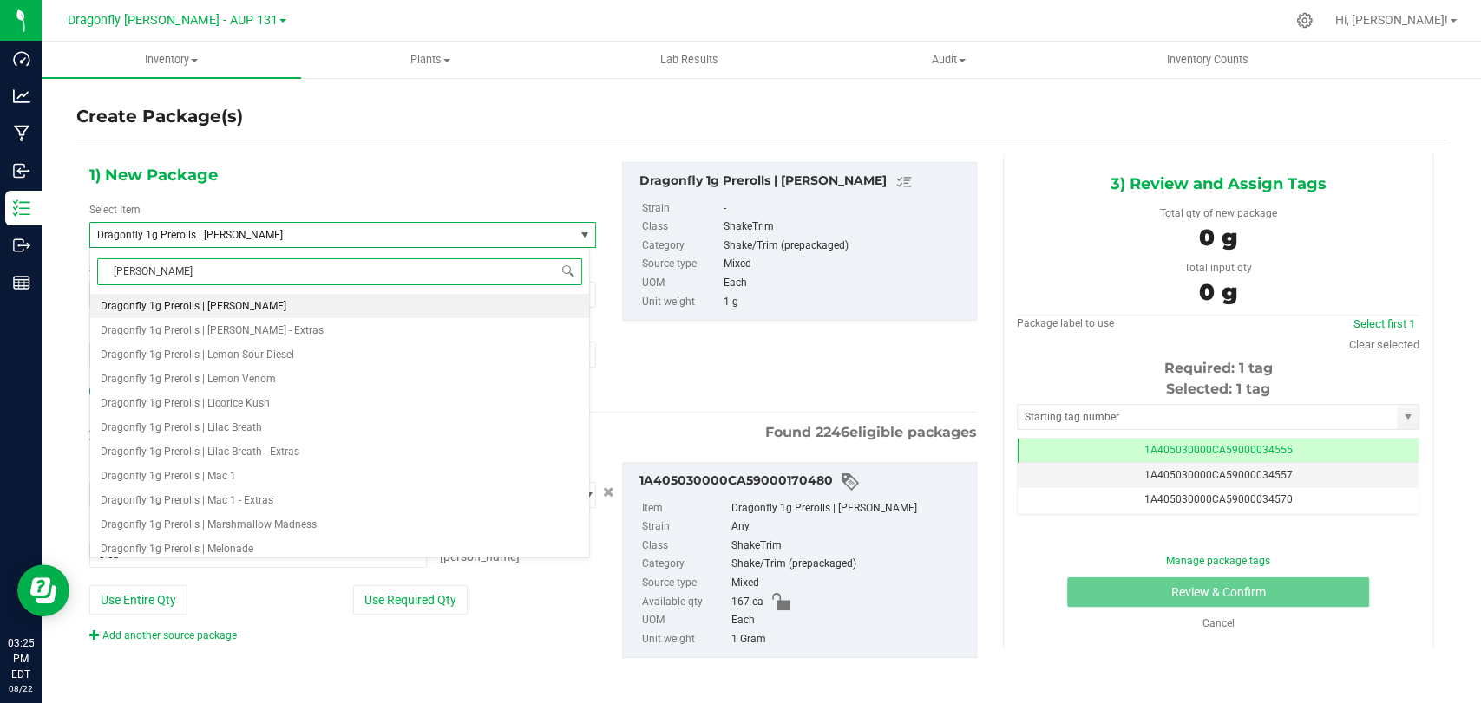
type input "larissa pippin"
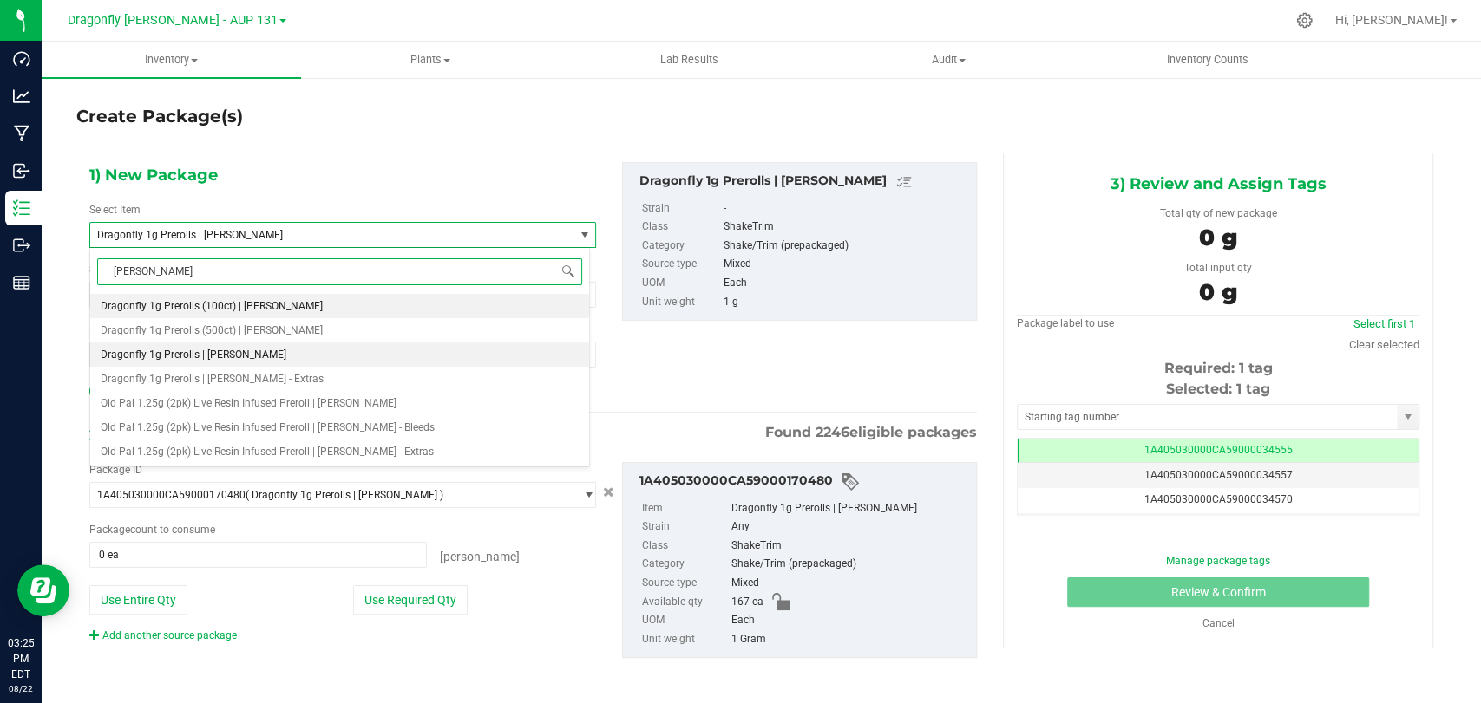
click at [254, 300] on span "Dragonfly 1g Prerolls (100ct) | [PERSON_NAME]" at bounding box center [212, 306] width 222 height 12
type input "0"
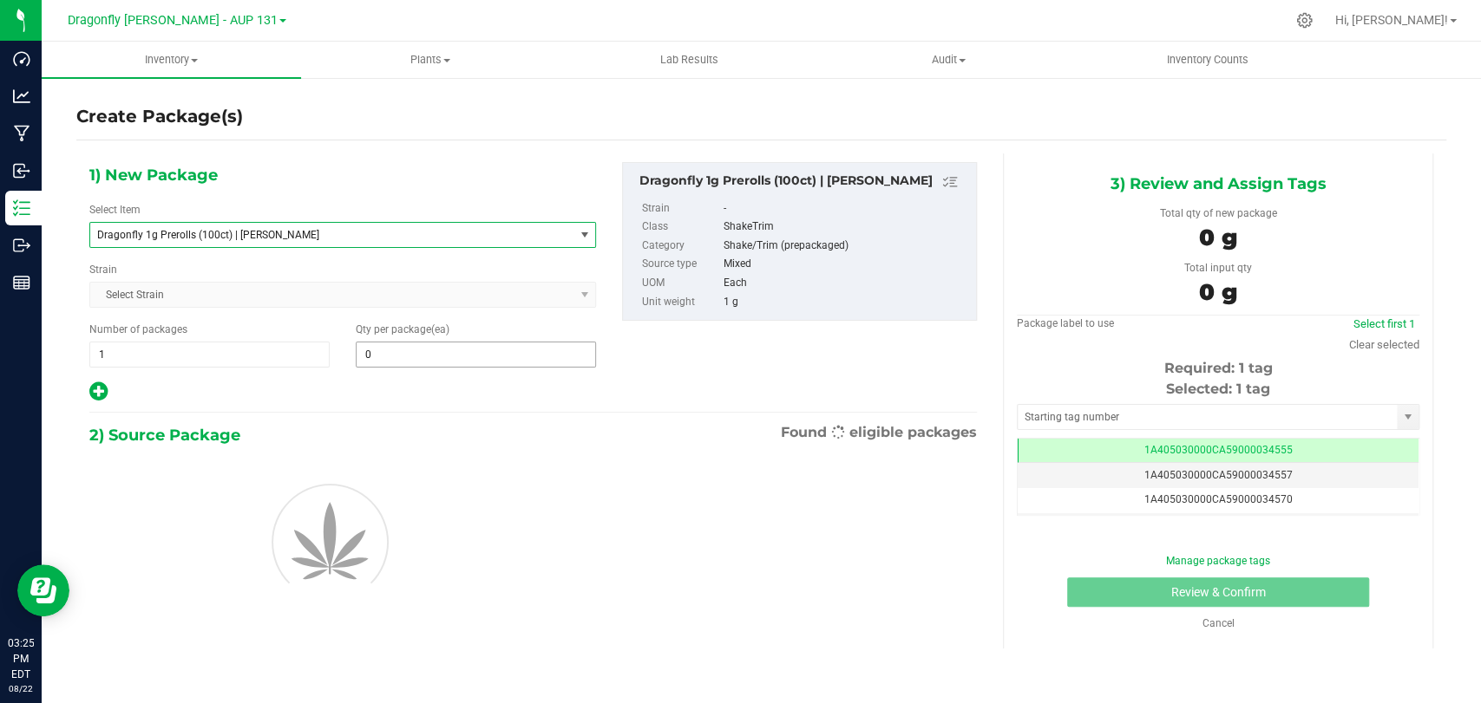
click at [390, 359] on span "0 0" at bounding box center [476, 355] width 240 height 26
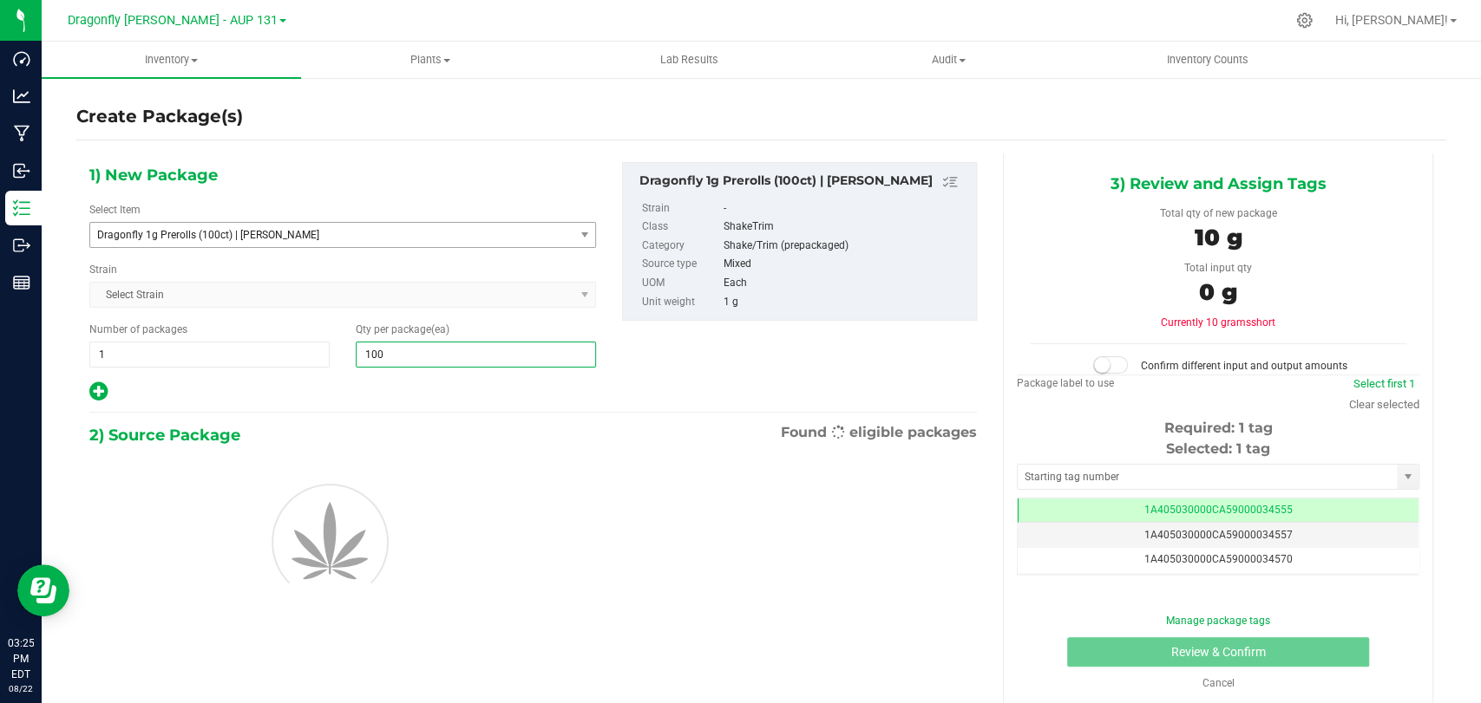
type input "1000"
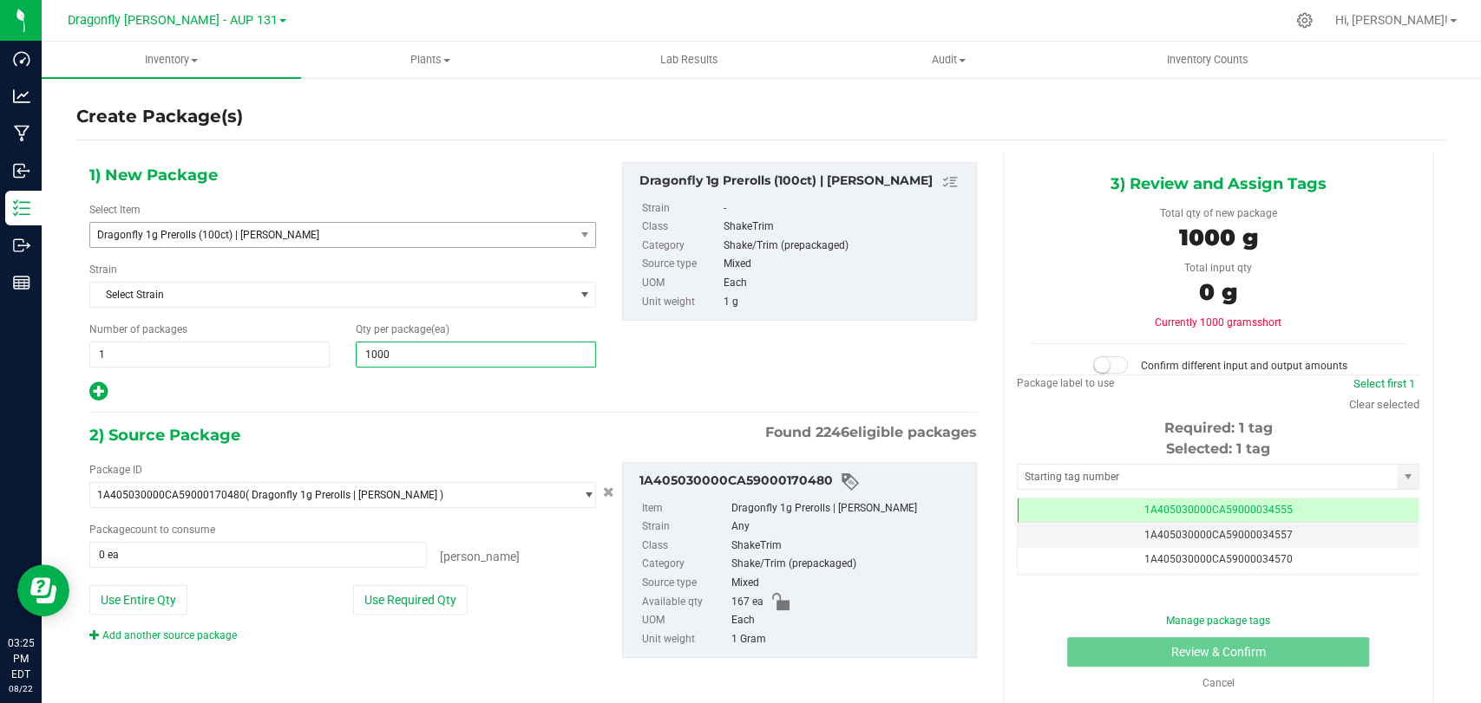
type input "1,000"
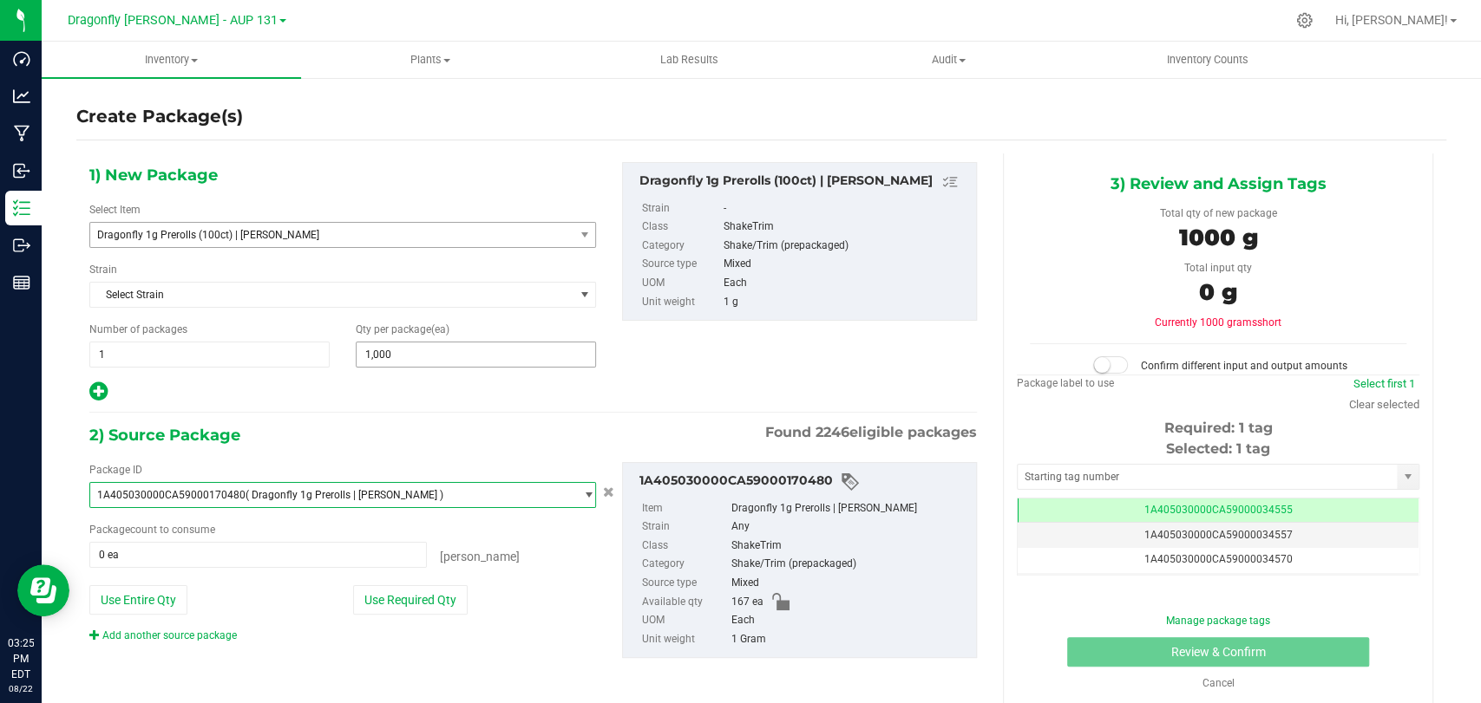
click at [467, 353] on span "1,000 1000" at bounding box center [476, 355] width 240 height 26
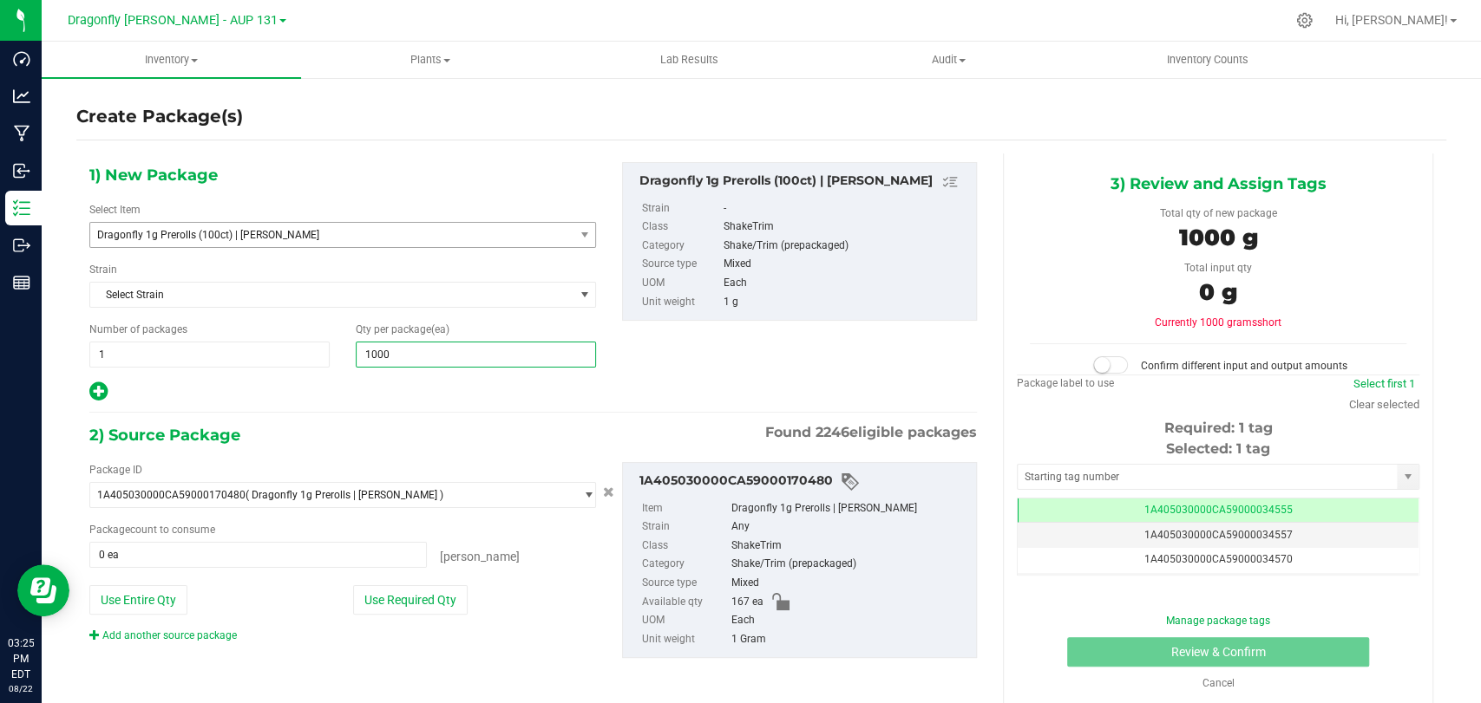
type input "100"
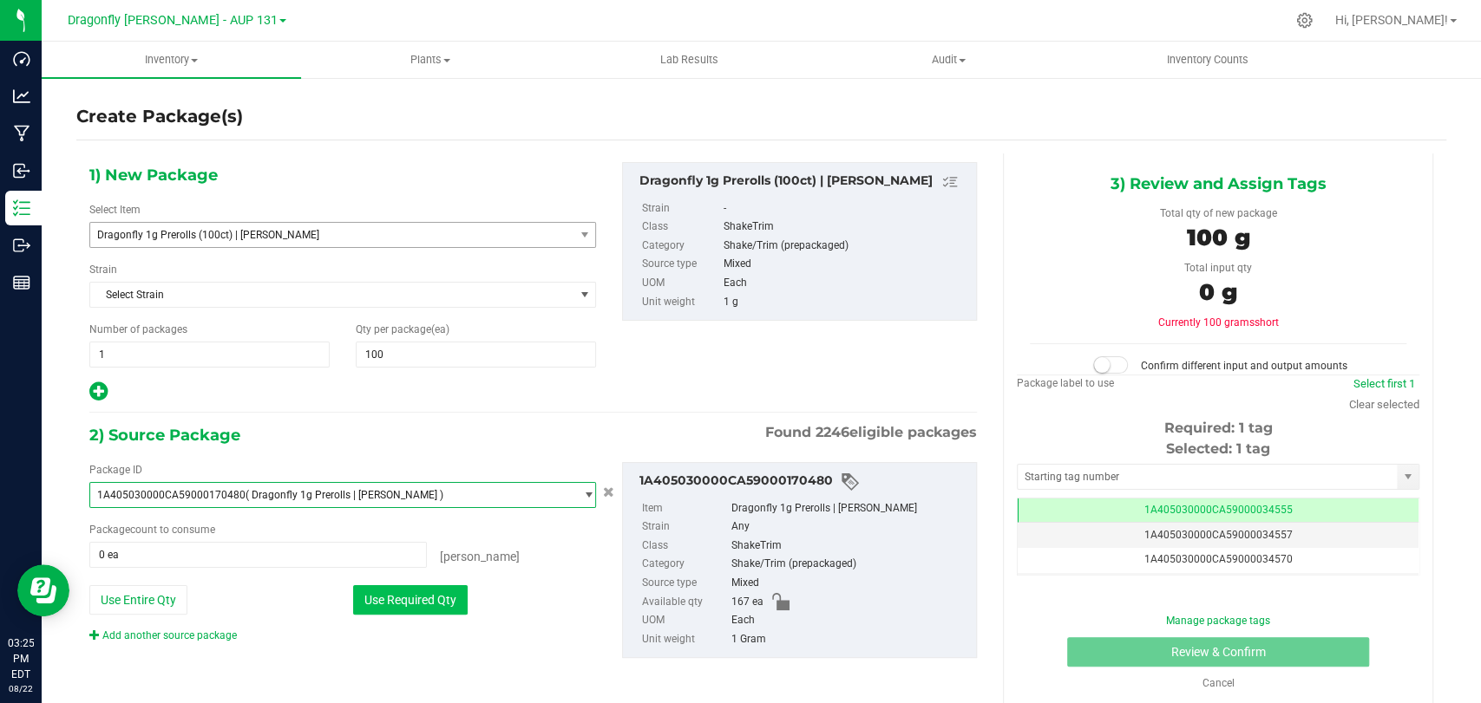
click at [392, 602] on button "Use Required Qty" at bounding box center [410, 599] width 114 height 29
type input "100 ea"
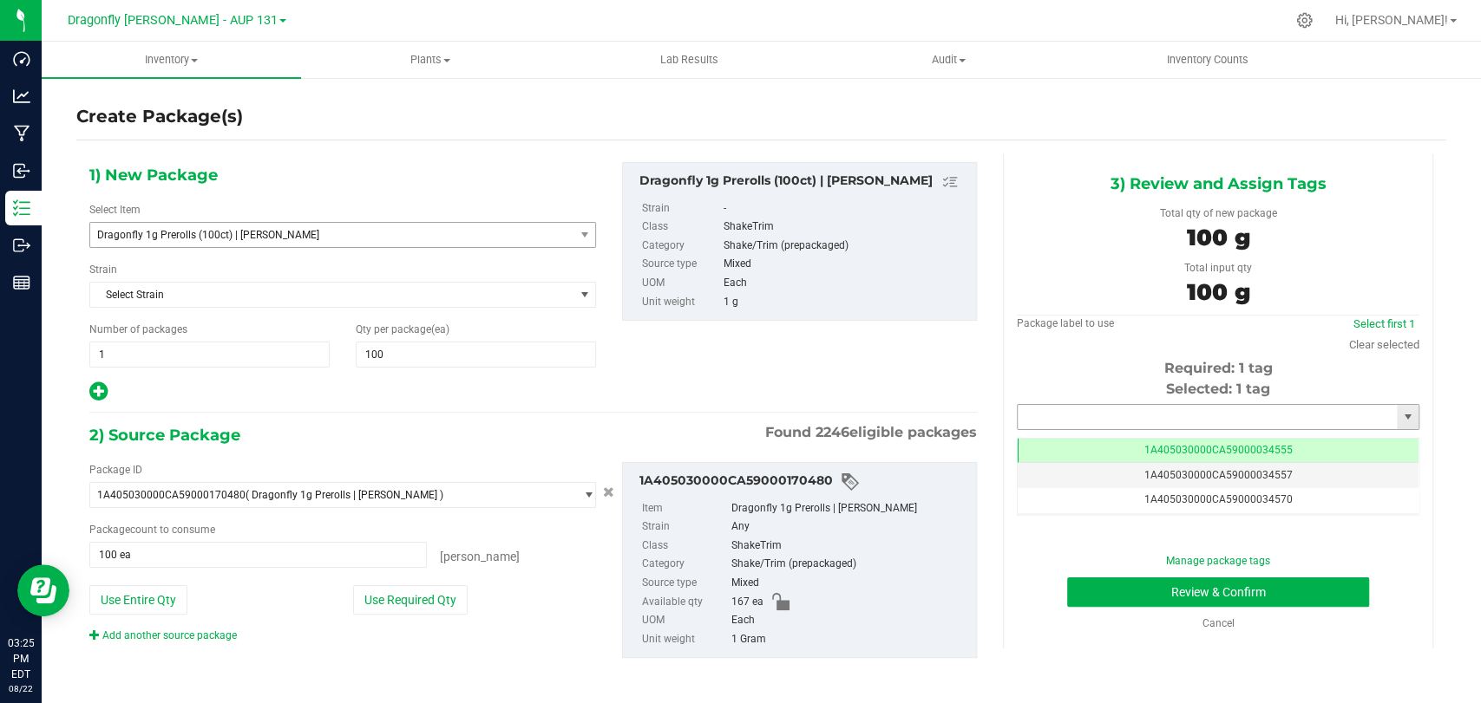
click at [1278, 405] on input "text" at bounding box center [1206, 417] width 379 height 24
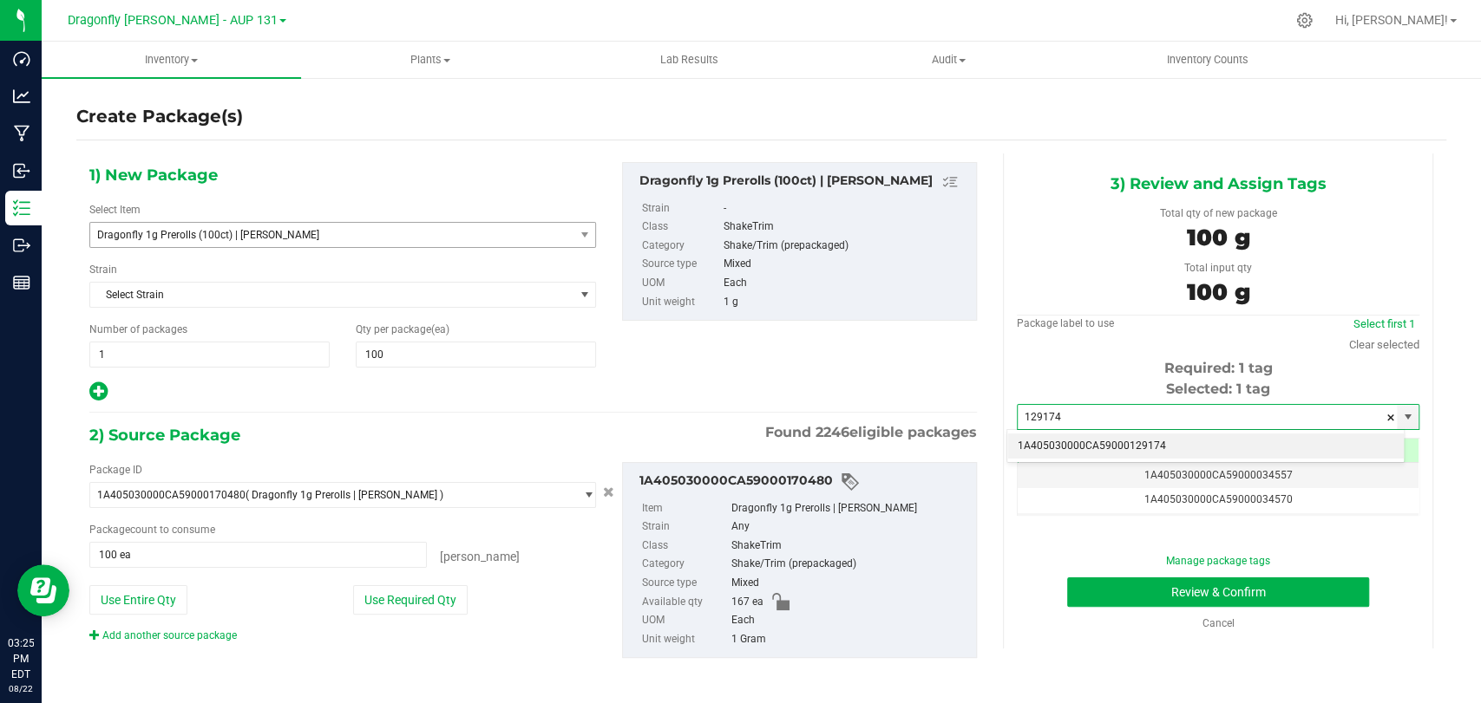
click at [1202, 448] on li "1A405030000CA59000129174" at bounding box center [1205, 447] width 396 height 26
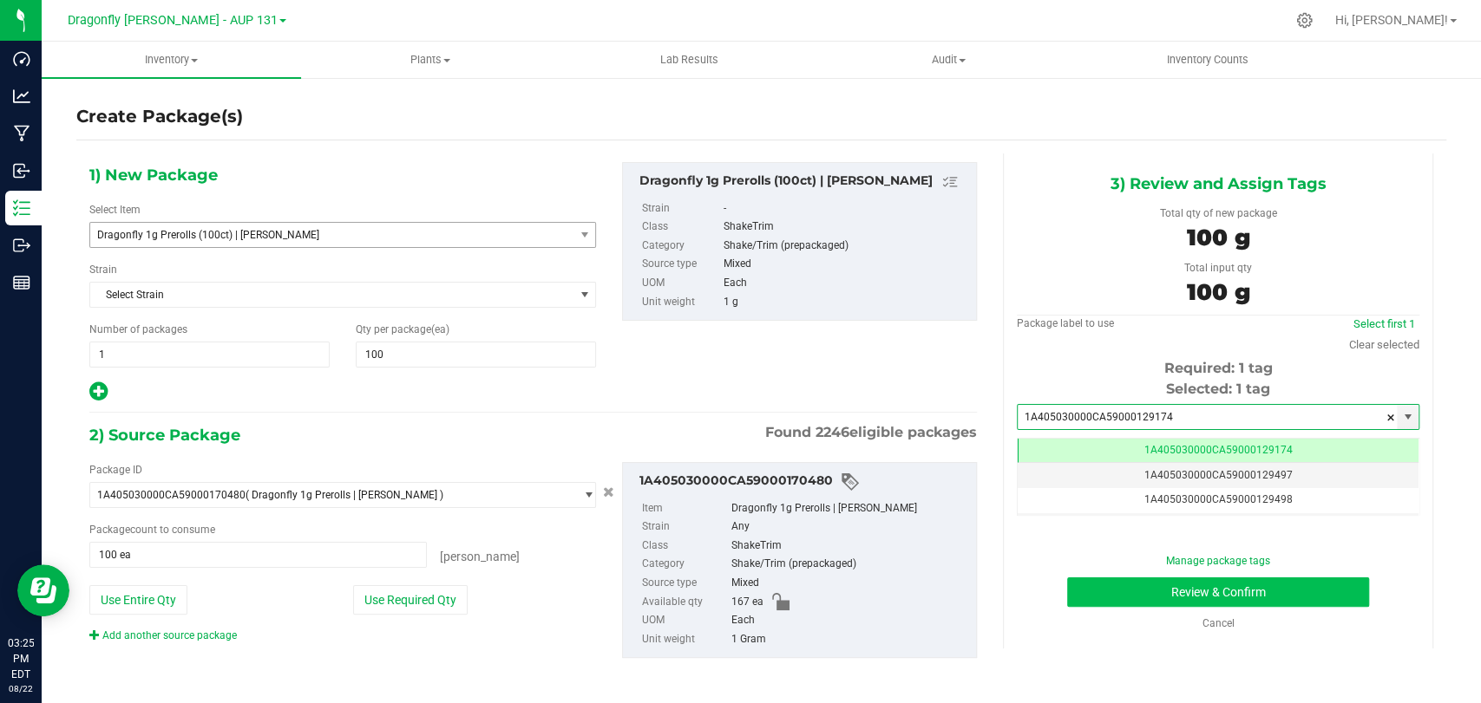
type input "1A405030000CA59000129174"
click at [1147, 601] on button "Review & Confirm" at bounding box center [1217, 592] width 301 height 29
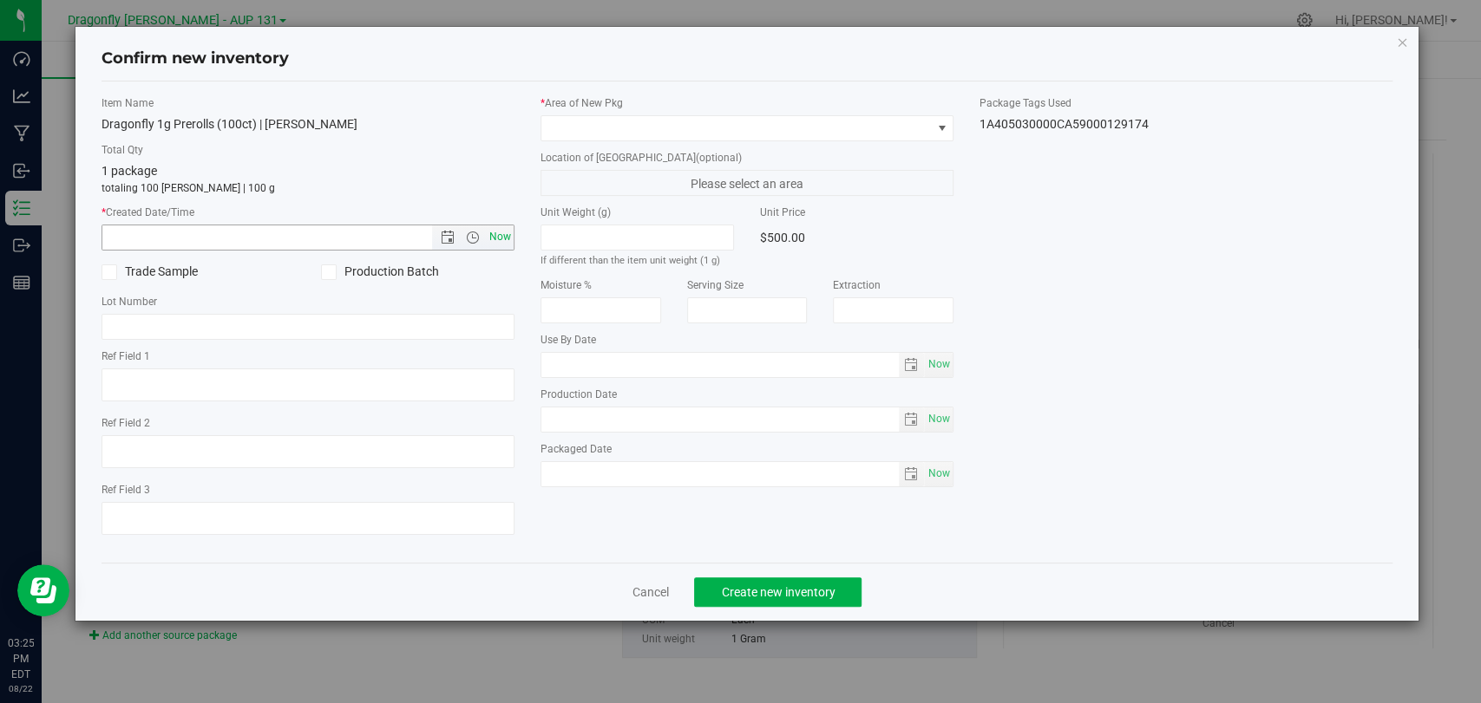
click at [493, 239] on span "Now" at bounding box center [500, 237] width 29 height 25
type input "8/22/2025 3:25 PM"
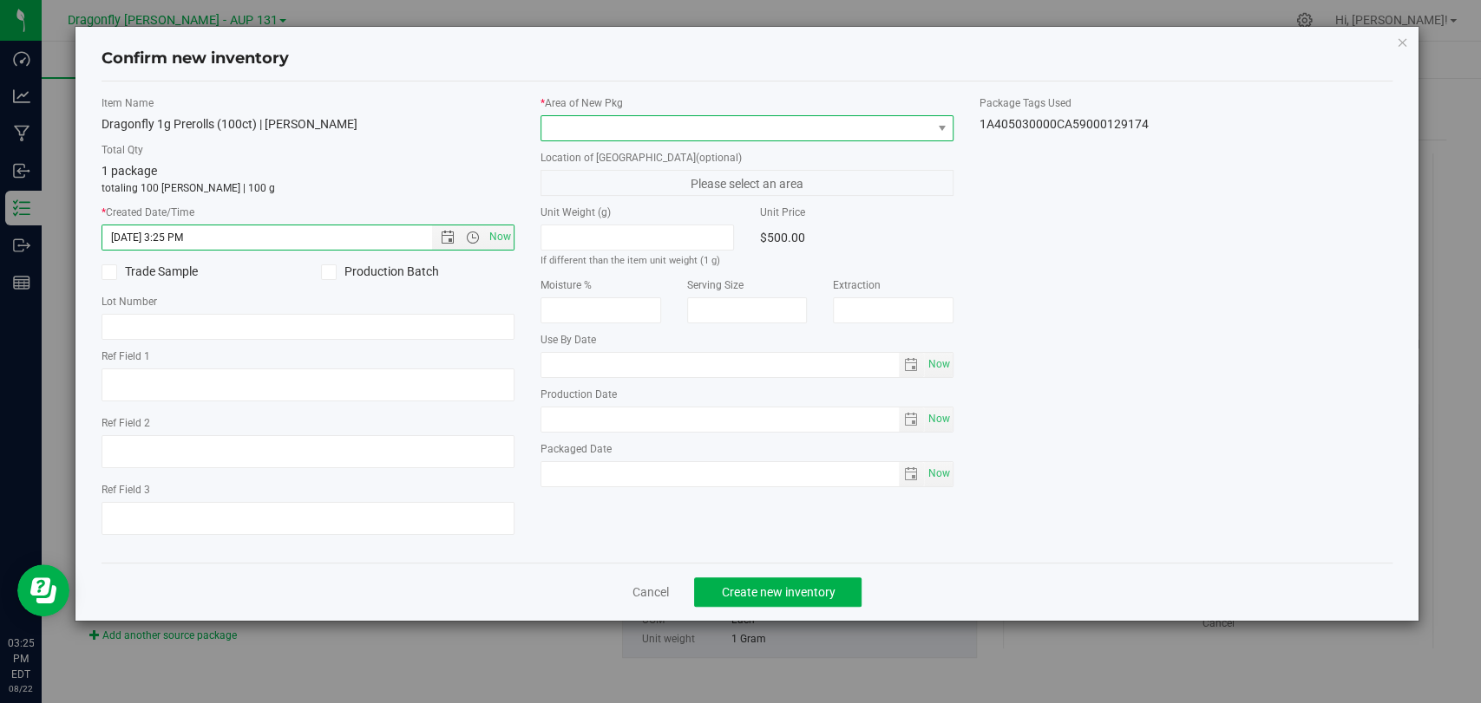
click at [656, 130] on span at bounding box center [735, 128] width 389 height 24
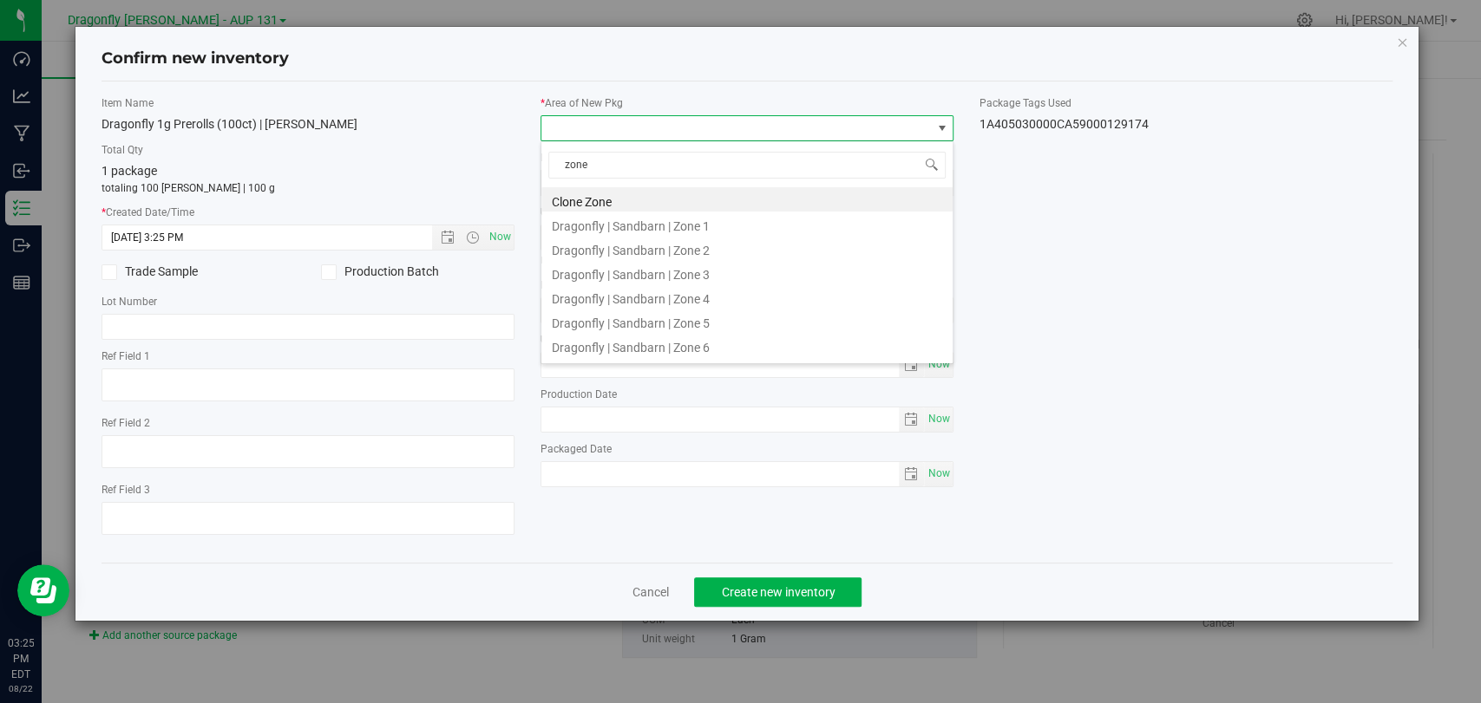
type input "zone 1"
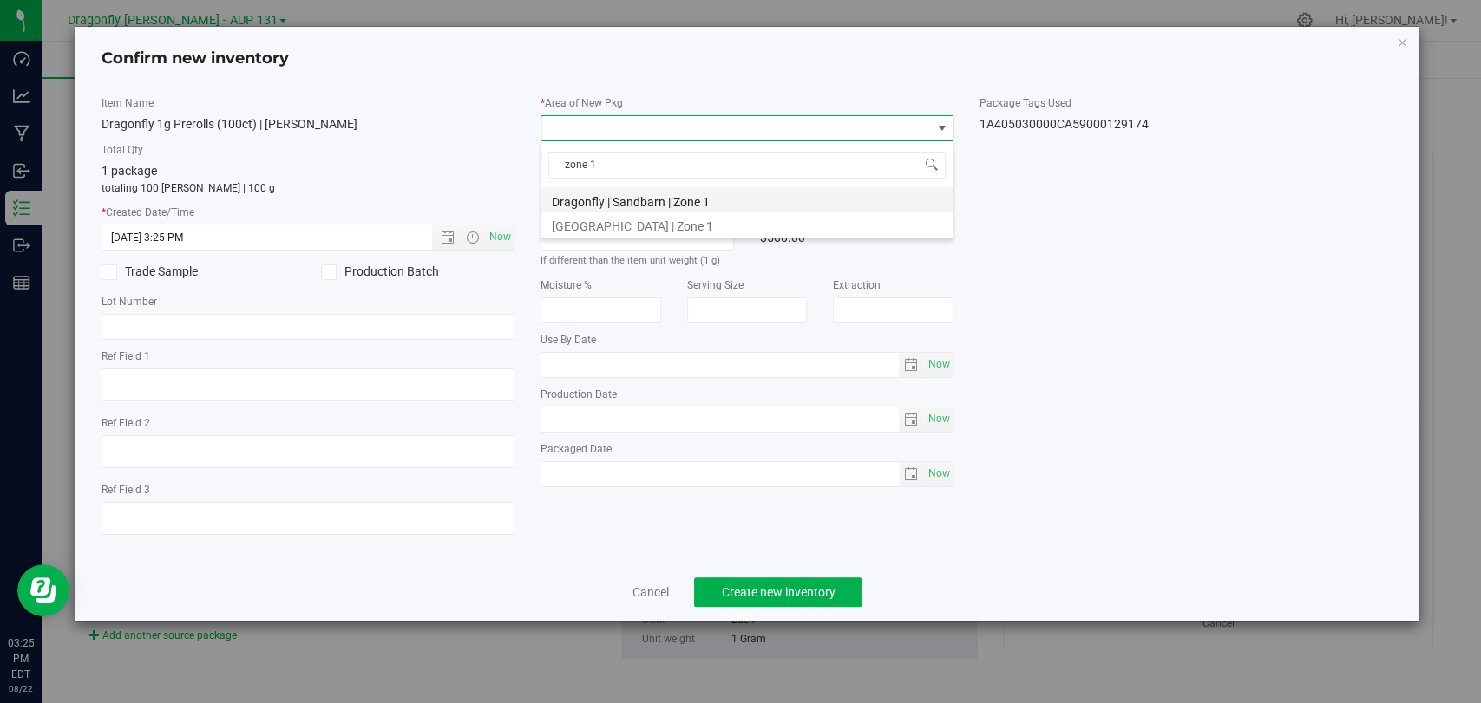
click at [683, 199] on li "Dragonfly | Sandbarn | Zone 1" at bounding box center [746, 199] width 411 height 24
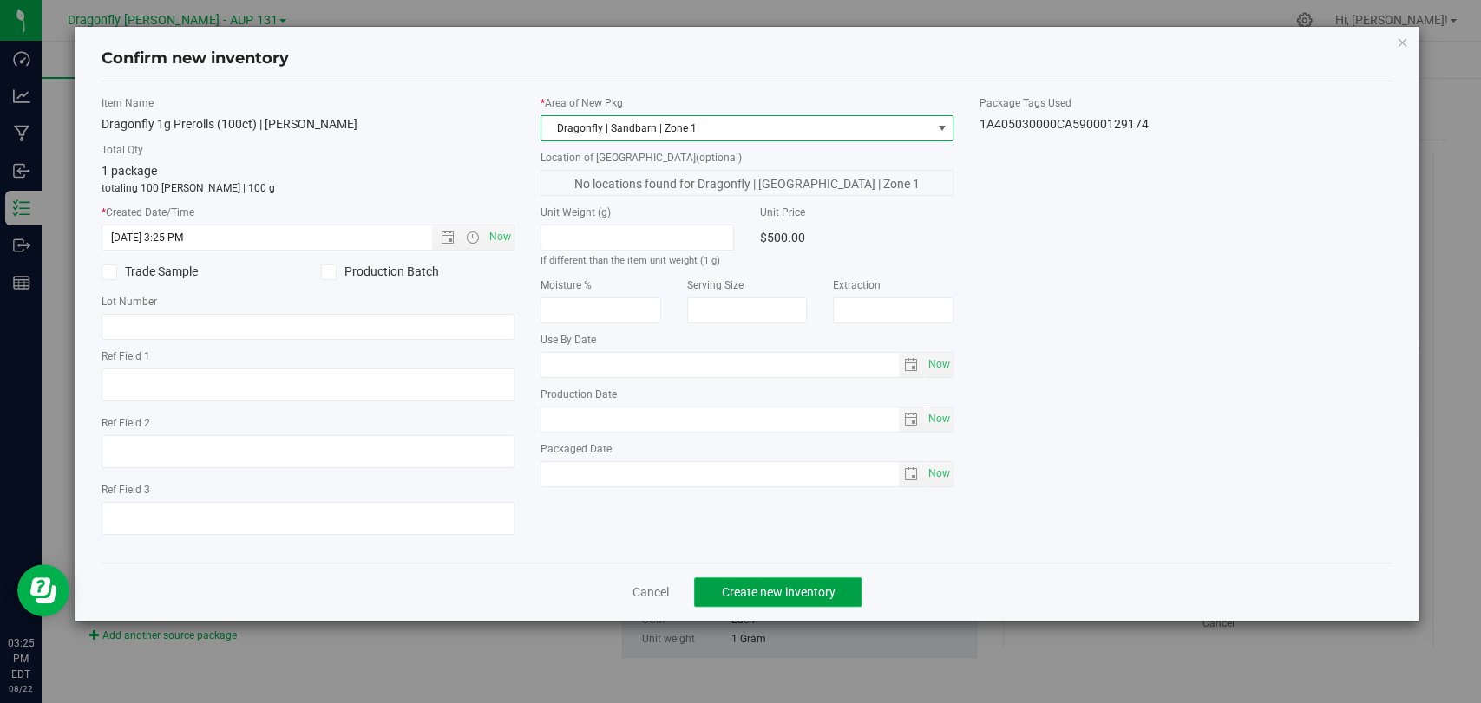
click at [795, 579] on button "Create new inventory" at bounding box center [777, 592] width 167 height 29
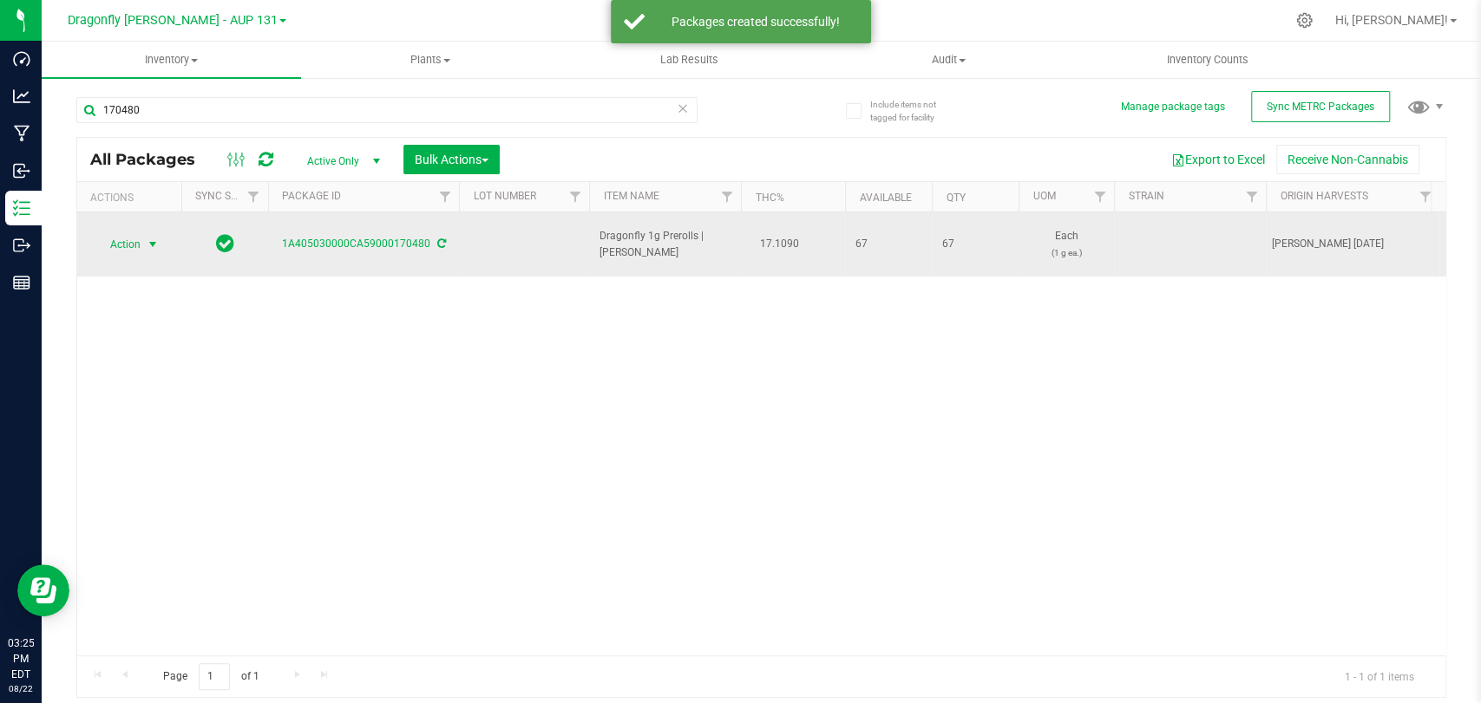
click at [144, 238] on span "select" at bounding box center [153, 244] width 22 height 24
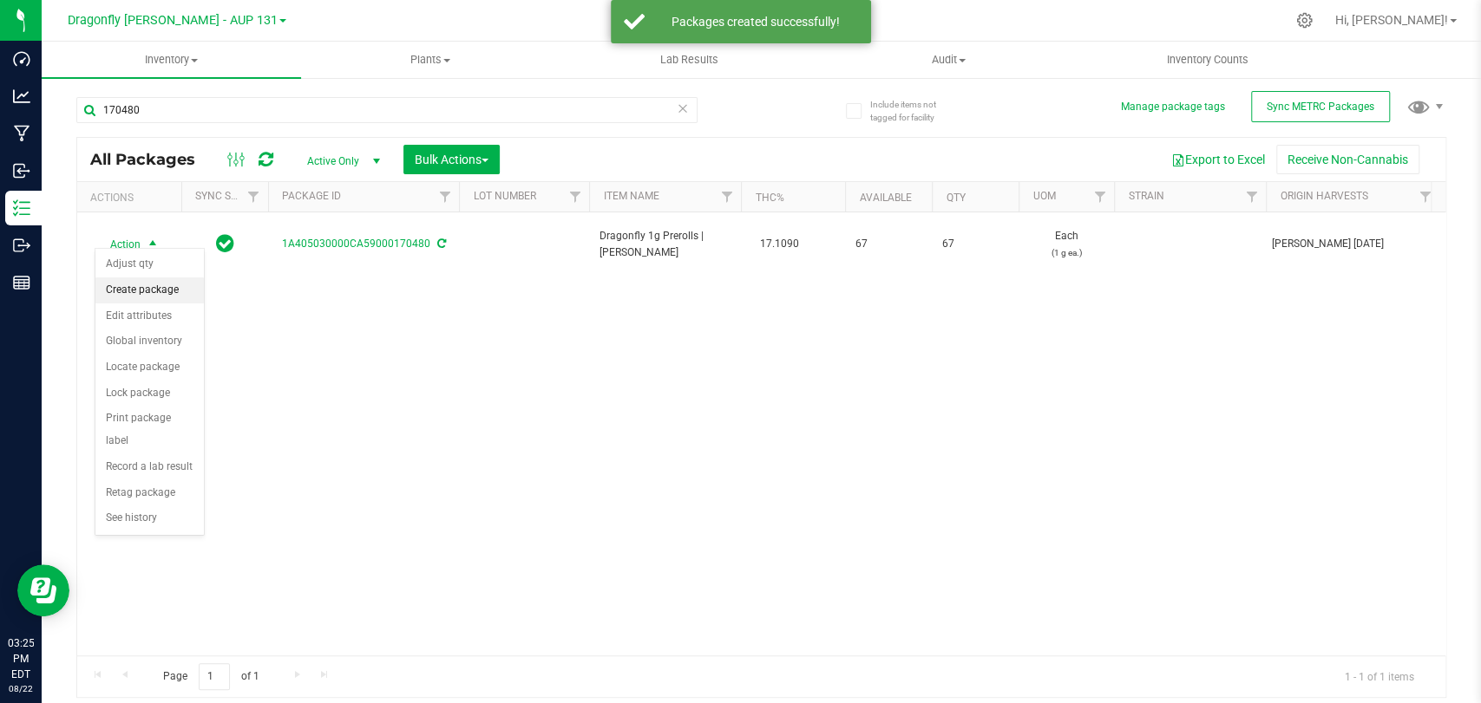
click at [158, 288] on li "Create package" at bounding box center [149, 291] width 108 height 26
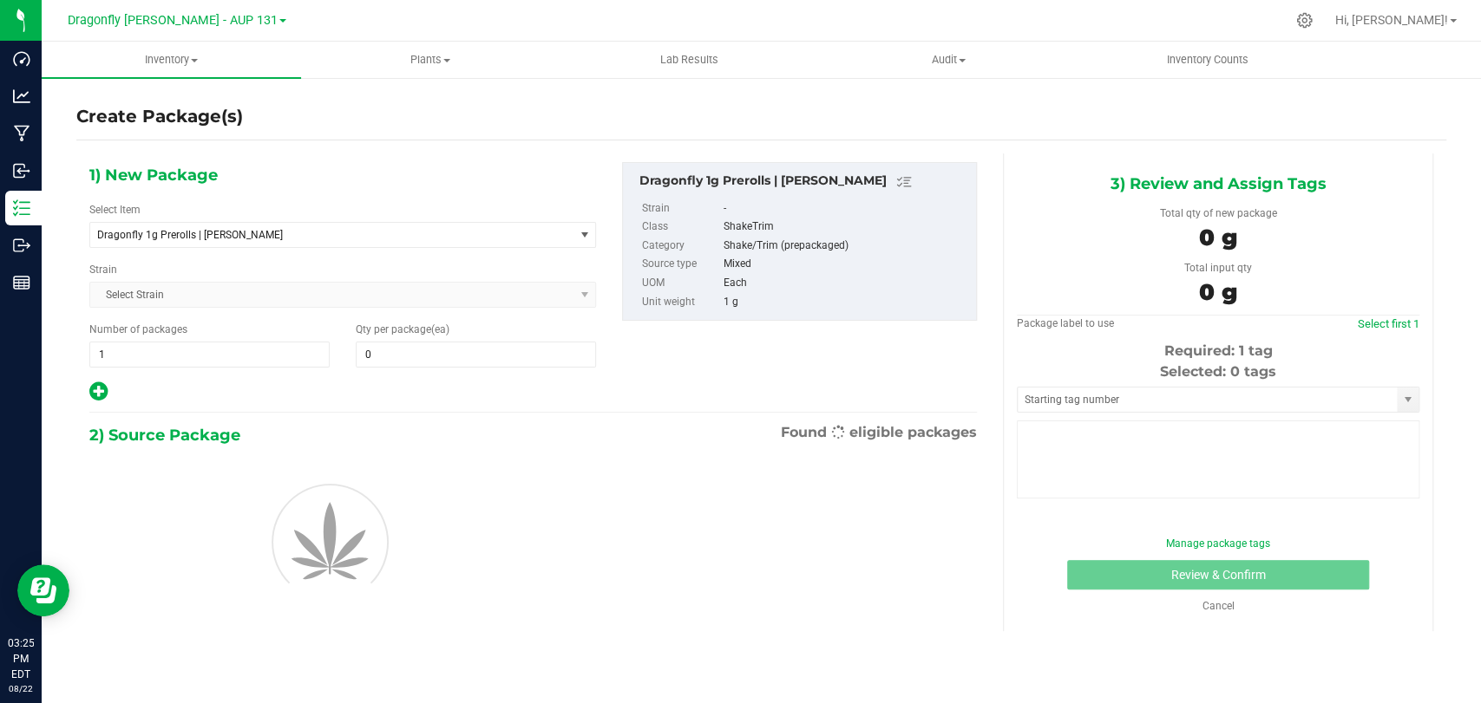
type input "0"
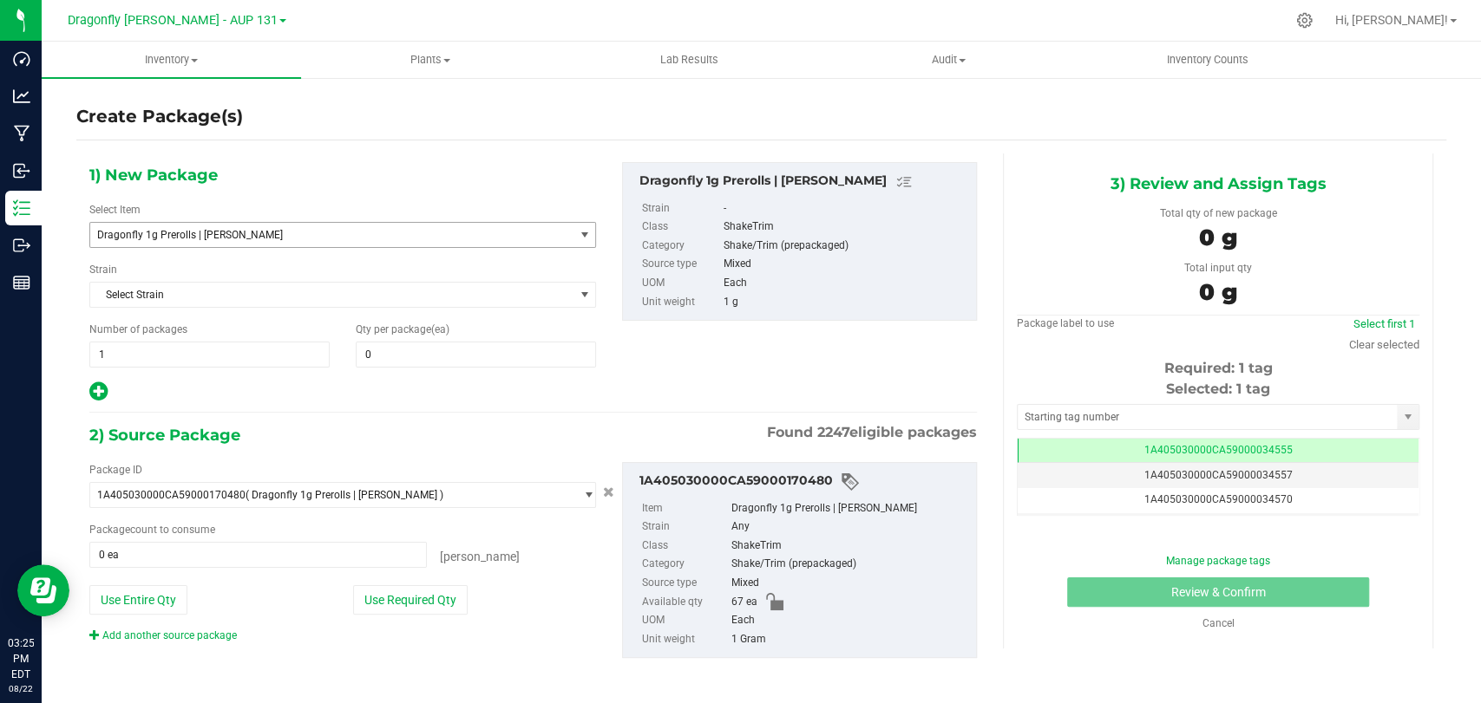
click at [264, 231] on span "Dragonfly 1g Prerolls | [PERSON_NAME]" at bounding box center [322, 235] width 450 height 12
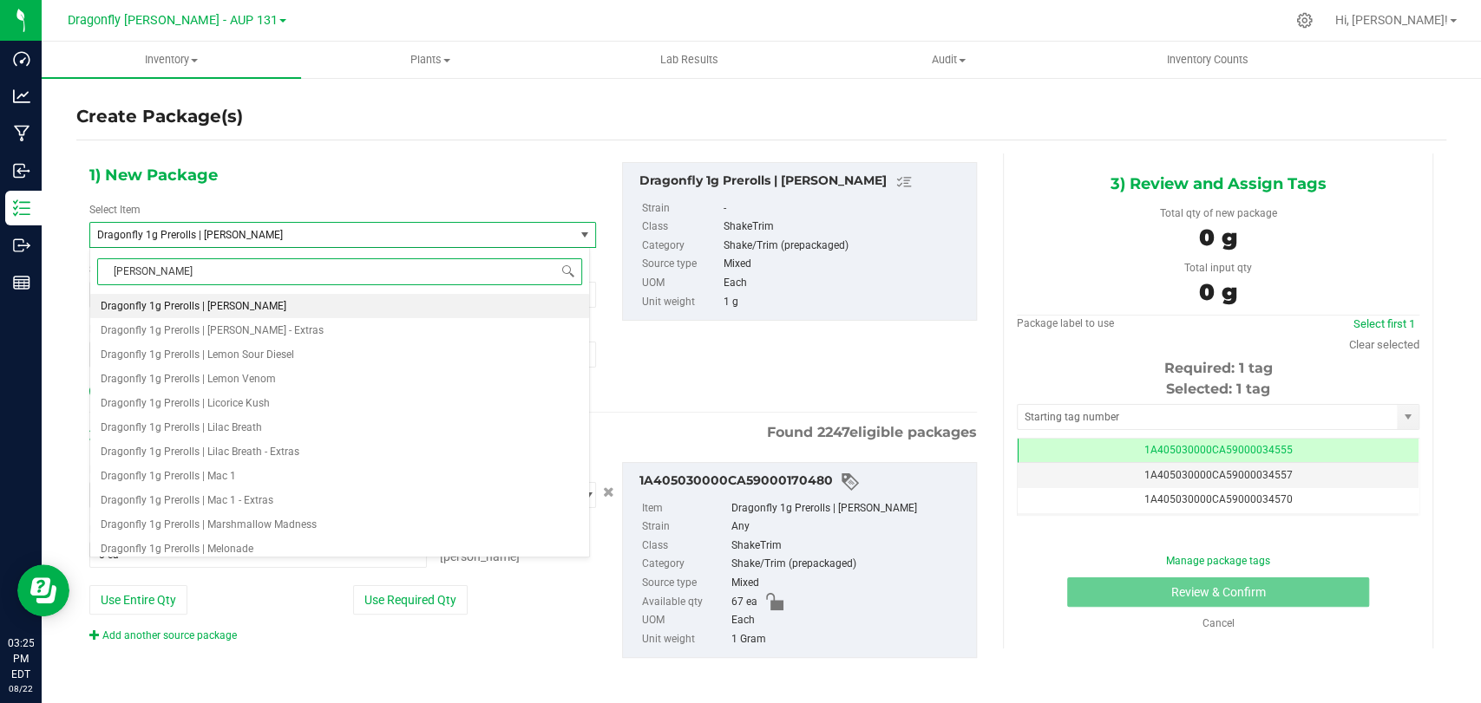
type input "larissa pippin"
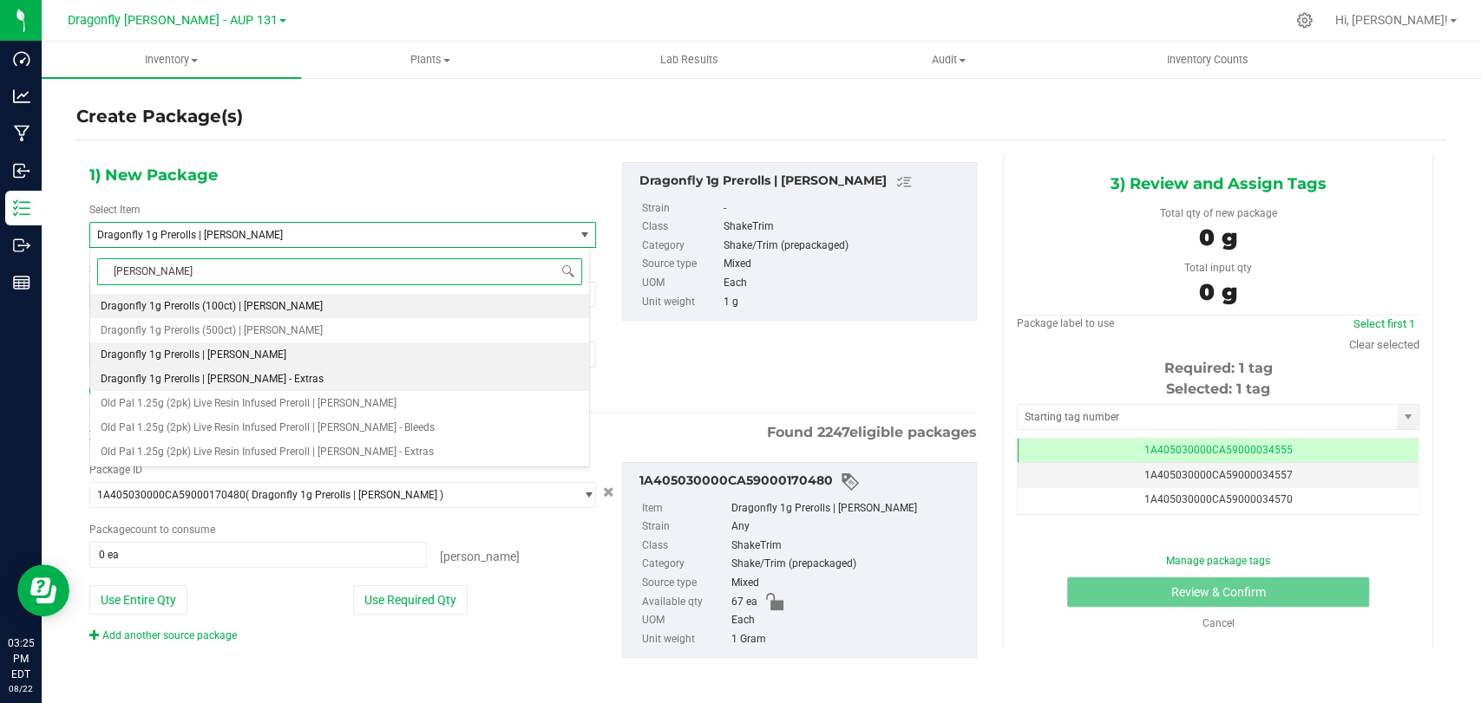
click at [334, 383] on li "Dragonfly 1g Prerolls | [PERSON_NAME] - Extras" at bounding box center [339, 379] width 499 height 24
type input "0"
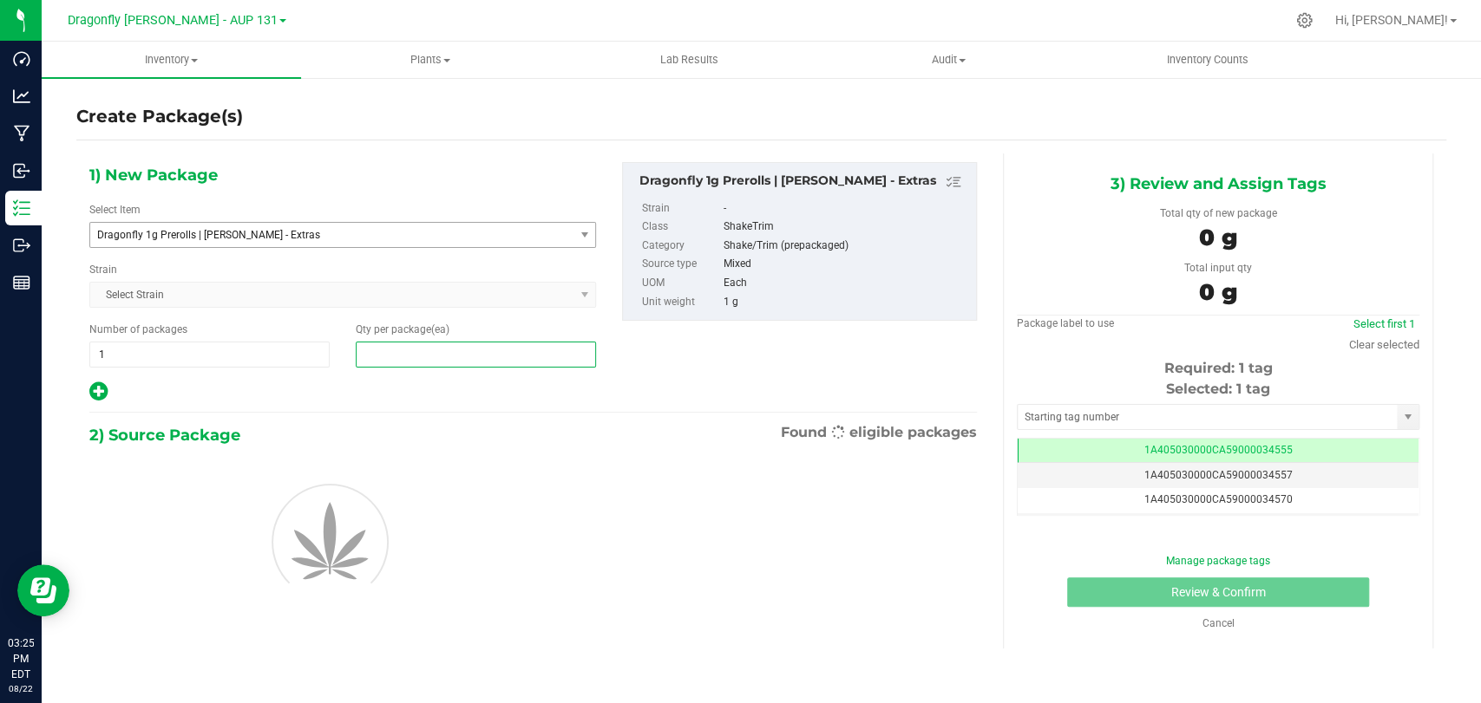
click at [375, 362] on span at bounding box center [476, 355] width 240 height 26
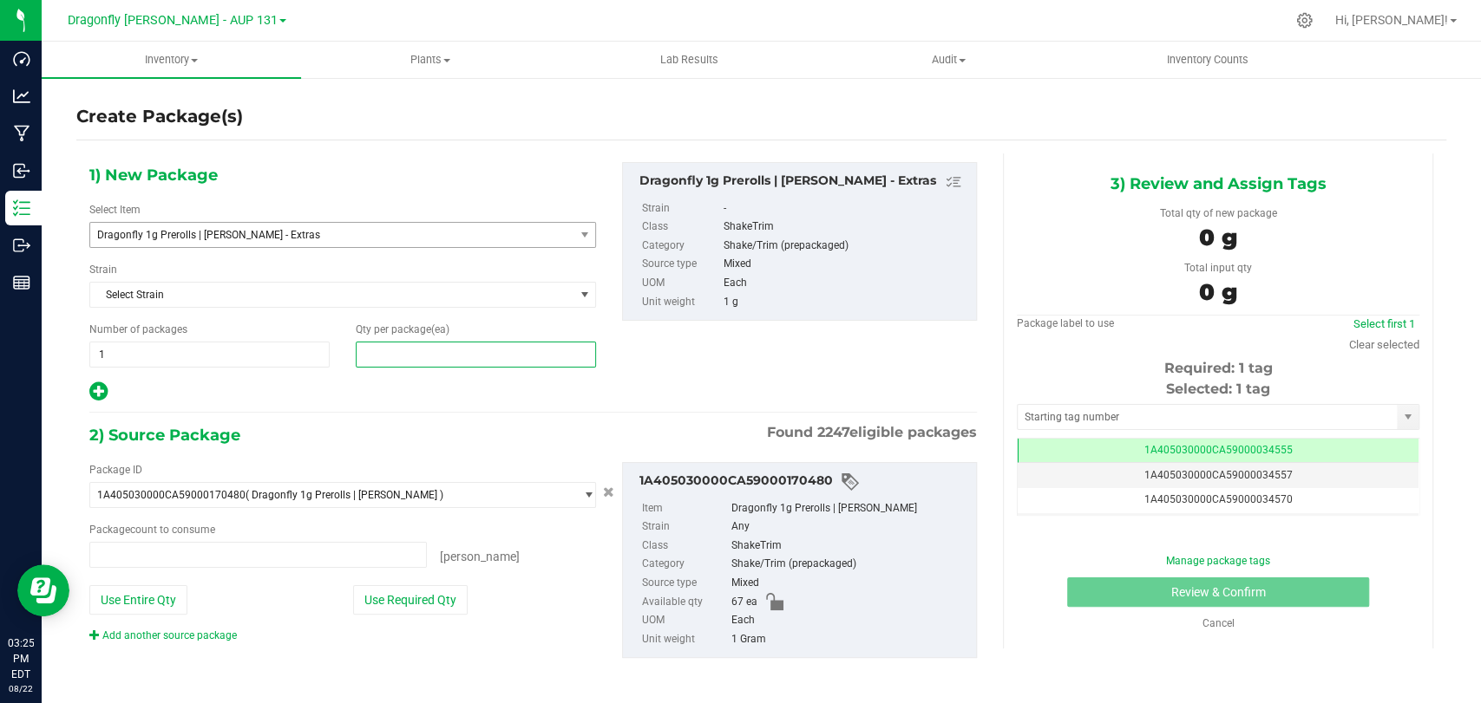
type input "0 ea"
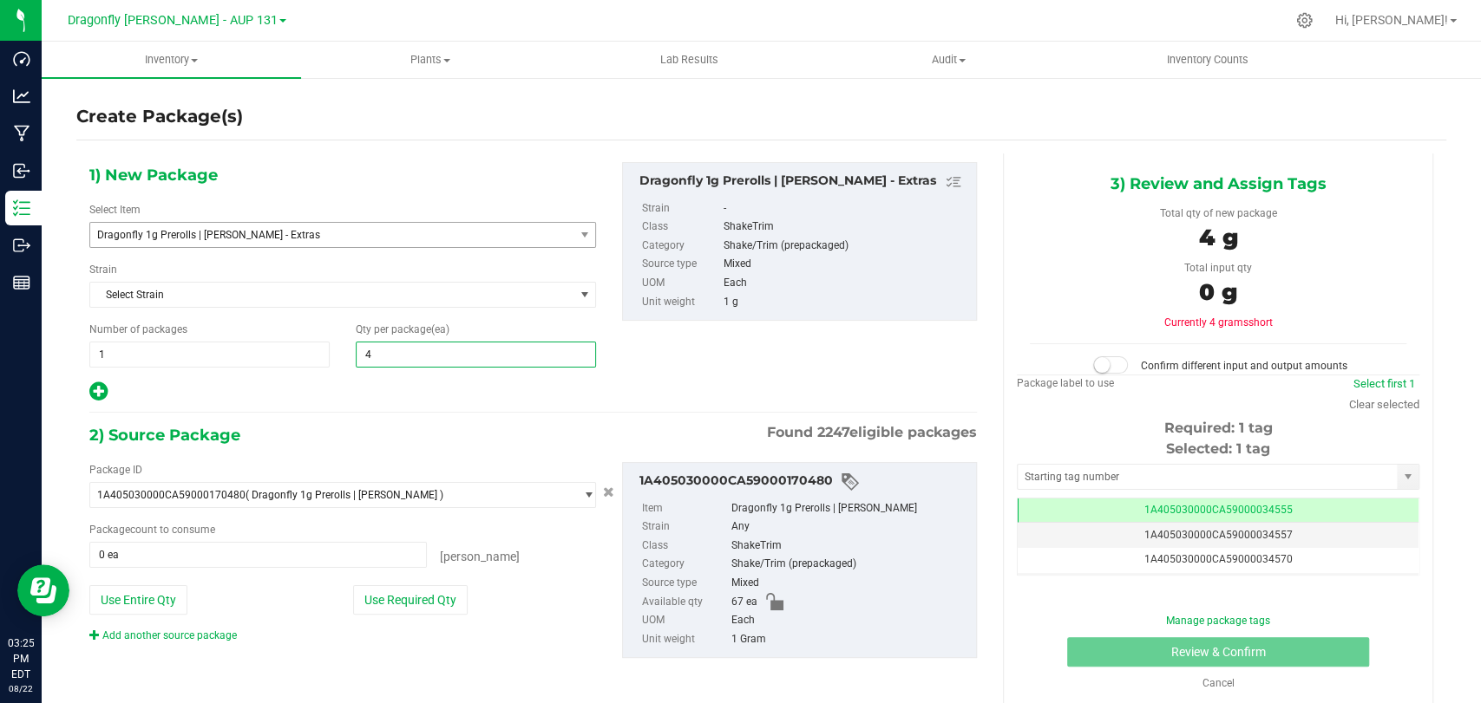
type input "47"
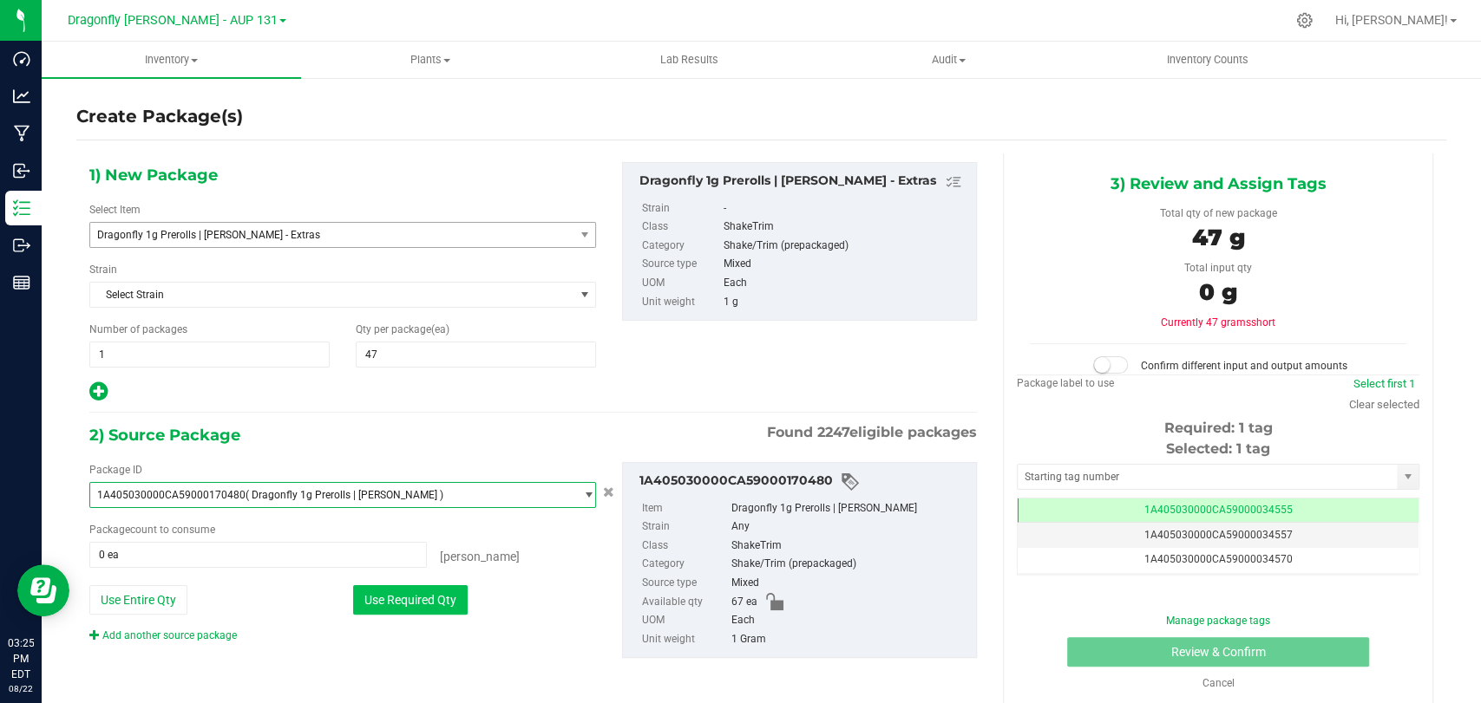
click at [423, 607] on button "Use Required Qty" at bounding box center [410, 599] width 114 height 29
type input "47 ea"
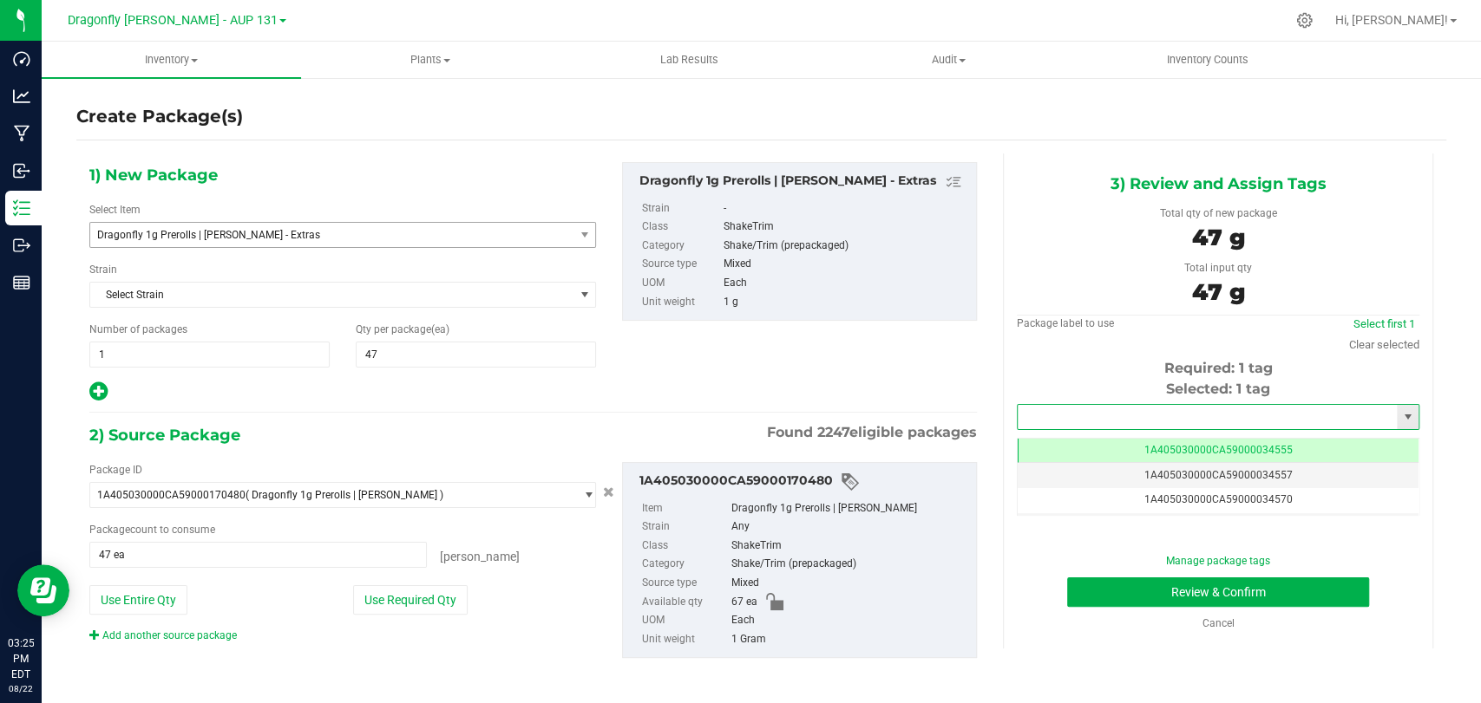
click at [1163, 415] on input "text" at bounding box center [1206, 417] width 379 height 24
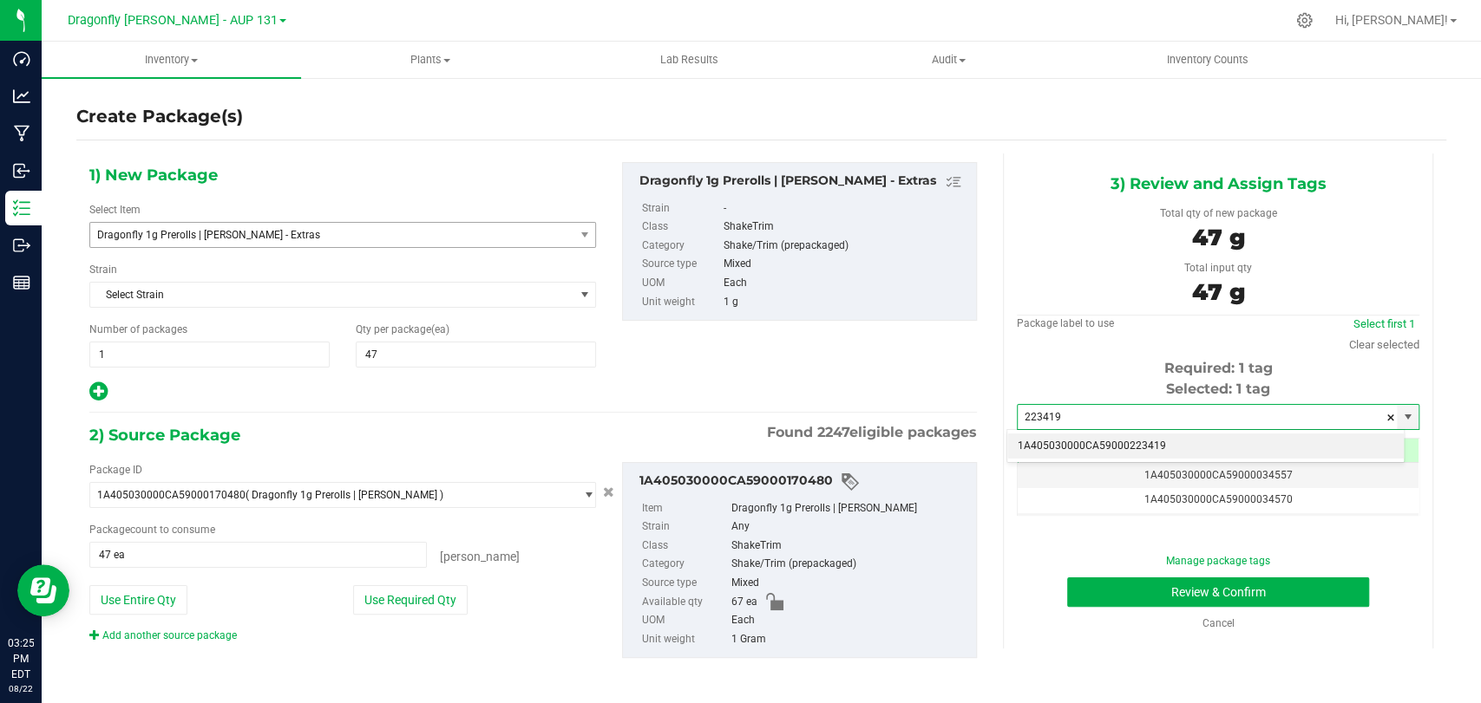
click at [1145, 449] on li "1A405030000CA59000223419" at bounding box center [1205, 447] width 396 height 26
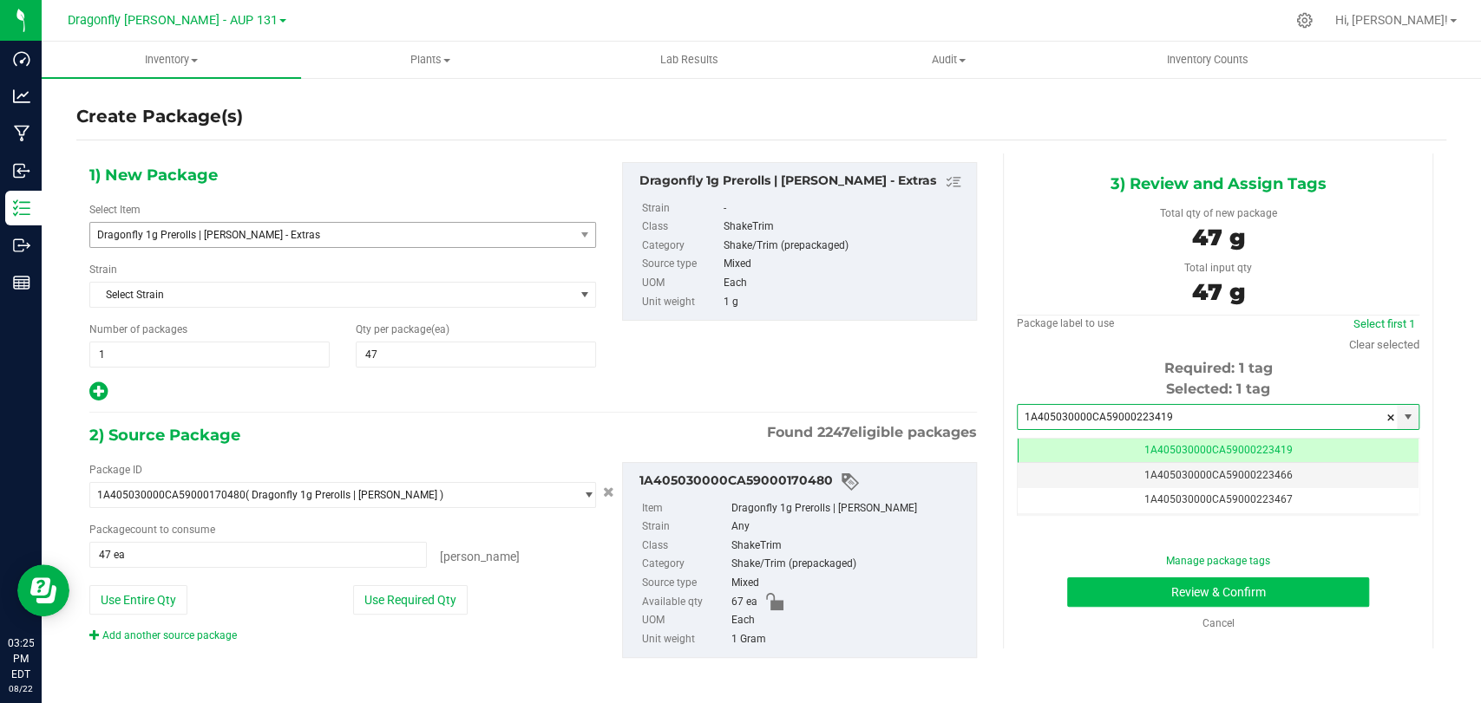
type input "1A405030000CA59000223419"
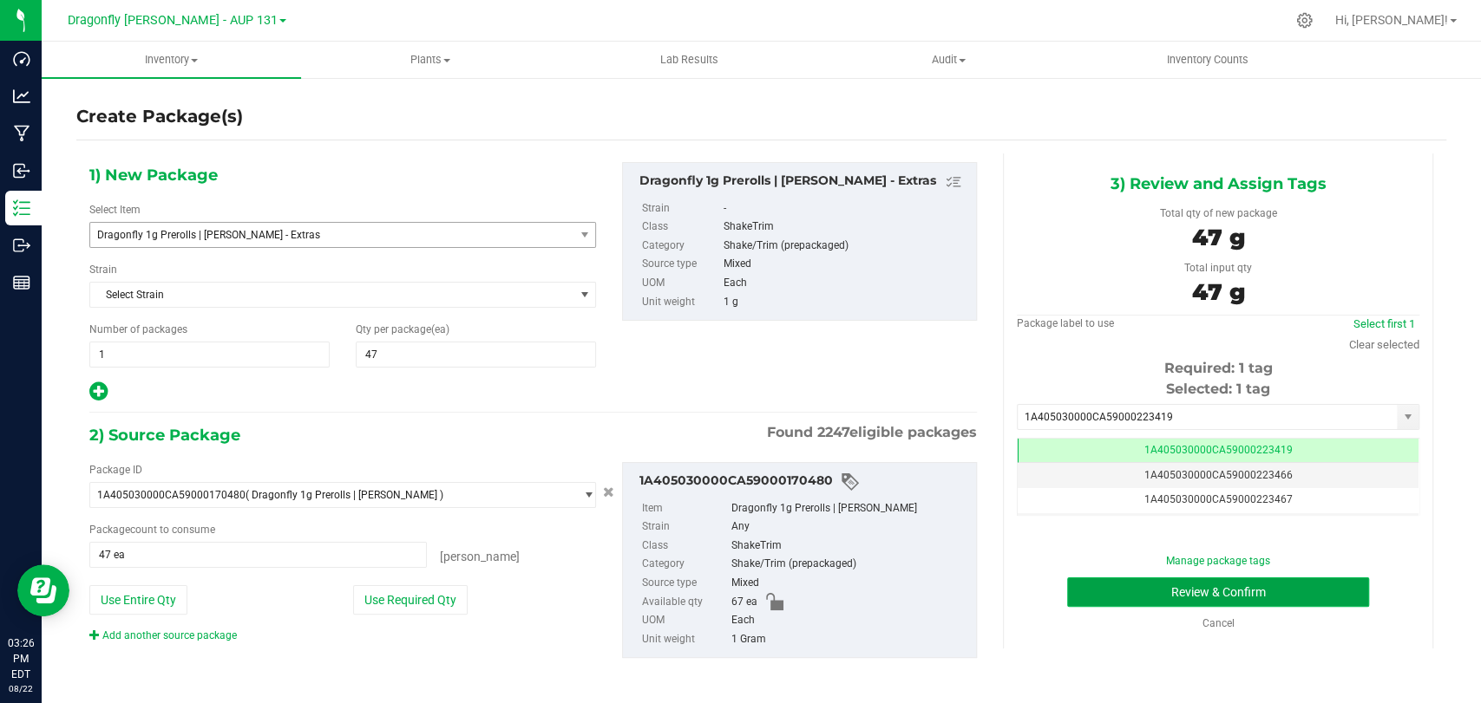
click at [1144, 592] on button "Review & Confirm" at bounding box center [1217, 592] width 301 height 29
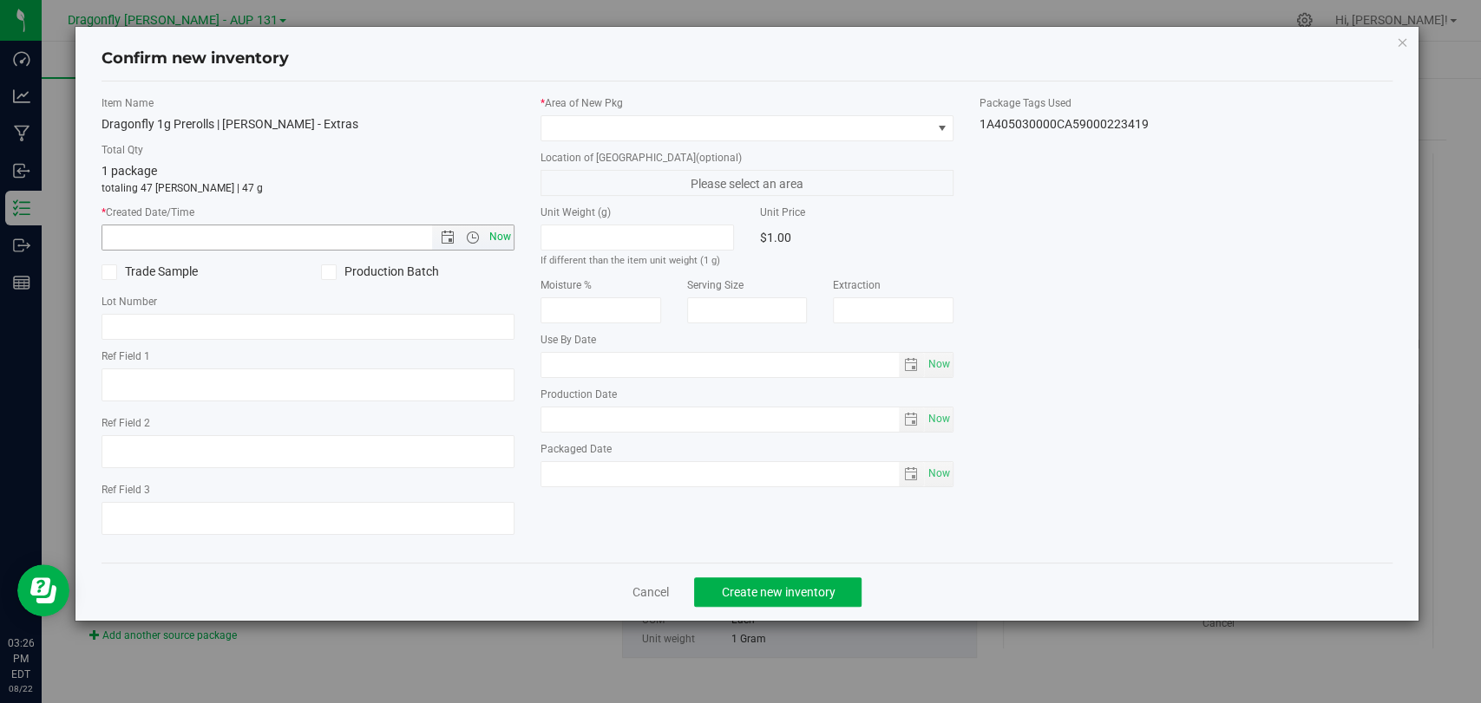
click at [501, 244] on span "Now" at bounding box center [500, 237] width 29 height 25
type input "8/22/2025 3:26 PM"
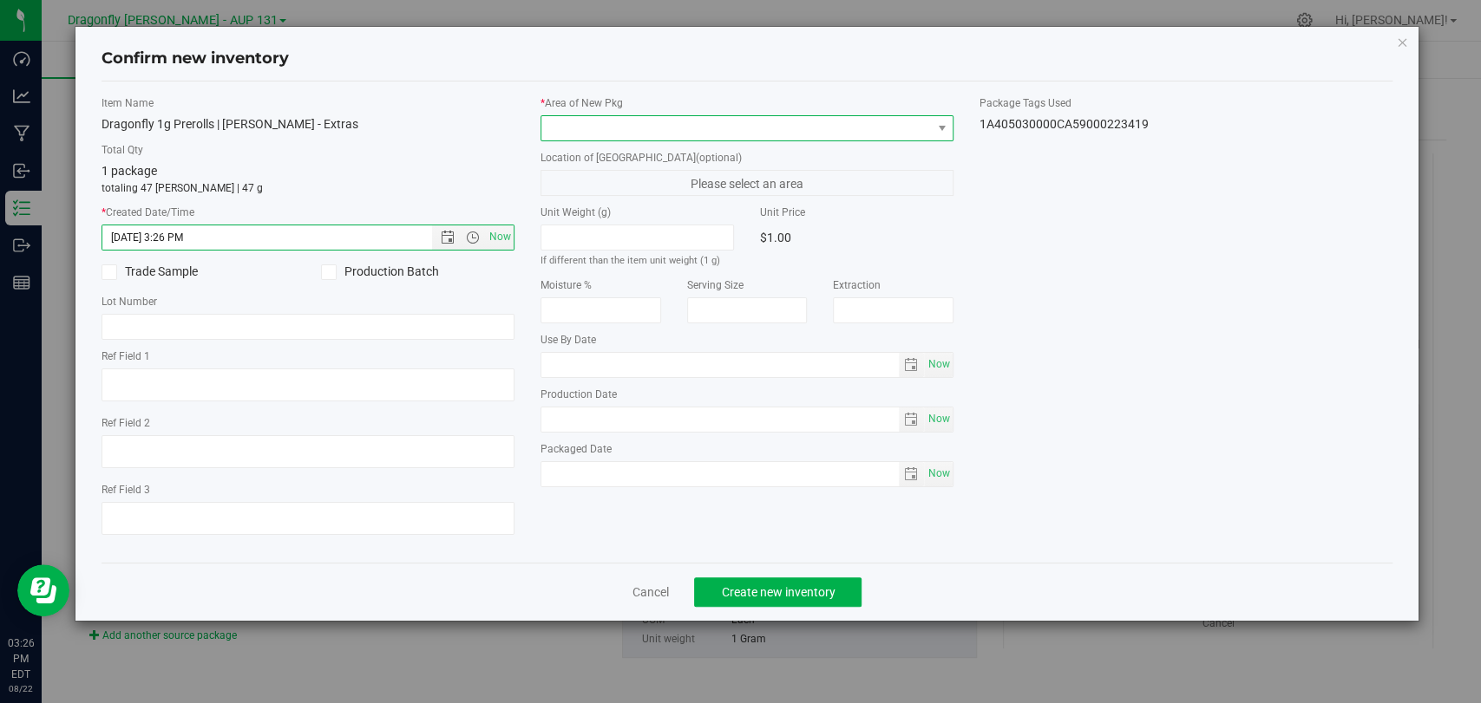
click at [624, 116] on span at bounding box center [735, 128] width 389 height 24
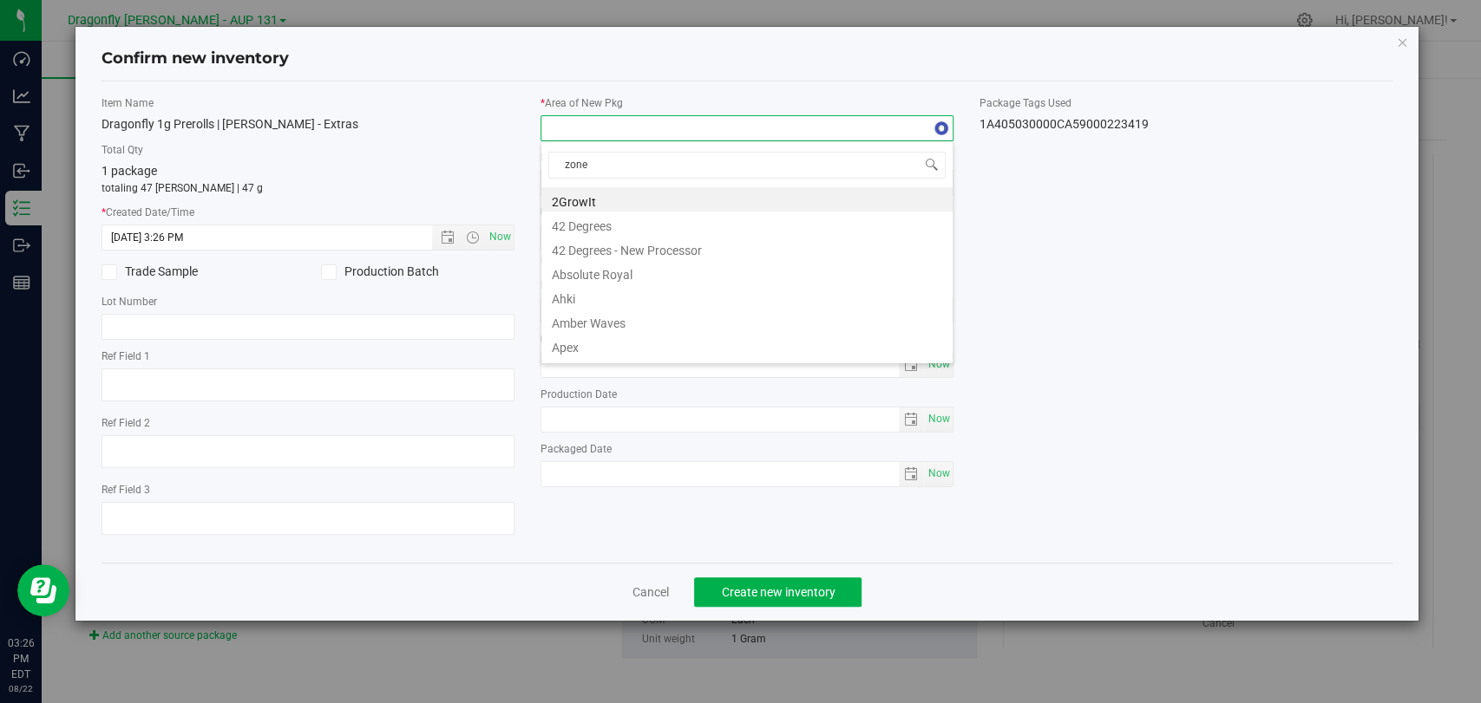
type input "zone 2"
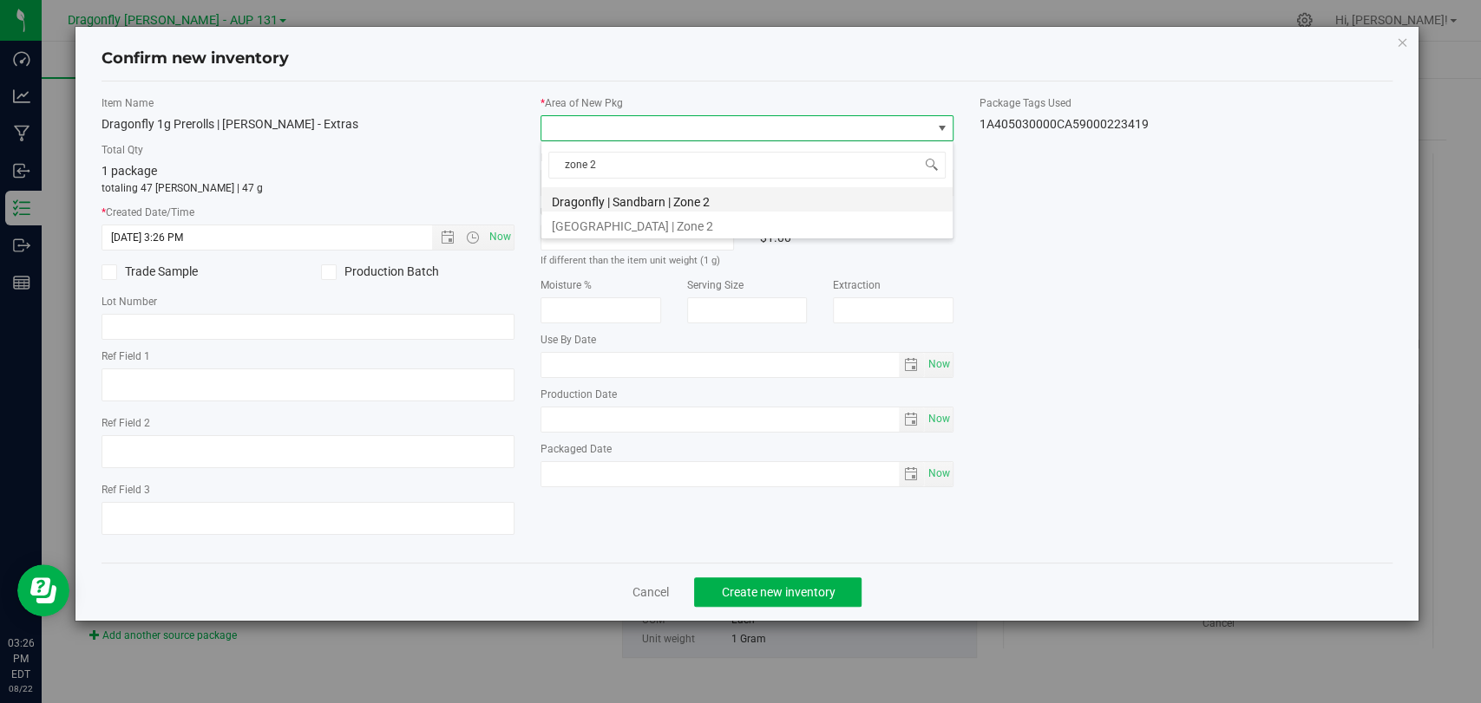
click at [683, 202] on li "Dragonfly | Sandbarn | Zone 2" at bounding box center [746, 199] width 411 height 24
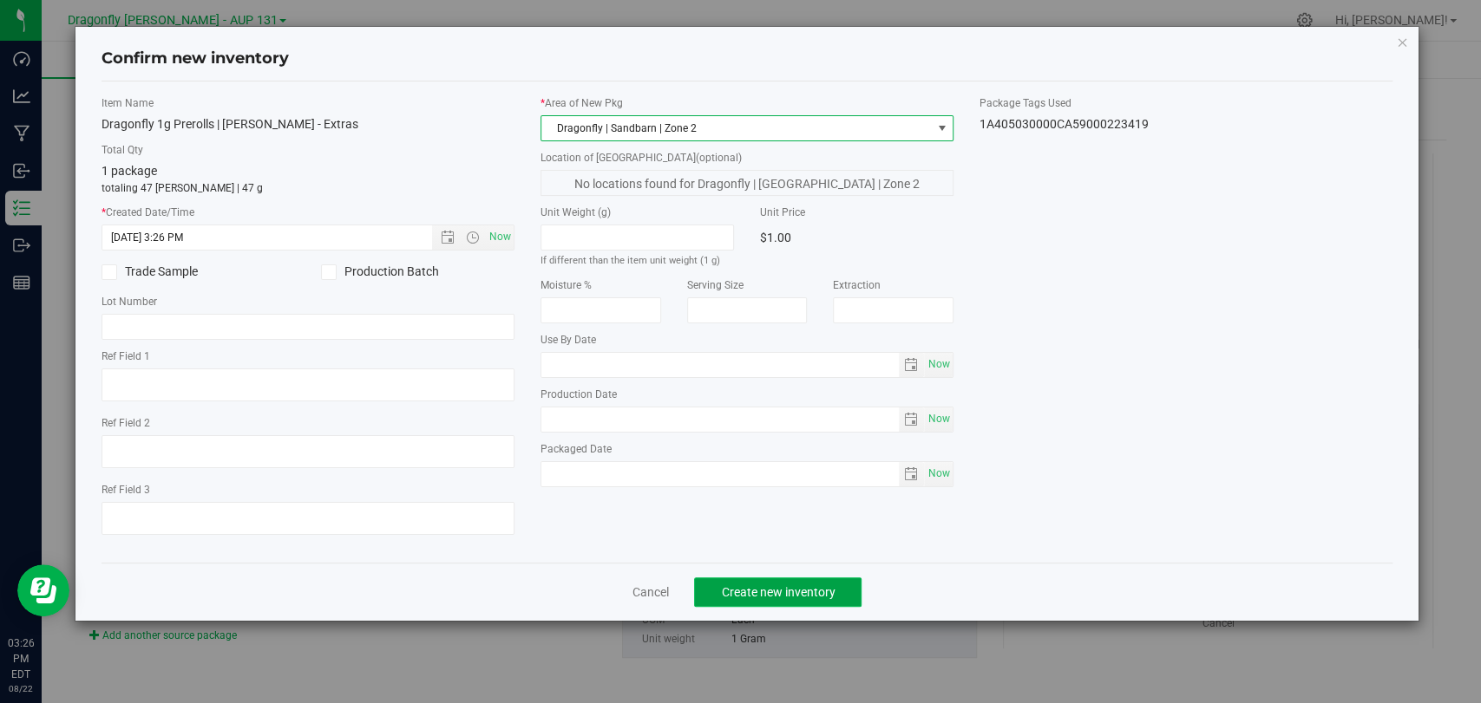
click at [813, 587] on span "Create new inventory" at bounding box center [778, 592] width 114 height 14
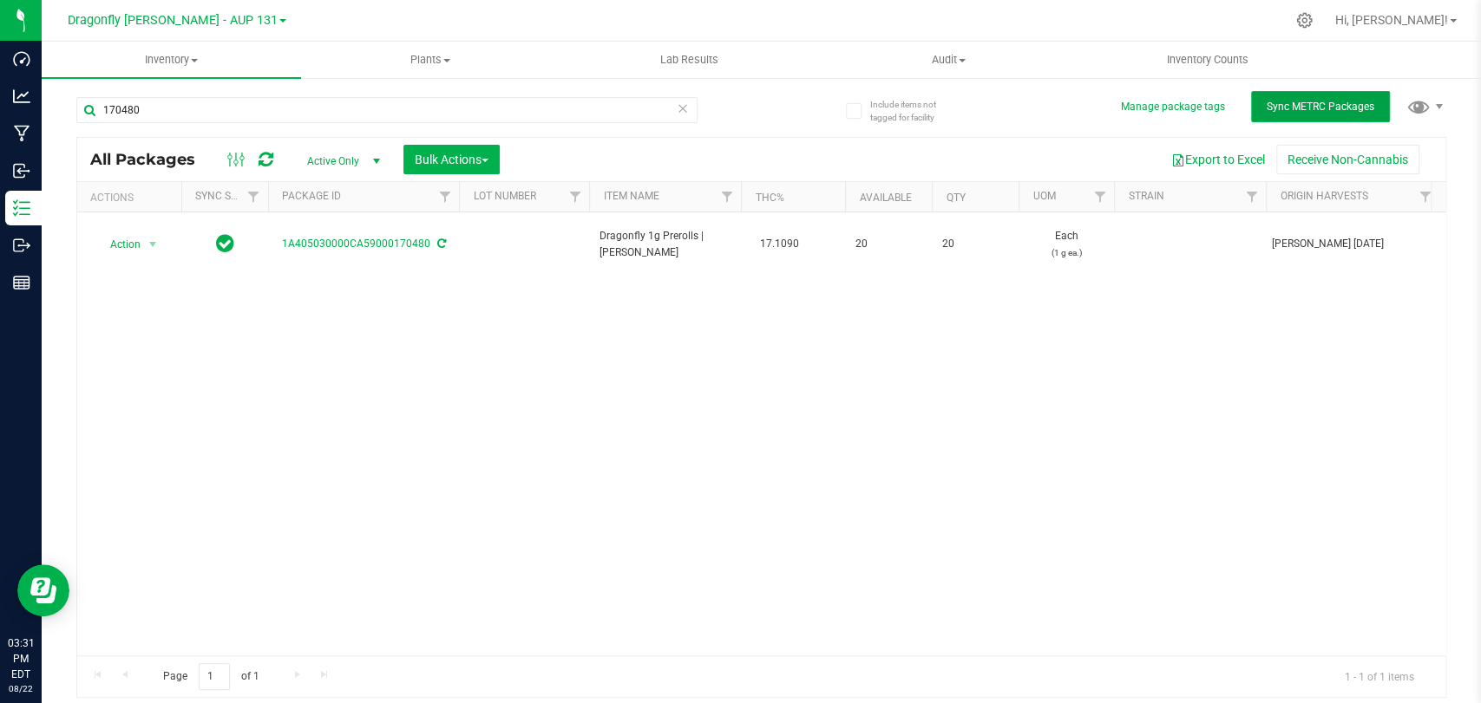
click at [1337, 101] on span "Sync METRC Packages" at bounding box center [1320, 107] width 108 height 12
click at [90, 114] on div "170480" at bounding box center [386, 117] width 621 height 40
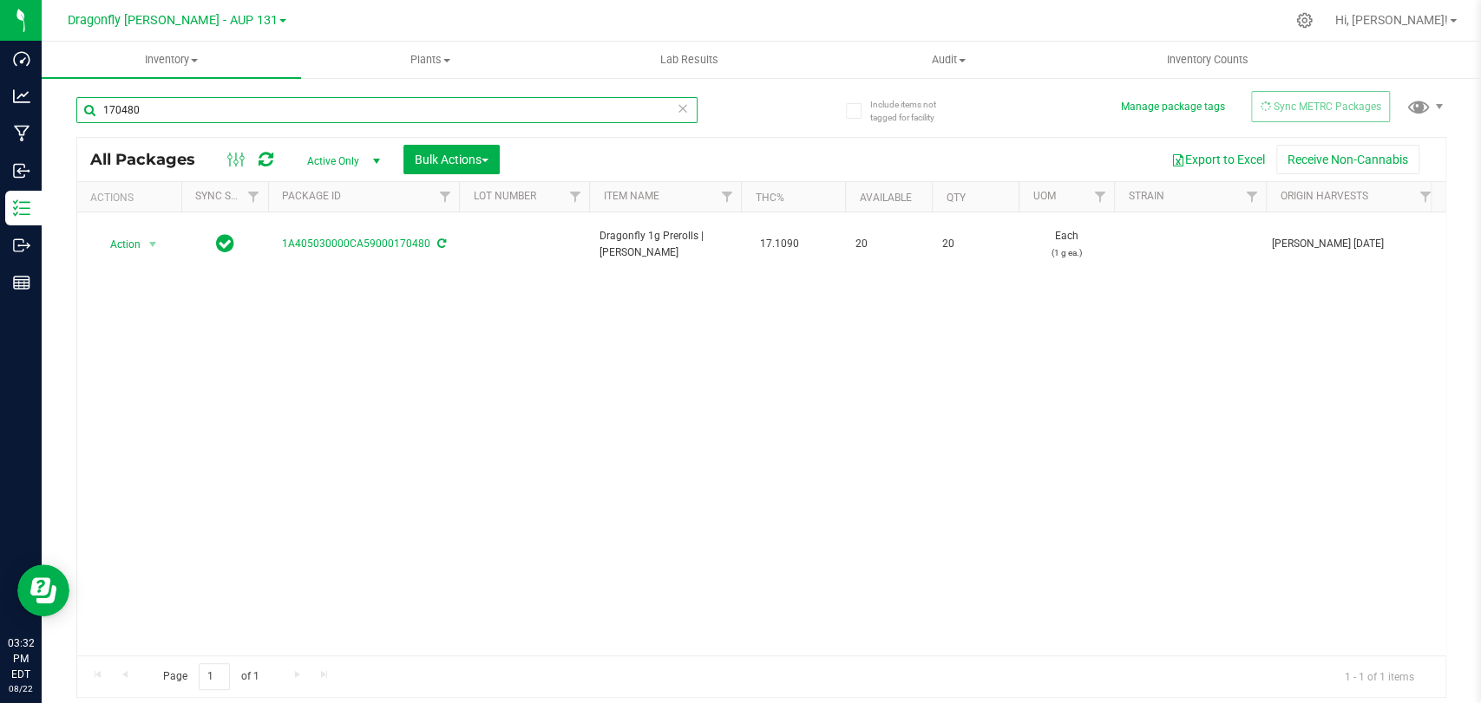
click at [181, 104] on input "170480" at bounding box center [386, 110] width 621 height 26
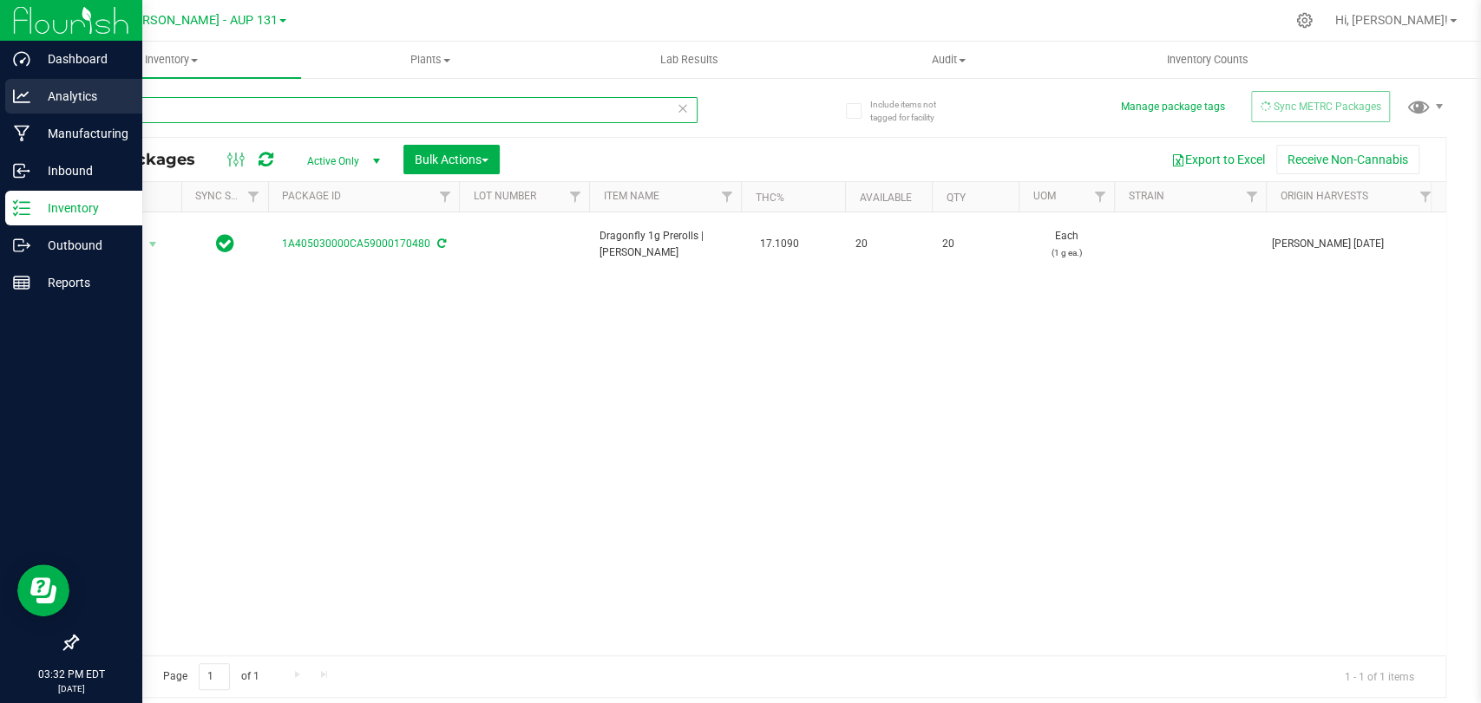
drag, startPoint x: 181, startPoint y: 104, endPoint x: 17, endPoint y: 101, distance: 164.0
click at [17, 101] on div "Dashboard Analytics Manufacturing Inbound Inventory Outbound Reports 03:32 PM E…" at bounding box center [740, 351] width 1481 height 703
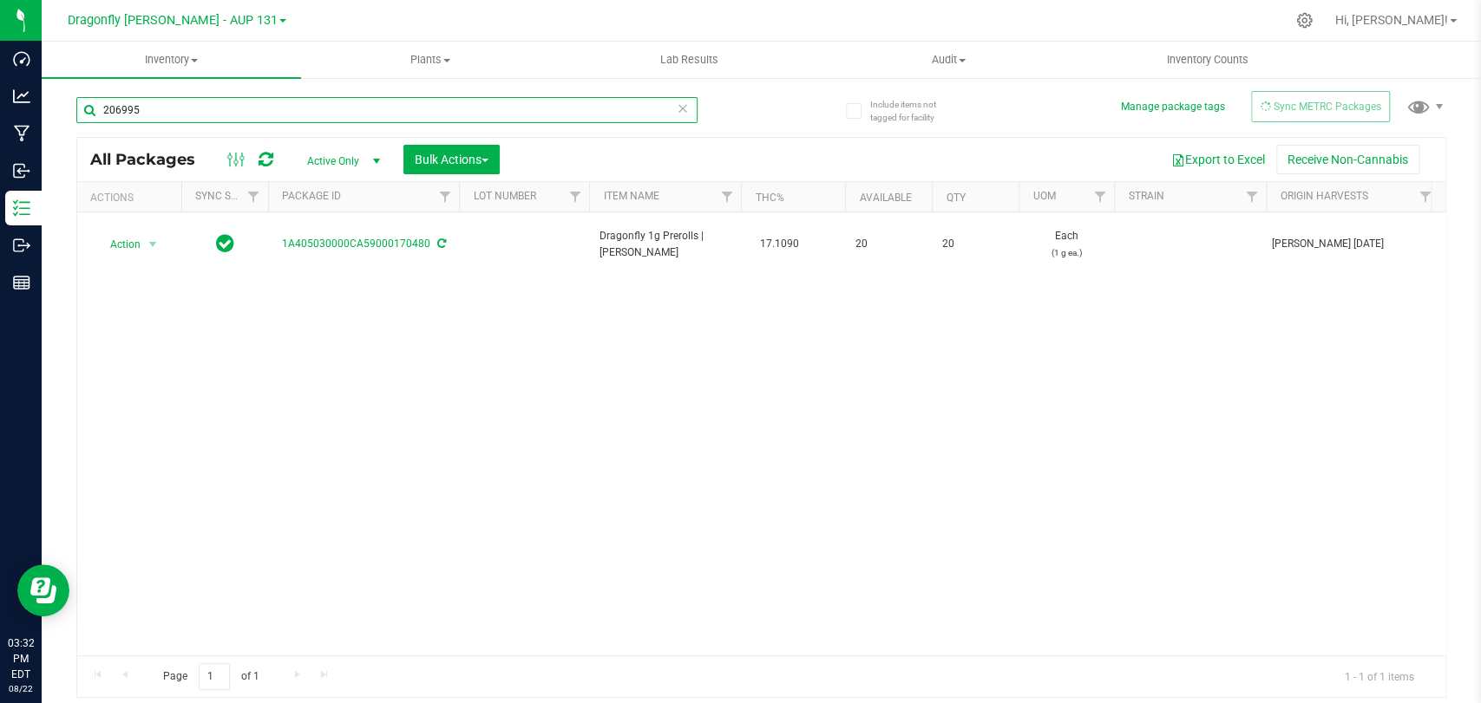
type input "206995"
click at [252, 114] on input "206995" at bounding box center [386, 110] width 621 height 26
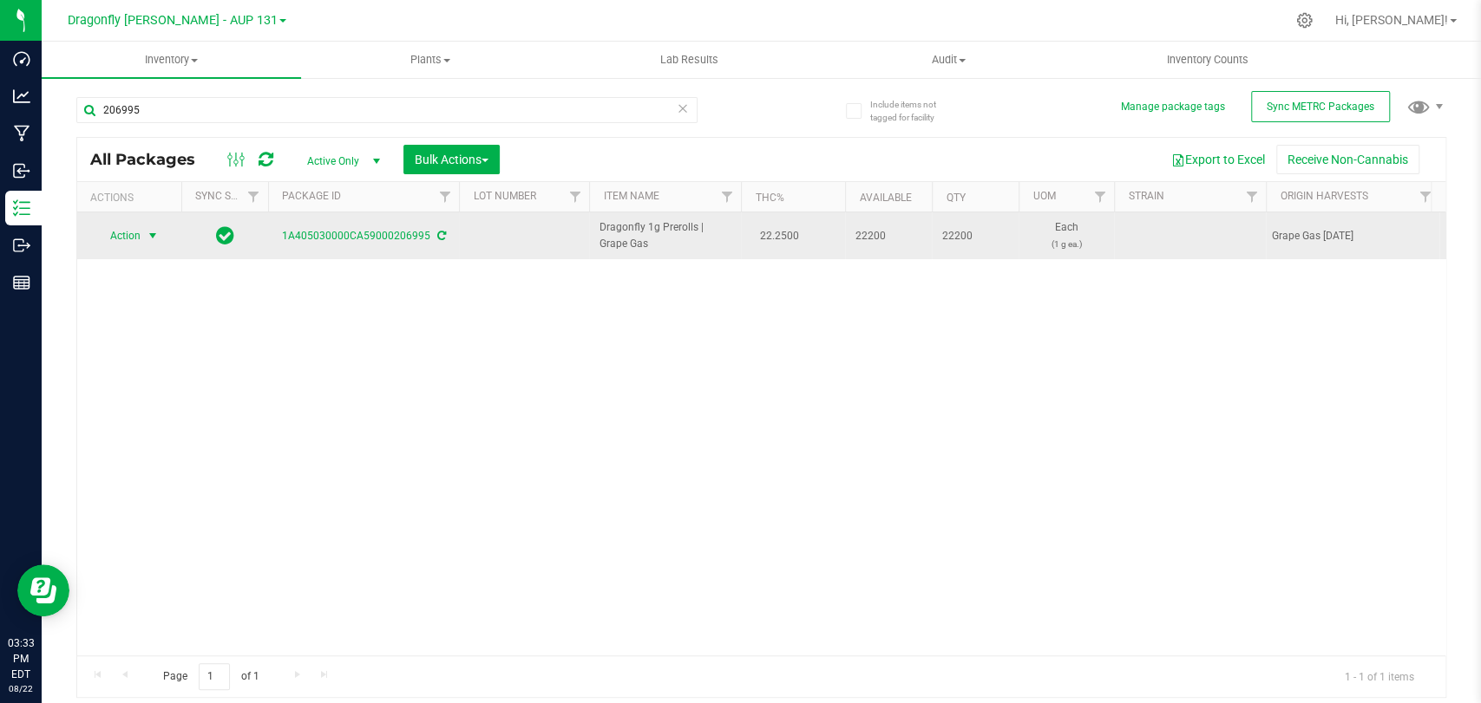
click at [139, 236] on span "Action" at bounding box center [118, 236] width 47 height 24
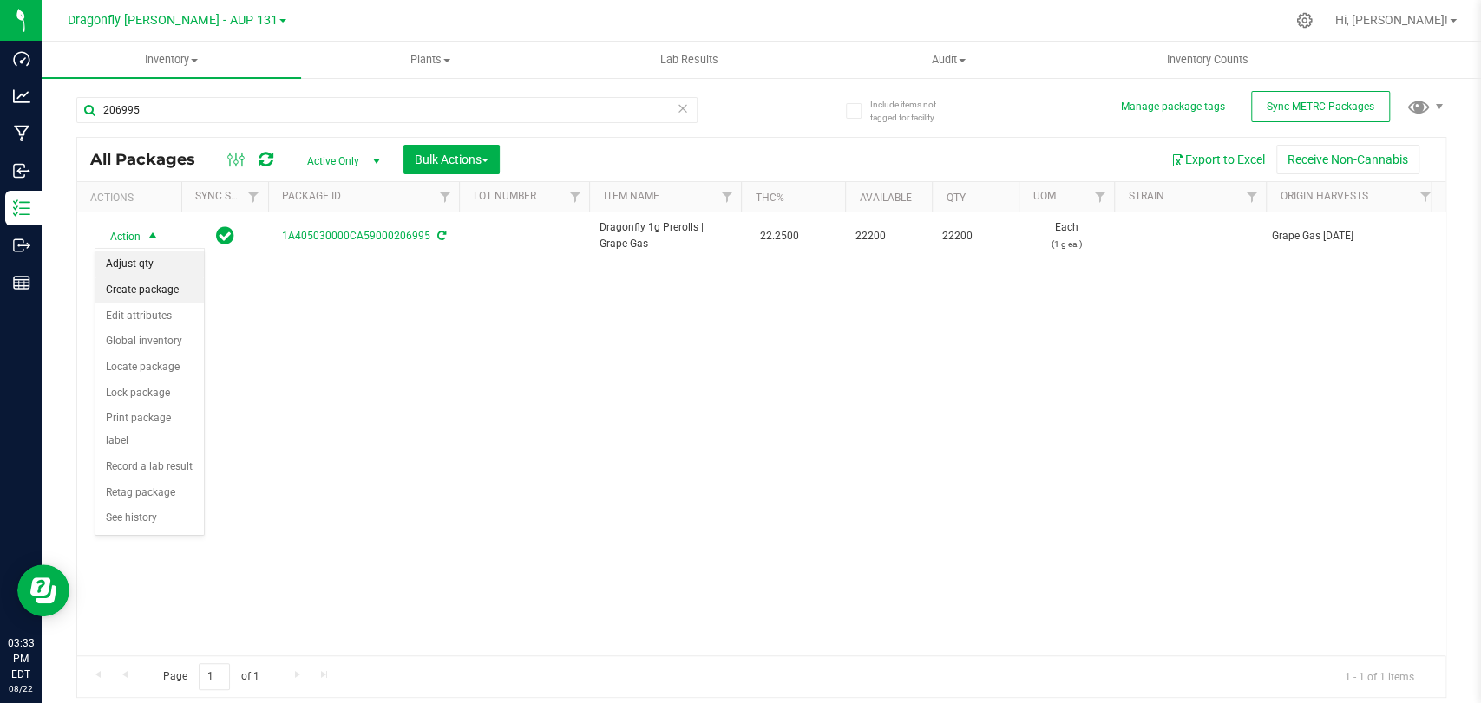
click at [141, 274] on li "Adjust qty" at bounding box center [149, 265] width 108 height 26
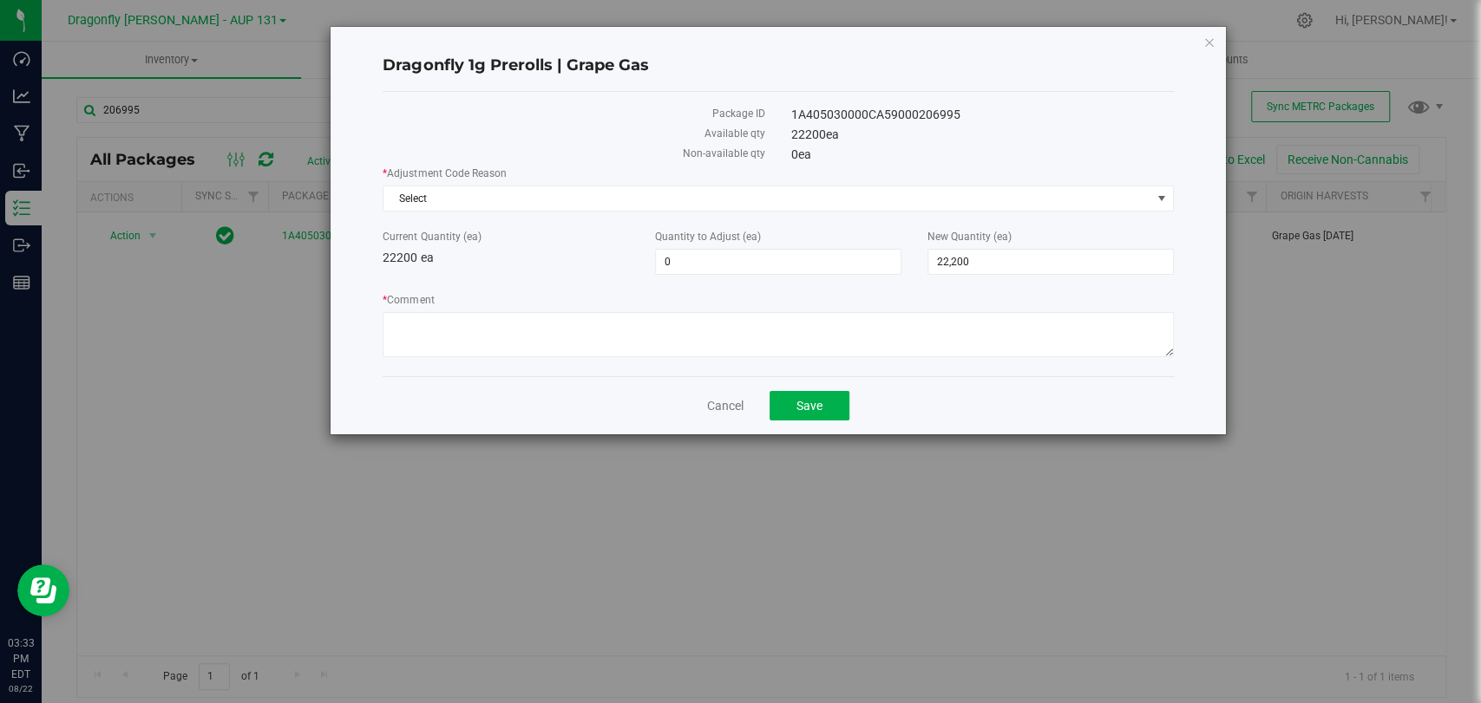
click at [1214, 29] on div "Dragonfly 1g Prerolls | Grape Gas Package ID 1A405030000CA59000206995 Available…" at bounding box center [777, 231] width 894 height 408
click at [1207, 36] on icon "button" at bounding box center [1209, 41] width 12 height 21
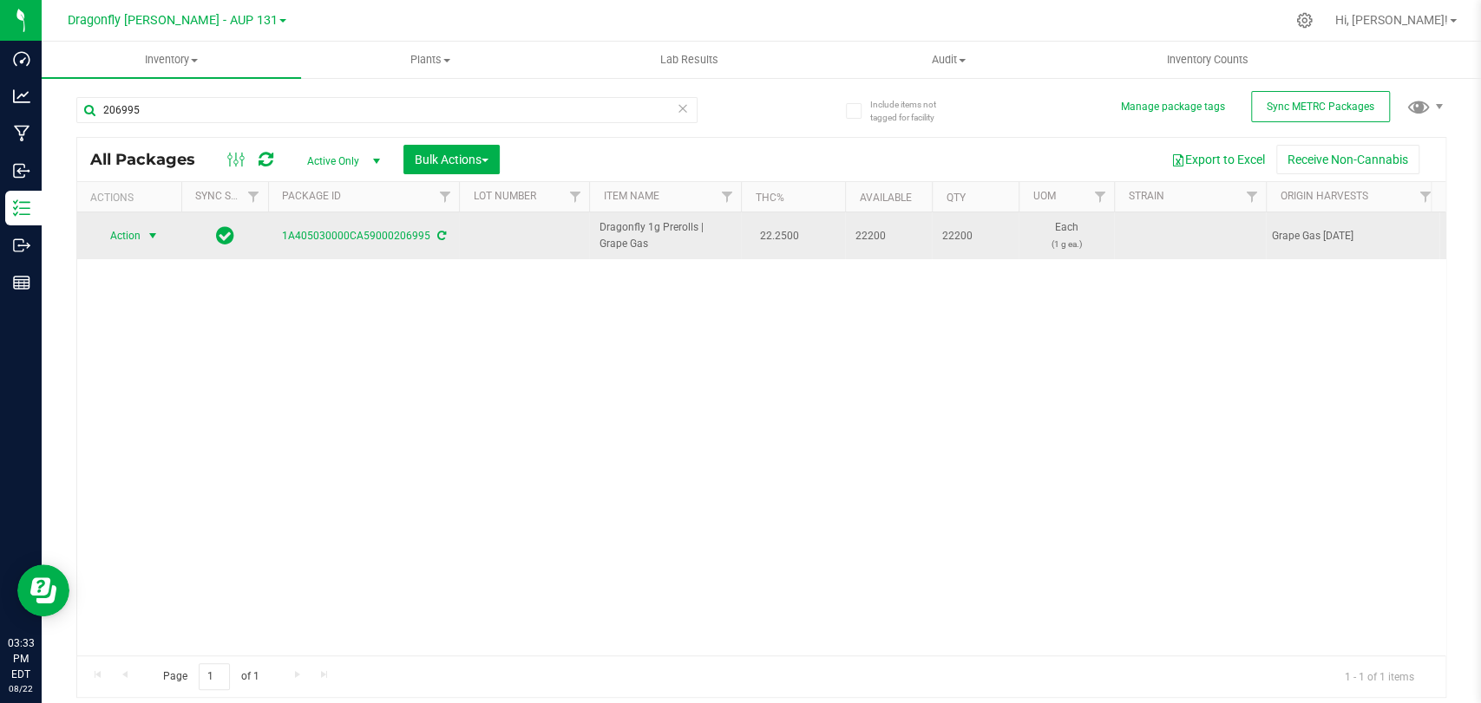
click at [139, 229] on span "Action" at bounding box center [118, 236] width 47 height 24
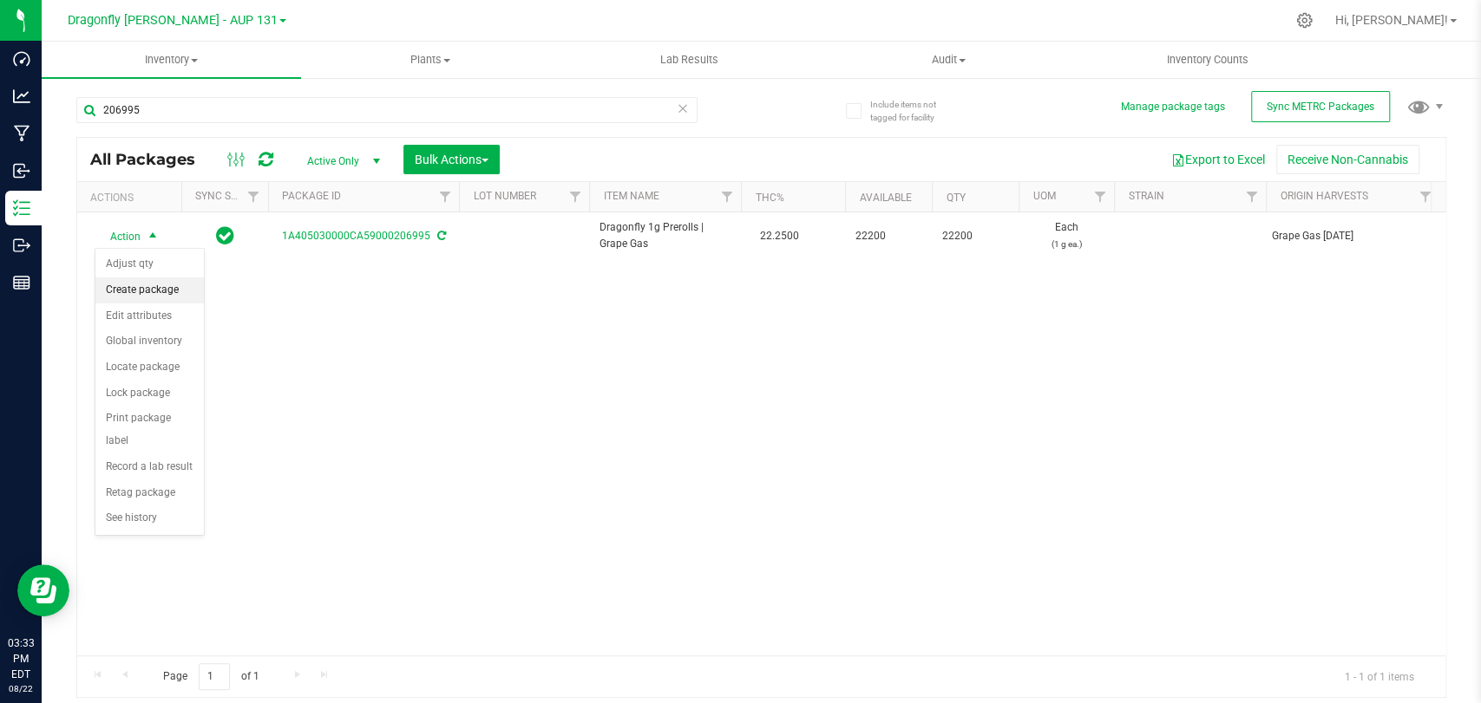
click at [157, 280] on li "Create package" at bounding box center [149, 291] width 108 height 26
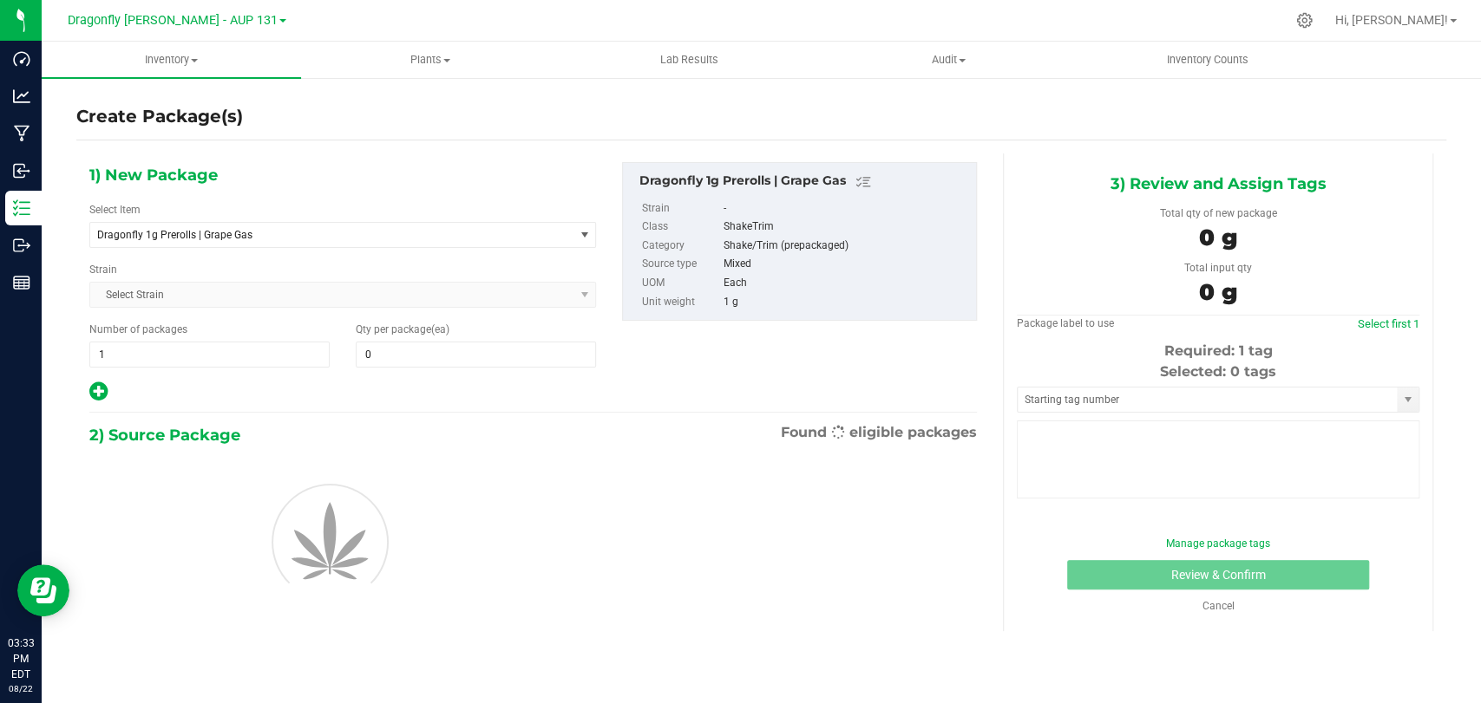
type input "0"
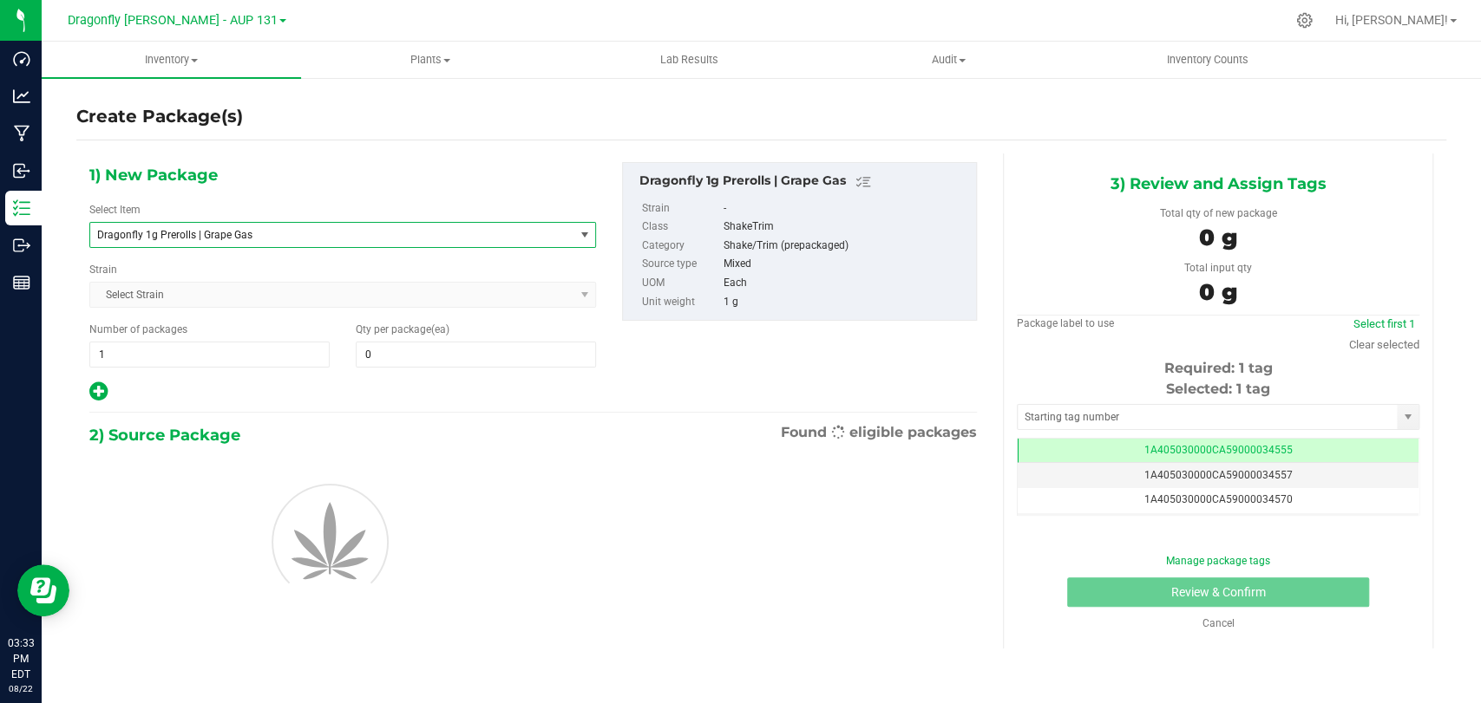
click at [232, 235] on span "Dragonfly 1g Prerolls | Grape Gas" at bounding box center [322, 235] width 450 height 12
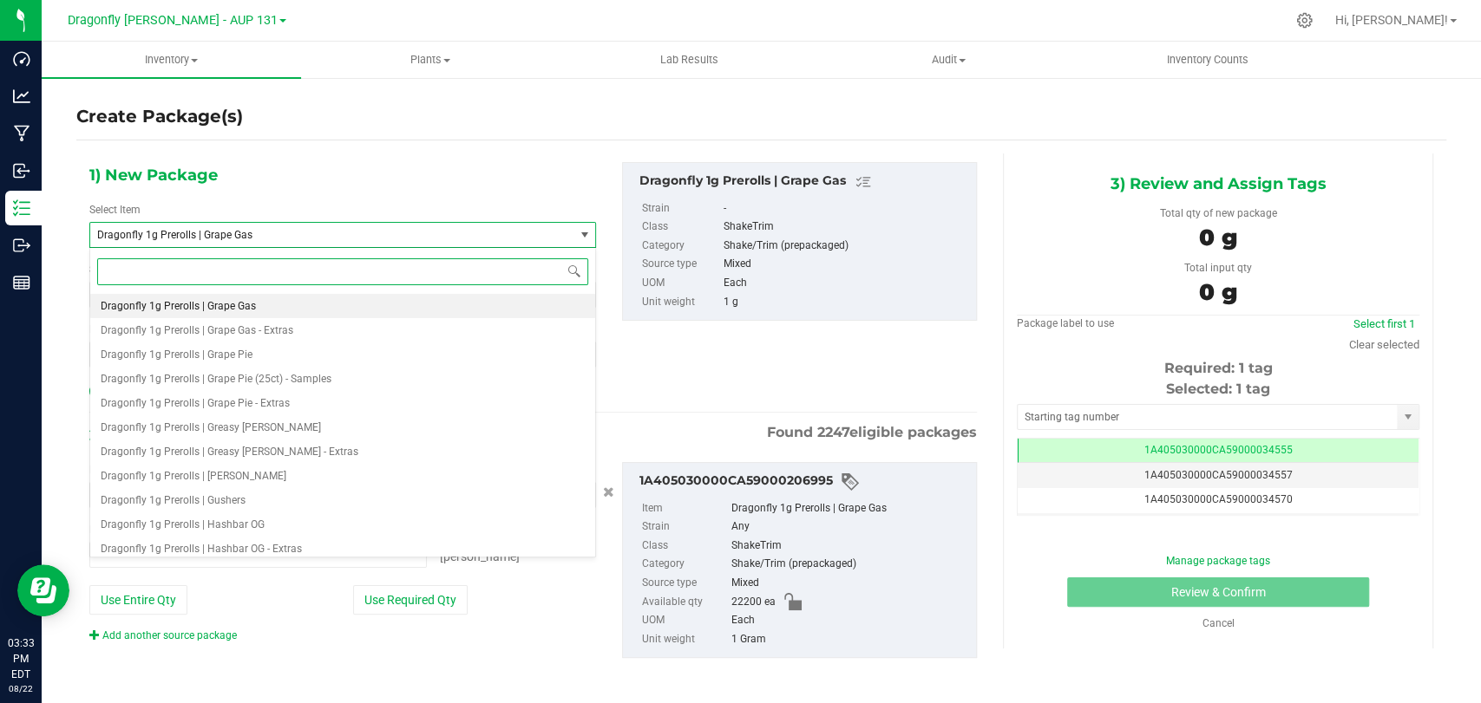
type input "g"
type input "0 ea"
type input "grape gas"
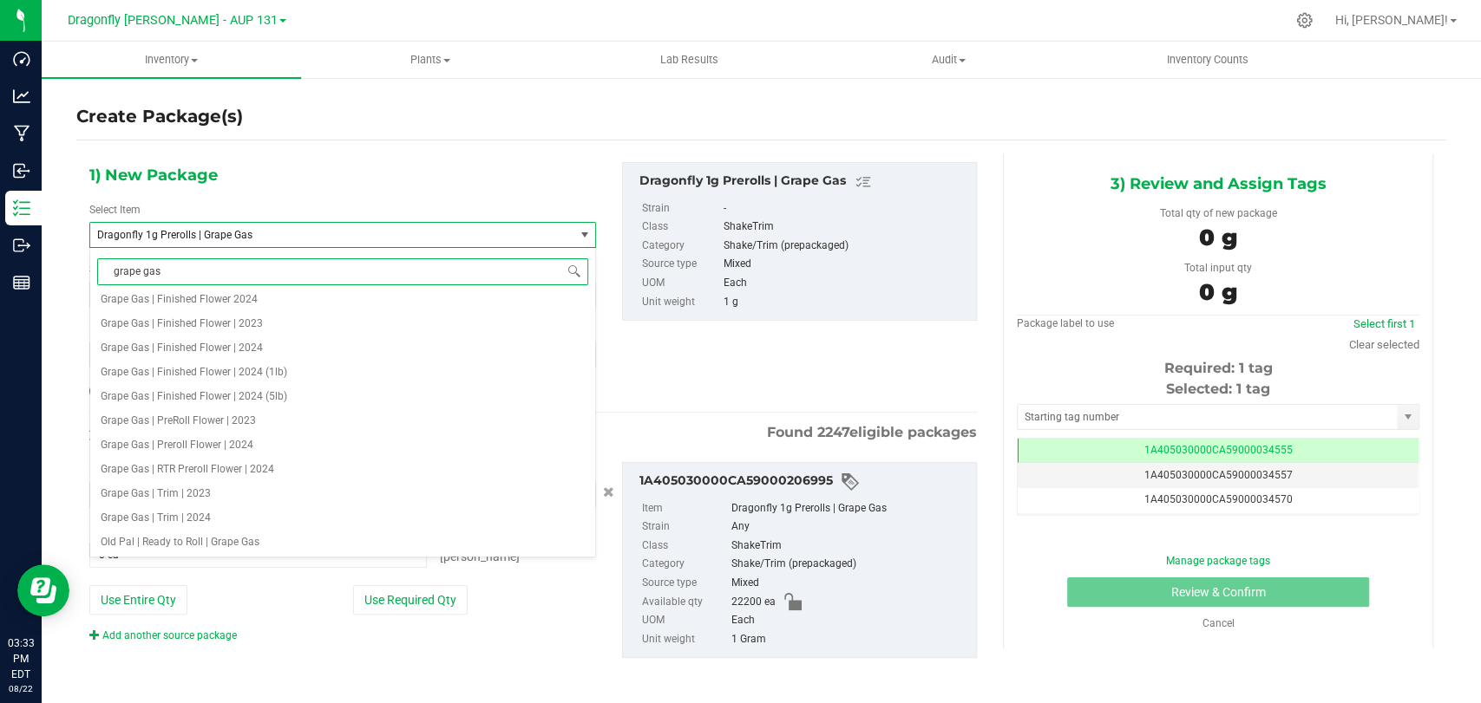
scroll to position [0, 0]
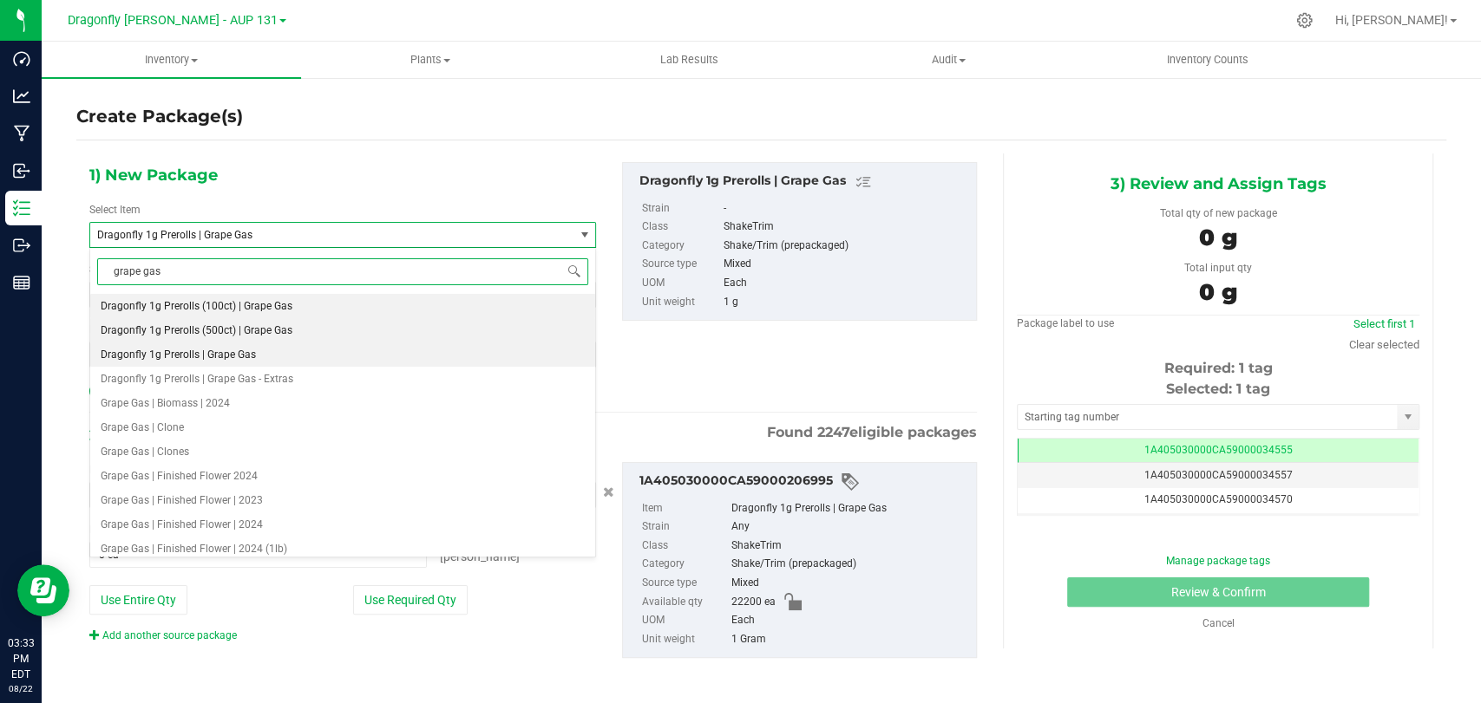
click at [265, 335] on span "Dragonfly 1g Prerolls (500ct) | Grape Gas" at bounding box center [197, 330] width 192 height 12
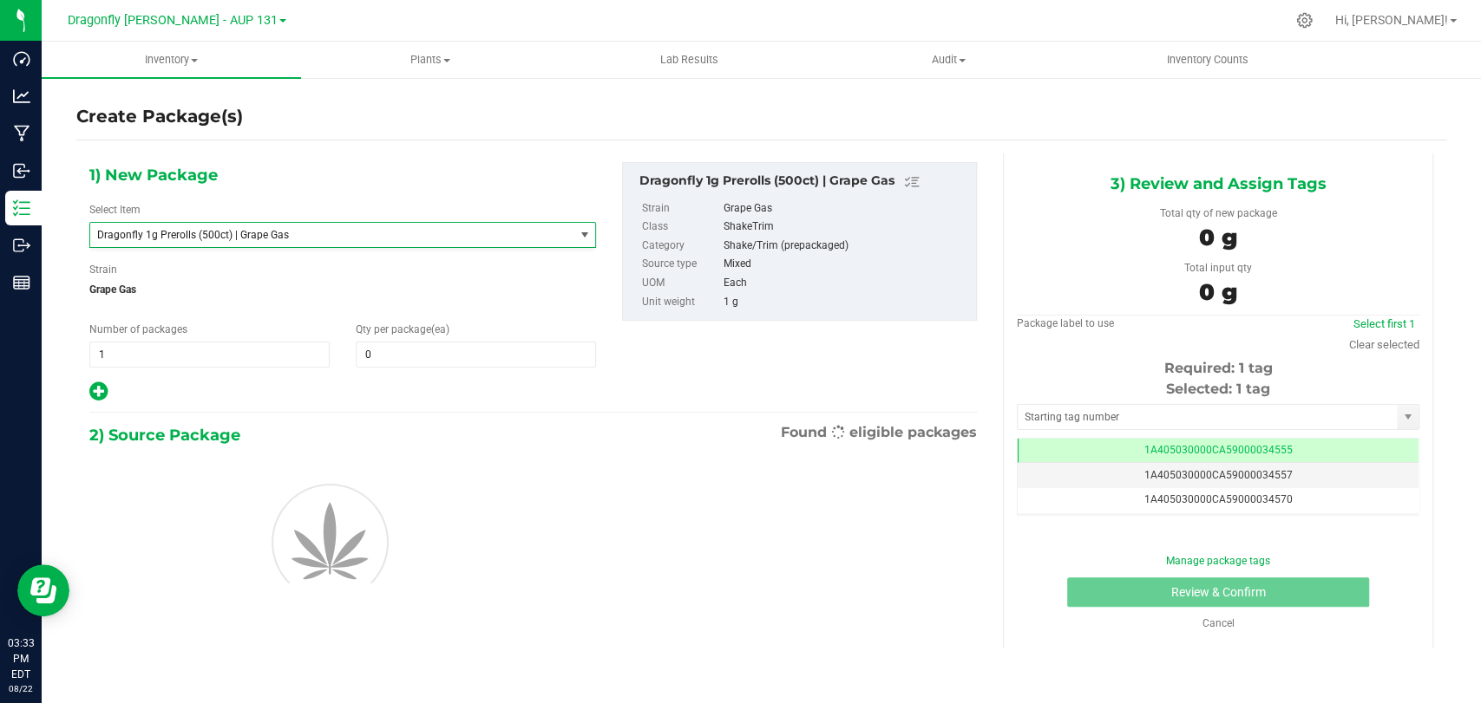
type input "0"
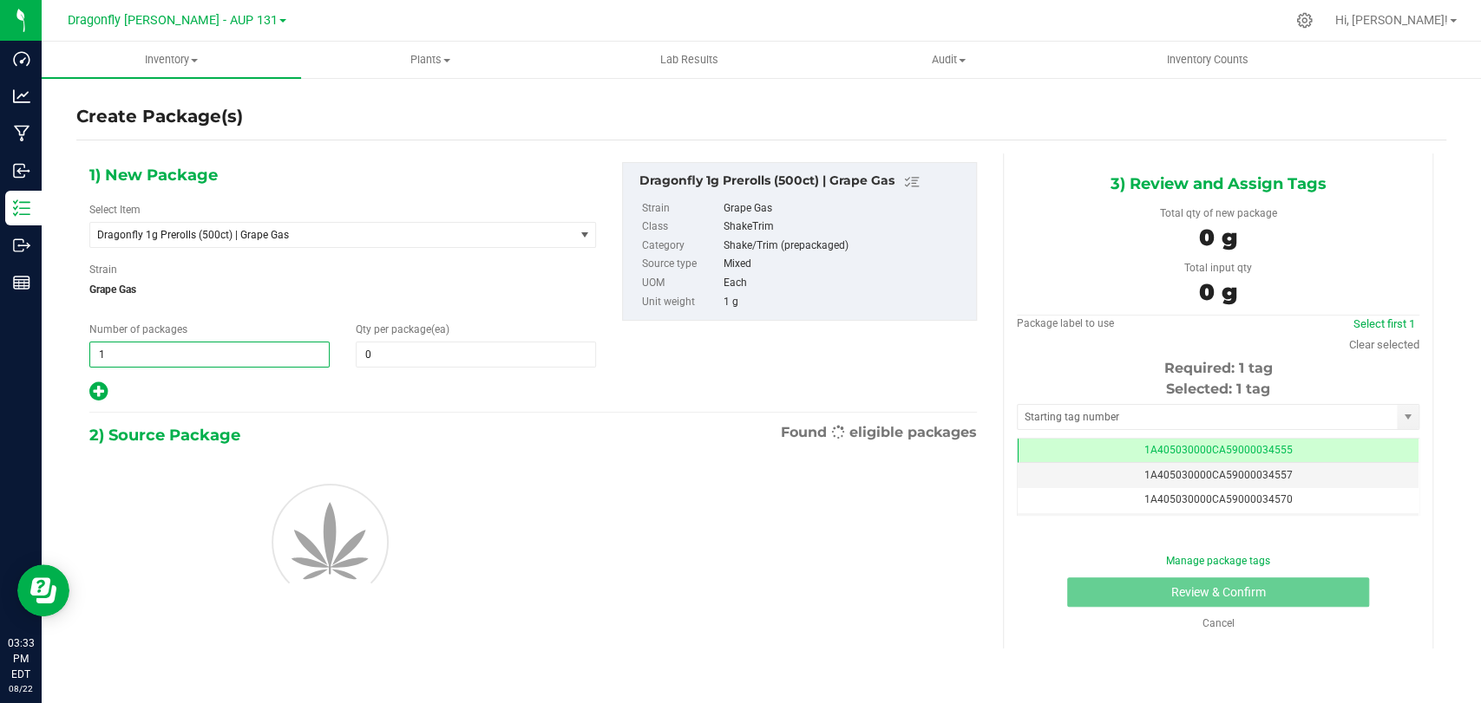
click at [255, 343] on span "1 1" at bounding box center [209, 355] width 240 height 26
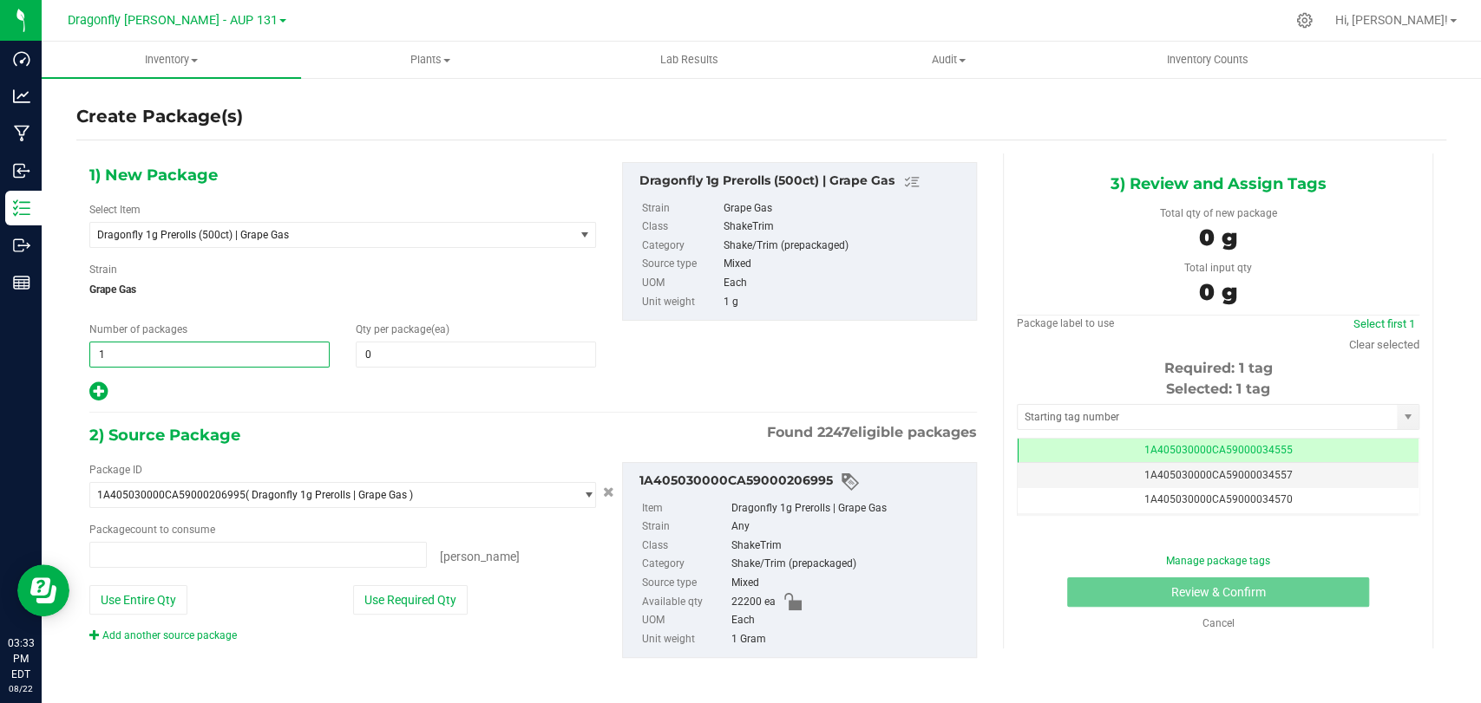
type input "0 ea"
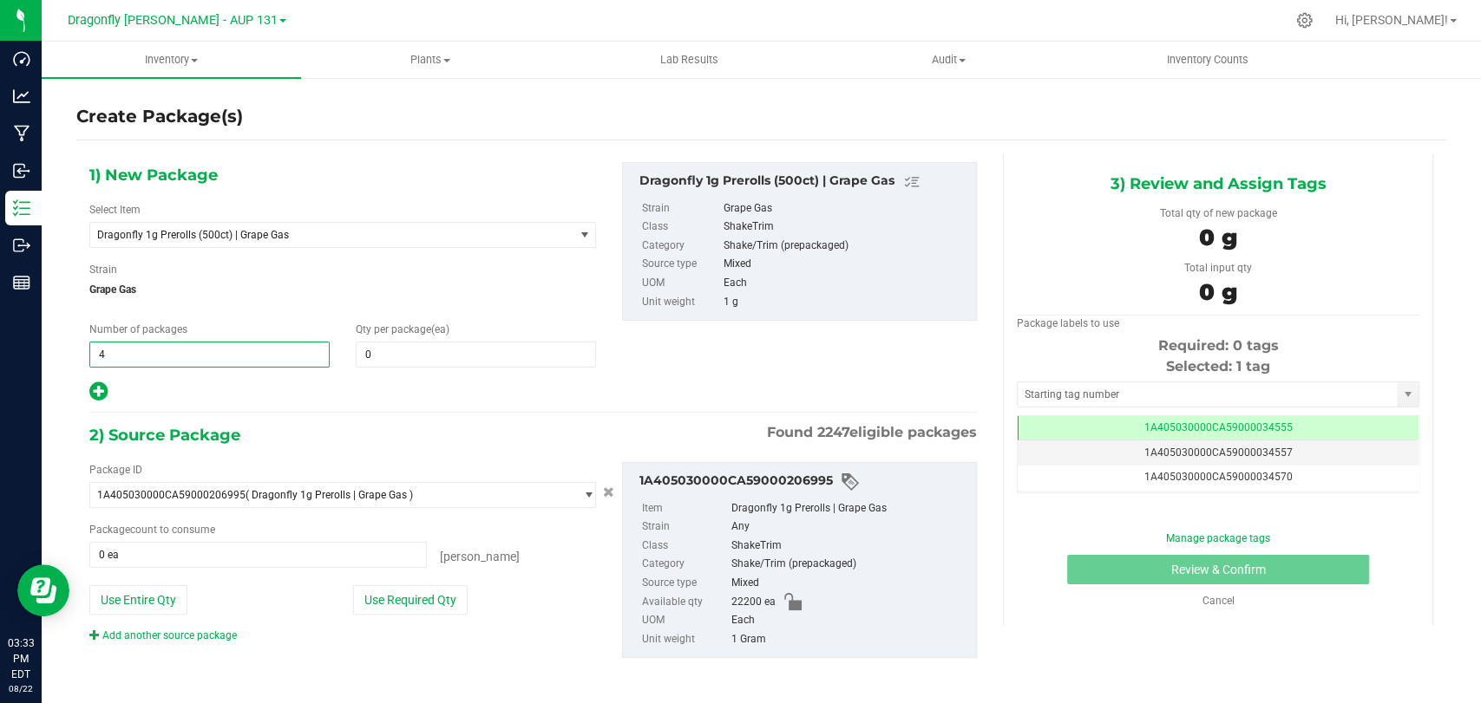
type input "44"
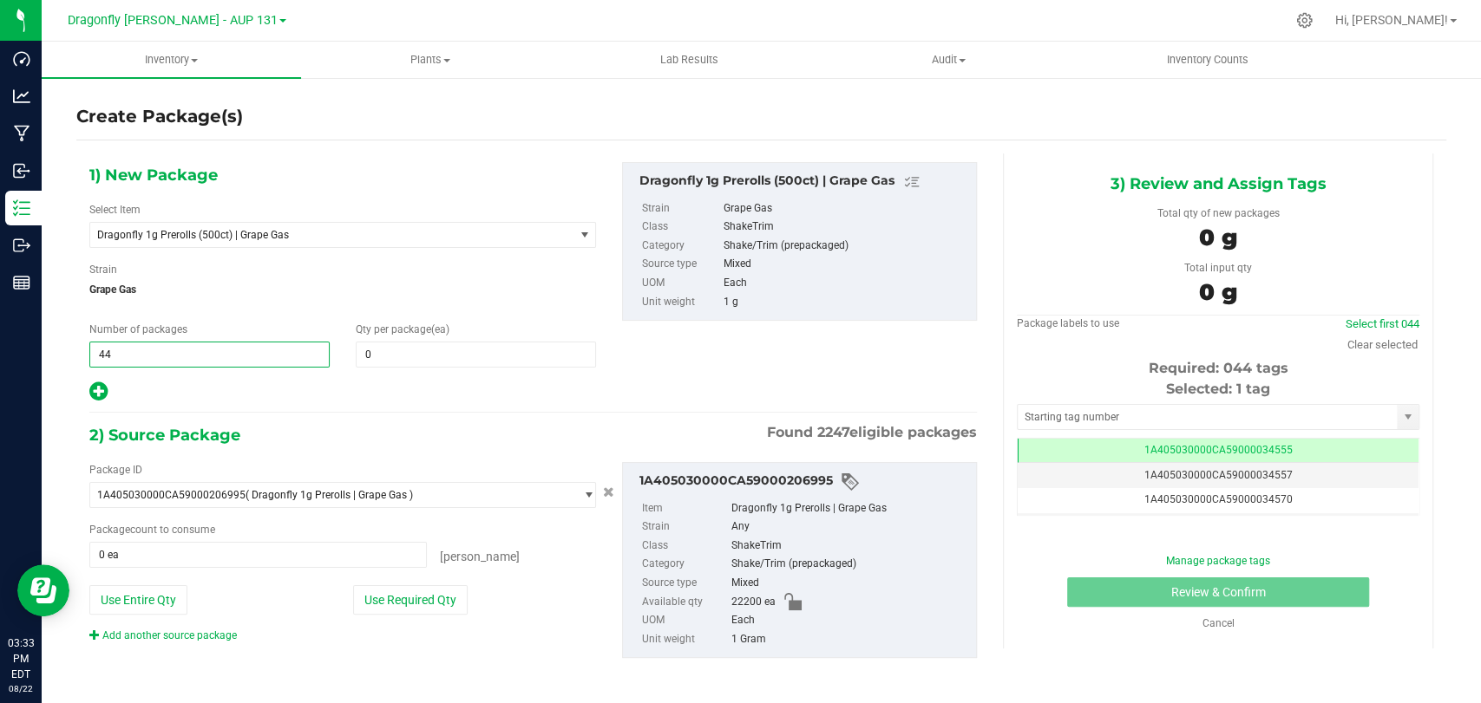
type input "44"
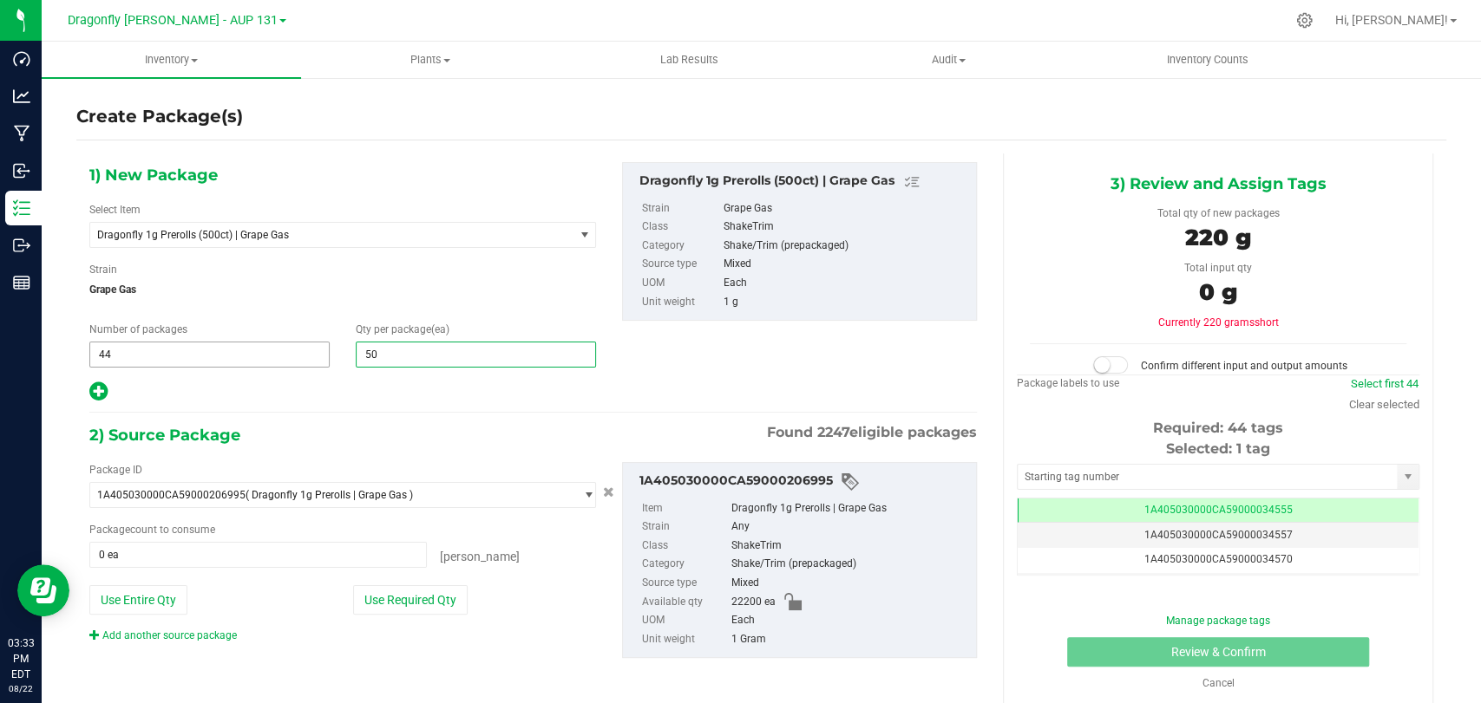
type input "500"
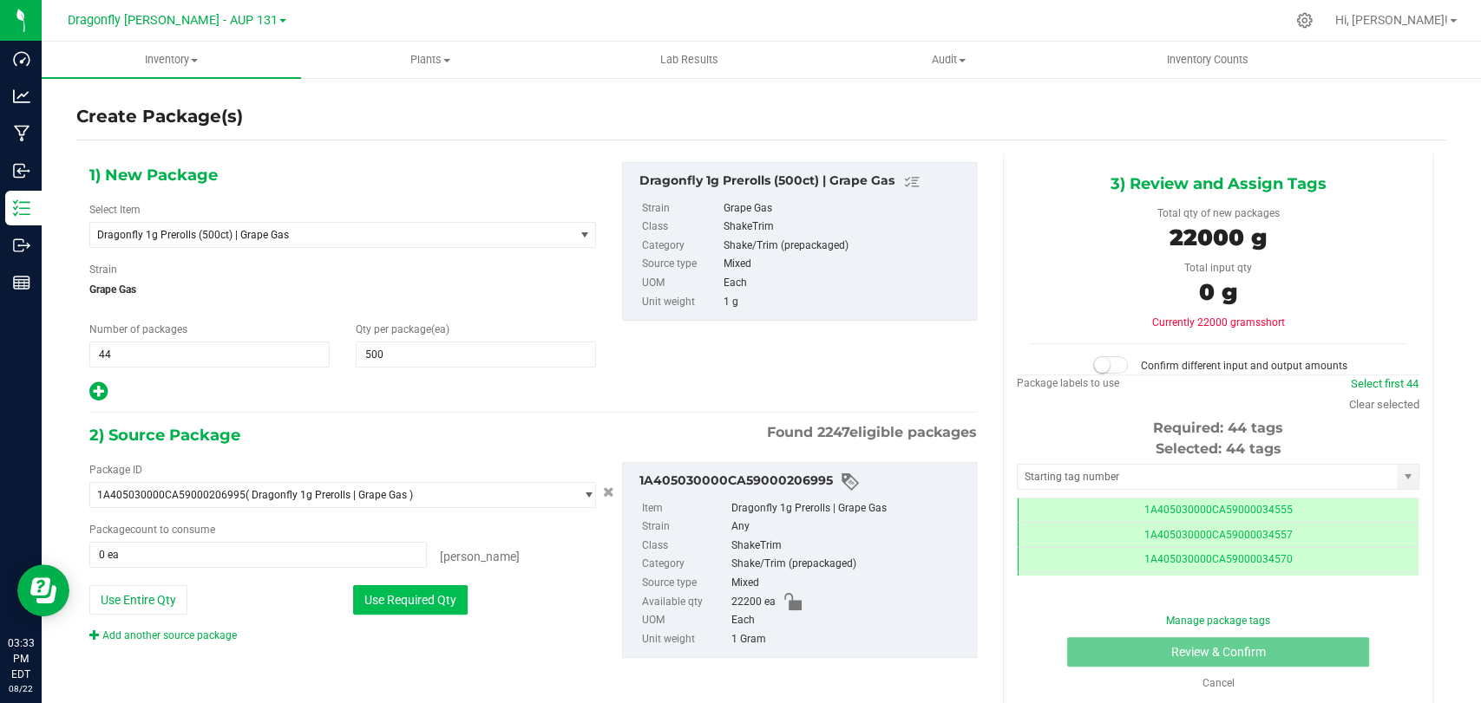
click at [371, 597] on button "Use Required Qty" at bounding box center [410, 599] width 114 height 29
type input "22000 ea"
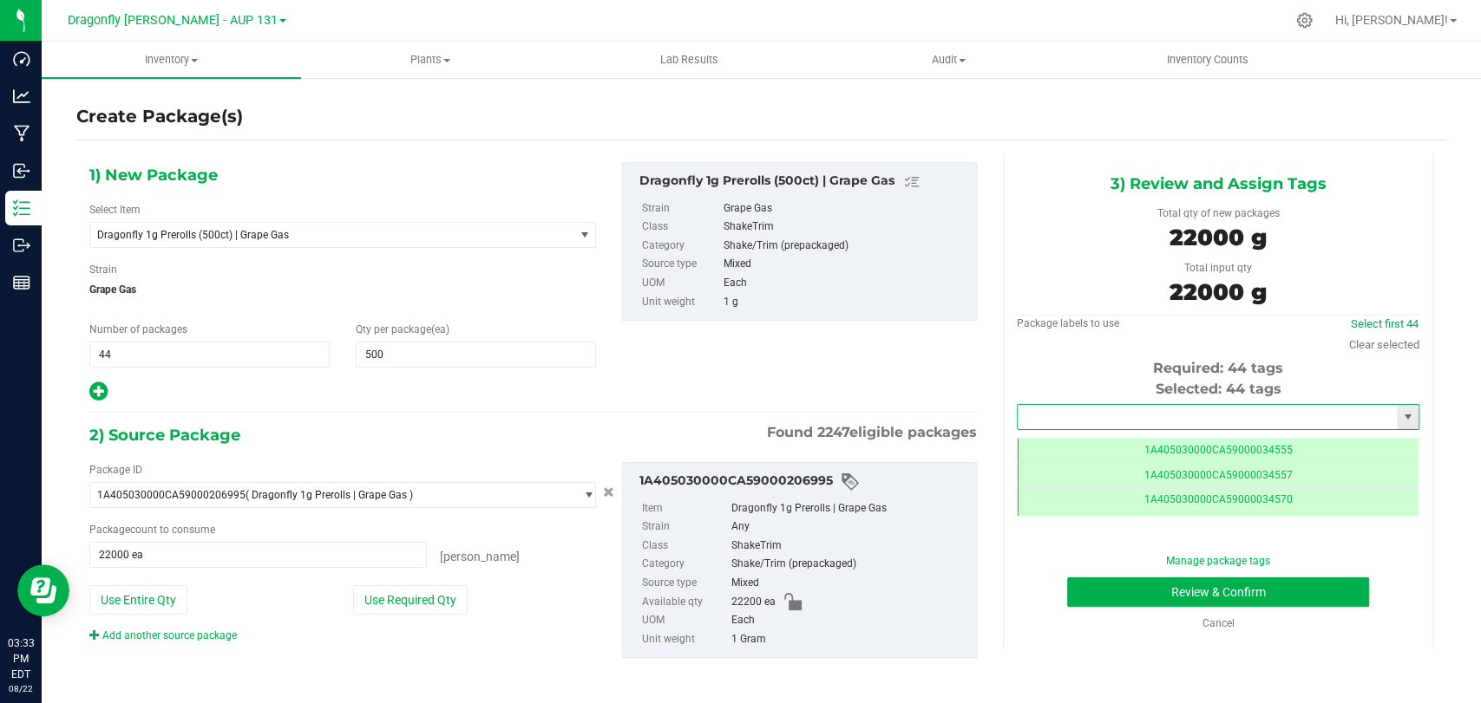
click at [1071, 419] on input "text" at bounding box center [1206, 417] width 379 height 24
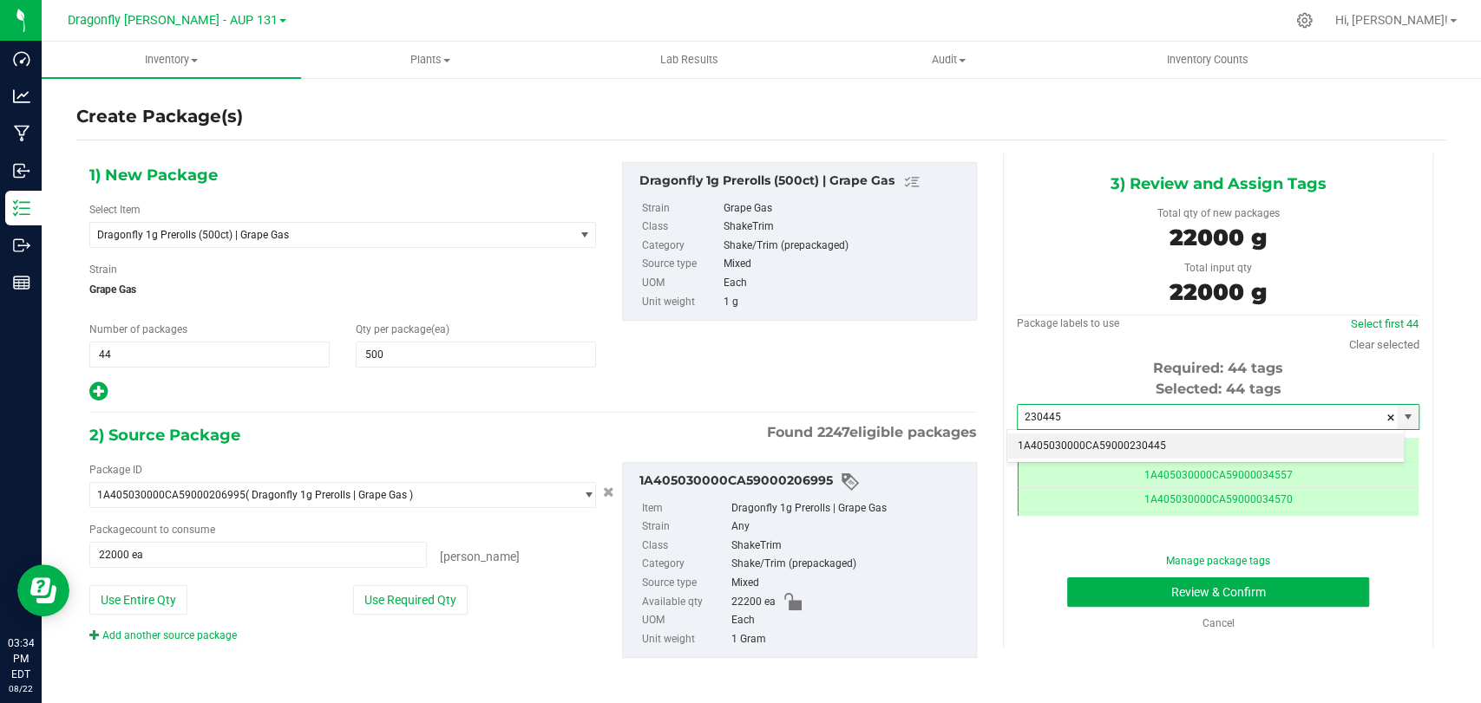
click at [1126, 450] on li "1A405030000CA59000230445" at bounding box center [1205, 447] width 396 height 26
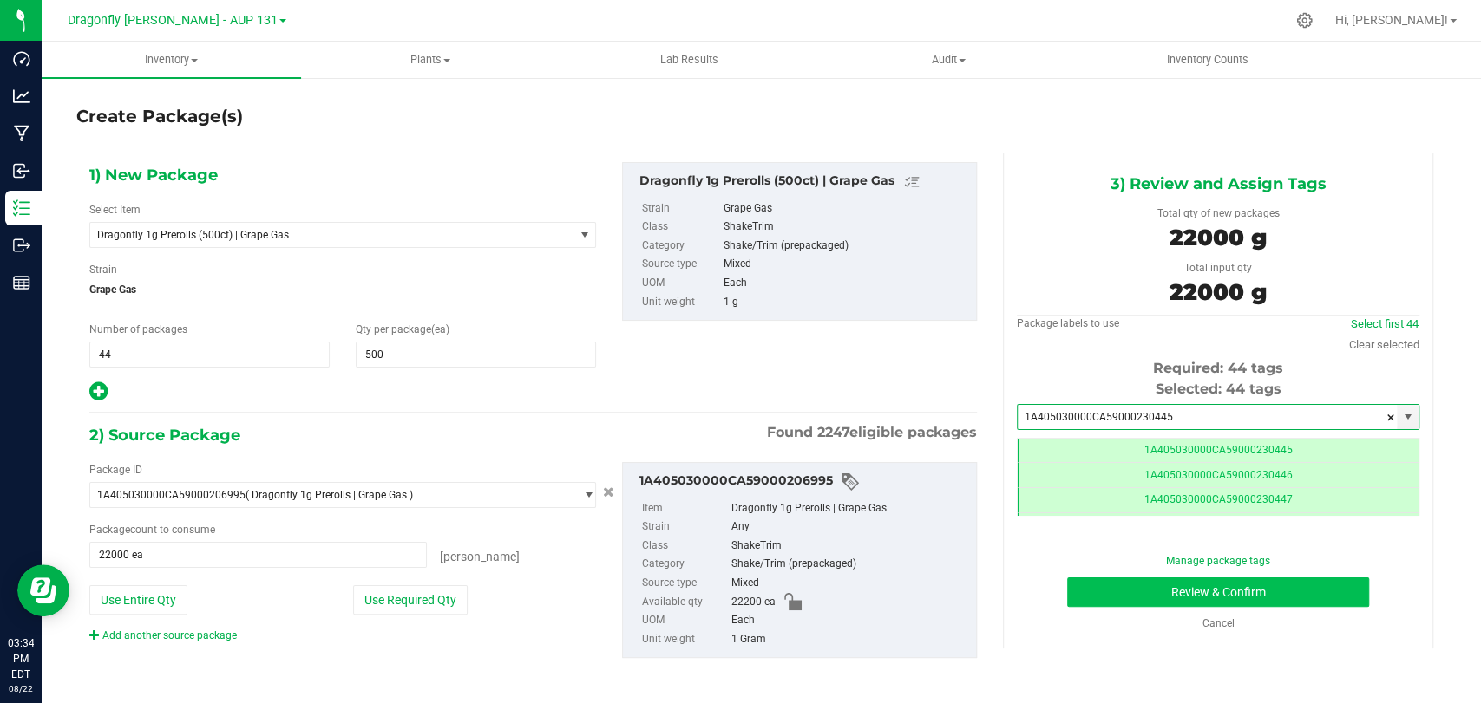
type input "1A405030000CA59000230445"
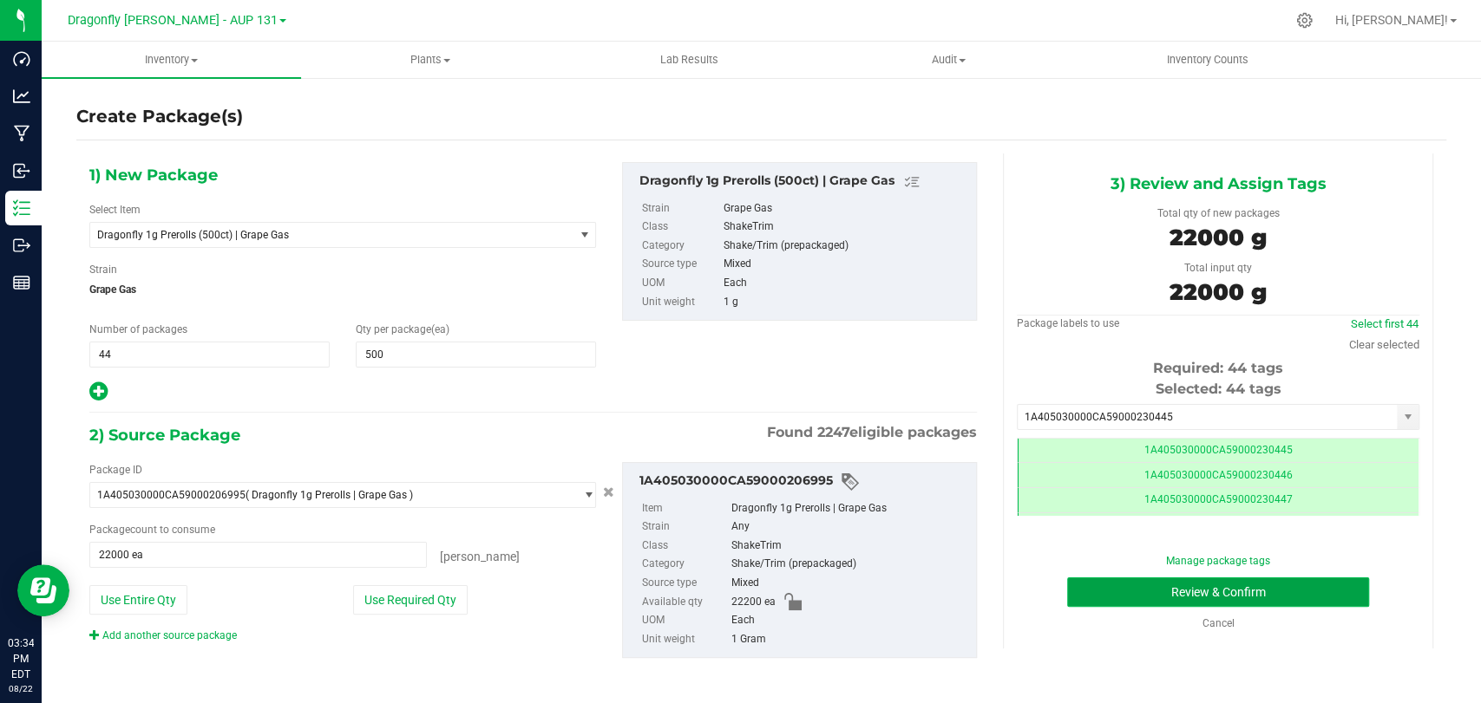
click at [1086, 592] on button "Review & Confirm" at bounding box center [1217, 592] width 301 height 29
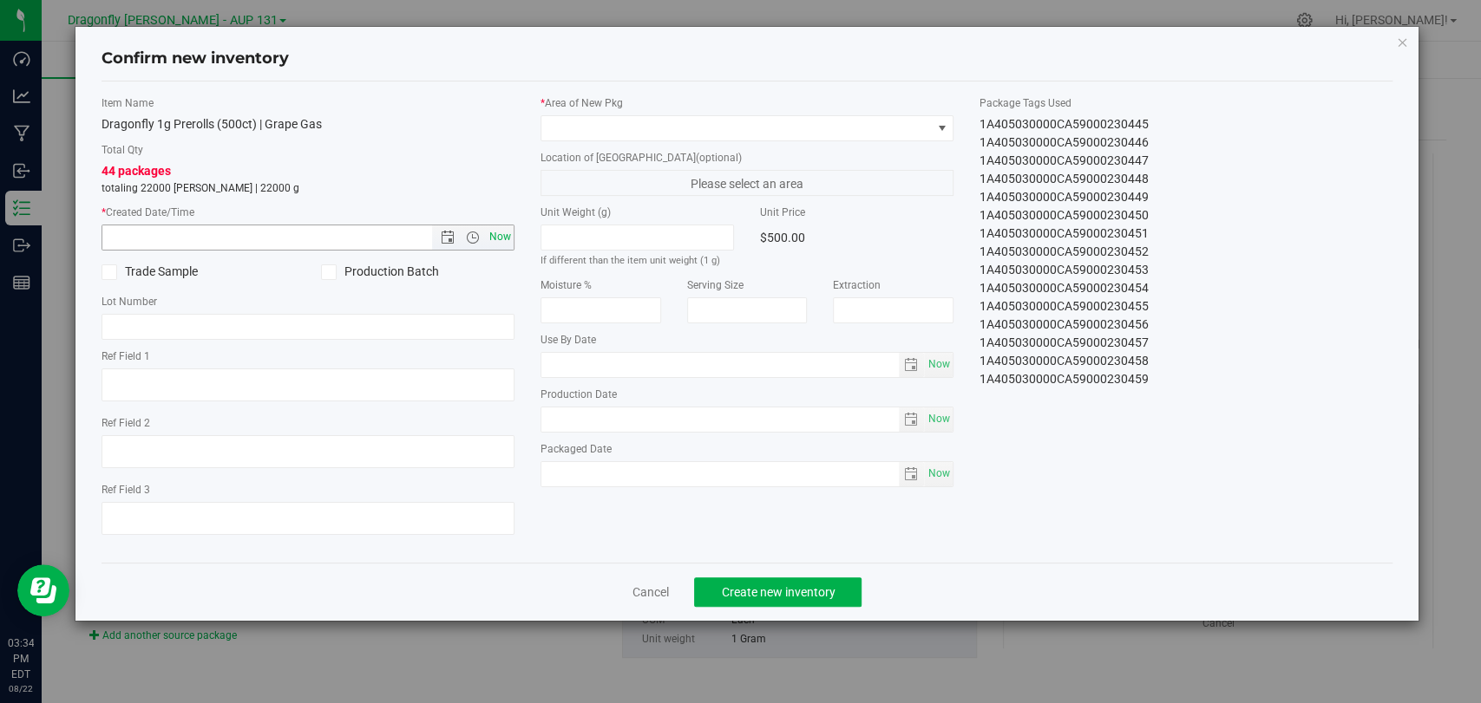
click at [507, 232] on span "Now" at bounding box center [500, 237] width 29 height 25
type input "8/22/2025 3:34 PM"
click at [651, 120] on span at bounding box center [735, 128] width 389 height 24
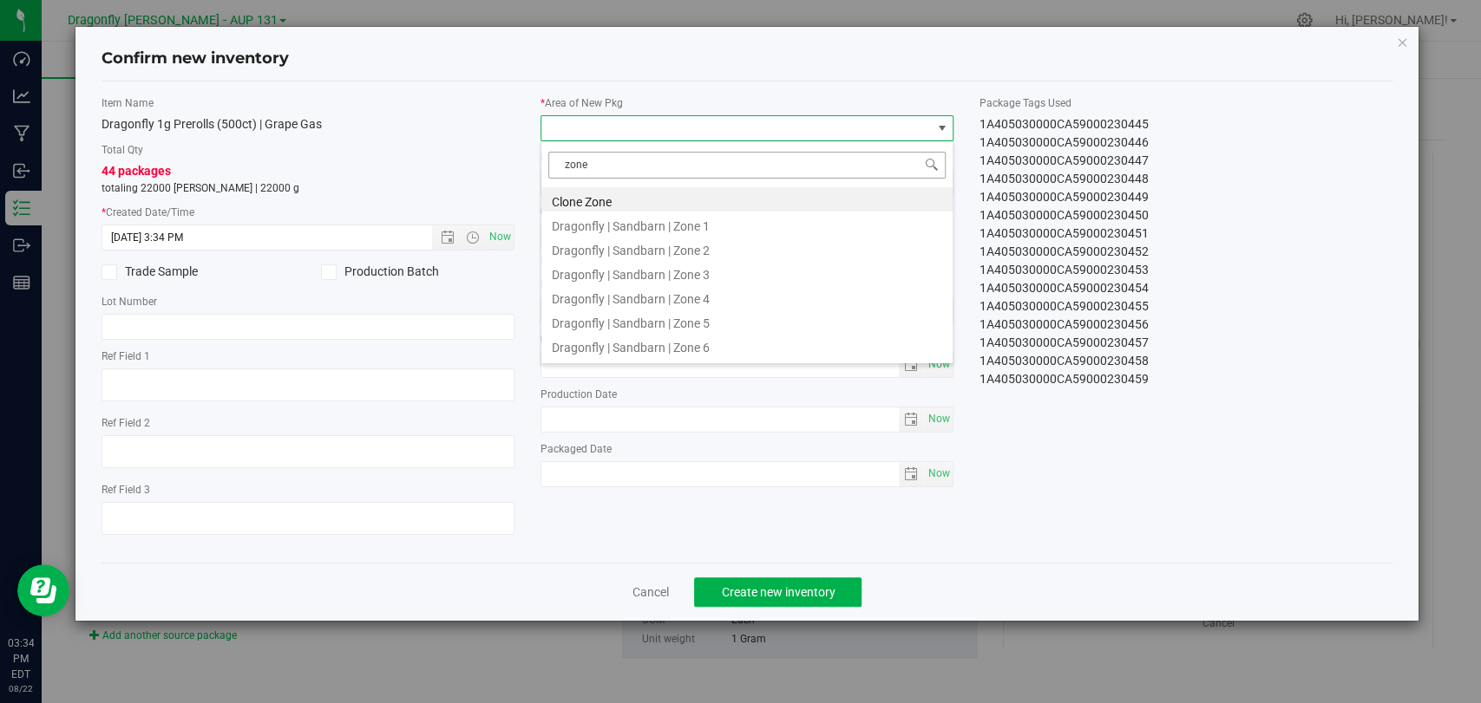
type input "zone 1"
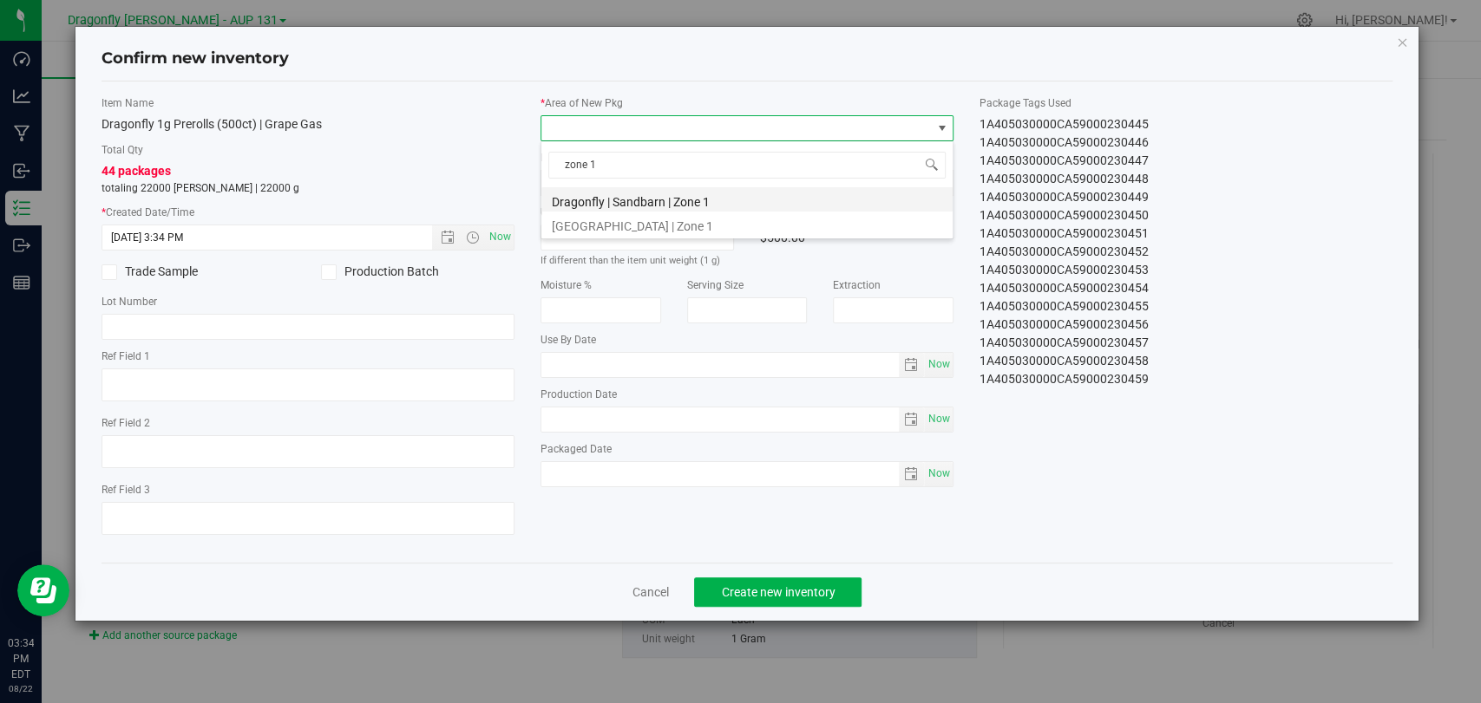
click at [677, 193] on li "Dragonfly | Sandbarn | Zone 1" at bounding box center [746, 199] width 411 height 24
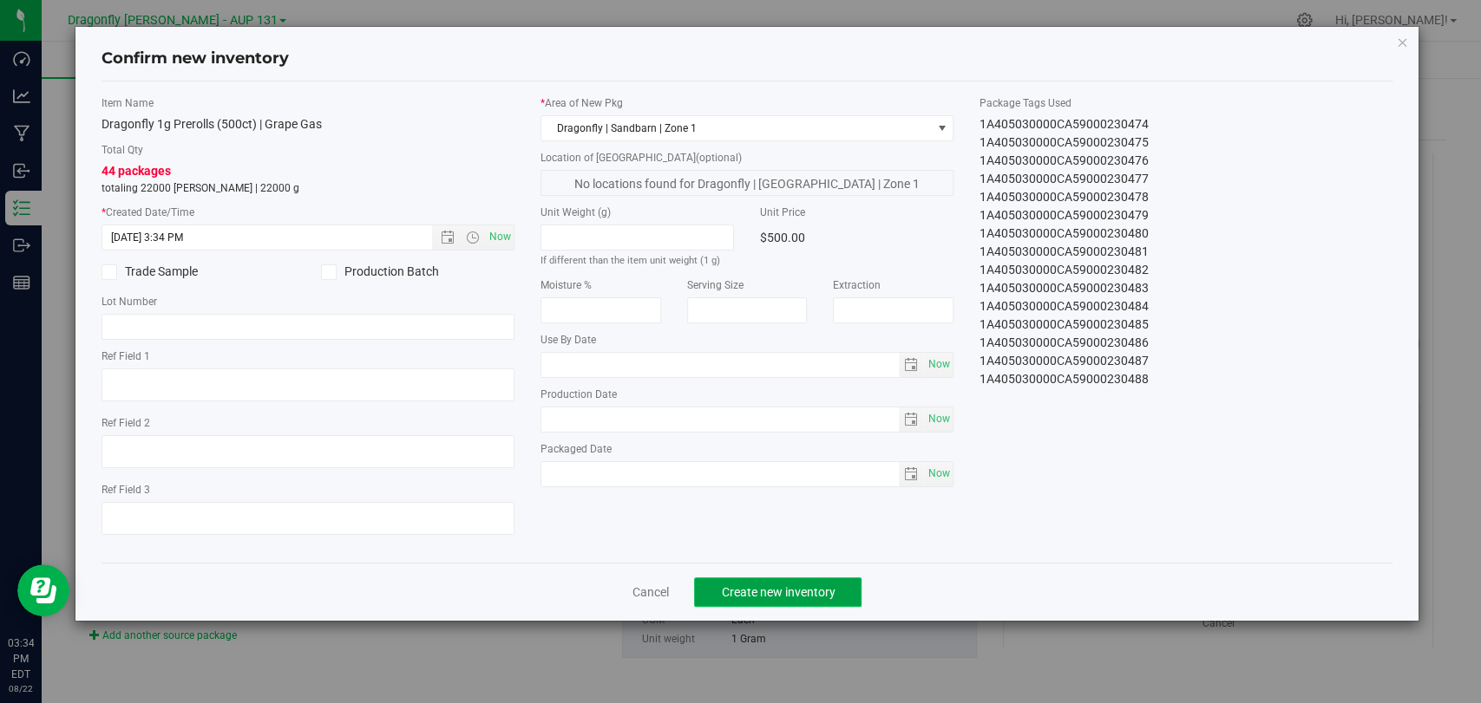
click at [753, 593] on span "Create new inventory" at bounding box center [778, 592] width 114 height 14
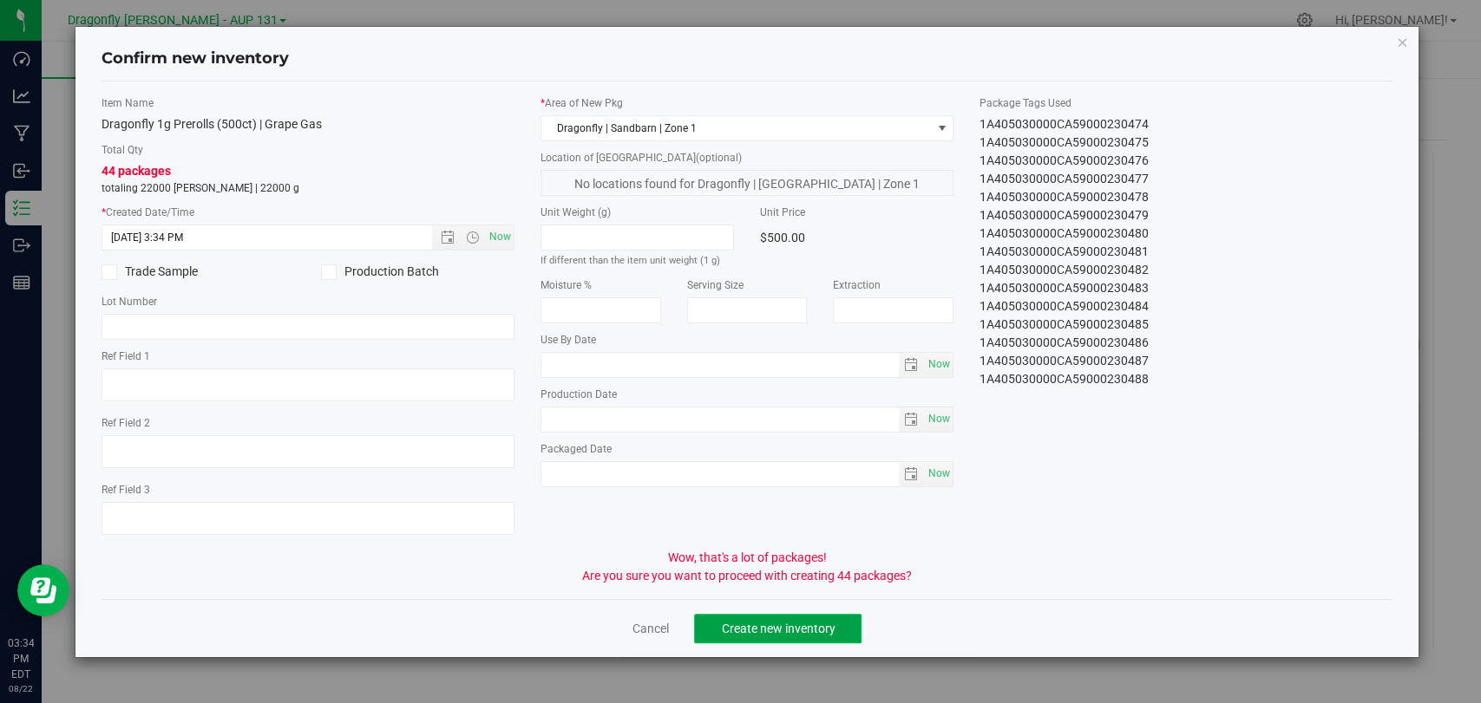
click at [777, 622] on span "Create new inventory" at bounding box center [778, 629] width 114 height 14
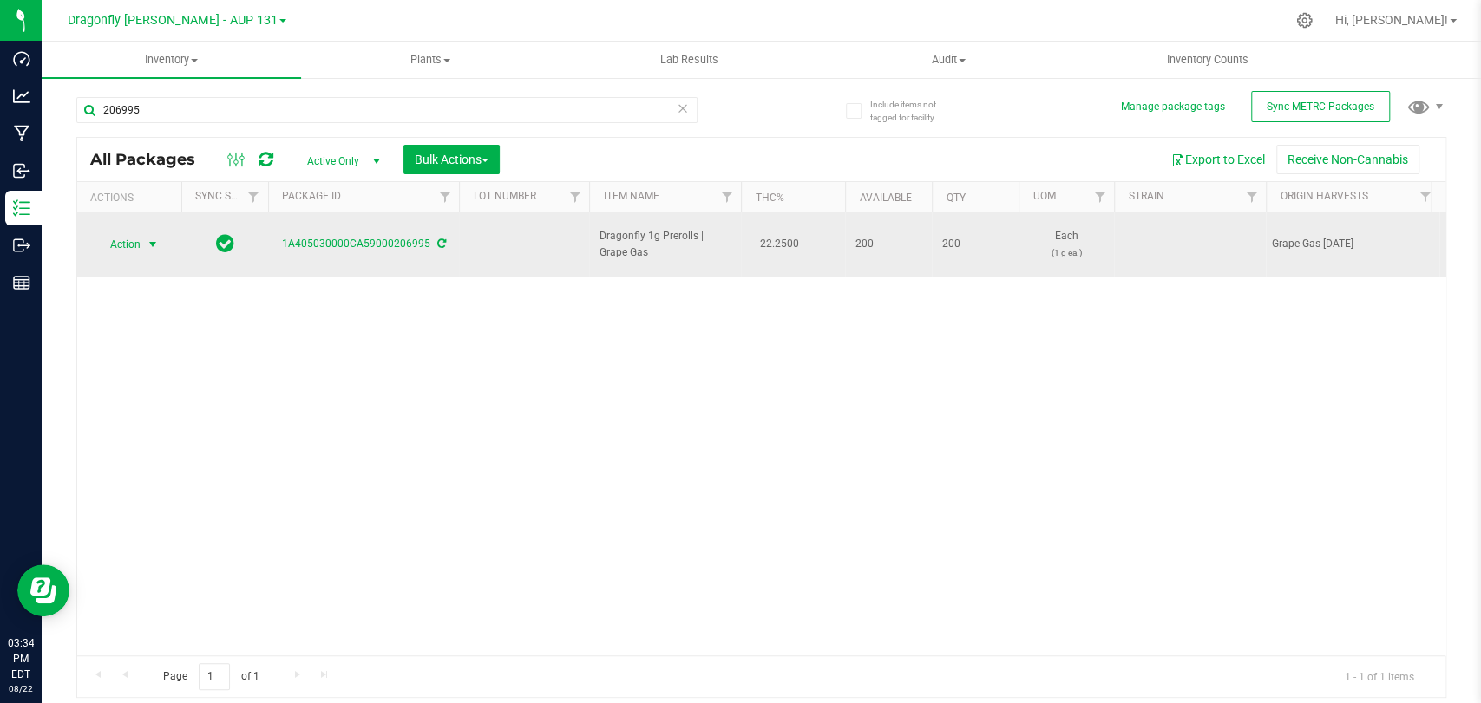
click at [113, 235] on span "Action" at bounding box center [118, 244] width 47 height 24
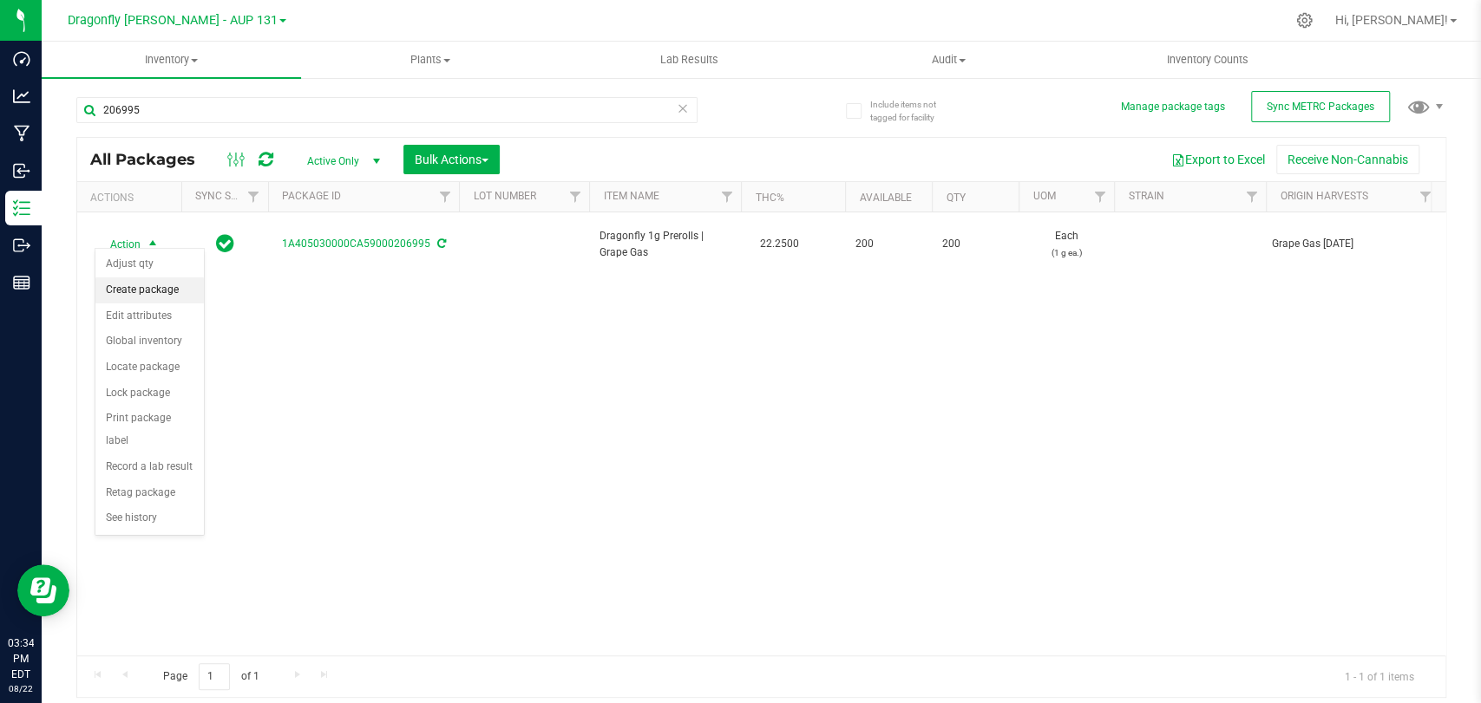
click at [153, 286] on li "Create package" at bounding box center [149, 291] width 108 height 26
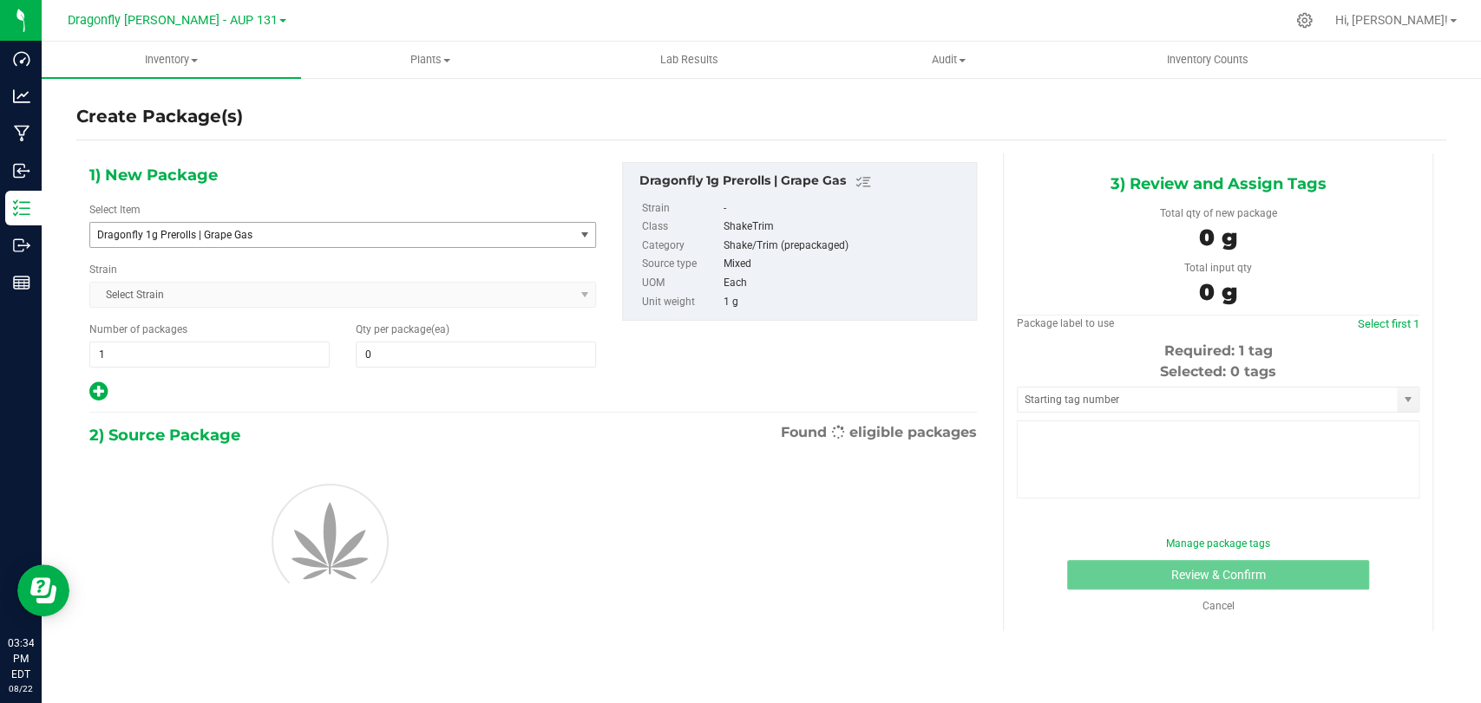
type input "0"
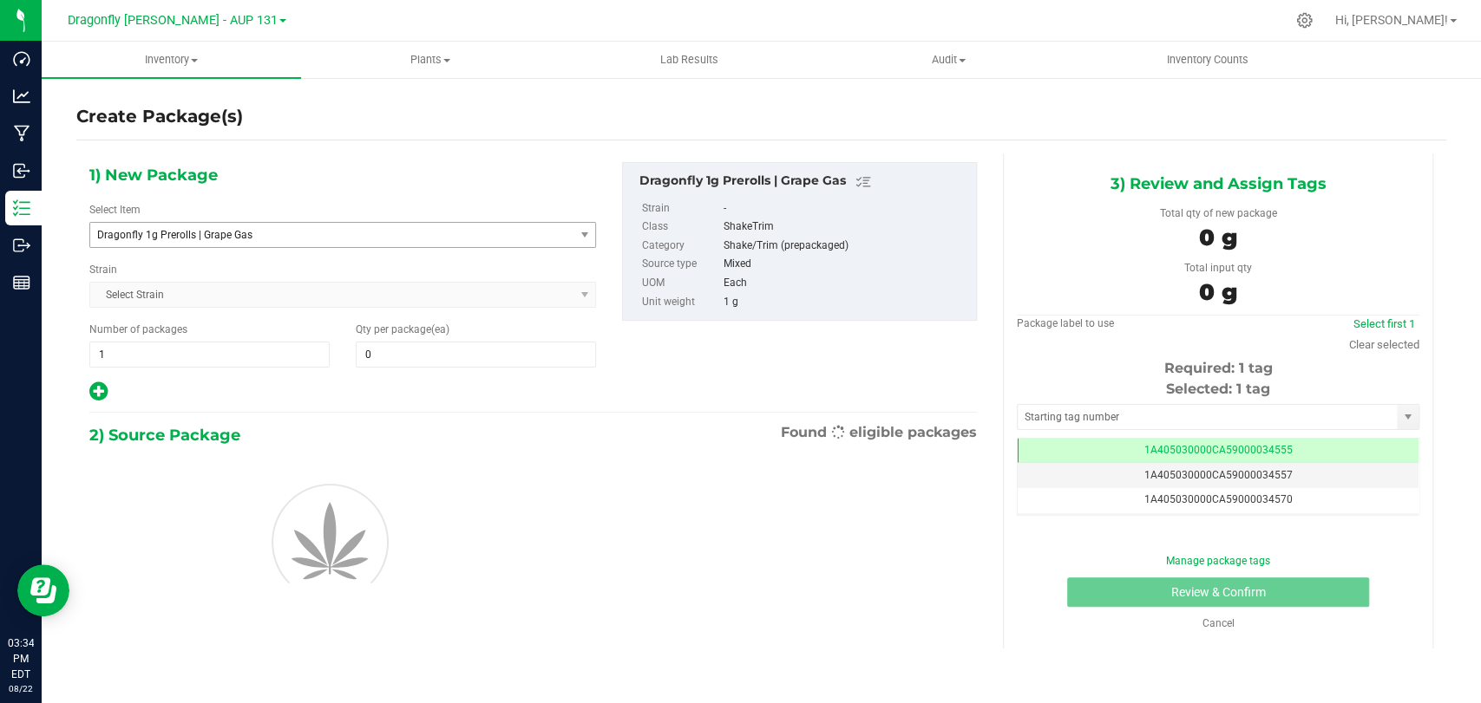
click at [393, 237] on span "Dragonfly 1g Prerolls | Grape Gas" at bounding box center [322, 235] width 450 height 12
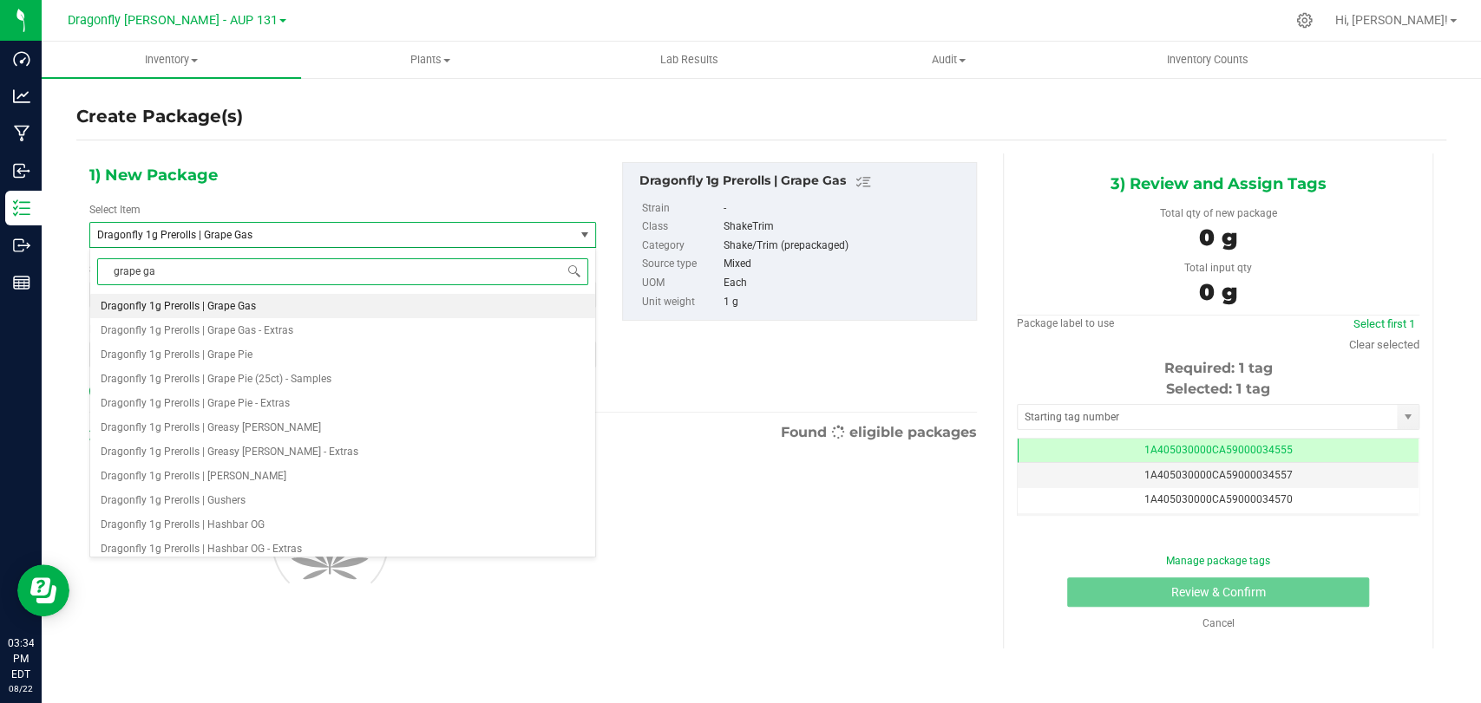
type input "grape gas"
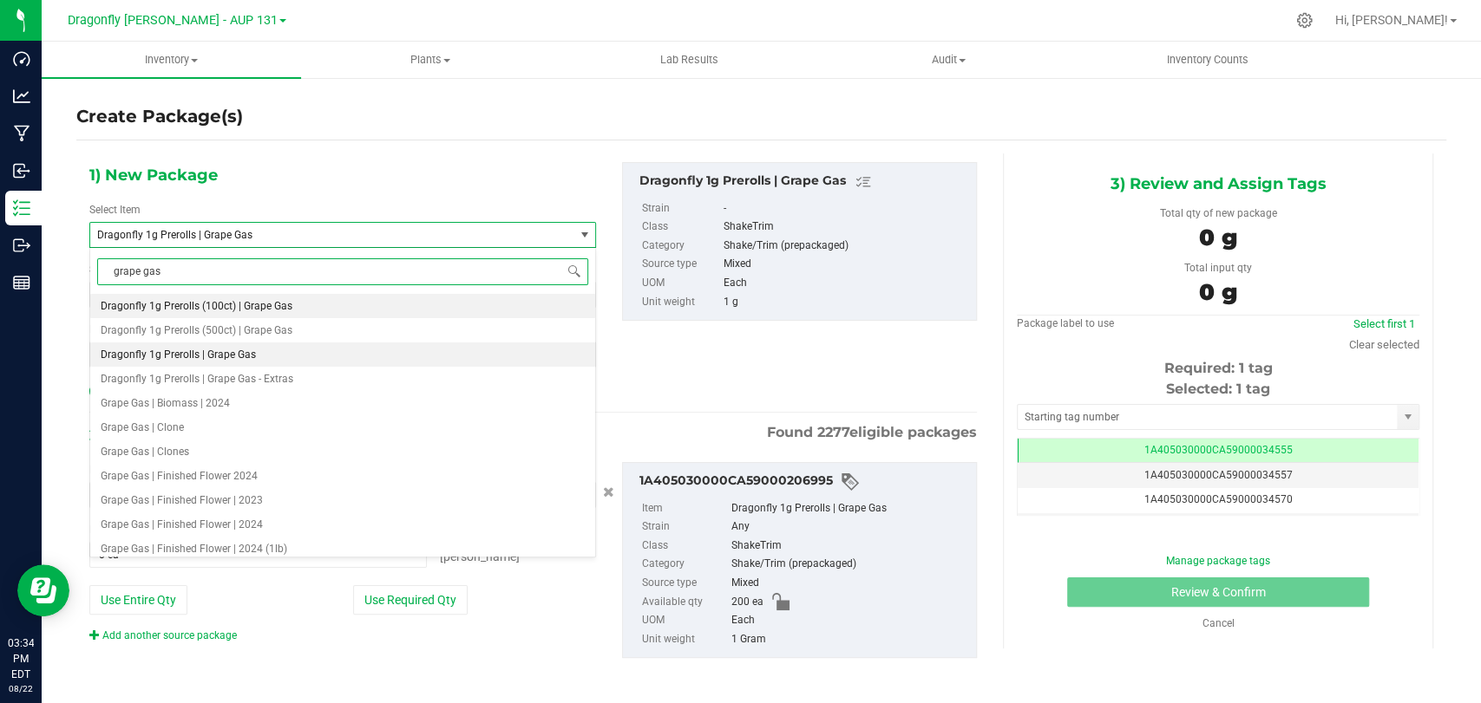
click at [319, 305] on li "Dragonfly 1g Prerolls (100ct) | Grape Gas" at bounding box center [342, 306] width 505 height 24
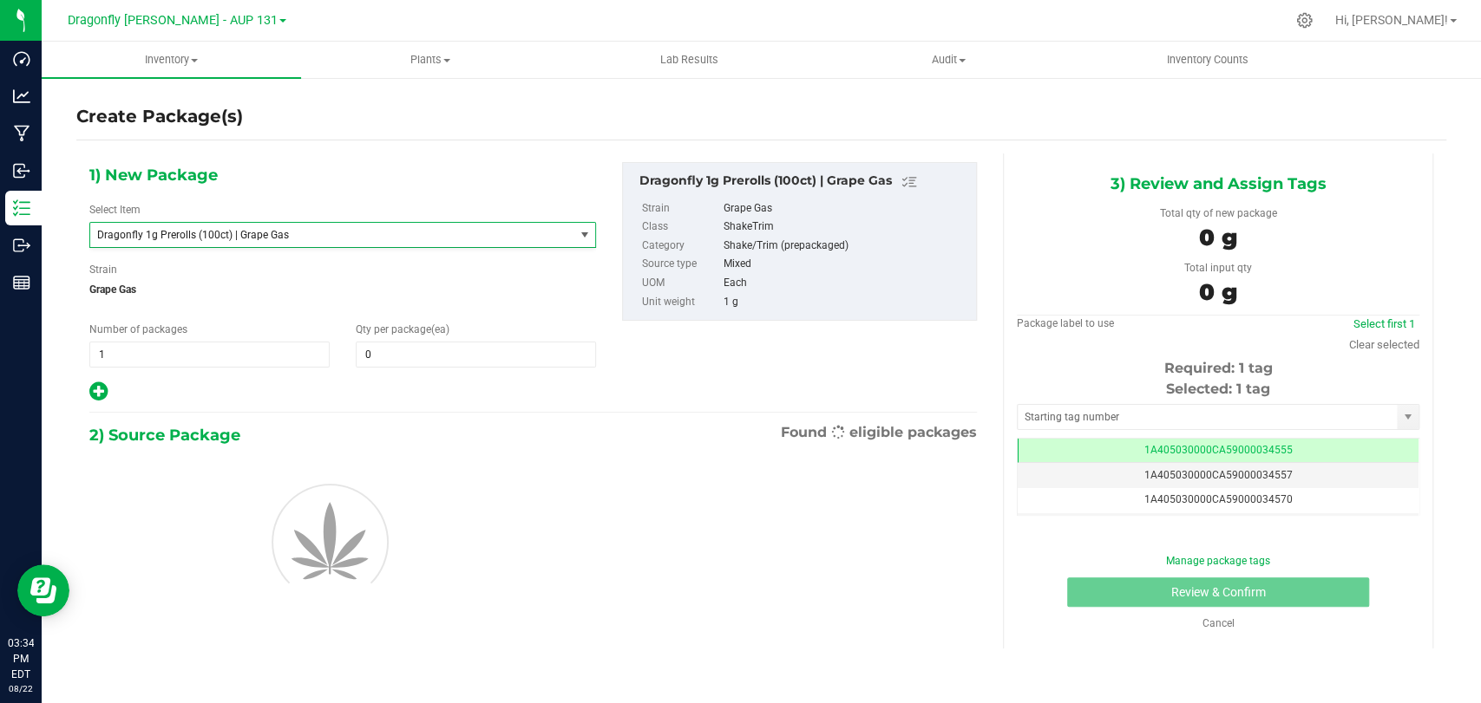
type input "0"
click at [294, 350] on span "1 1" at bounding box center [209, 355] width 240 height 26
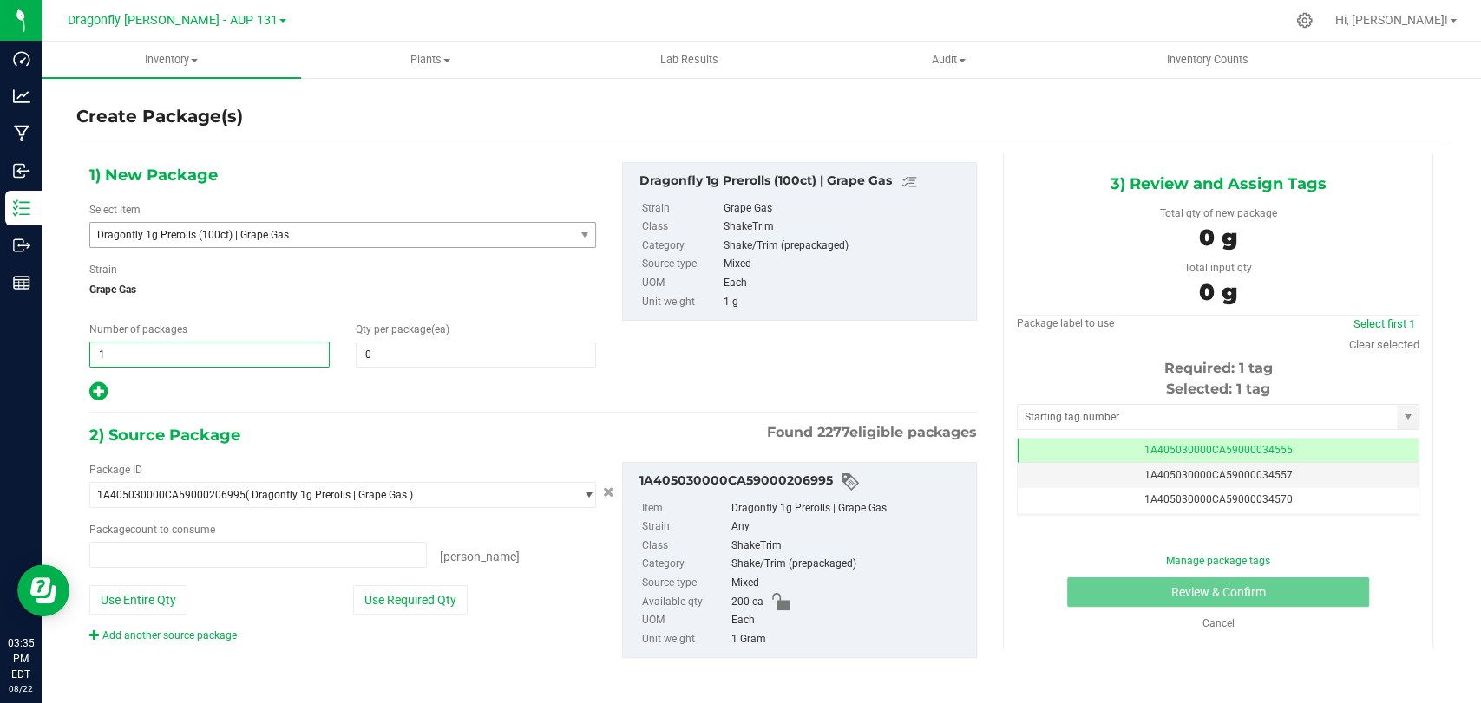
type input "0 ea"
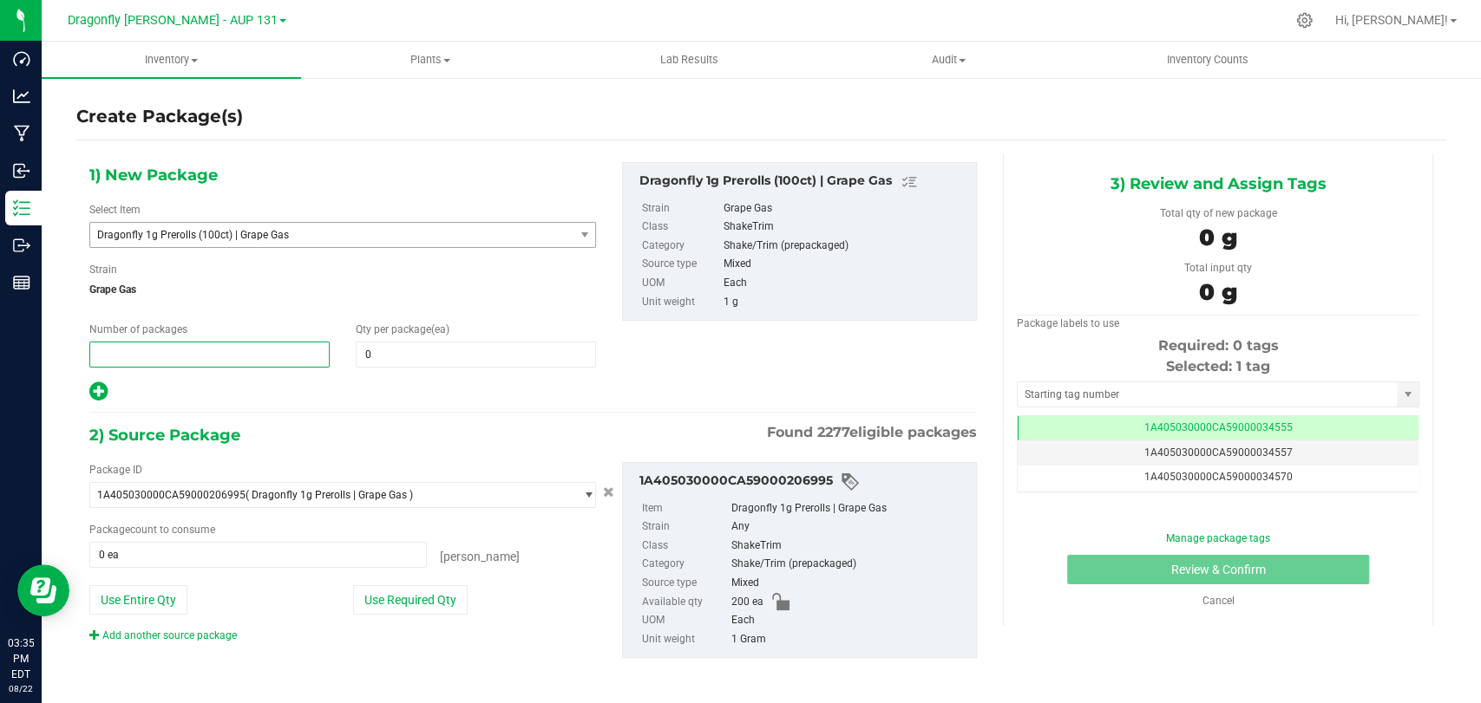
type input "2"
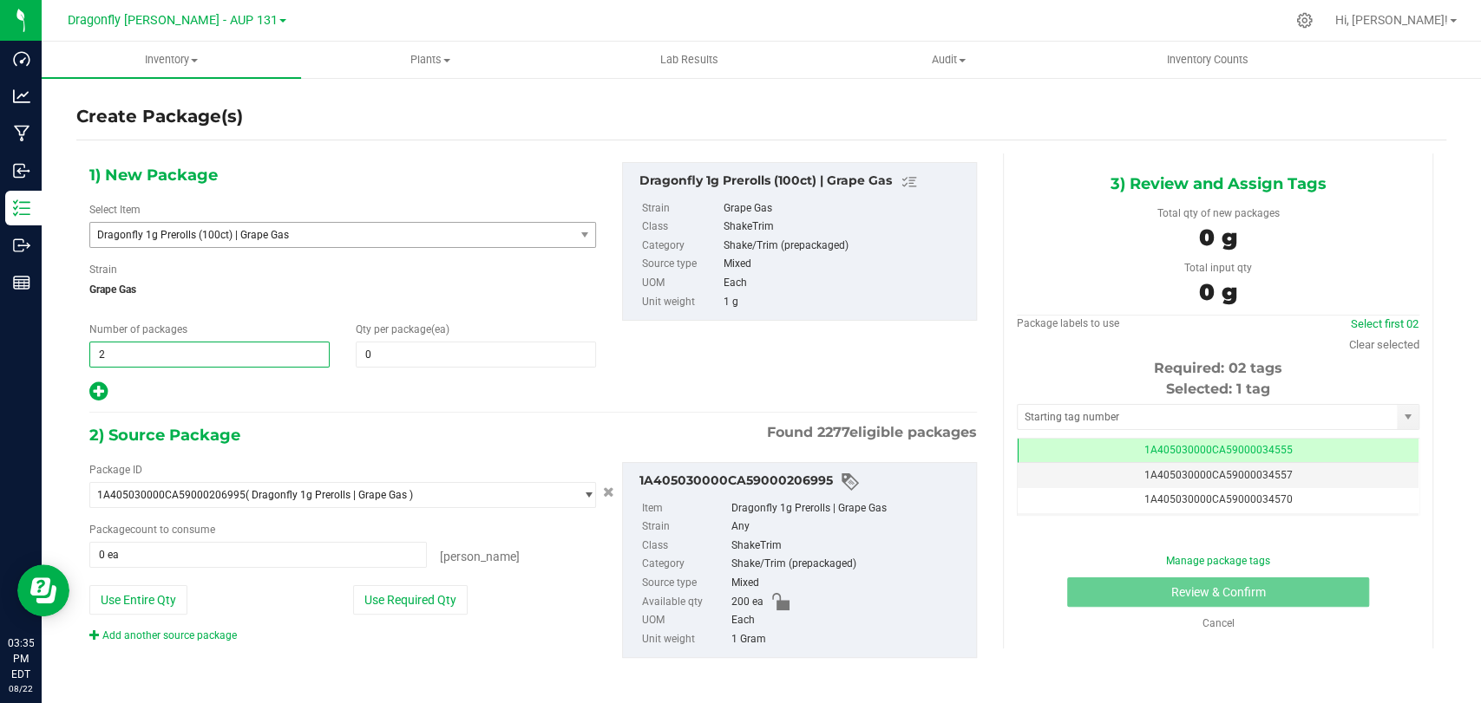
type input "2"
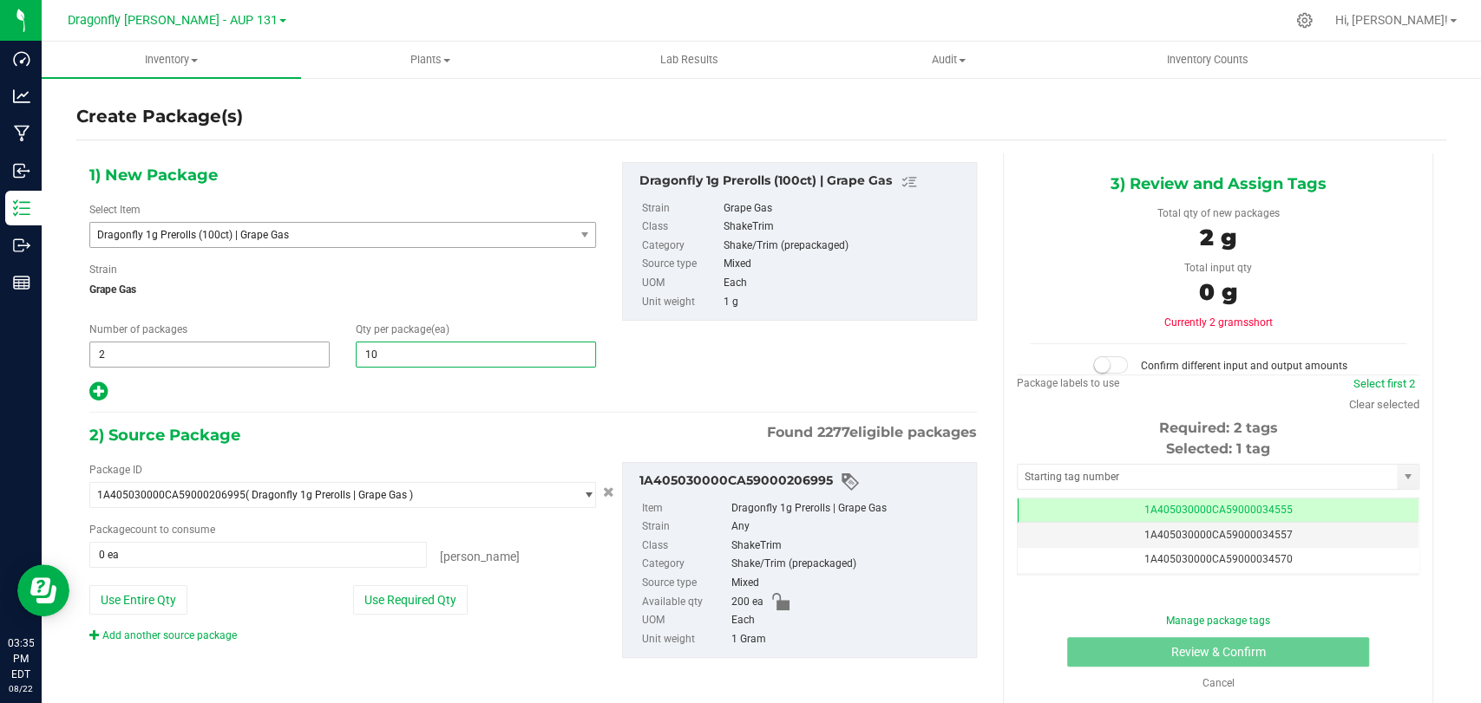
type input "100"
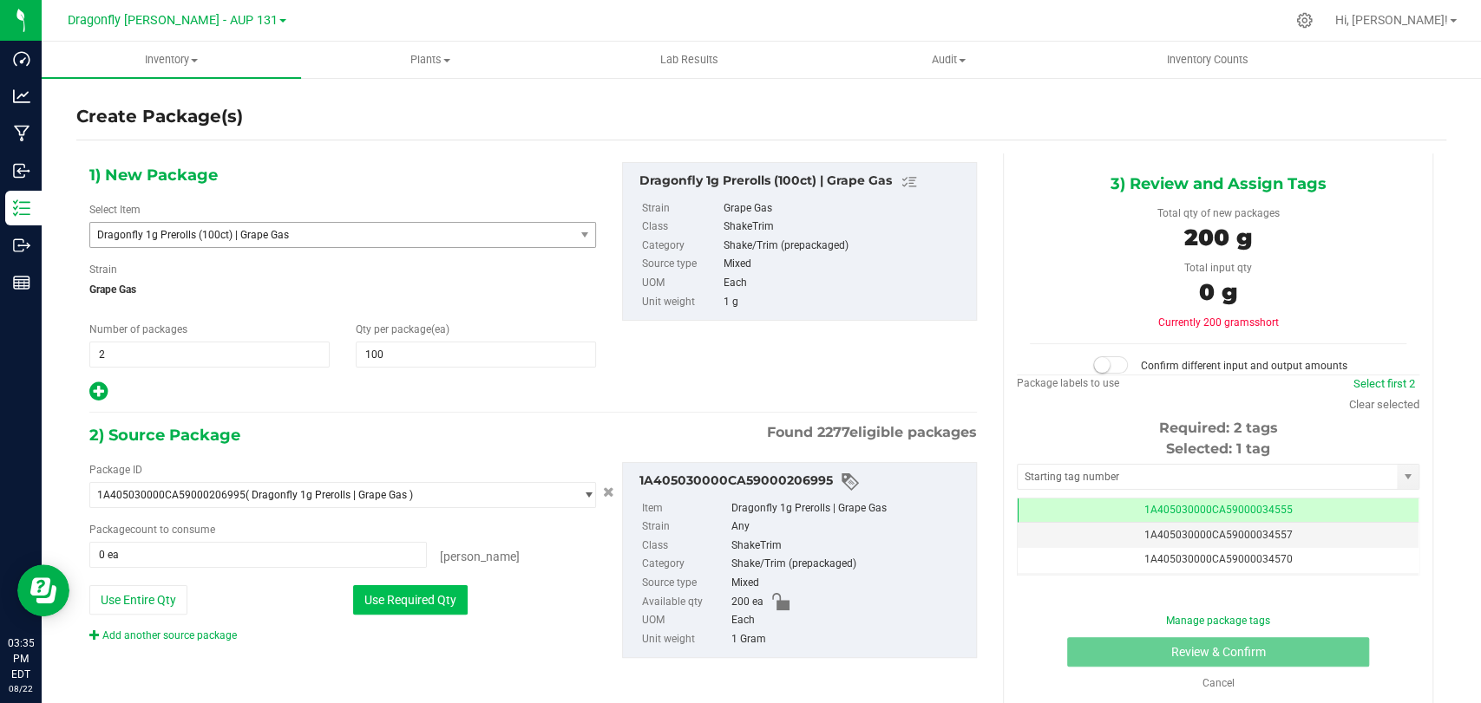
click at [430, 596] on button "Use Required Qty" at bounding box center [410, 599] width 114 height 29
type input "200 ea"
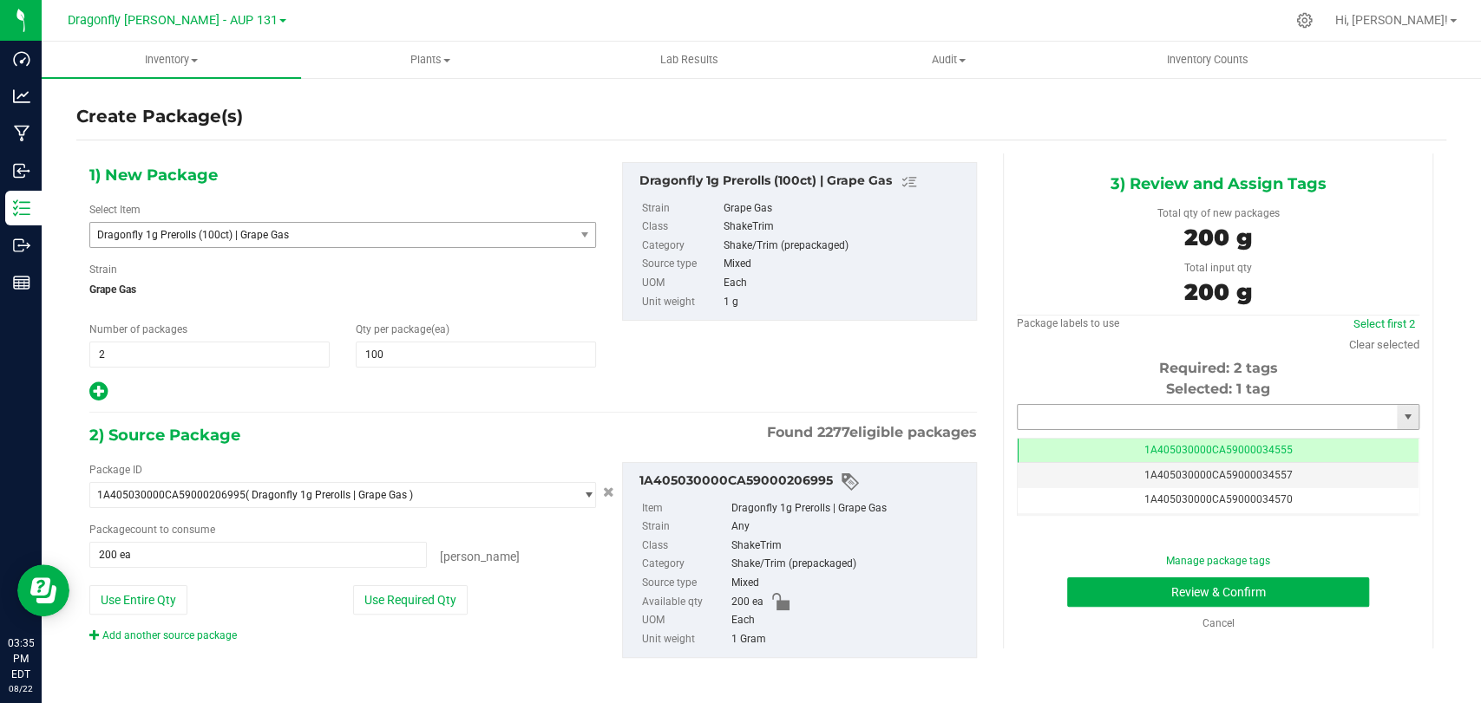
click at [1053, 417] on input "text" at bounding box center [1206, 417] width 379 height 24
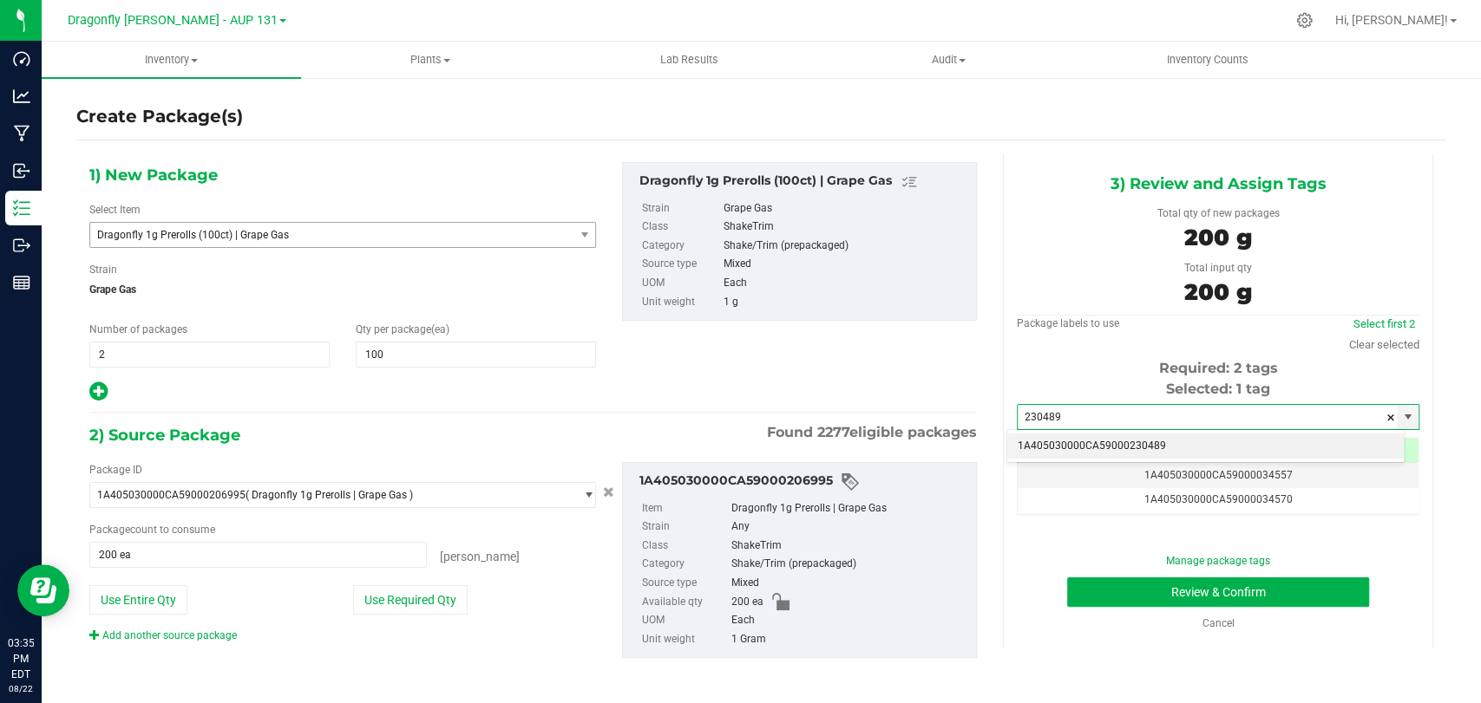
click at [1086, 435] on li "1A405030000CA59000230489" at bounding box center [1205, 447] width 396 height 26
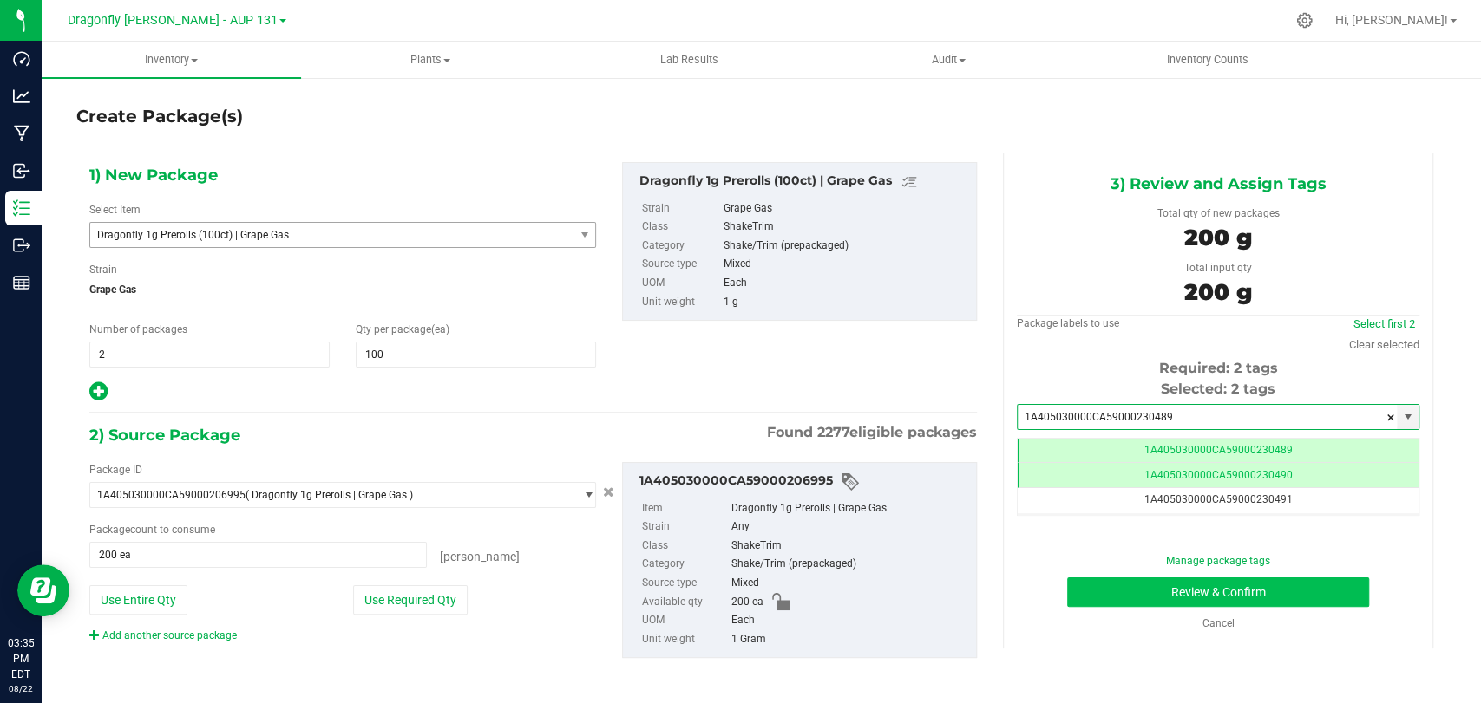
type input "1A405030000CA59000230489"
click at [1115, 586] on button "Review & Confirm" at bounding box center [1217, 592] width 301 height 29
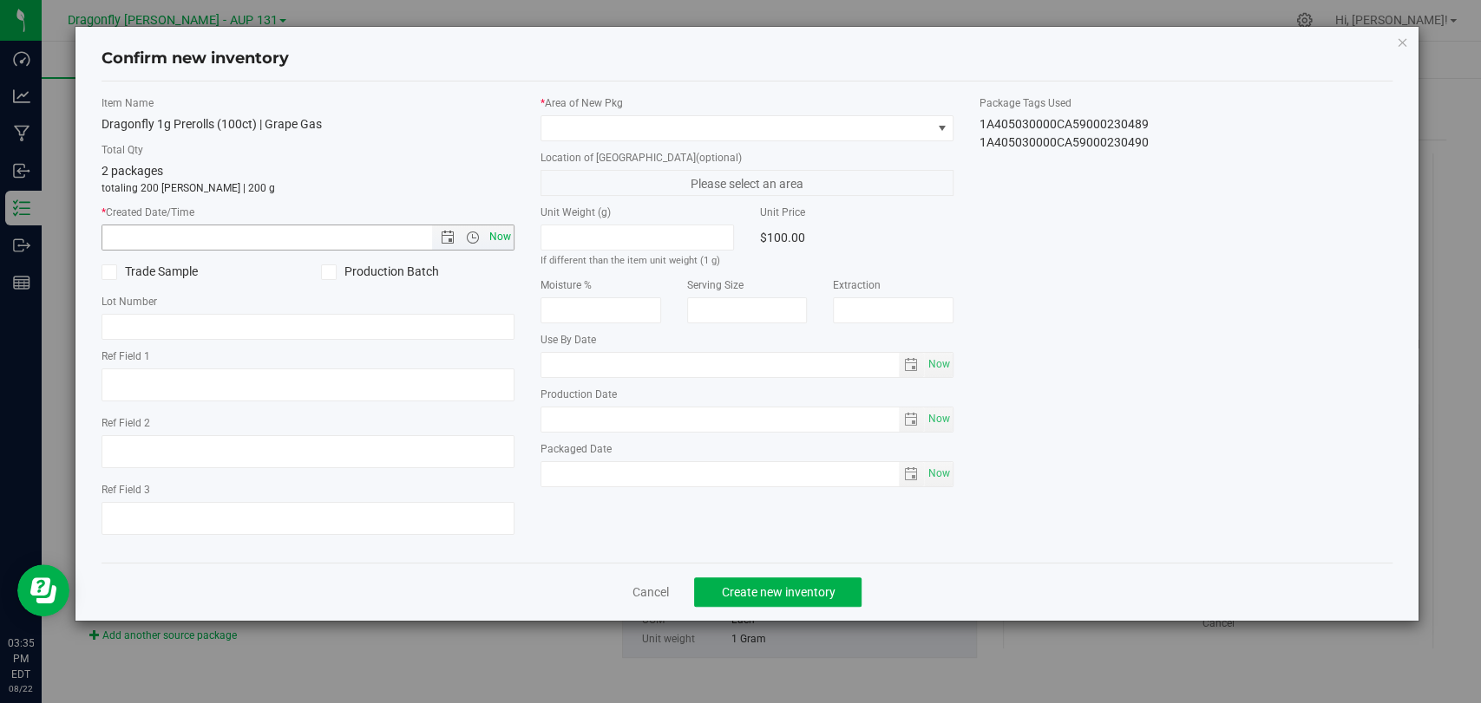
click at [506, 236] on span "Now" at bounding box center [500, 237] width 29 height 25
type input "8/22/2025 3:35 PM"
click at [651, 147] on div "* Area of New Pkg Location of New Pkg (optional) Please select an area Unit Wei…" at bounding box center [746, 295] width 439 height 401
click at [655, 129] on span at bounding box center [735, 128] width 389 height 24
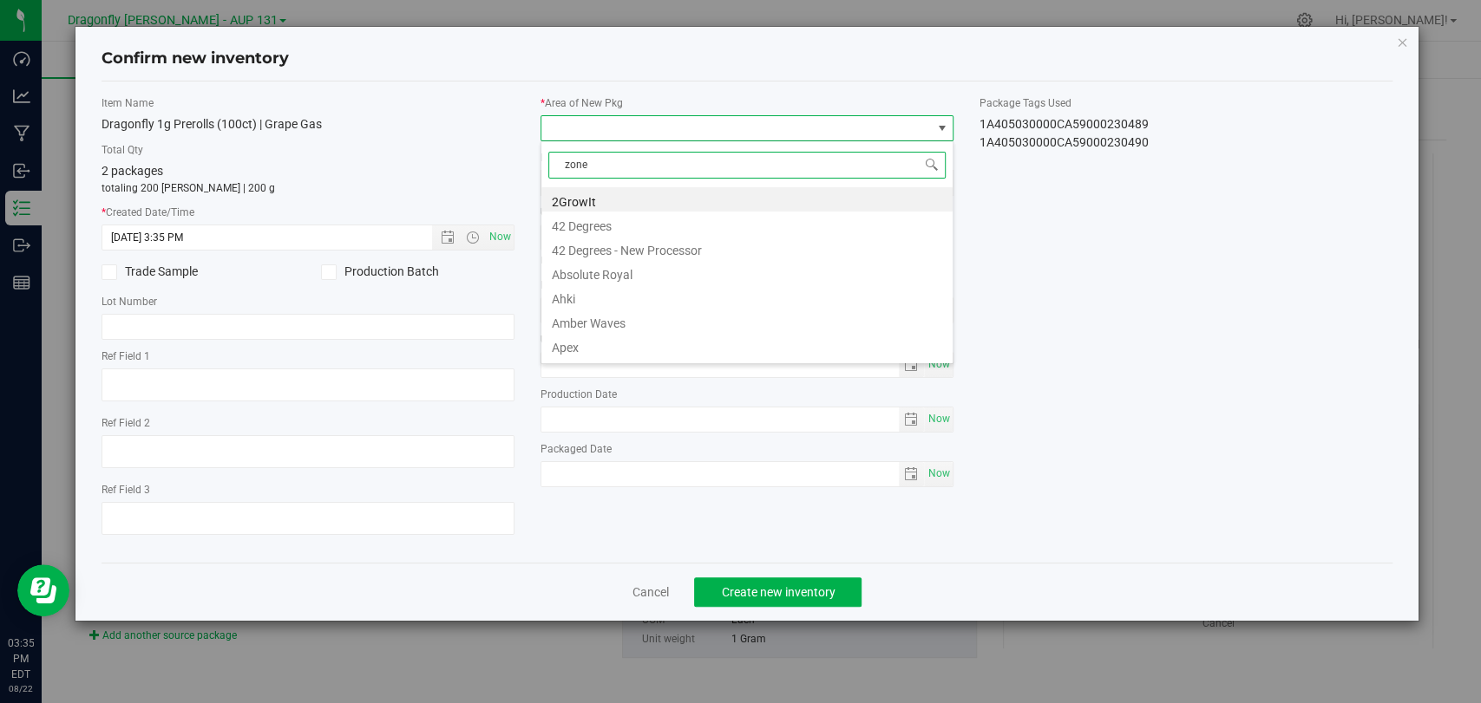
type input "zone 1"
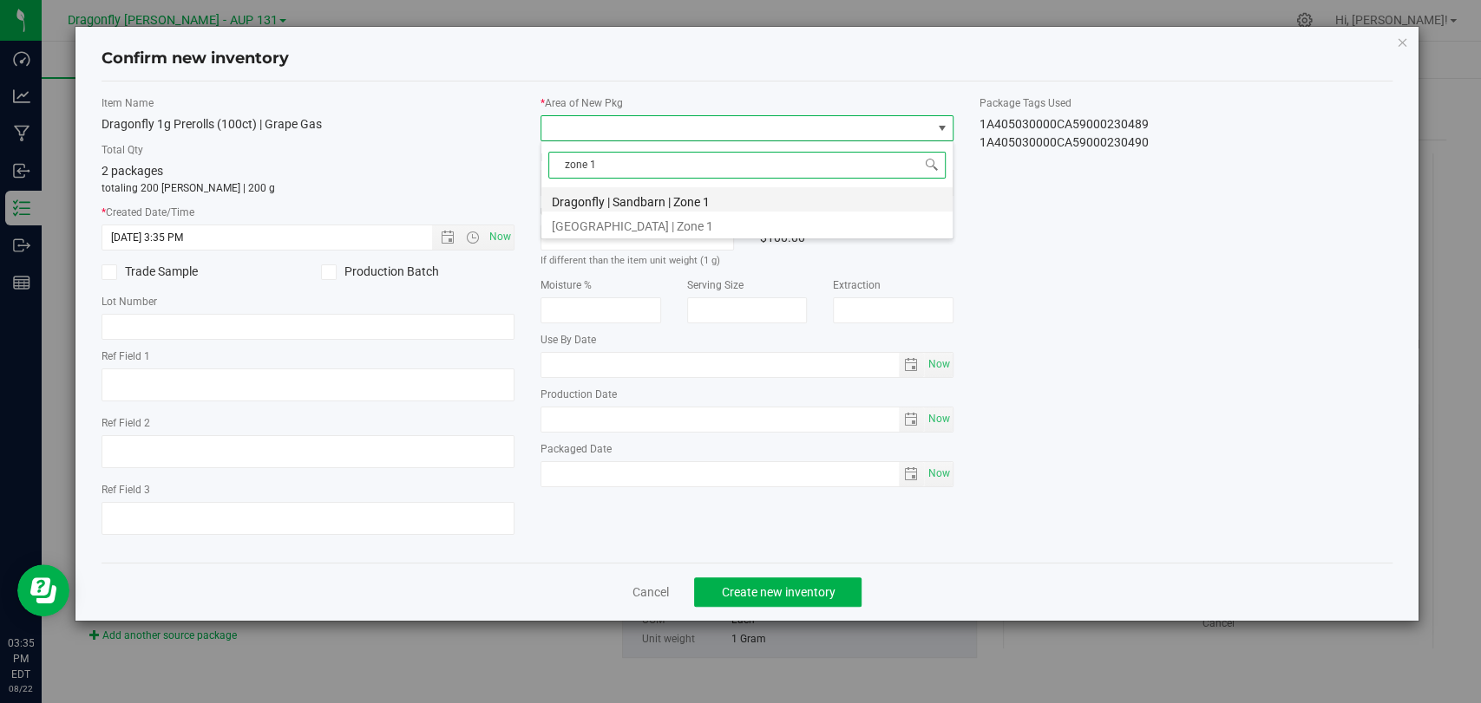
click at [655, 209] on li "Dragonfly | Sandbarn | Zone 1" at bounding box center [746, 199] width 411 height 24
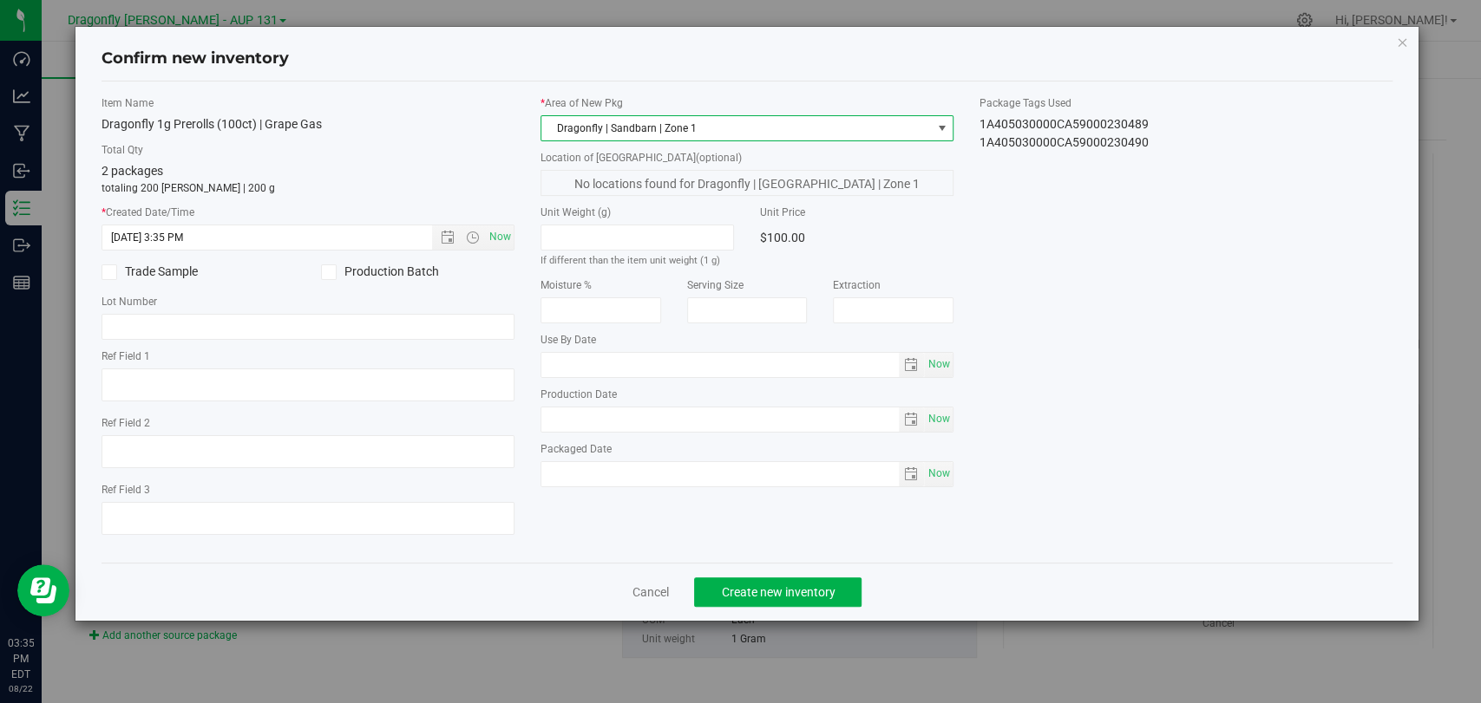
drag, startPoint x: 774, startPoint y: 613, endPoint x: 768, endPoint y: 599, distance: 15.1
click at [773, 612] on div "Cancel Create new inventory" at bounding box center [746, 592] width 1291 height 58
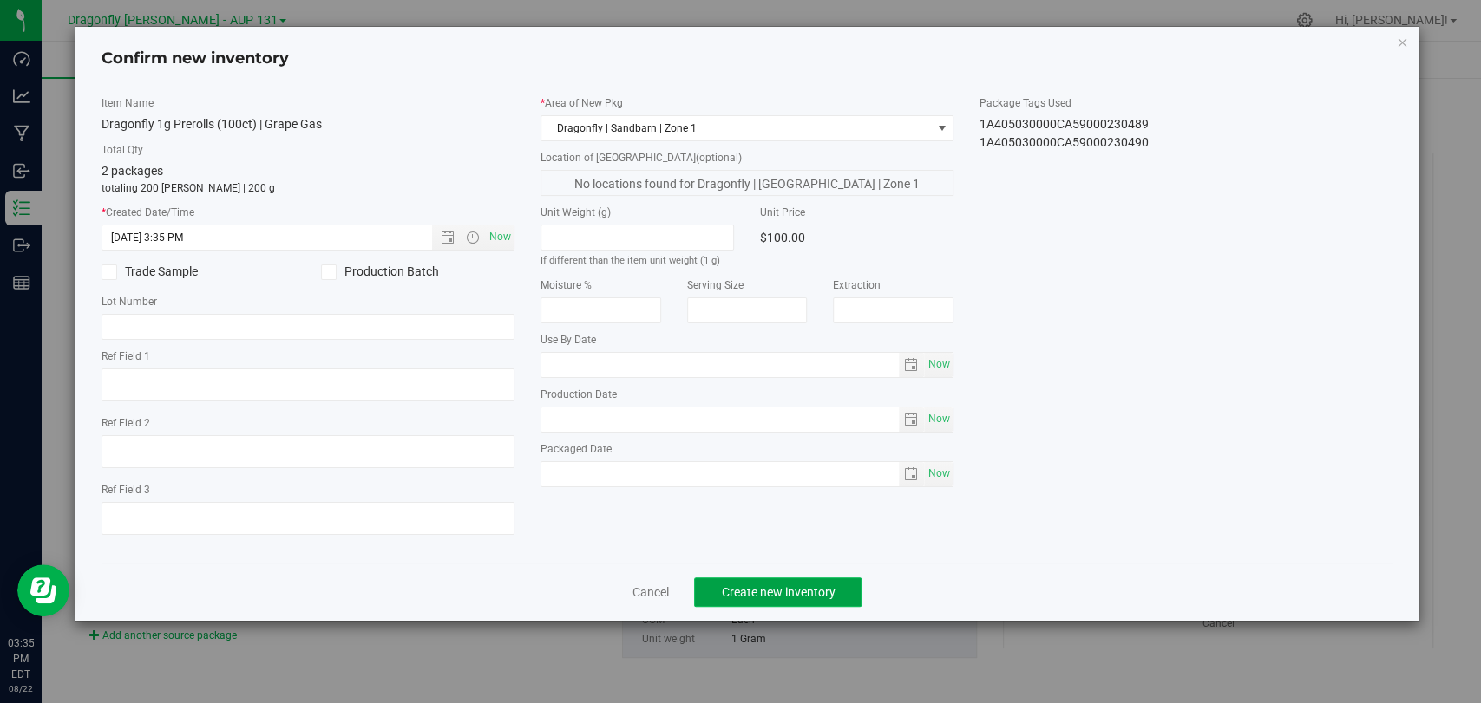
click at [758, 585] on span "Create new inventory" at bounding box center [778, 592] width 114 height 14
